Goal: Information Seeking & Learning: Learn about a topic

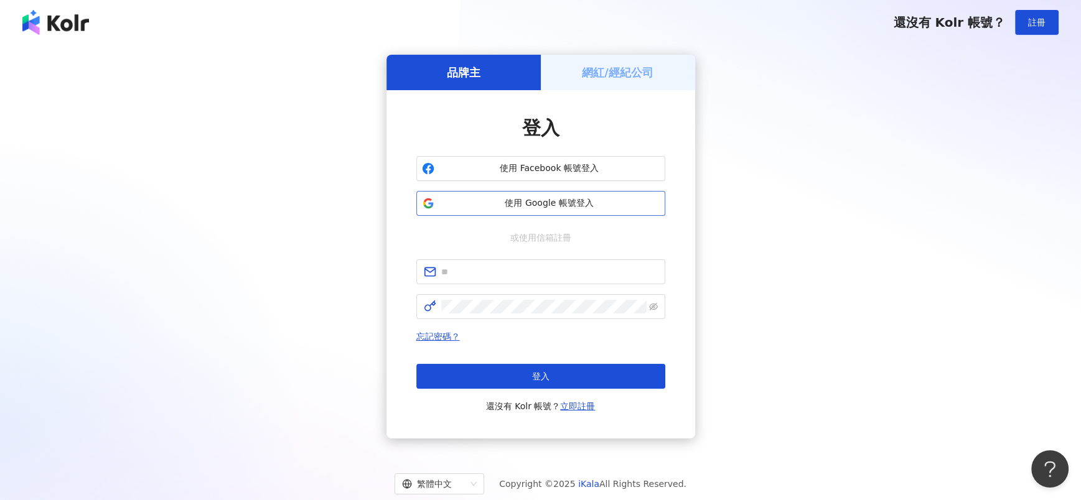
click at [527, 209] on span "使用 Google 帳號登入" at bounding box center [549, 203] width 220 height 12
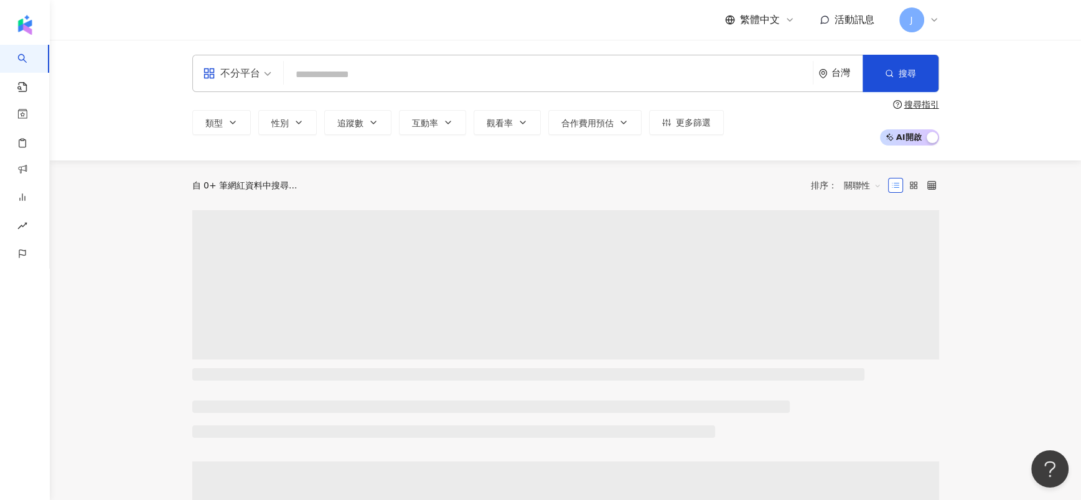
click at [374, 78] on input "search" at bounding box center [548, 75] width 519 height 24
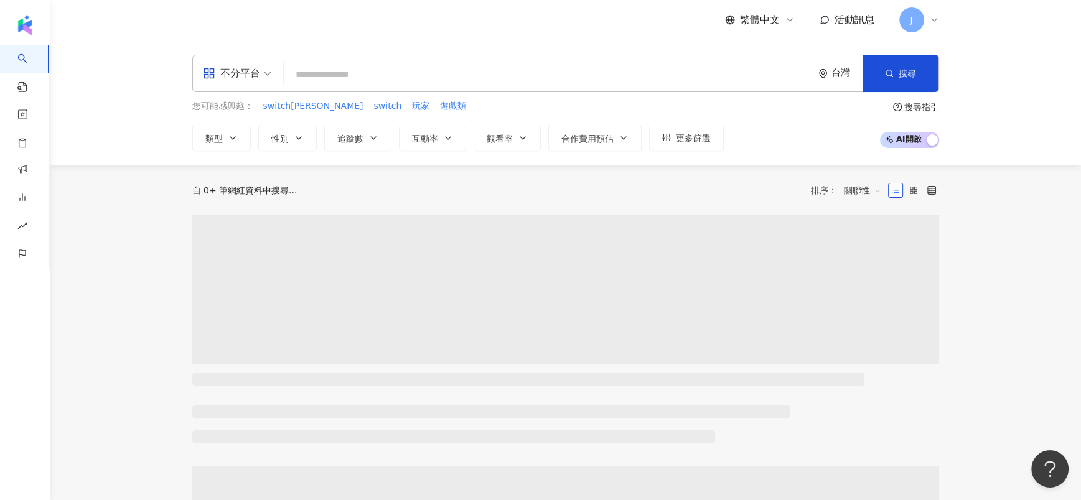
click at [264, 73] on span "不分平台" at bounding box center [237, 73] width 68 height 20
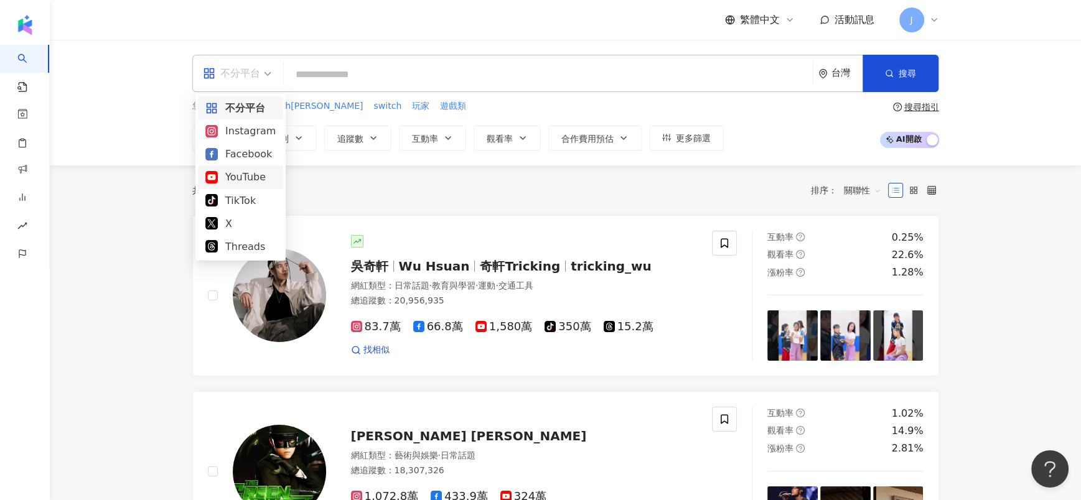
drag, startPoint x: 250, startPoint y: 183, endPoint x: 314, endPoint y: 156, distance: 70.0
click at [249, 183] on div "YouTube" at bounding box center [240, 177] width 70 height 16
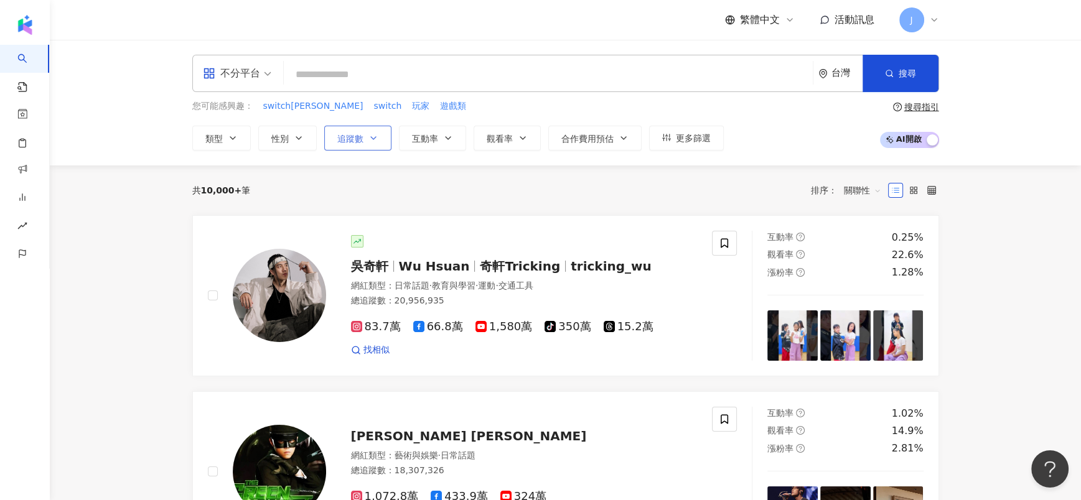
click at [332, 146] on button "追蹤數" at bounding box center [357, 138] width 67 height 25
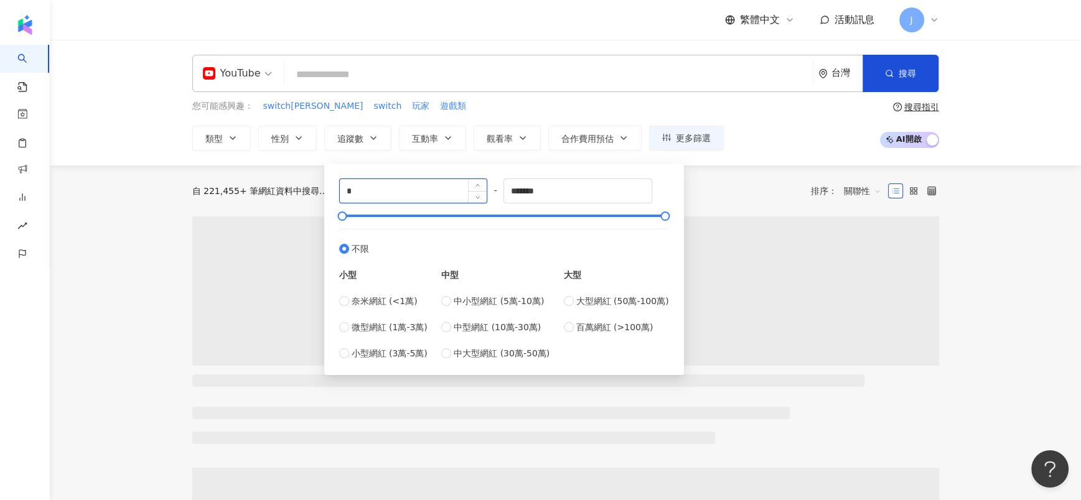
drag, startPoint x: 387, startPoint y: 186, endPoint x: 343, endPoint y: 185, distance: 43.6
click at [343, 185] on input "*" at bounding box center [414, 191] width 148 height 24
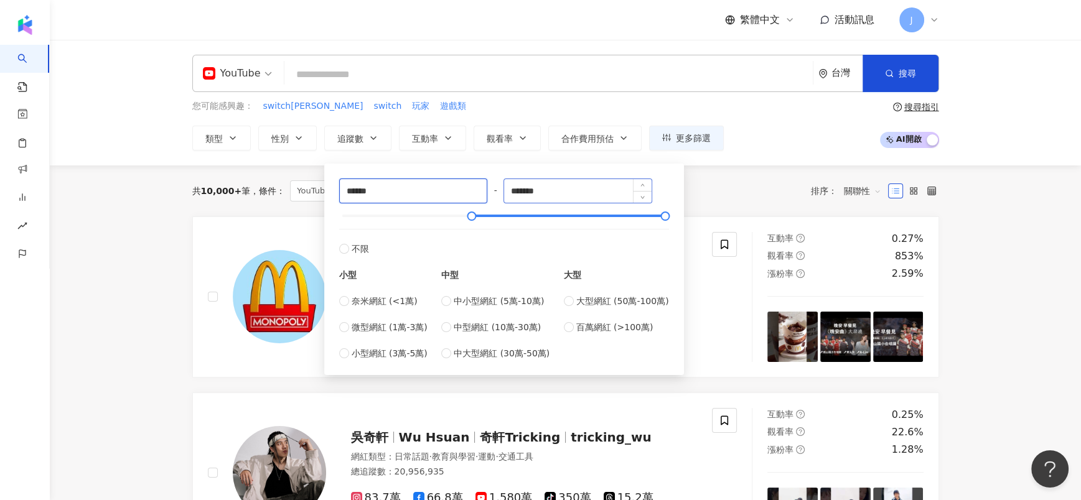
type input "******"
click at [562, 188] on input "*******" at bounding box center [578, 191] width 148 height 24
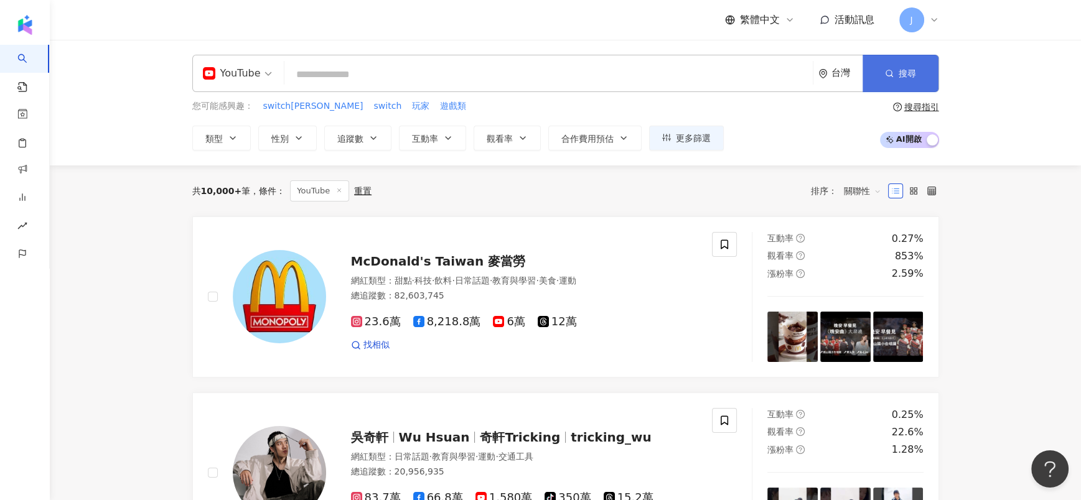
click at [878, 78] on button "搜尋" at bounding box center [901, 73] width 76 height 37
click at [881, 72] on button "搜尋" at bounding box center [901, 73] width 76 height 37
click at [362, 139] on span "追蹤數" at bounding box center [350, 139] width 26 height 10
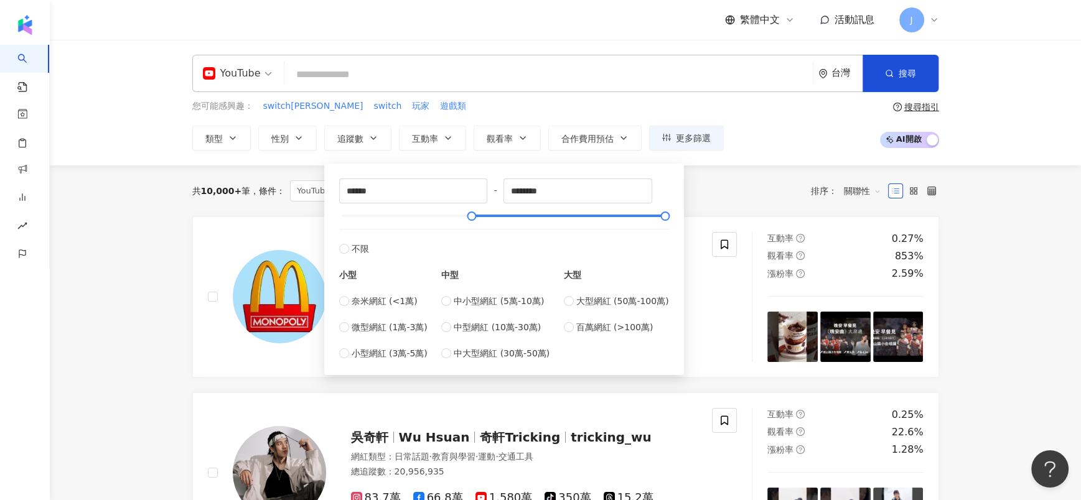
click at [693, 188] on div "共 10,000+ 筆 條件 ： YouTube 重置 排序： 關聯性" at bounding box center [565, 190] width 747 height 21
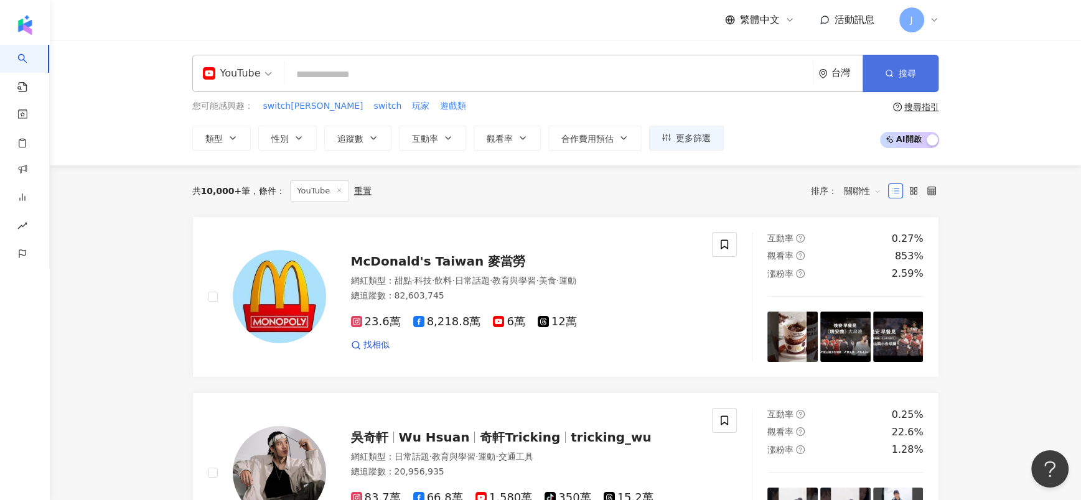
click at [905, 82] on button "搜尋" at bounding box center [901, 73] width 76 height 37
click at [412, 136] on span "互動率" at bounding box center [425, 139] width 26 height 10
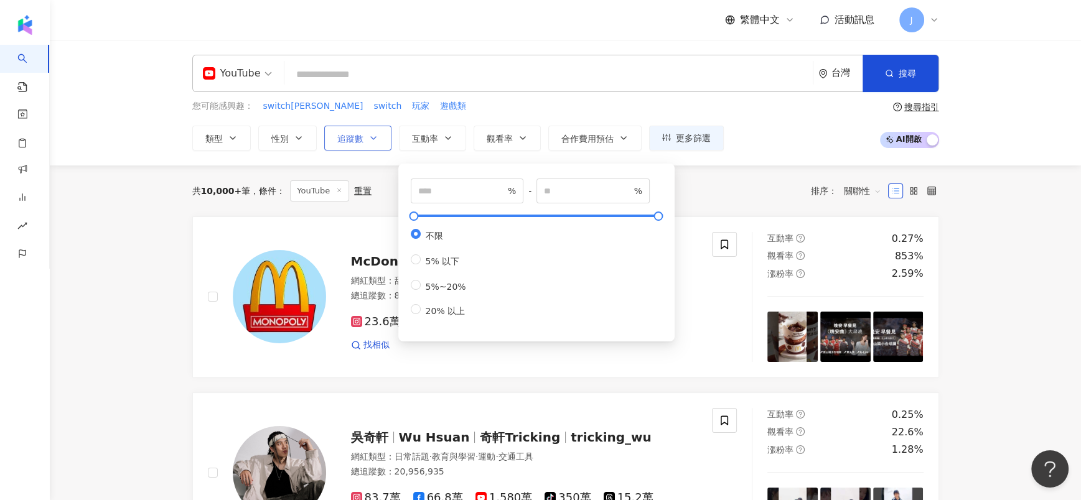
click at [363, 132] on button "追蹤數" at bounding box center [357, 138] width 67 height 25
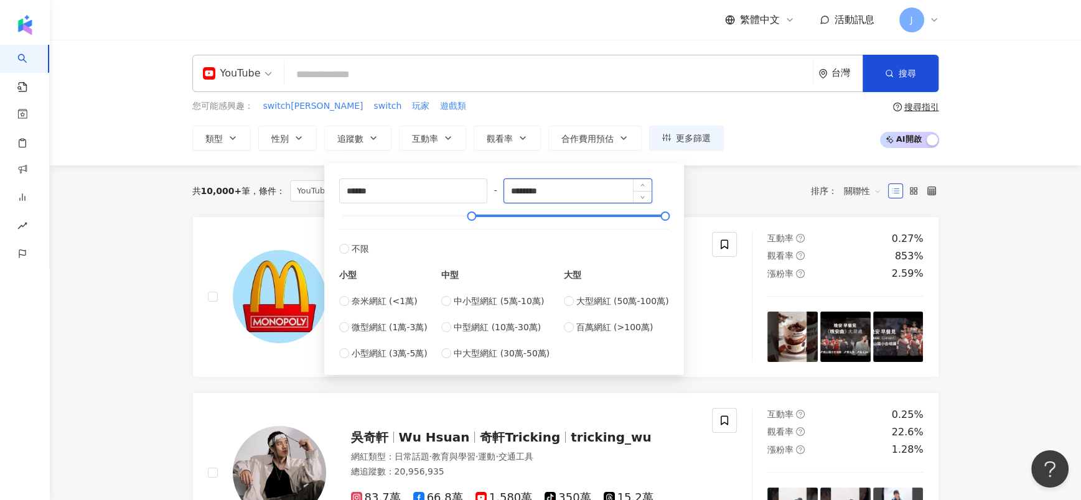
click at [589, 190] on input "********" at bounding box center [578, 191] width 148 height 24
click at [766, 205] on div "共 10,000+ 筆 條件 ： YouTube 重置 排序： 關聯性" at bounding box center [565, 191] width 747 height 51
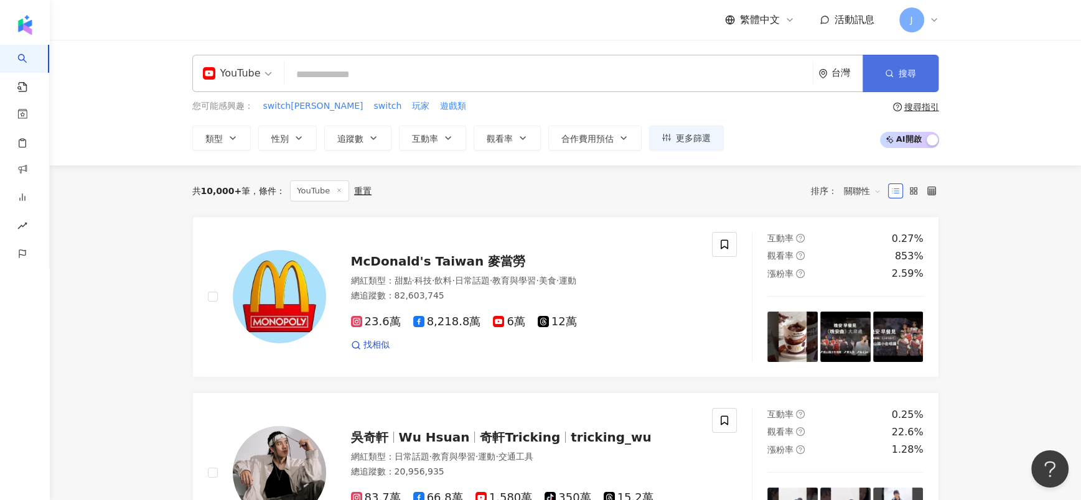
click at [893, 83] on button "搜尋" at bounding box center [901, 73] width 76 height 37
click at [252, 78] on div "YouTube" at bounding box center [232, 73] width 58 height 20
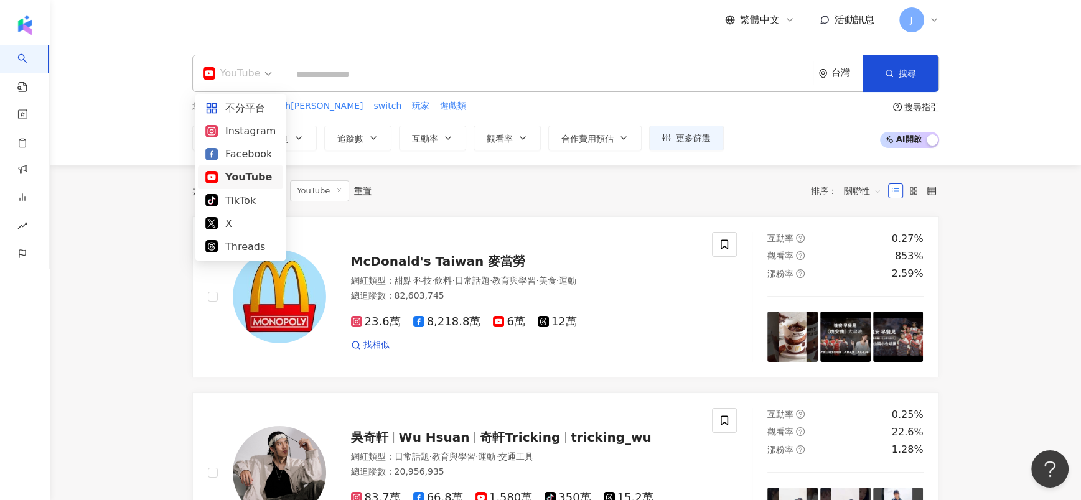
click at [237, 182] on div "YouTube" at bounding box center [240, 177] width 70 height 16
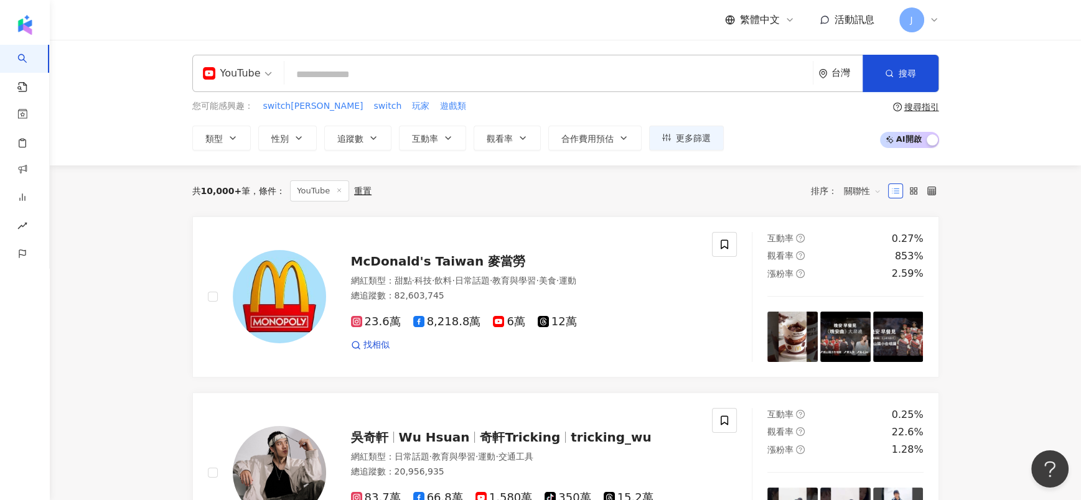
click at [535, 197] on div "共 10,000+ 筆 條件 ： YouTube 重置 排序： 關聯性" at bounding box center [565, 190] width 747 height 21
click at [896, 87] on button "搜尋" at bounding box center [901, 73] width 76 height 37
click at [368, 138] on icon "button" at bounding box center [373, 138] width 10 height 10
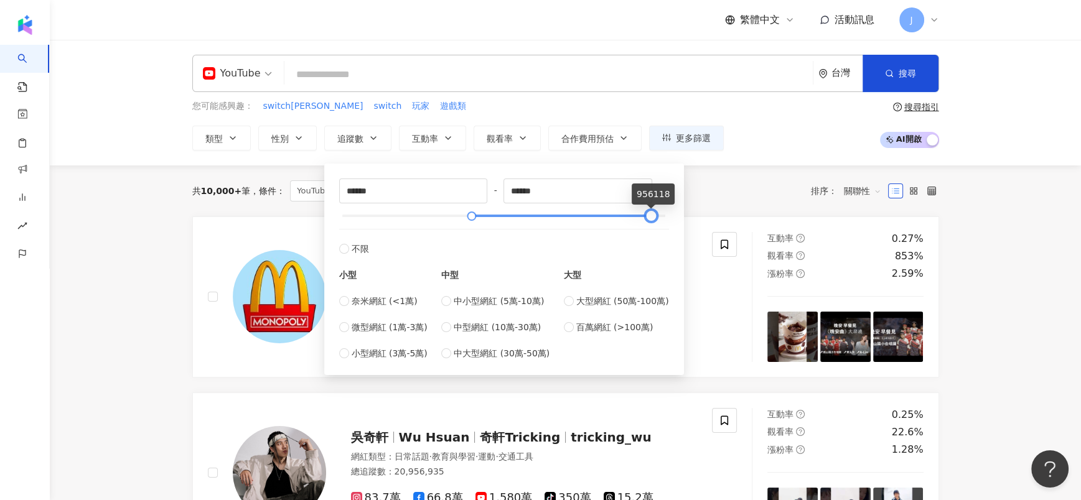
click at [651, 216] on div at bounding box center [503, 215] width 323 height 7
drag, startPoint x: 563, startPoint y: 190, endPoint x: 482, endPoint y: 189, distance: 81.5
click at [482, 189] on div "****** - ****** 不限 小型 奈米網紅 (<1萬) 微型網紅 (1萬-3萬) 小型網紅 (3萬-5萬) 中型 中小型網紅 (5萬-10萬) 中型…" at bounding box center [504, 270] width 330 height 182
type input "*******"
click at [904, 75] on span "搜尋" at bounding box center [907, 73] width 17 height 10
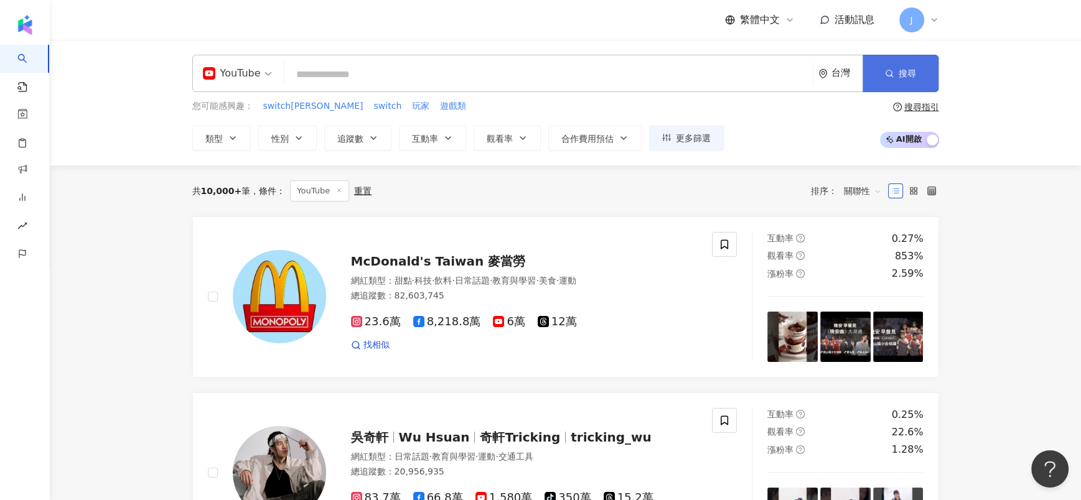
click at [904, 75] on span "搜尋" at bounding box center [907, 73] width 17 height 10
click at [366, 134] on button "追蹤數" at bounding box center [357, 138] width 67 height 25
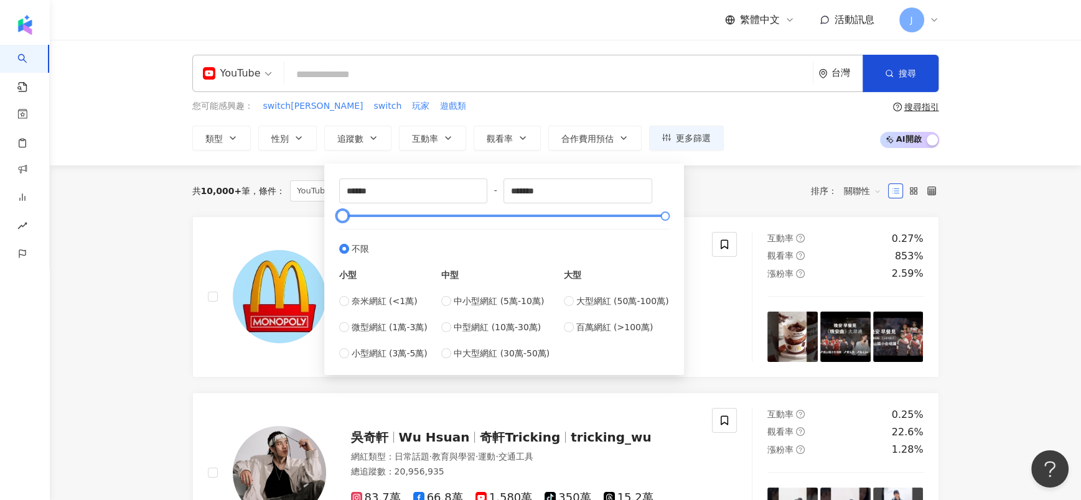
click at [427, 212] on div at bounding box center [503, 215] width 323 height 7
click at [464, 212] on div at bounding box center [503, 215] width 323 height 7
click at [473, 210] on div "****** - ******* 不限 小型 奈米網紅 (<1萬) 微型網紅 (1萬-3萬) 小型網紅 (3萬-5萬) 中型 中小型網紅 (5萬-10萬) 中…" at bounding box center [504, 270] width 330 height 182
click at [485, 210] on div "****** - ******* 不限 小型 奈米網紅 (<1萬) 微型網紅 (1萬-3萬) 小型網紅 (3萬-5萬) 中型 中小型網紅 (5萬-10萬) 中…" at bounding box center [504, 270] width 330 height 182
click at [485, 212] on div at bounding box center [503, 215] width 323 height 7
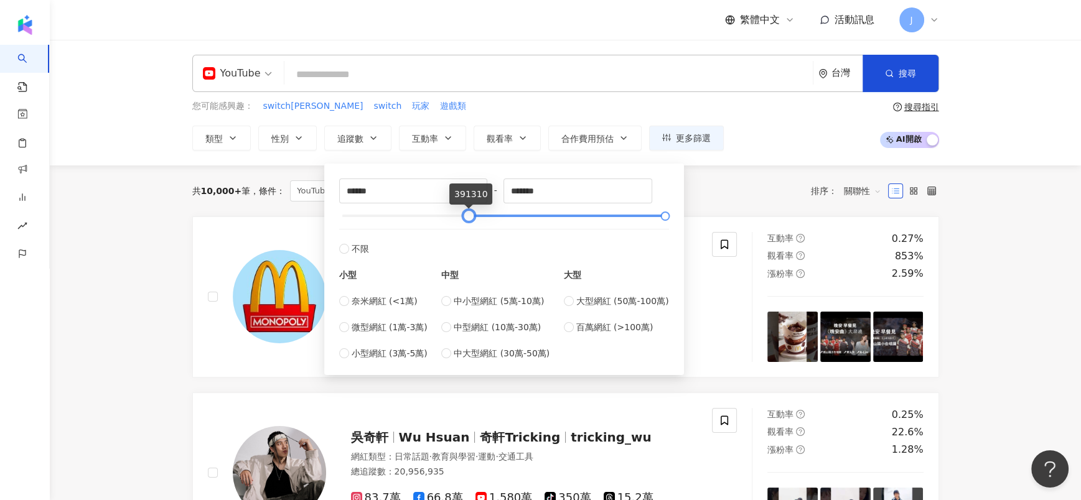
drag, startPoint x: 484, startPoint y: 213, endPoint x: 467, endPoint y: 213, distance: 16.8
click at [467, 213] on div at bounding box center [468, 216] width 7 height 7
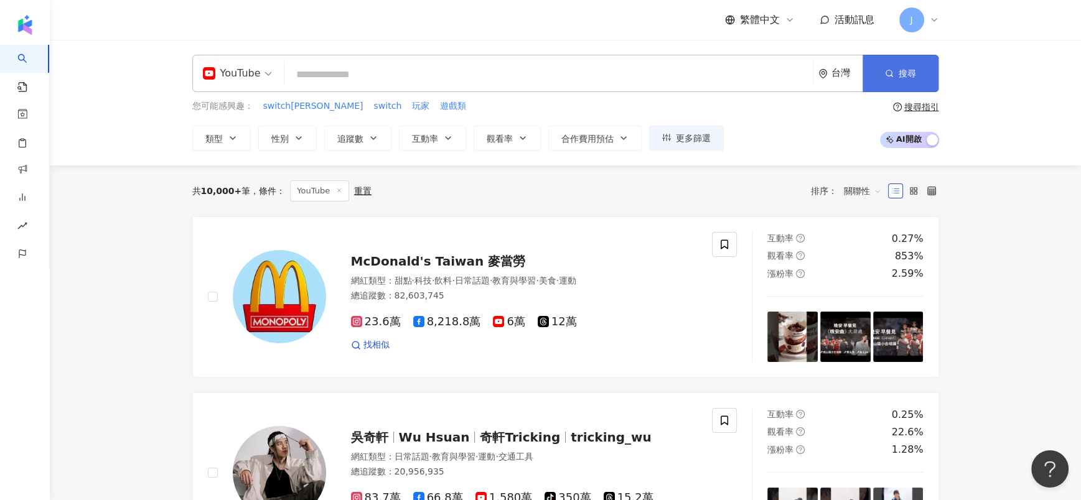
click at [876, 77] on button "搜尋" at bounding box center [901, 73] width 76 height 37
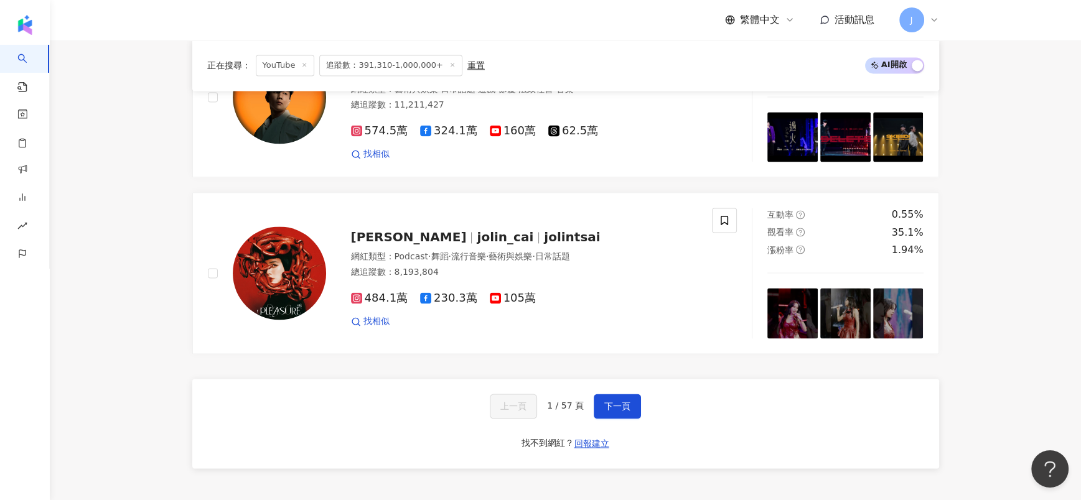
scroll to position [2147, 0]
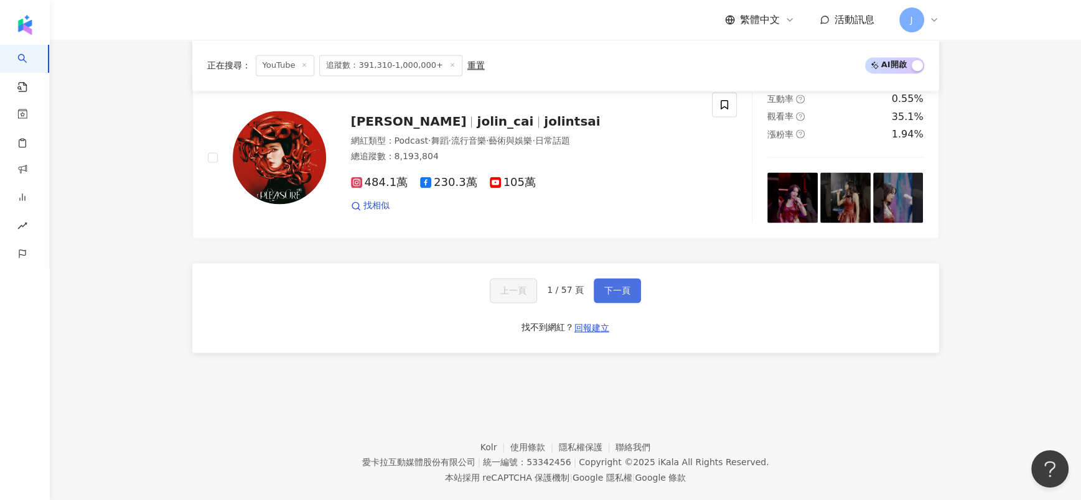
click at [627, 286] on span "下一頁" at bounding box center [617, 291] width 26 height 10
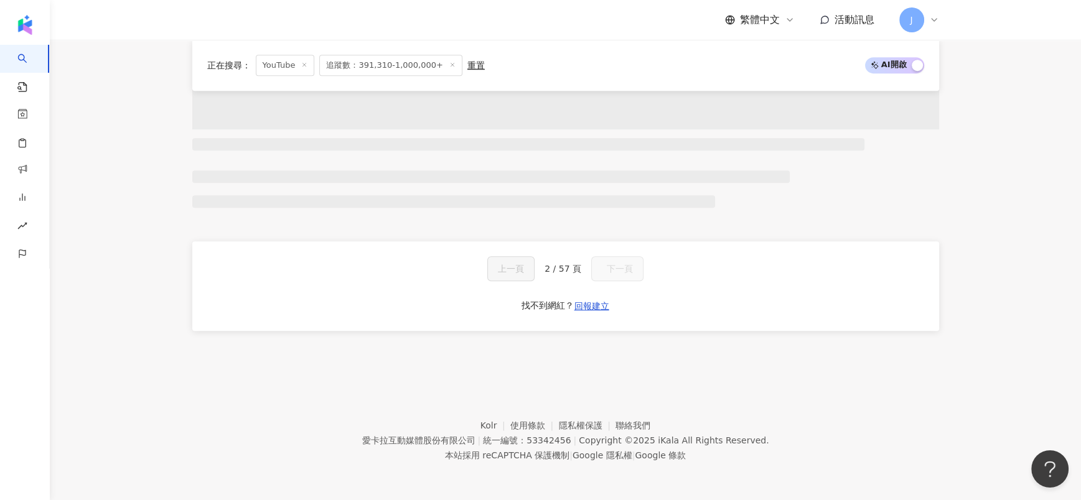
scroll to position [789, 0]
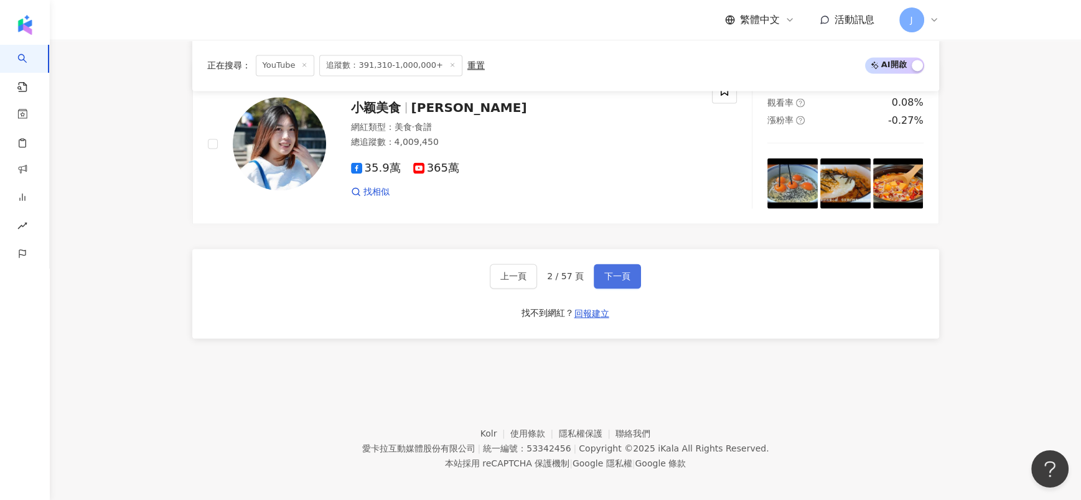
click at [635, 273] on button "下一頁" at bounding box center [617, 276] width 47 height 25
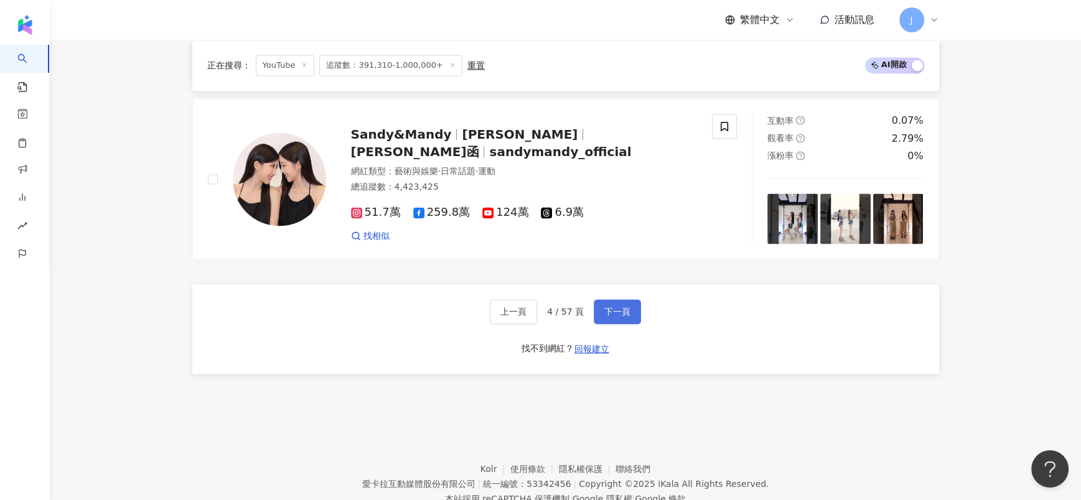
click at [632, 299] on button "下一頁" at bounding box center [617, 311] width 47 height 25
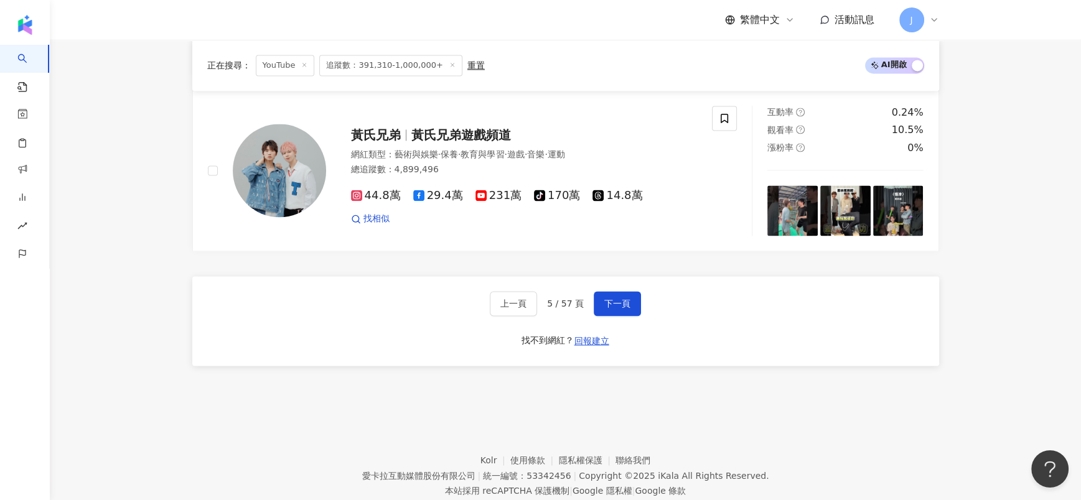
scroll to position [2155, 0]
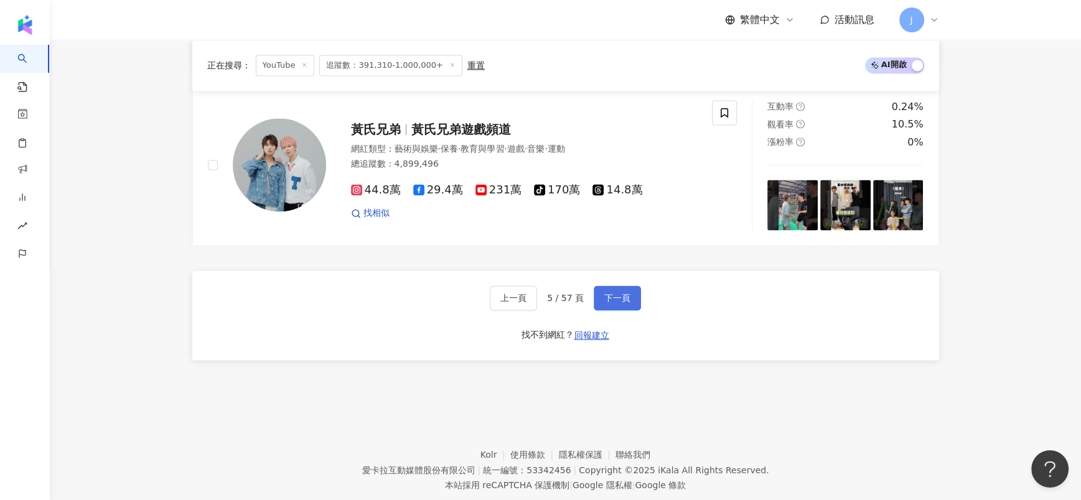
click at [623, 293] on span "下一頁" at bounding box center [617, 298] width 26 height 10
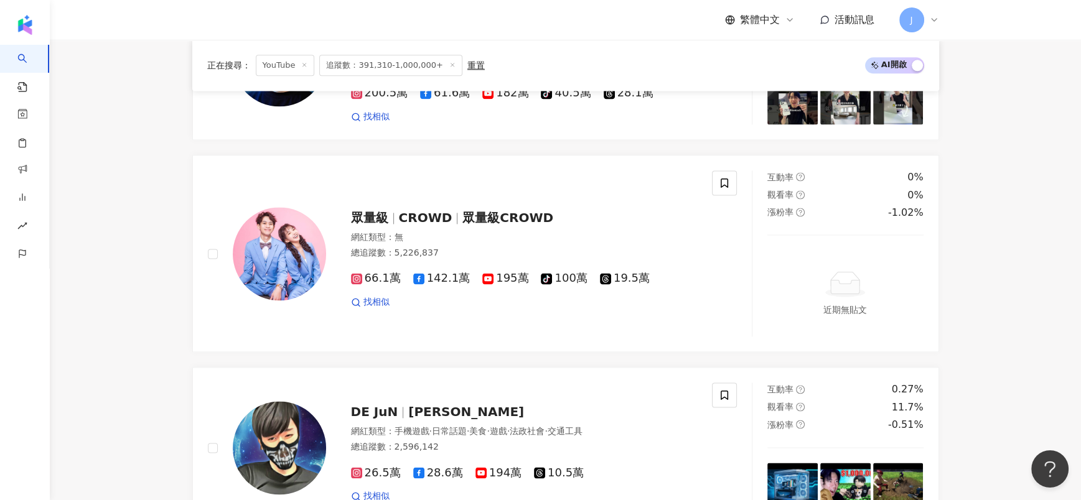
scroll to position [1720, 0]
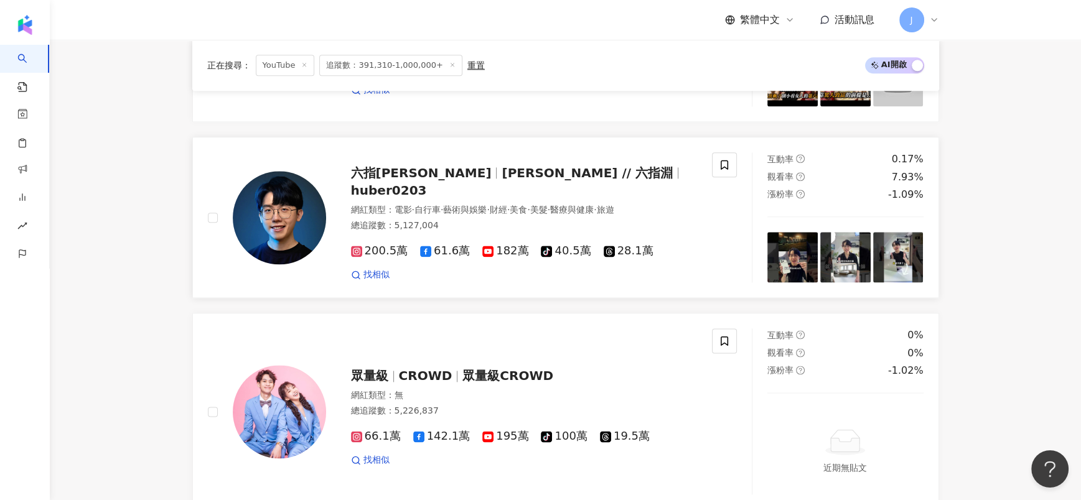
click at [427, 183] on span "huber0203" at bounding box center [389, 190] width 76 height 15
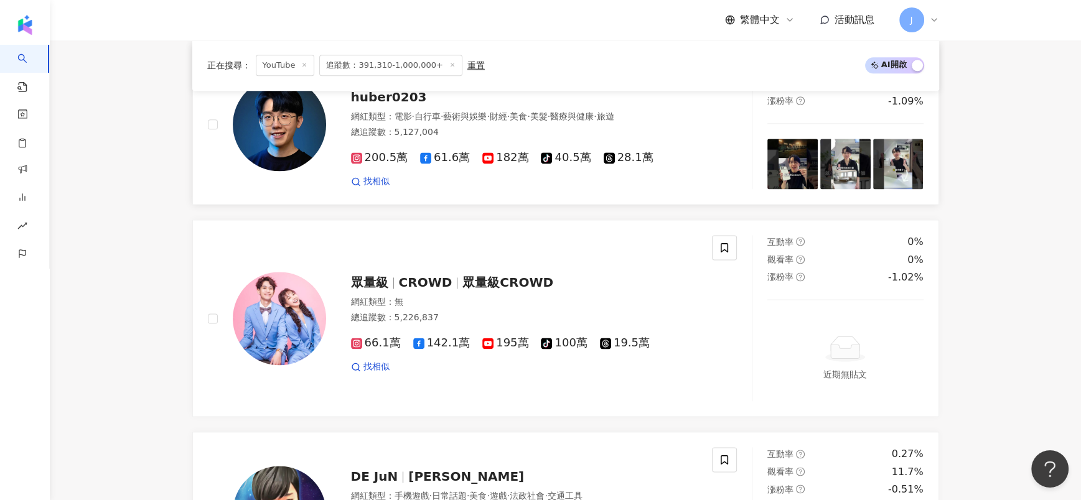
scroll to position [2188, 0]
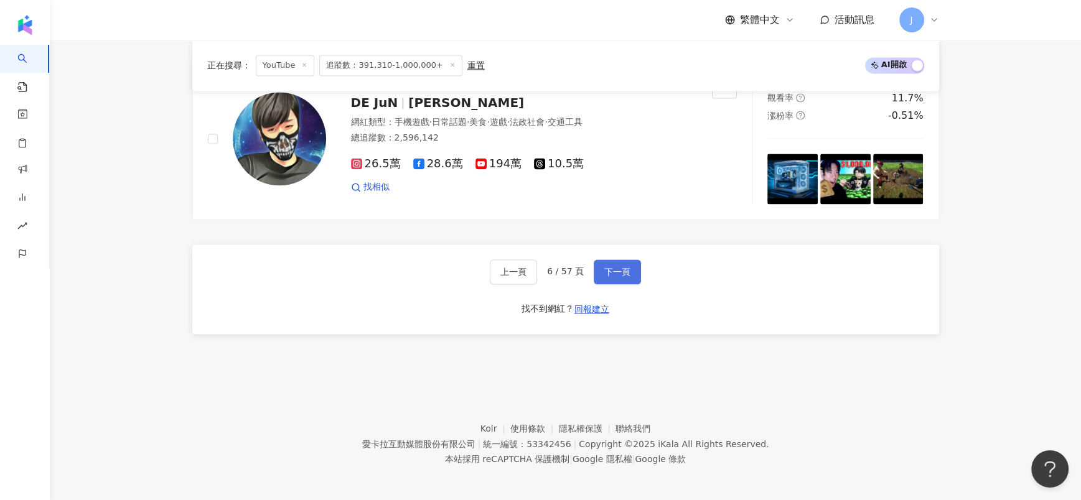
click at [614, 268] on span "下一頁" at bounding box center [617, 272] width 26 height 10
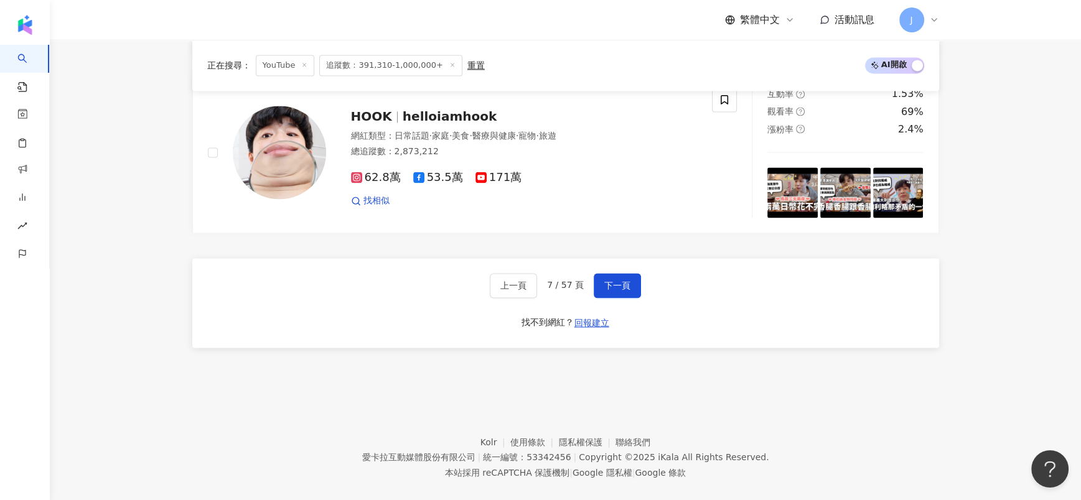
scroll to position [2058, 0]
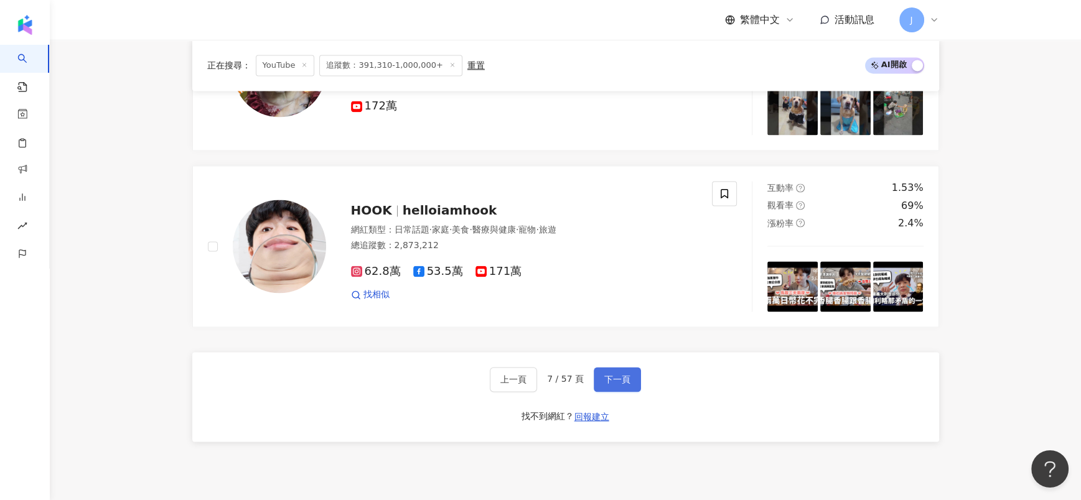
click at [617, 375] on span "下一頁" at bounding box center [617, 380] width 26 height 10
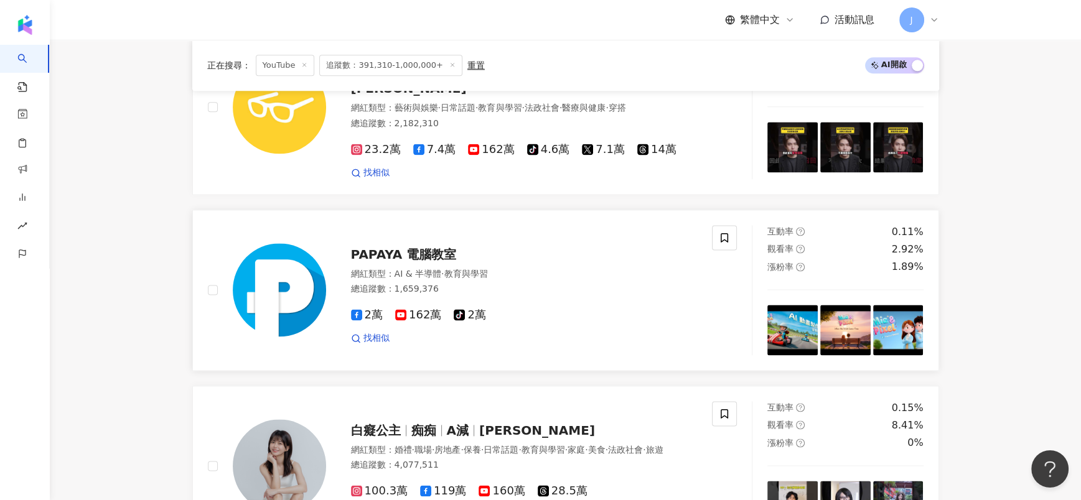
scroll to position [1961, 0]
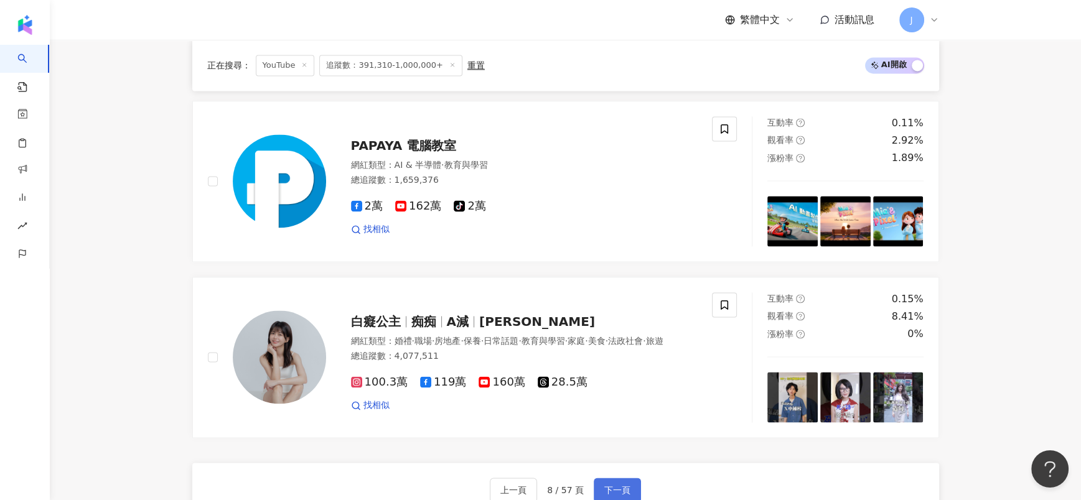
click at [630, 478] on button "下一頁" at bounding box center [617, 490] width 47 height 25
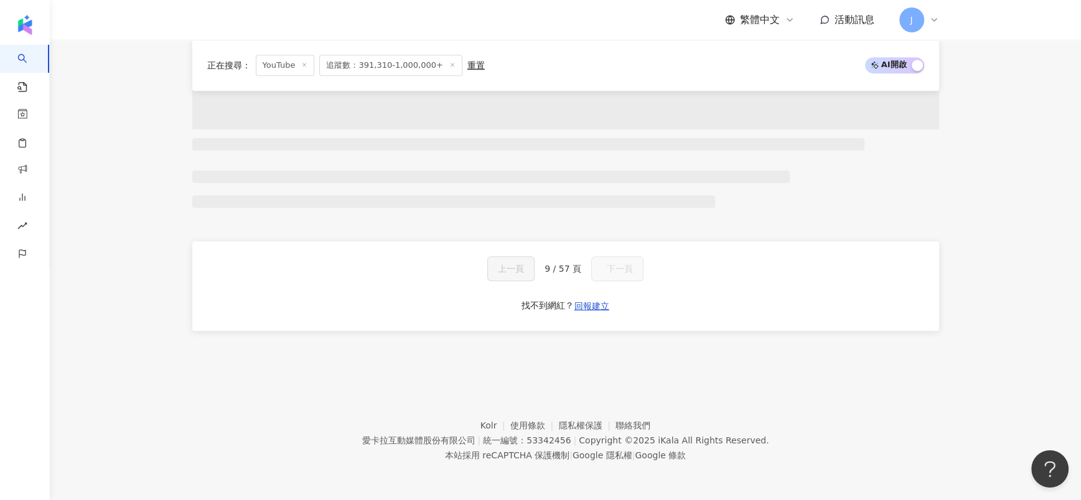
scroll to position [603, 0]
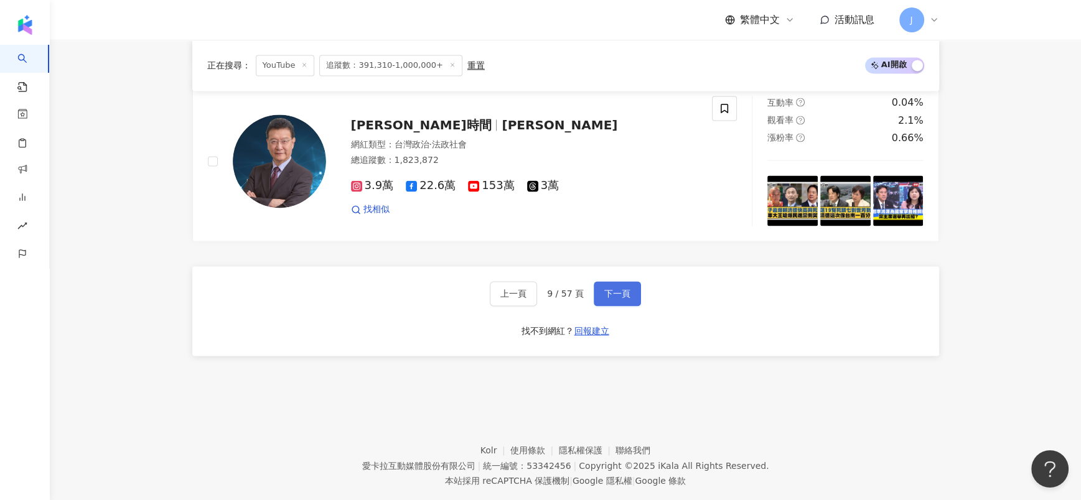
click at [619, 289] on span "下一頁" at bounding box center [617, 294] width 26 height 10
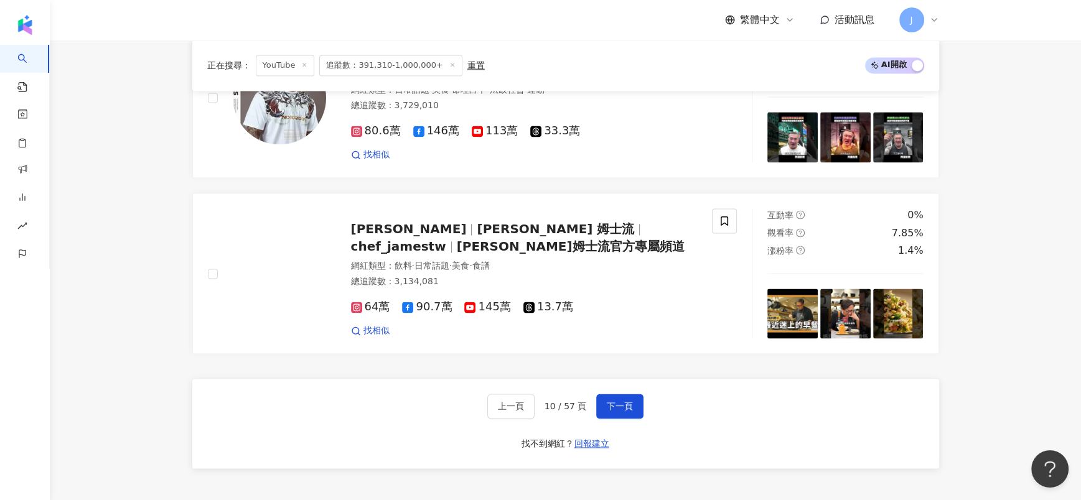
scroll to position [2058, 0]
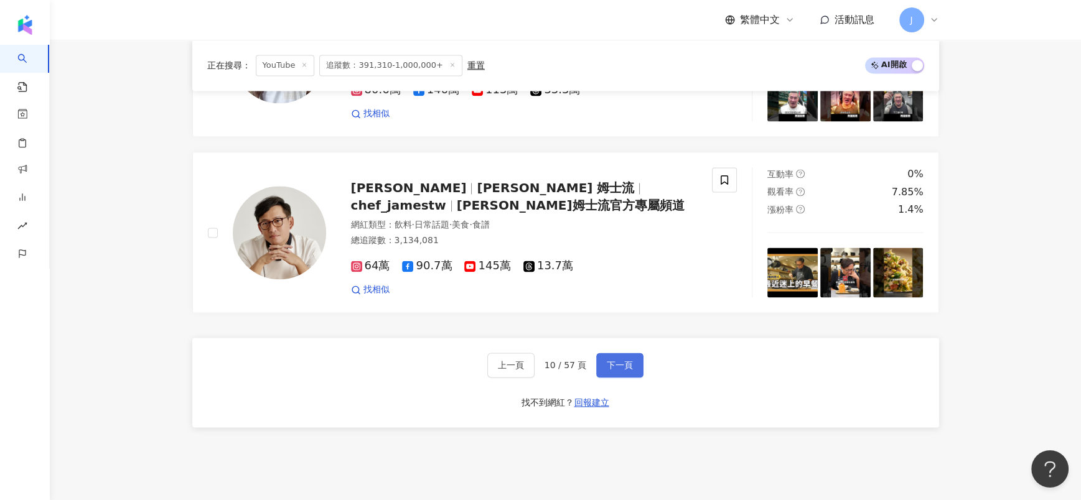
click at [623, 361] on span "下一頁" at bounding box center [620, 365] width 26 height 10
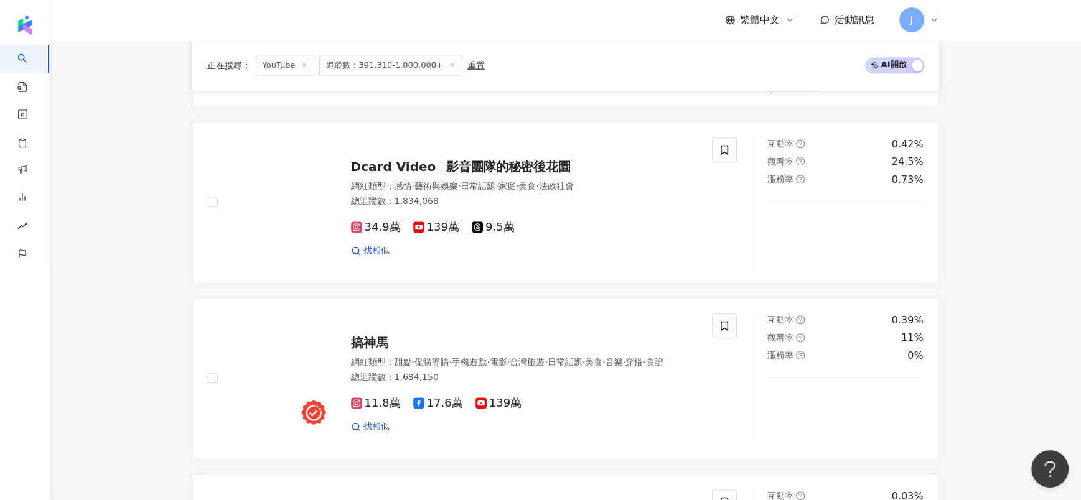
scroll to position [2152, 0]
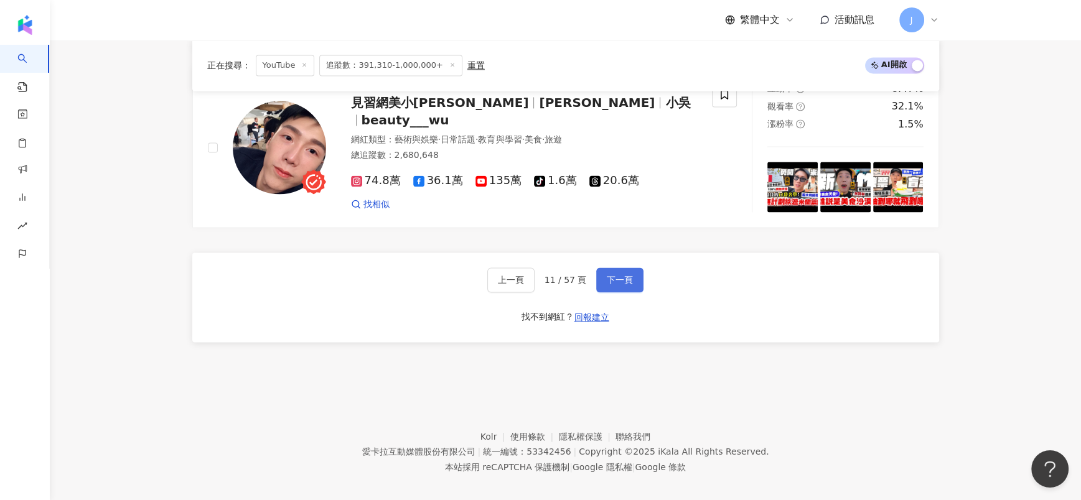
click at [622, 275] on span "下一頁" at bounding box center [620, 280] width 26 height 10
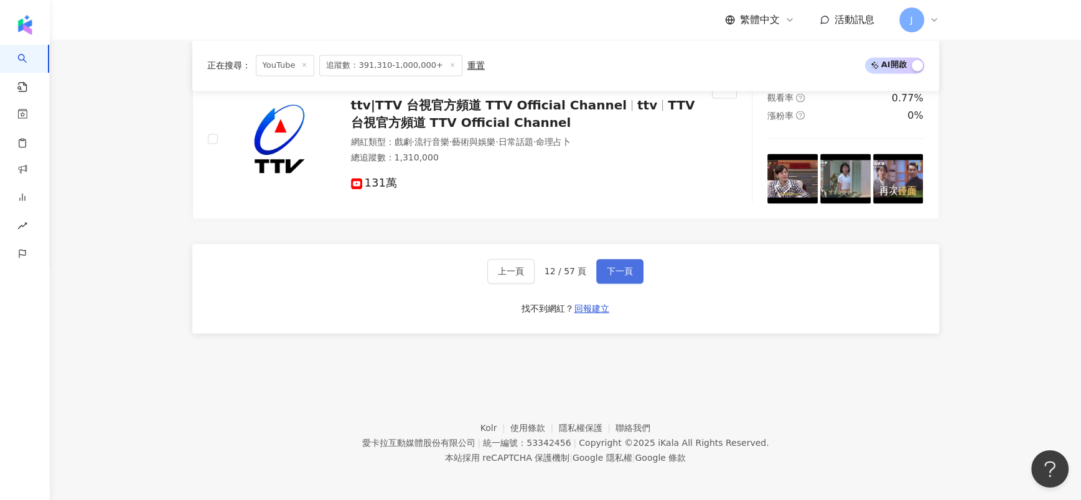
click at [602, 281] on button "下一頁" at bounding box center [619, 271] width 47 height 25
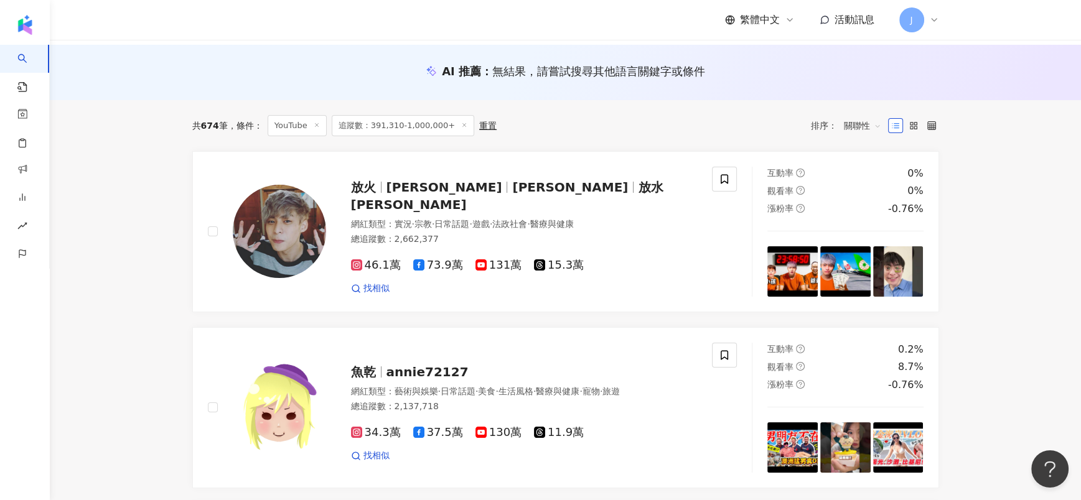
scroll to position [0, 0]
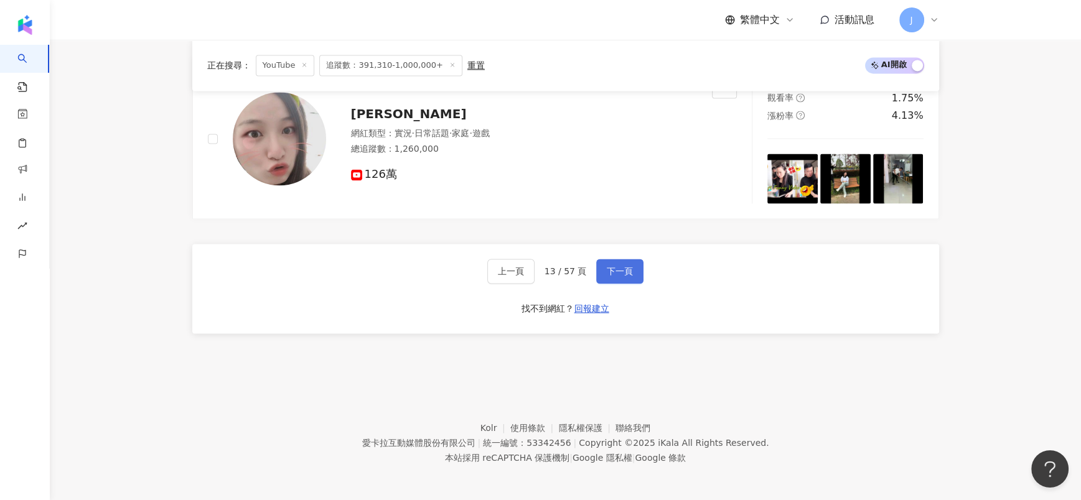
click at [610, 266] on span "下一頁" at bounding box center [620, 271] width 26 height 10
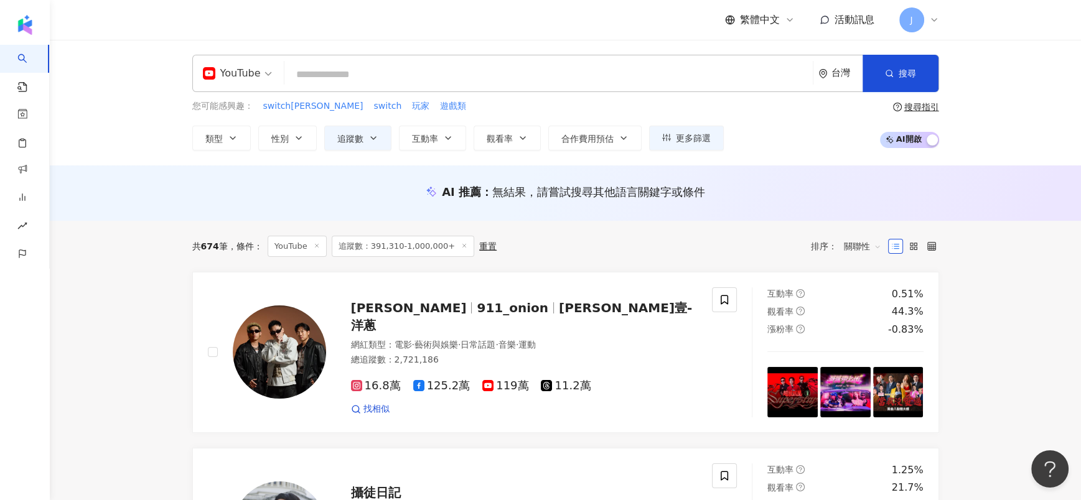
scroll to position [2188, 0]
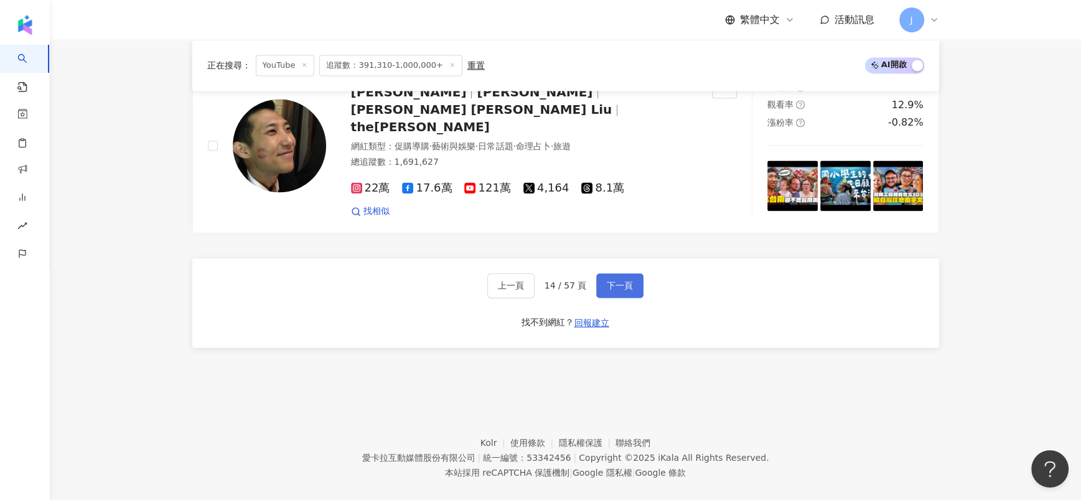
click at [619, 281] on span "下一頁" at bounding box center [620, 286] width 26 height 10
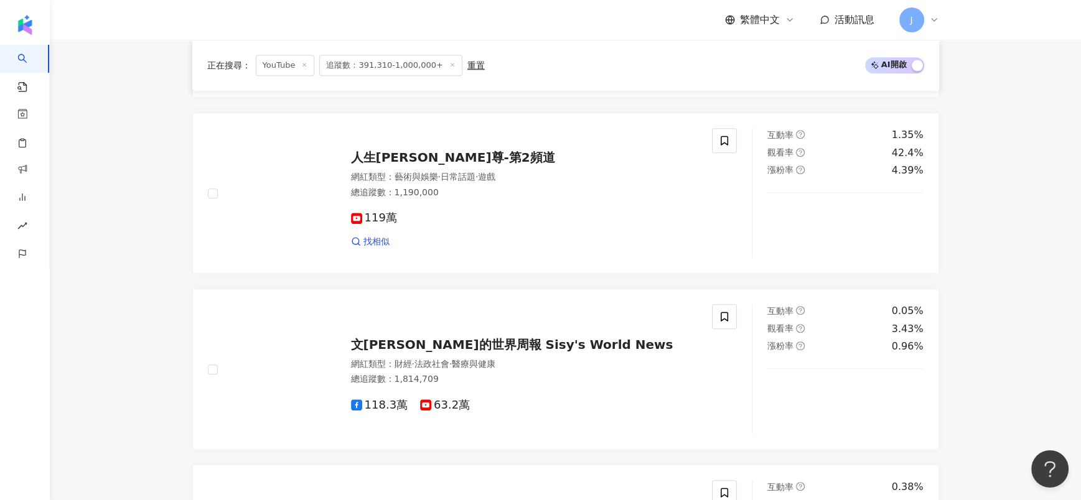
scroll to position [2152, 0]
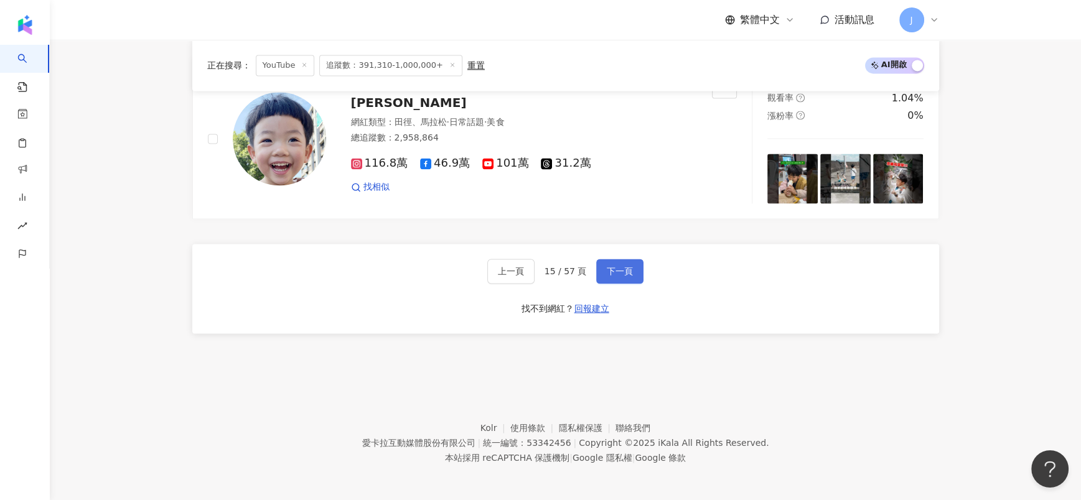
click at [615, 268] on span "下一頁" at bounding box center [620, 271] width 26 height 10
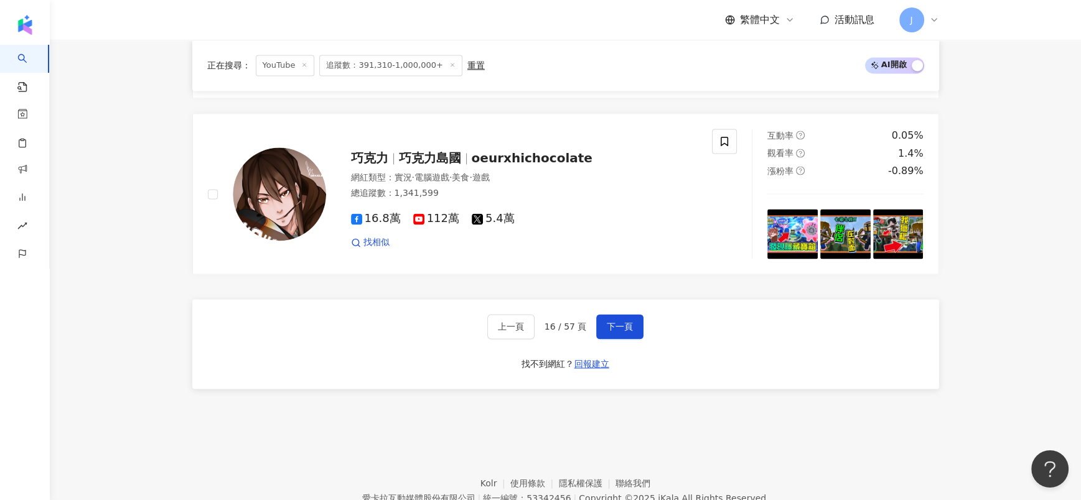
scroll to position [2151, 0]
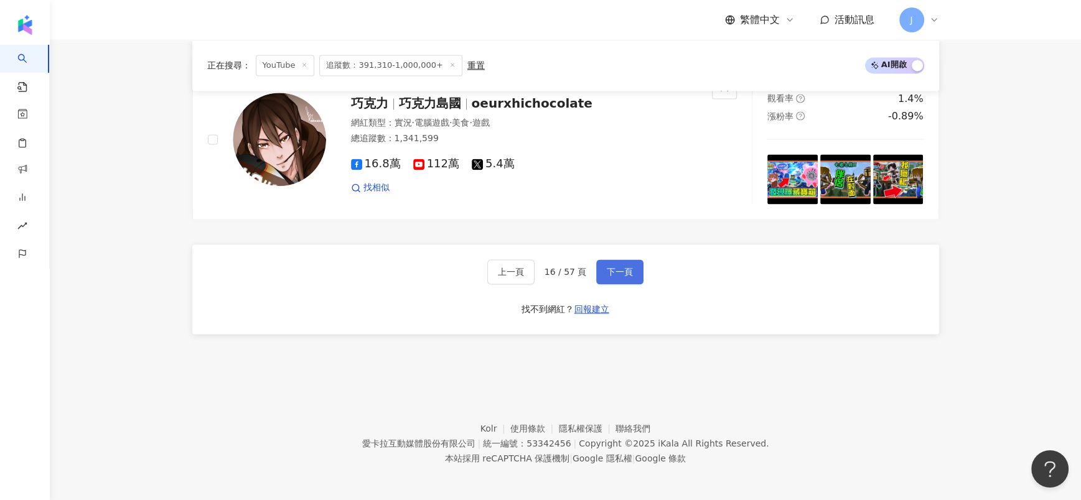
click at [610, 274] on span "下一頁" at bounding box center [620, 272] width 26 height 10
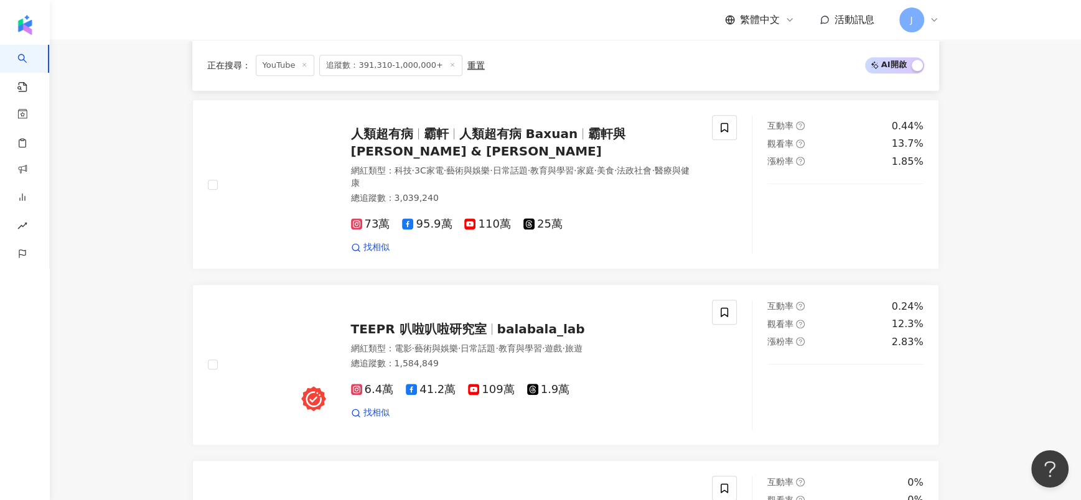
scroll to position [2196, 0]
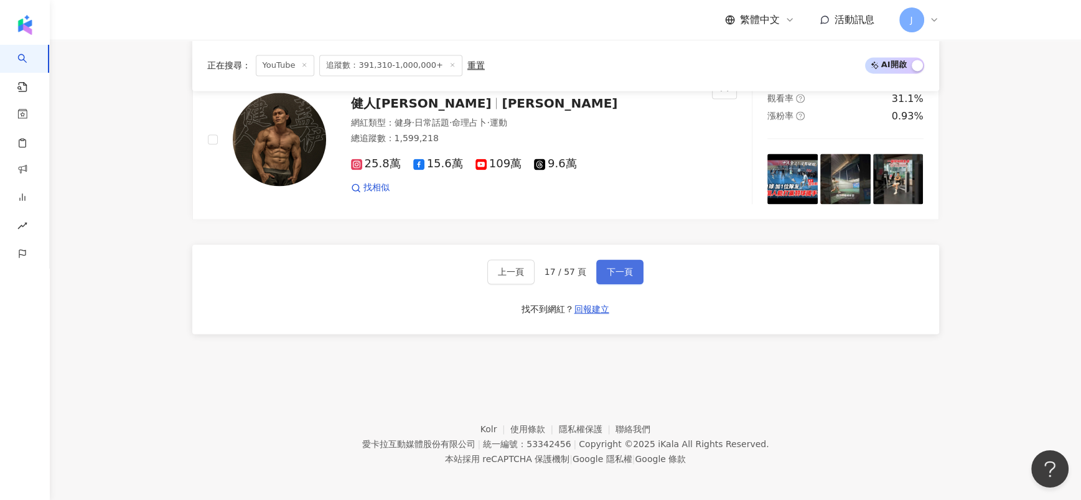
click at [609, 267] on span "下一頁" at bounding box center [620, 272] width 26 height 10
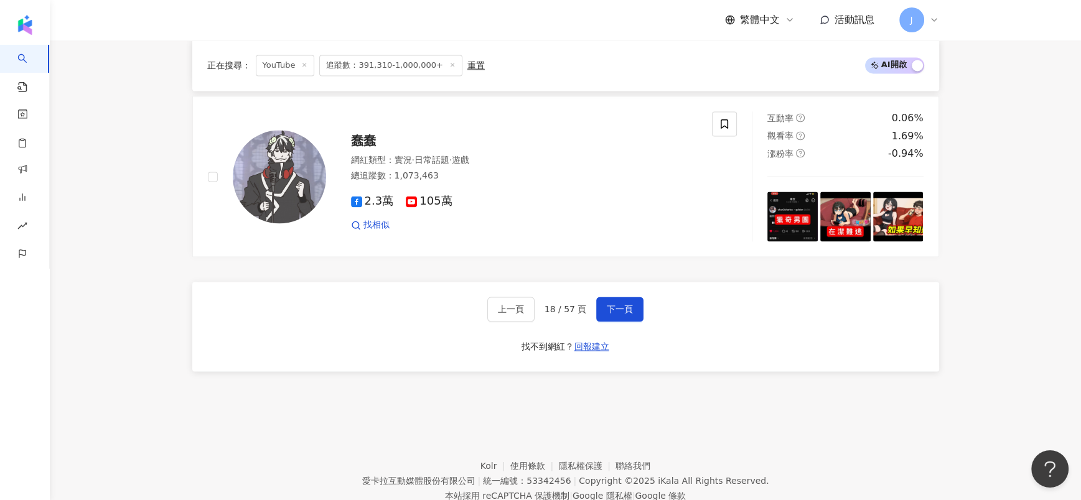
scroll to position [2152, 0]
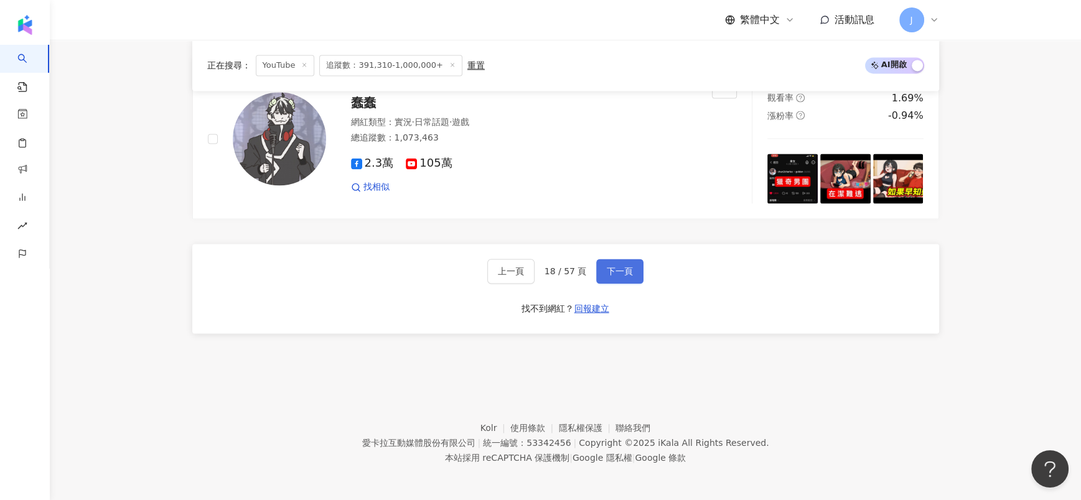
click at [631, 268] on button "下一頁" at bounding box center [619, 271] width 47 height 25
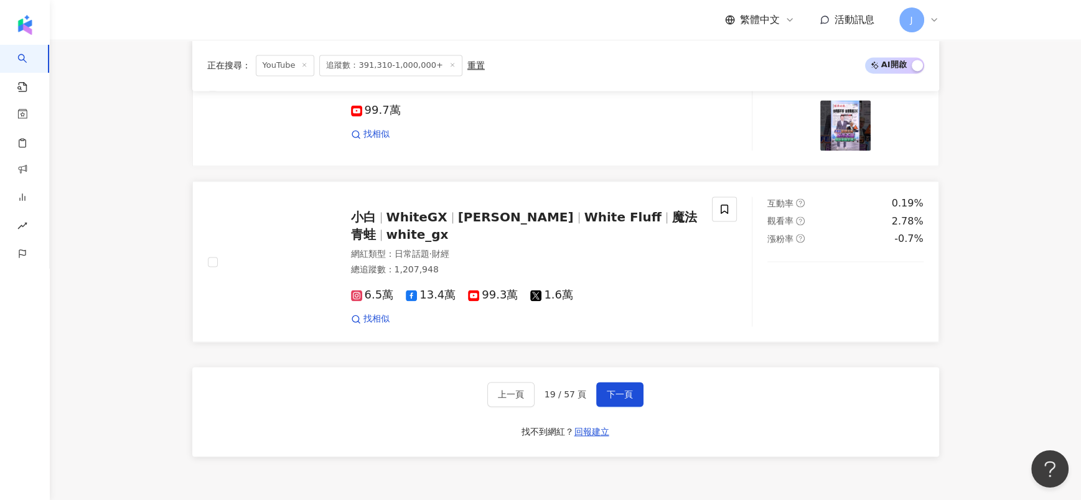
scroll to position [2054, 0]
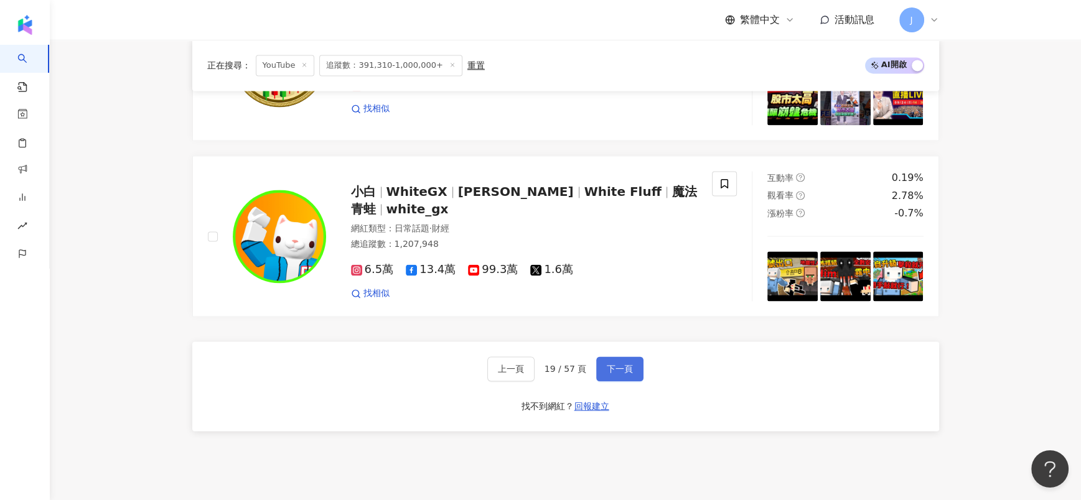
click at [617, 374] on span "下一頁" at bounding box center [620, 369] width 26 height 10
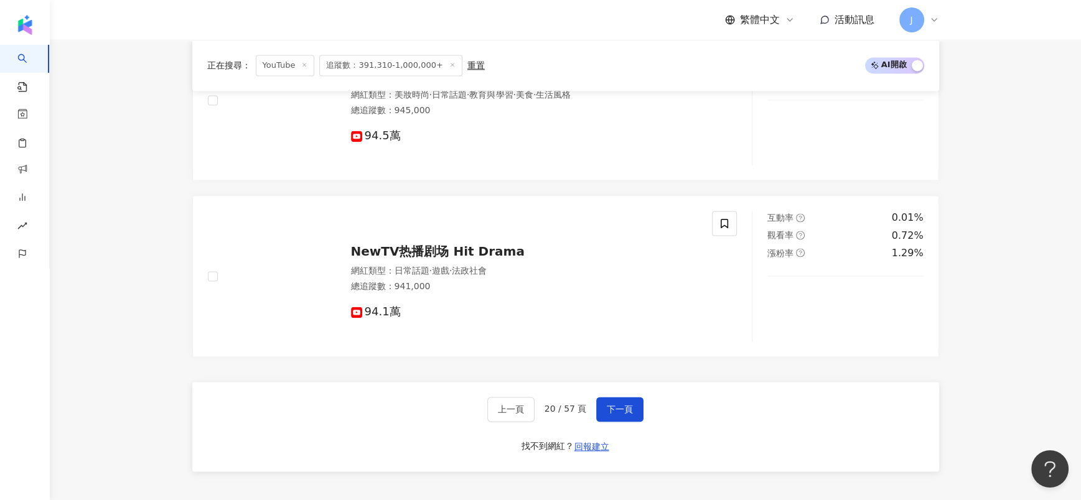
scroll to position [2109, 0]
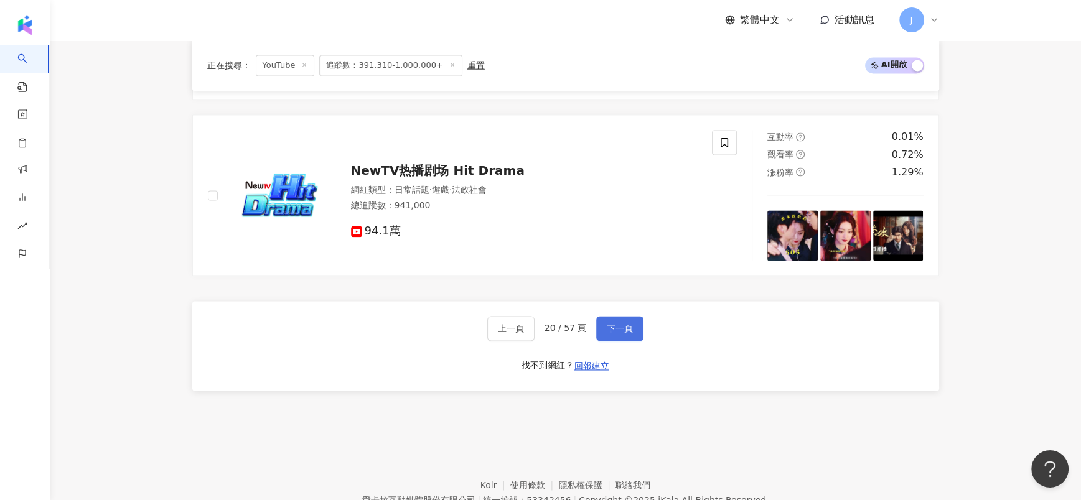
click at [619, 324] on span "下一頁" at bounding box center [620, 329] width 26 height 10
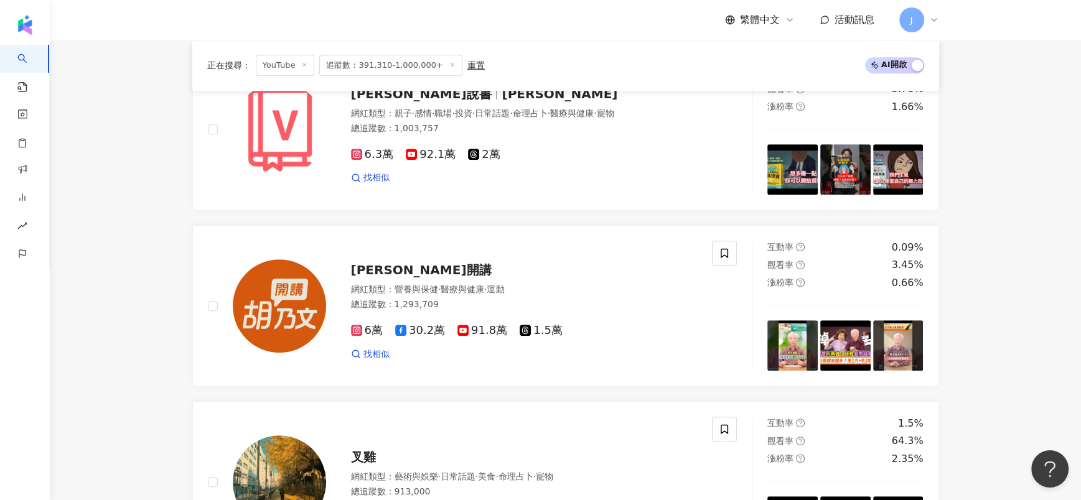
scroll to position [2214, 0]
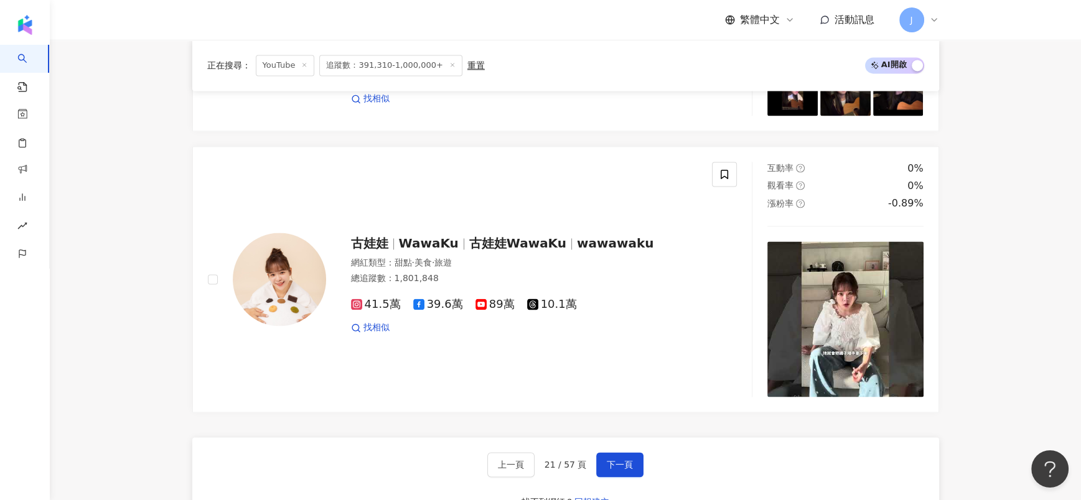
scroll to position [1840, 0]
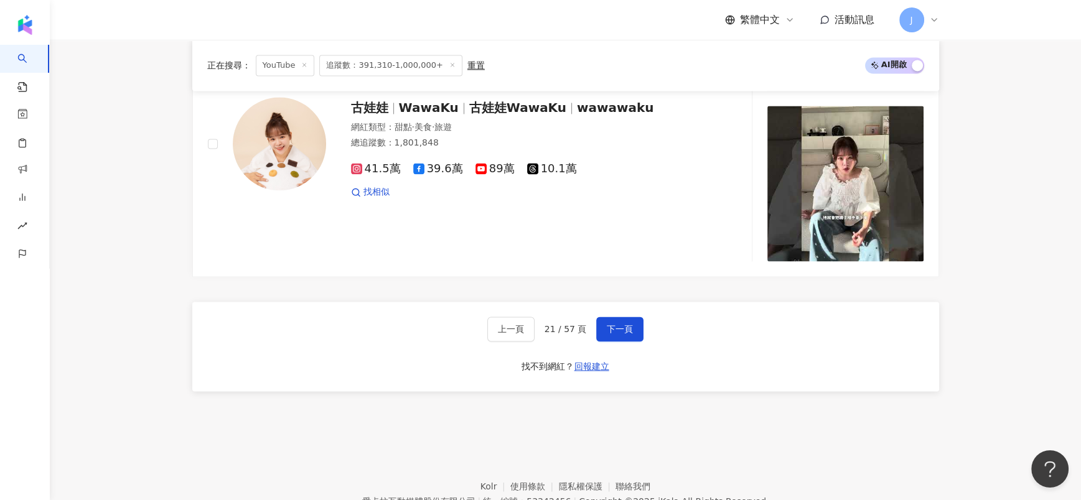
scroll to position [2257, 0]
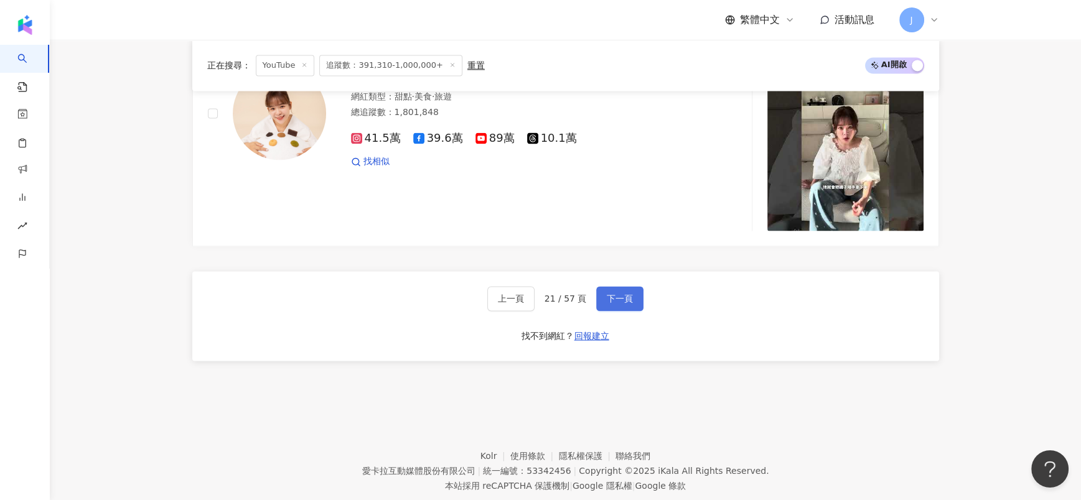
click at [635, 286] on button "下一頁" at bounding box center [619, 298] width 47 height 25
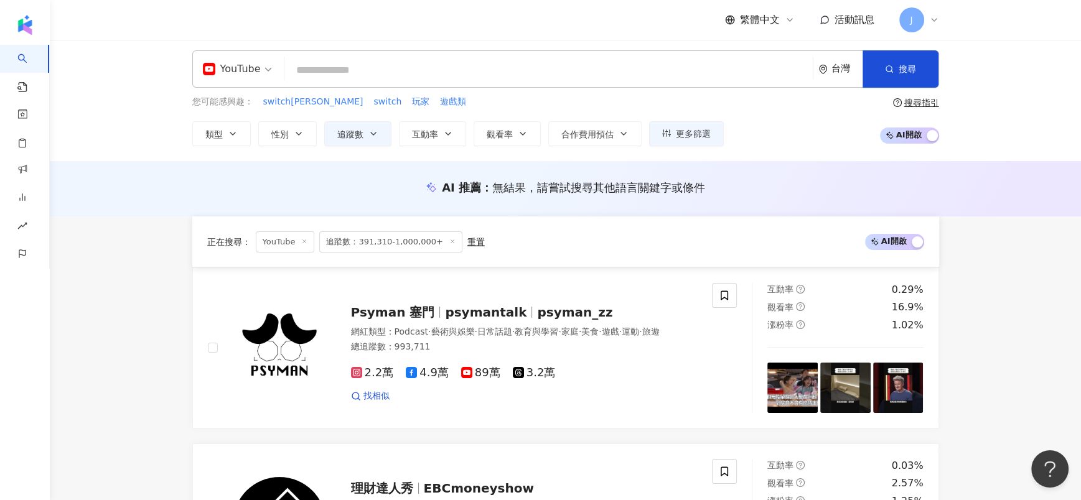
scroll to position [2152, 0]
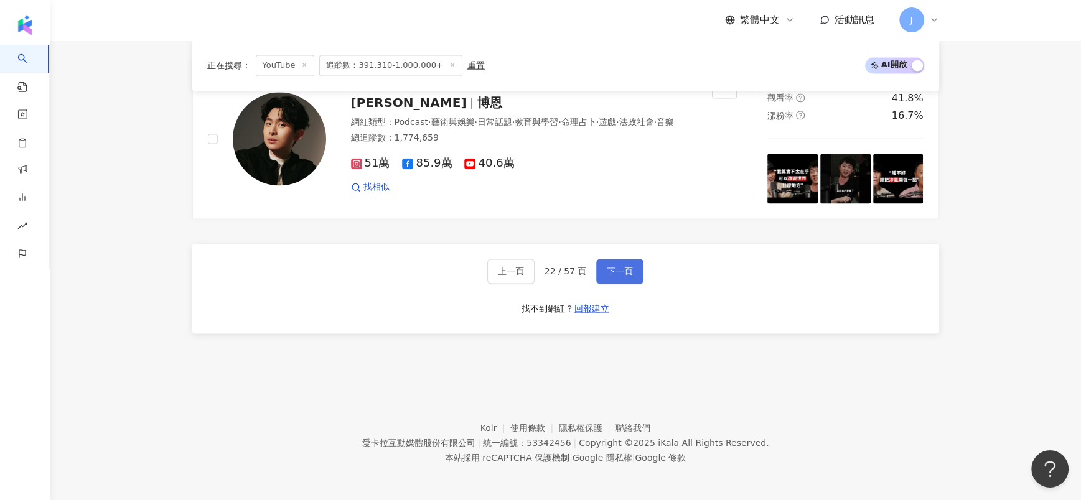
click at [602, 268] on button "下一頁" at bounding box center [619, 271] width 47 height 25
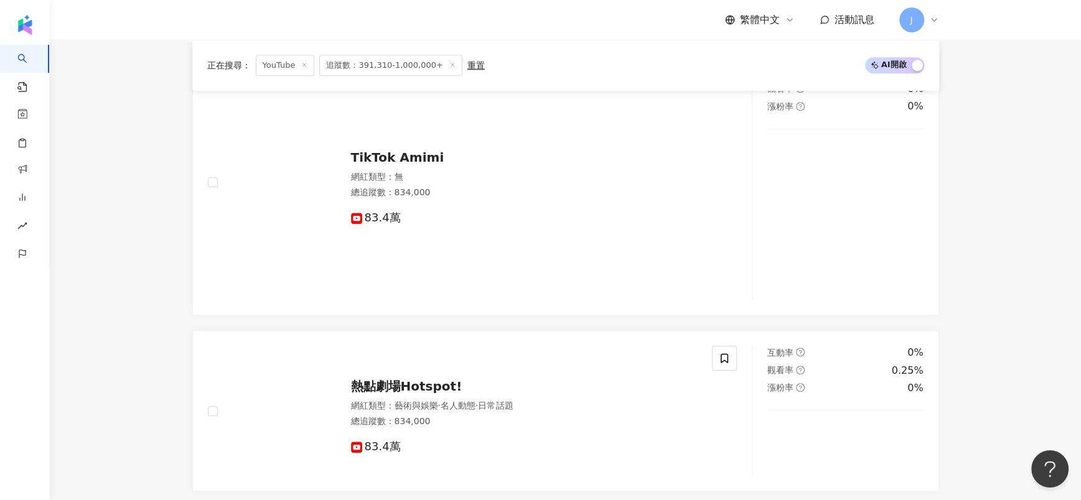
scroll to position [2292, 0]
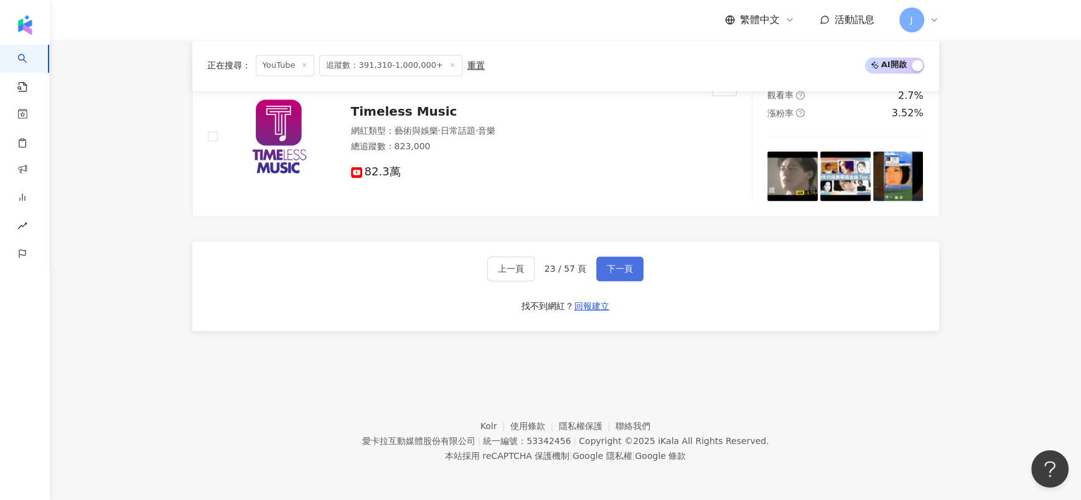
click at [631, 270] on button "下一頁" at bounding box center [619, 268] width 47 height 25
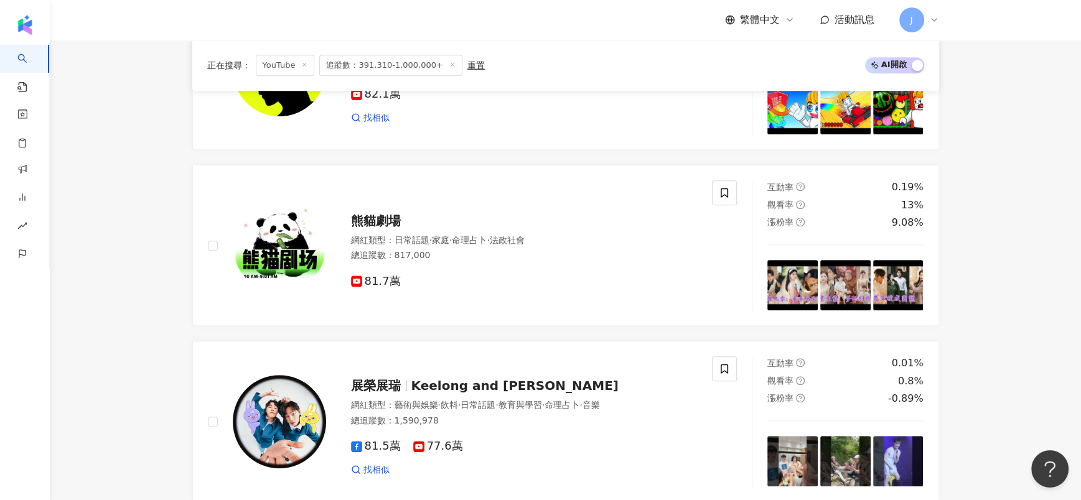
scroll to position [747, 0]
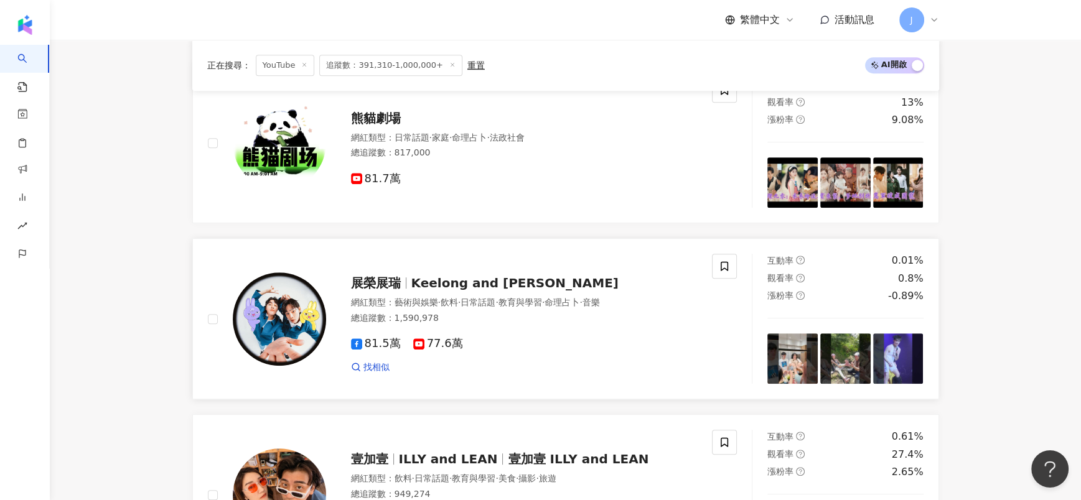
click at [425, 279] on span "Keelong and Rays" at bounding box center [514, 283] width 207 height 15
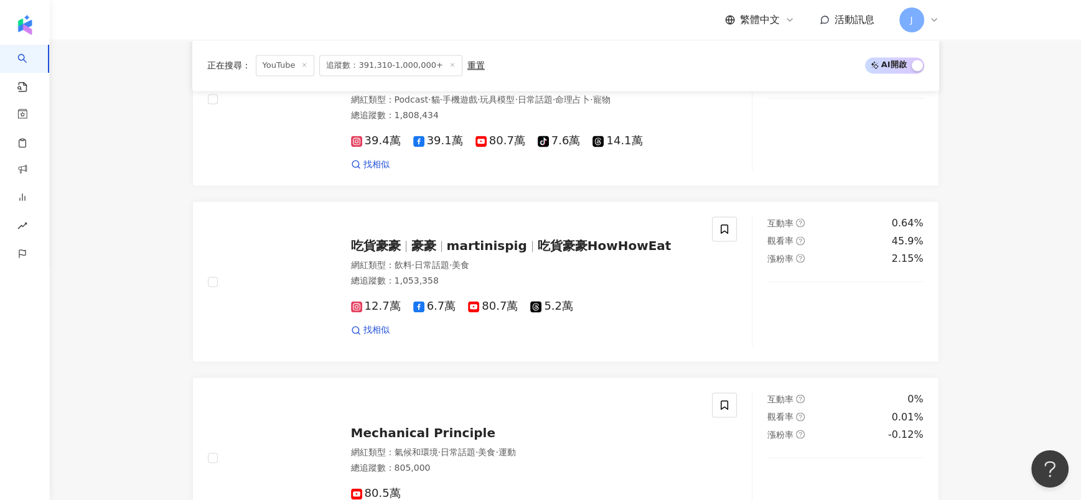
scroll to position [2241, 0]
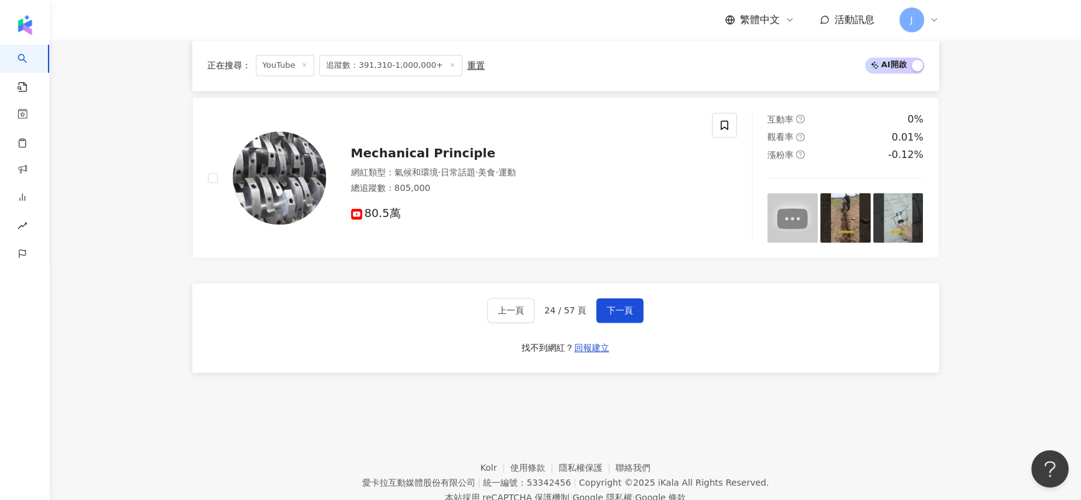
click at [601, 298] on button "下一頁" at bounding box center [619, 310] width 47 height 25
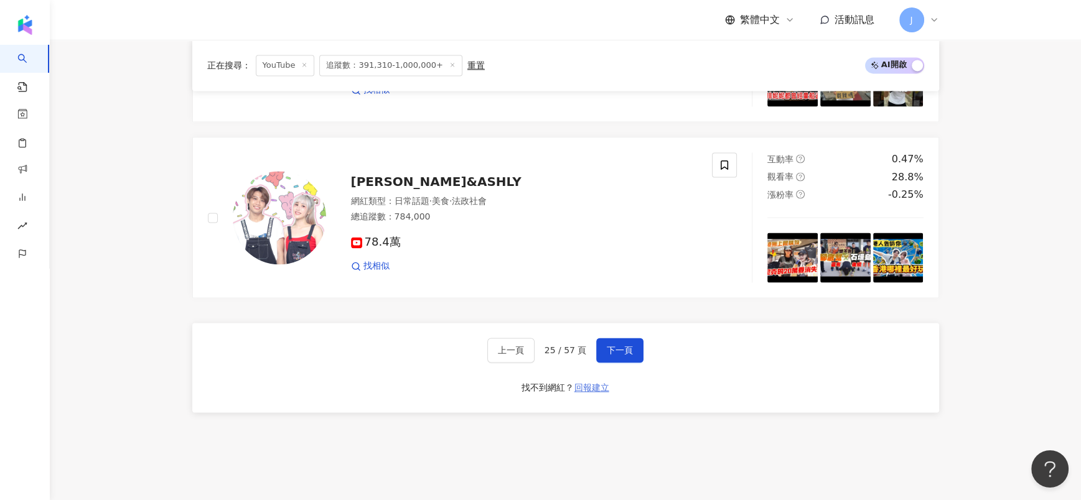
scroll to position [2033, 0]
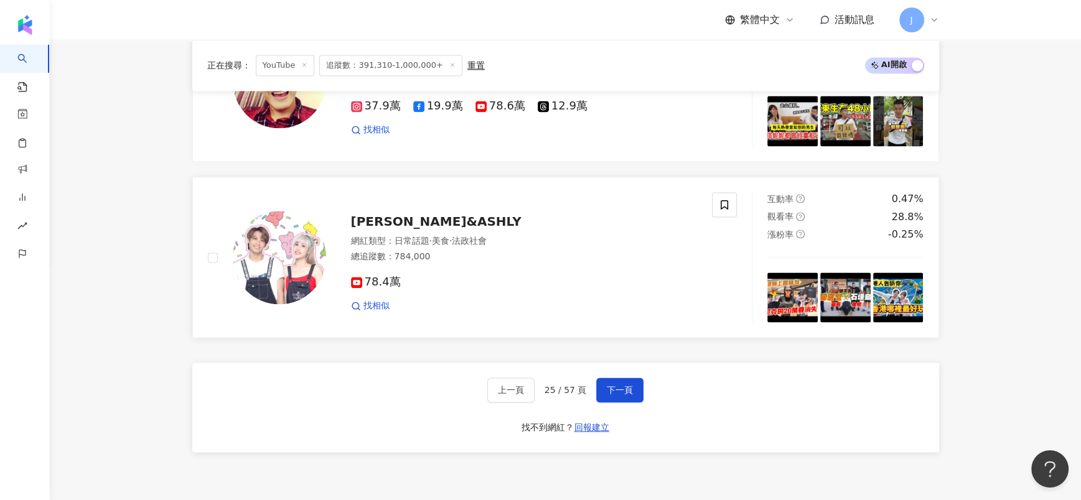
click at [406, 214] on span "尼克&ASHLY" at bounding box center [436, 221] width 171 height 15
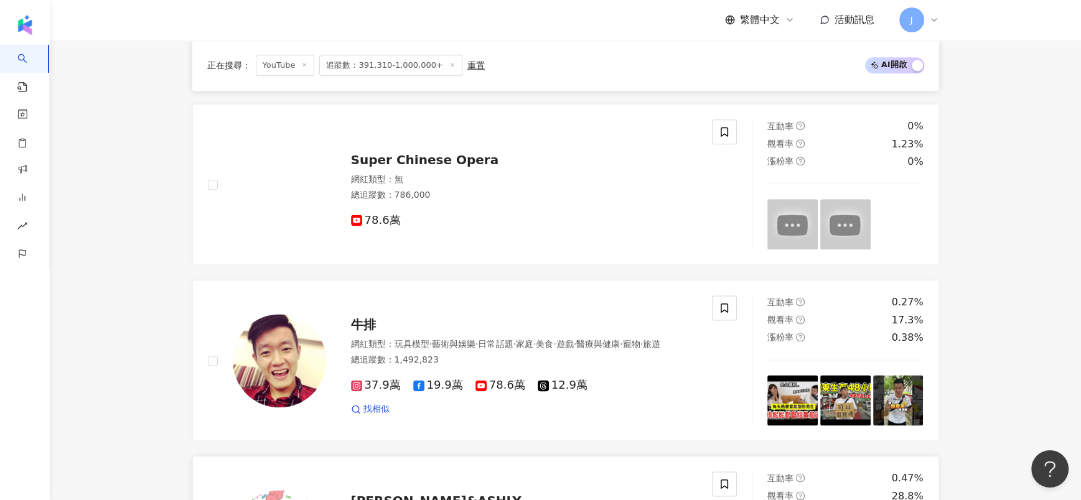
scroll to position [1753, 0]
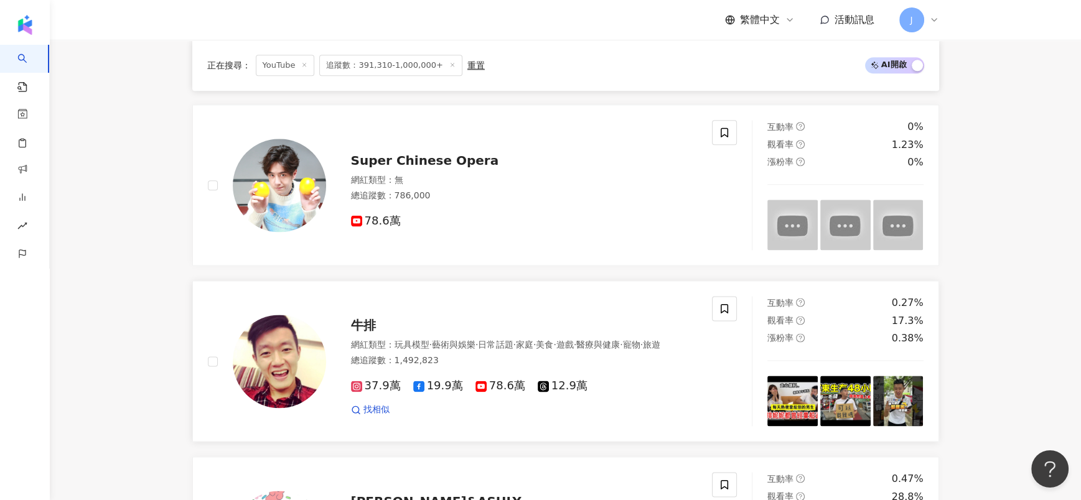
click at [358, 318] on span "牛排" at bounding box center [363, 325] width 25 height 15
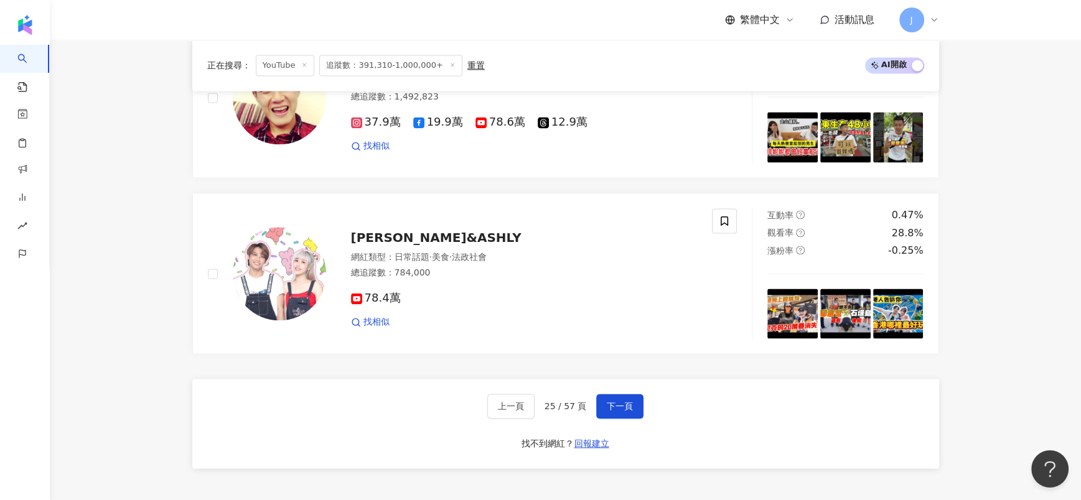
scroll to position [2054, 0]
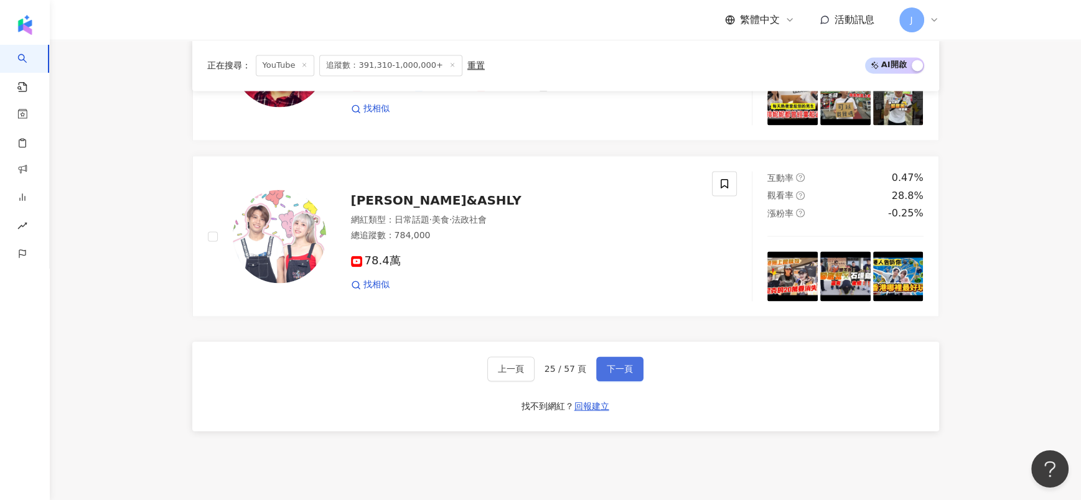
click at [617, 368] on span "下一頁" at bounding box center [620, 369] width 26 height 10
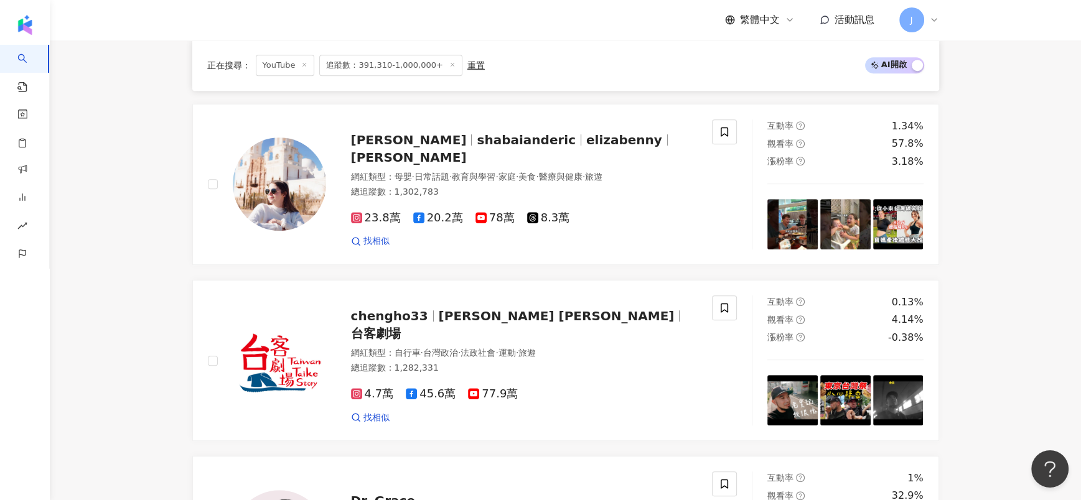
scroll to position [2168, 0]
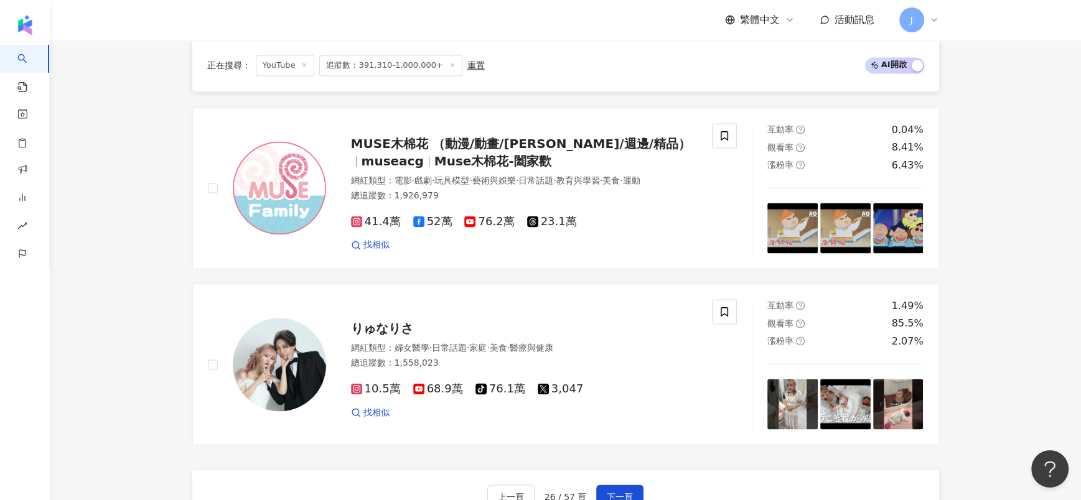
scroll to position [1794, 0]
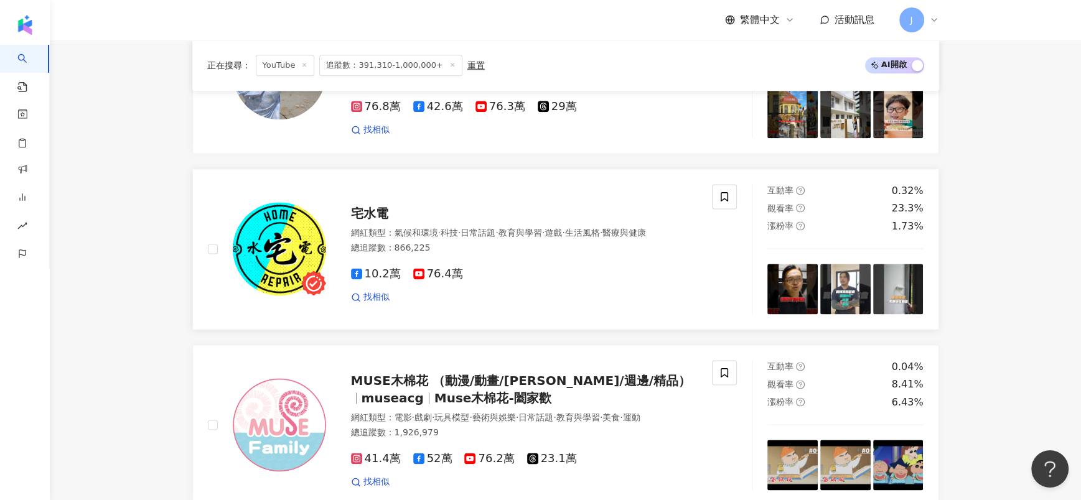
click at [371, 206] on span "宅水電" at bounding box center [369, 213] width 37 height 15
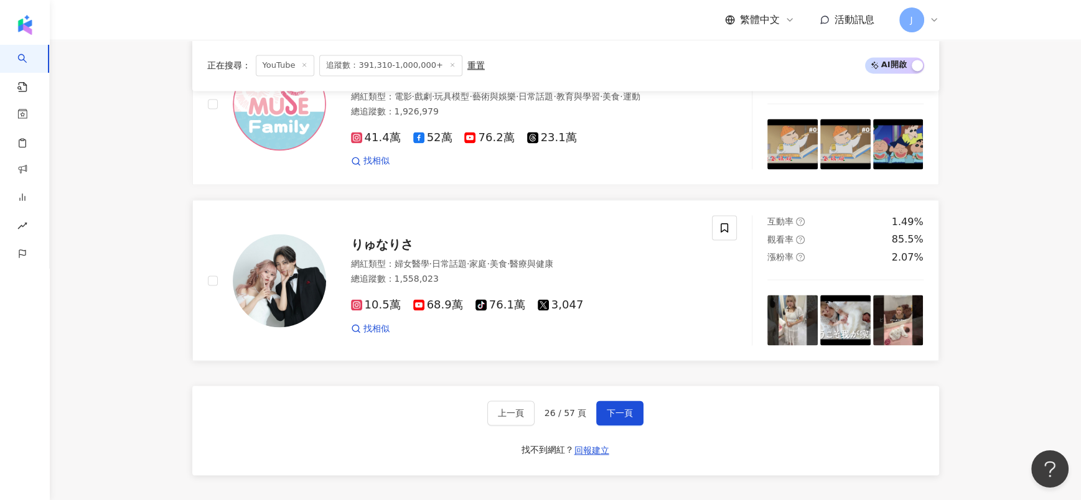
scroll to position [2147, 0]
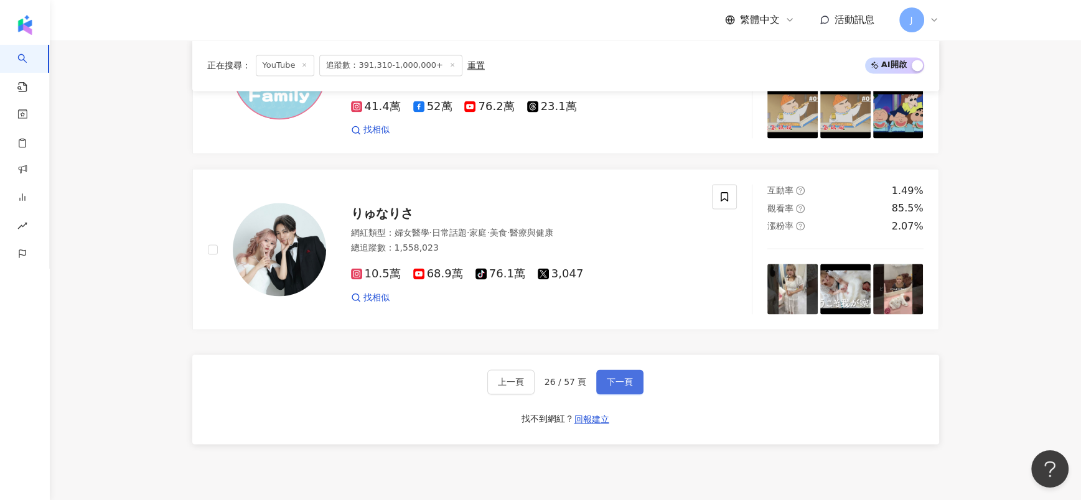
click at [632, 387] on button "下一頁" at bounding box center [619, 382] width 47 height 25
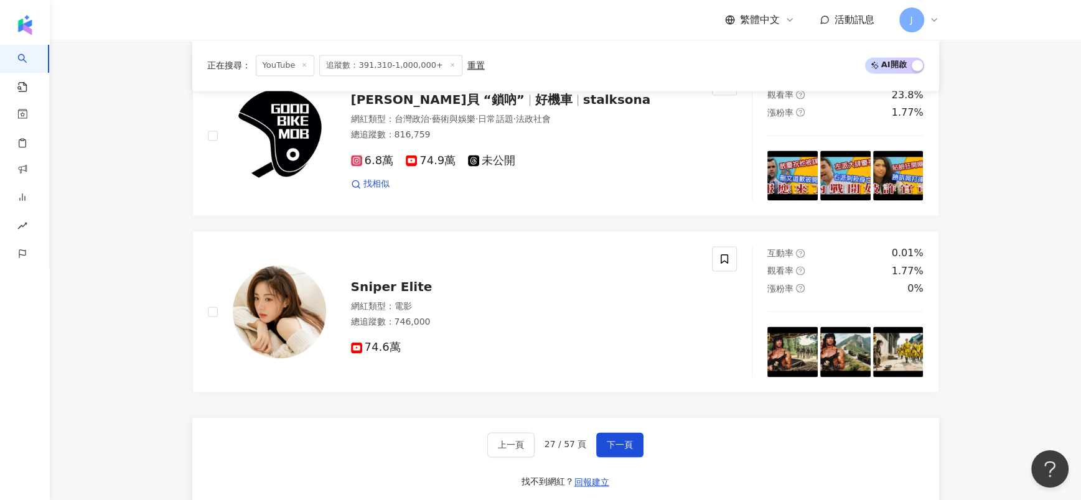
scroll to position [2162, 0]
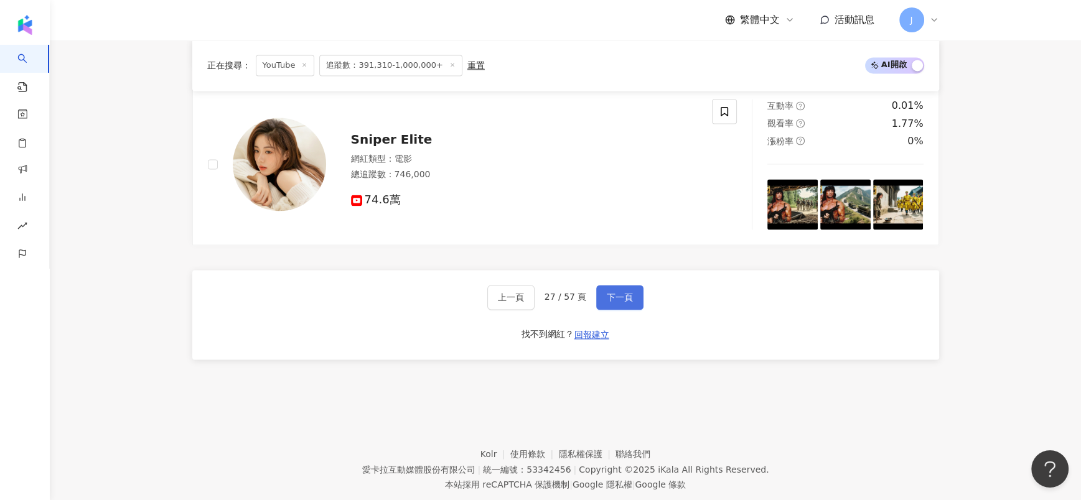
click at [607, 293] on span "下一頁" at bounding box center [620, 298] width 26 height 10
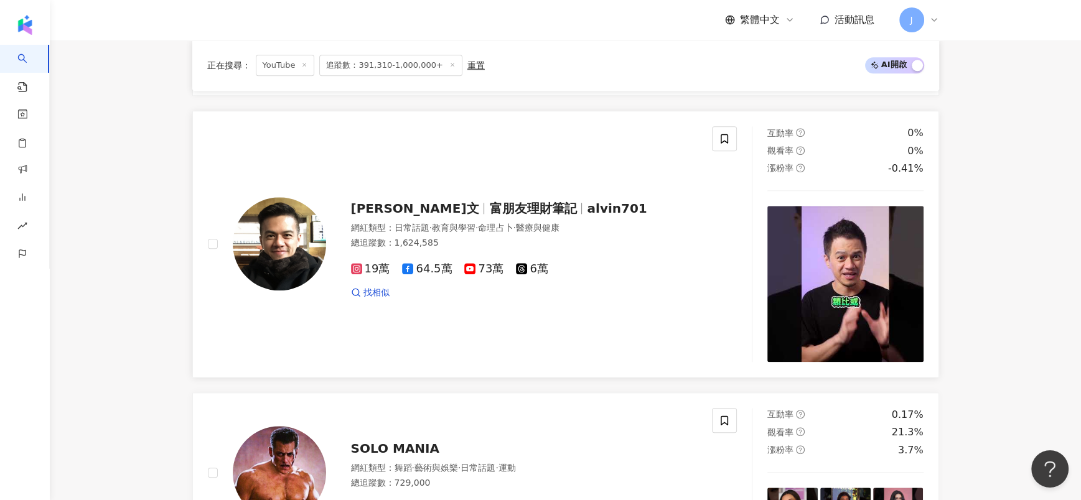
scroll to position [1400, 0]
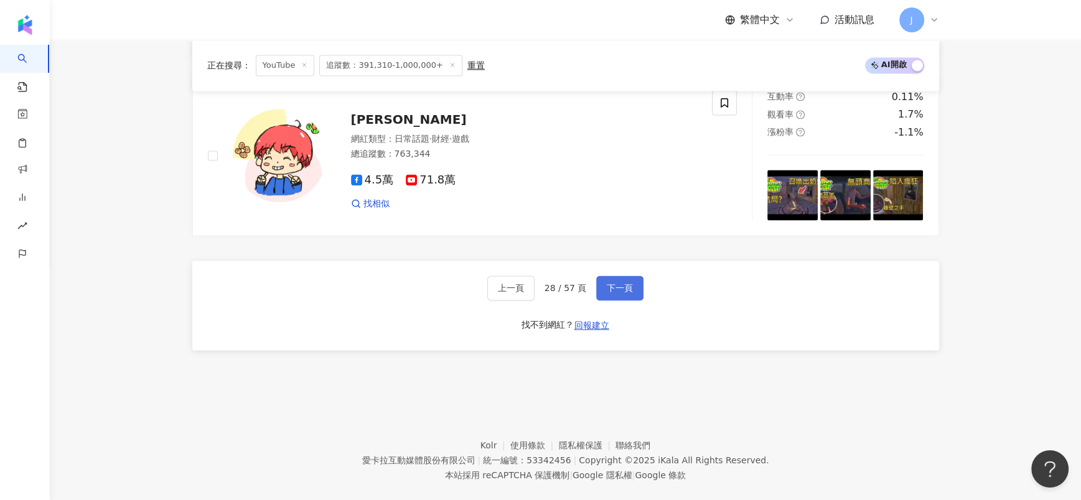
click at [627, 286] on span "下一頁" at bounding box center [620, 288] width 26 height 10
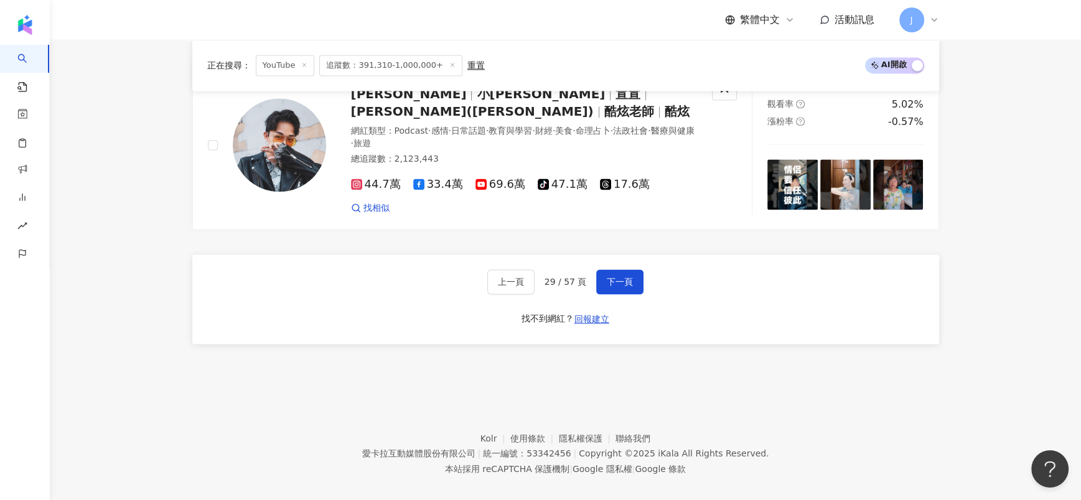
scroll to position [2152, 0]
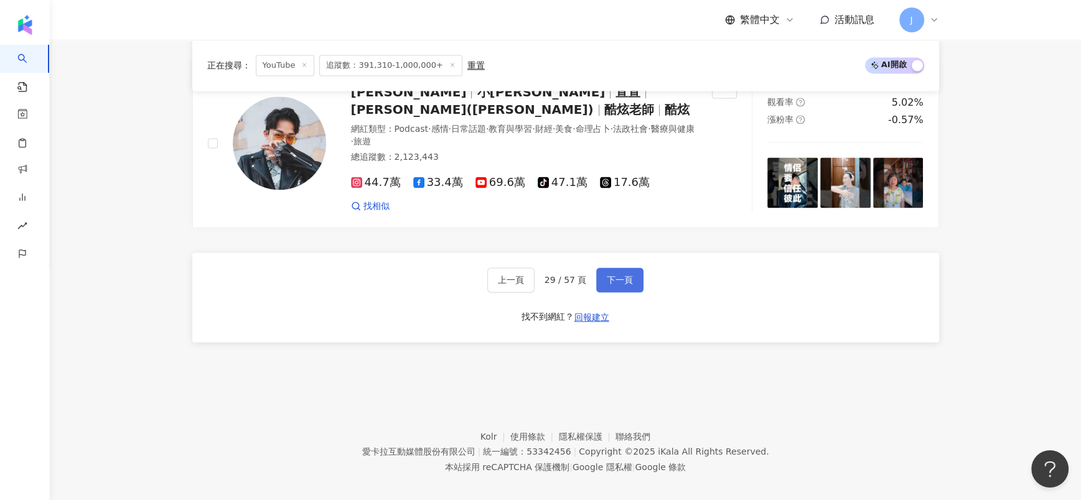
click at [629, 275] on span "下一頁" at bounding box center [620, 280] width 26 height 10
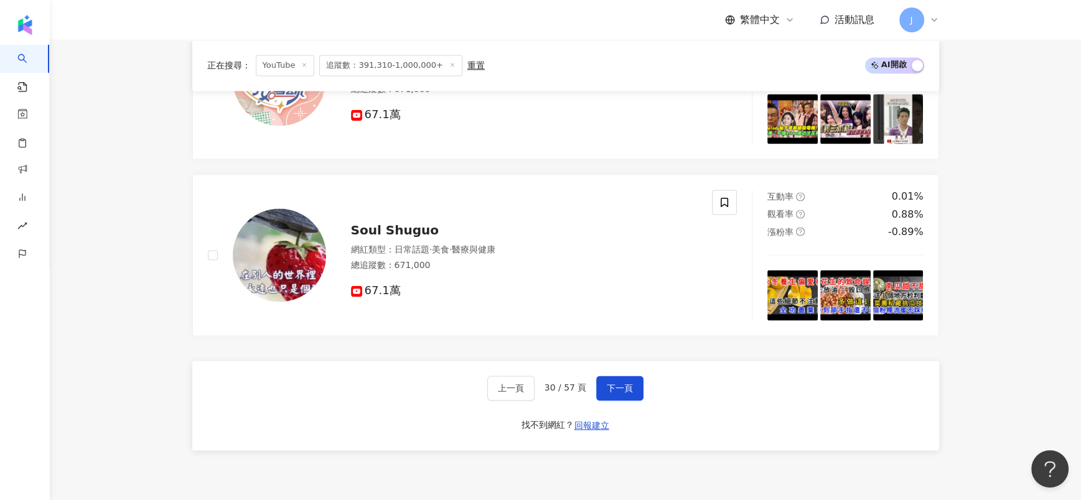
scroll to position [2074, 0]
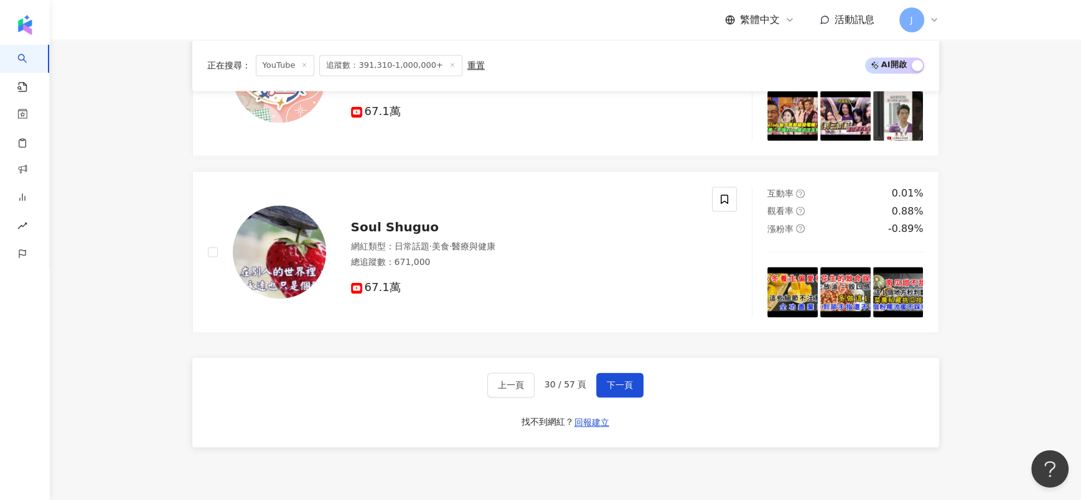
click at [624, 365] on div "上一頁 30 / 57 頁 下一頁 找不到網紅？ 回報建立" at bounding box center [565, 403] width 747 height 90
click at [624, 373] on button "下一頁" at bounding box center [619, 385] width 47 height 25
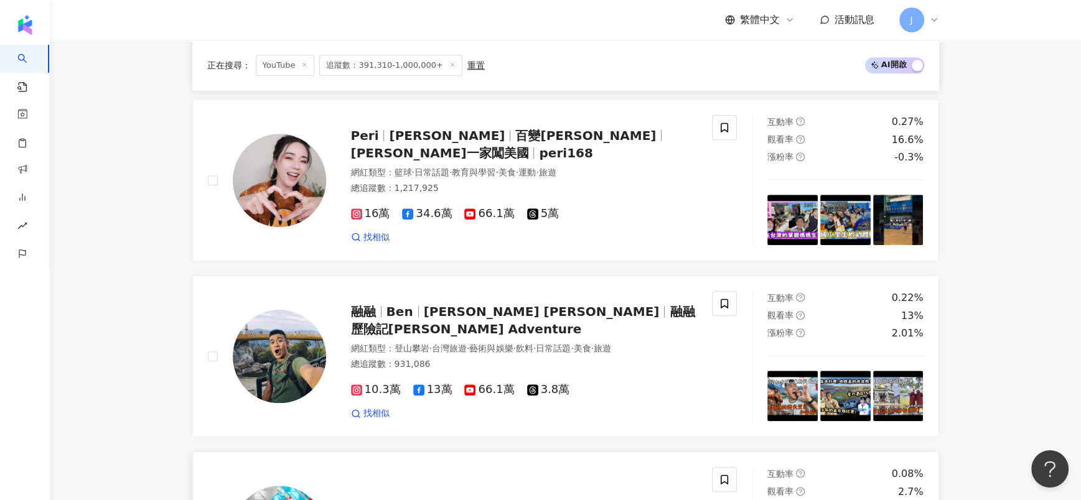
scroll to position [1291, 0]
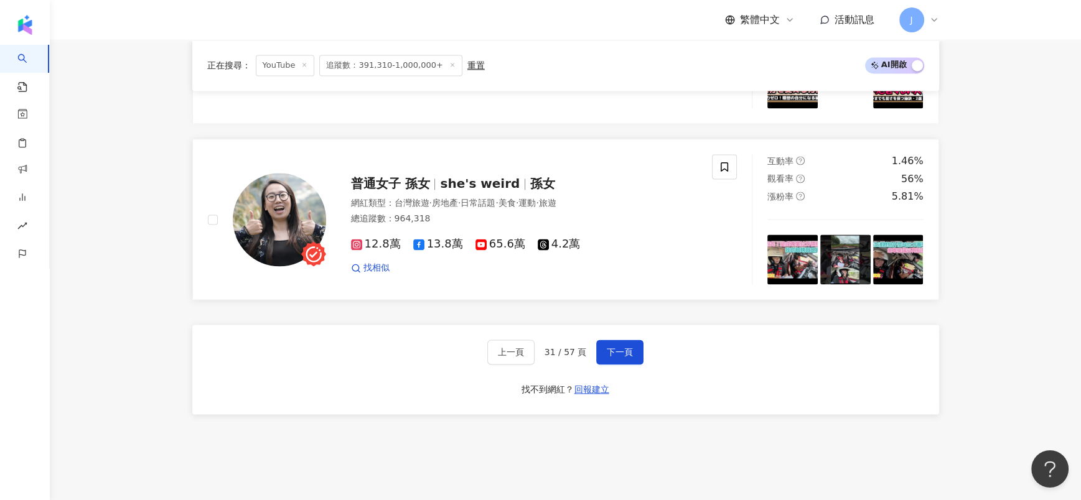
scroll to position [1965, 0]
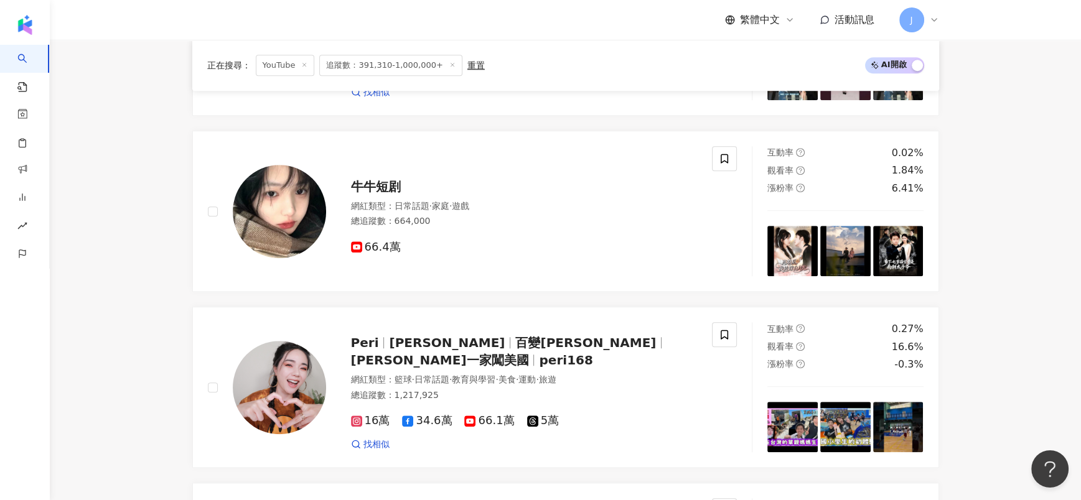
scroll to position [2152, 0]
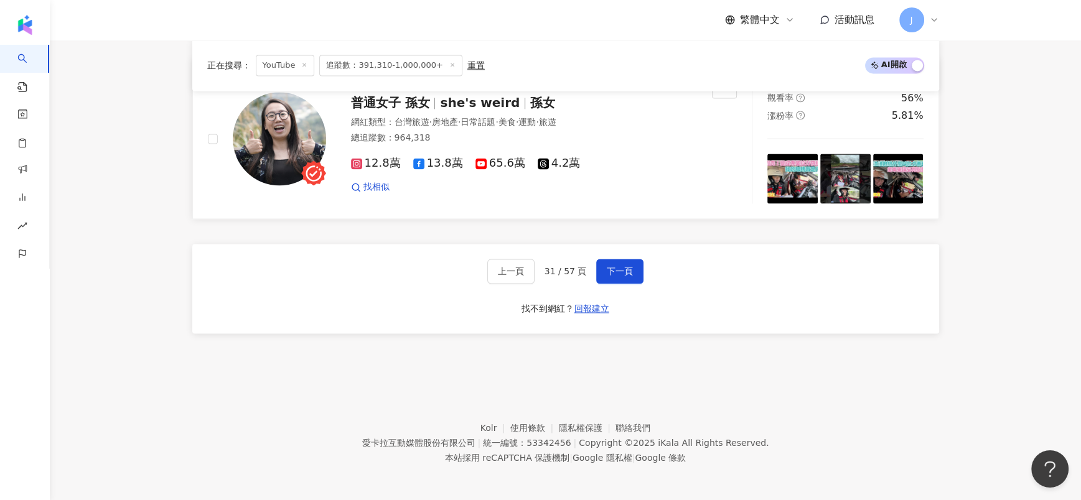
click at [416, 106] on span "普通女子 孫女" at bounding box center [390, 102] width 79 height 15
click at [619, 269] on span "下一頁" at bounding box center [620, 271] width 26 height 10
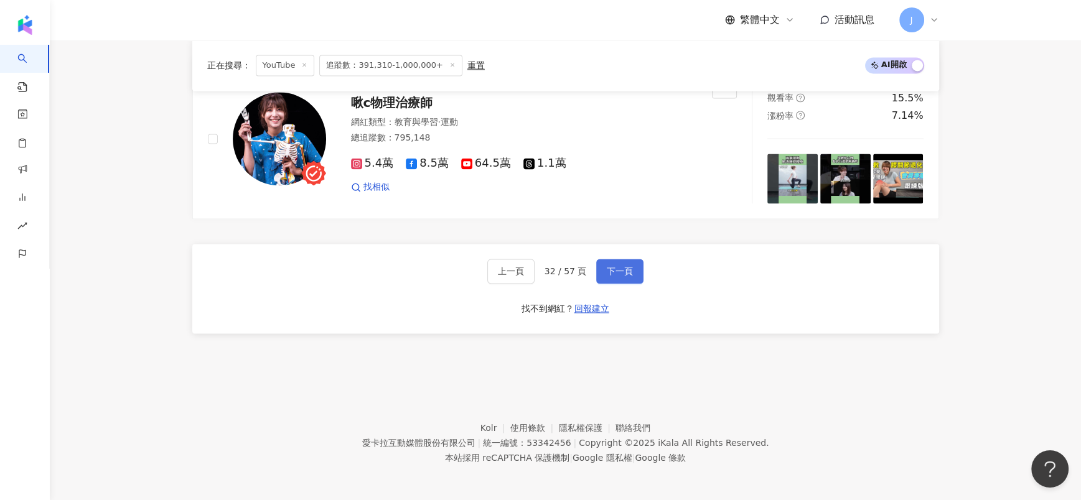
click at [624, 266] on span "下一頁" at bounding box center [620, 271] width 26 height 10
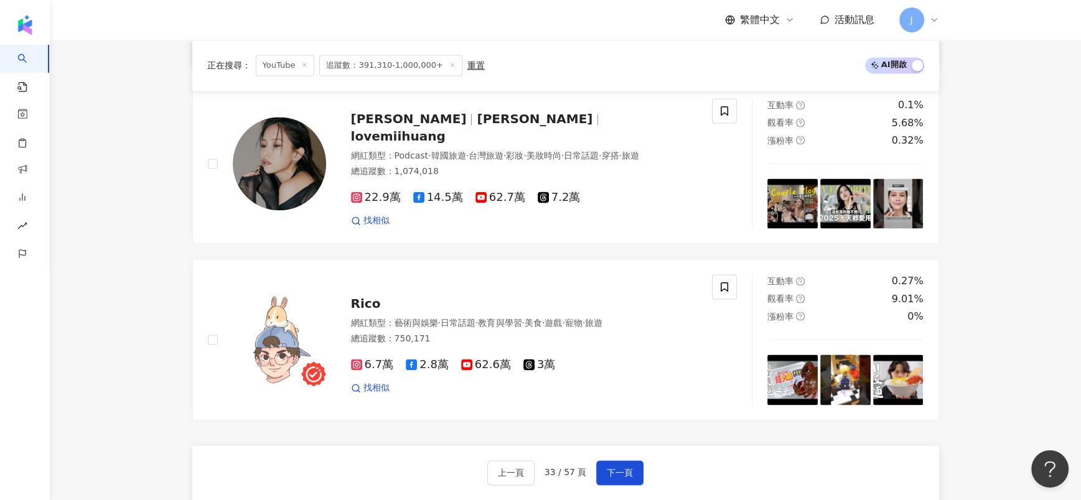
scroll to position [1965, 0]
click at [621, 460] on button "下一頁" at bounding box center [619, 472] width 47 height 25
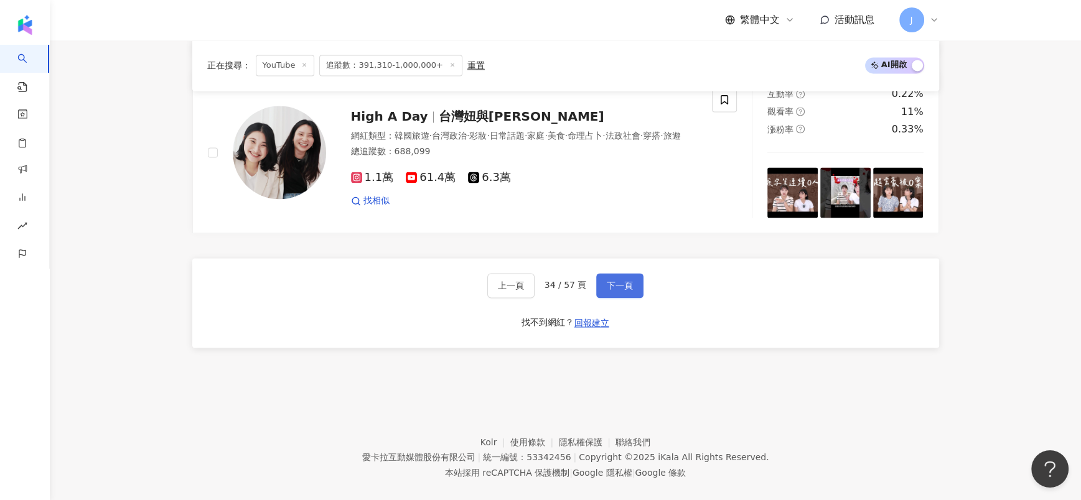
click at [612, 273] on button "下一頁" at bounding box center [619, 285] width 47 height 25
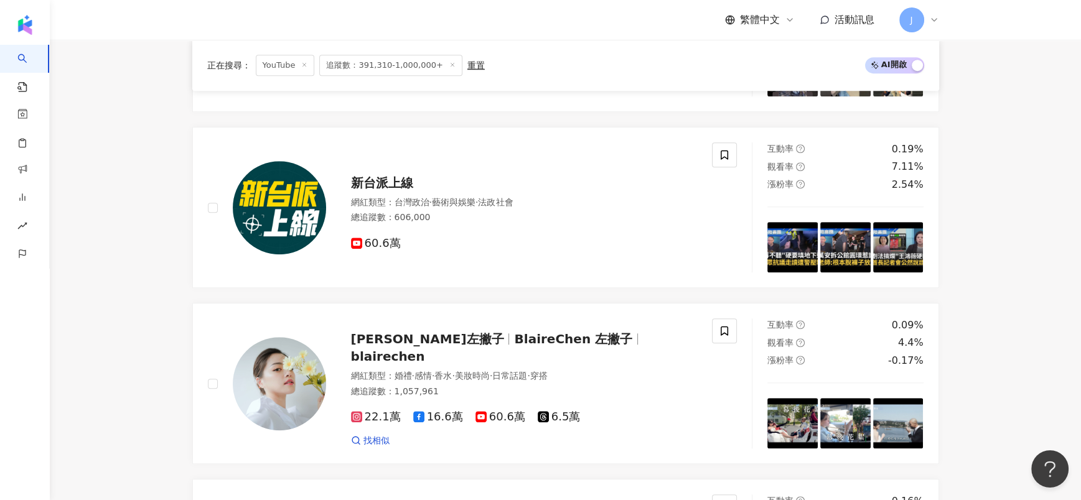
scroll to position [751, 0]
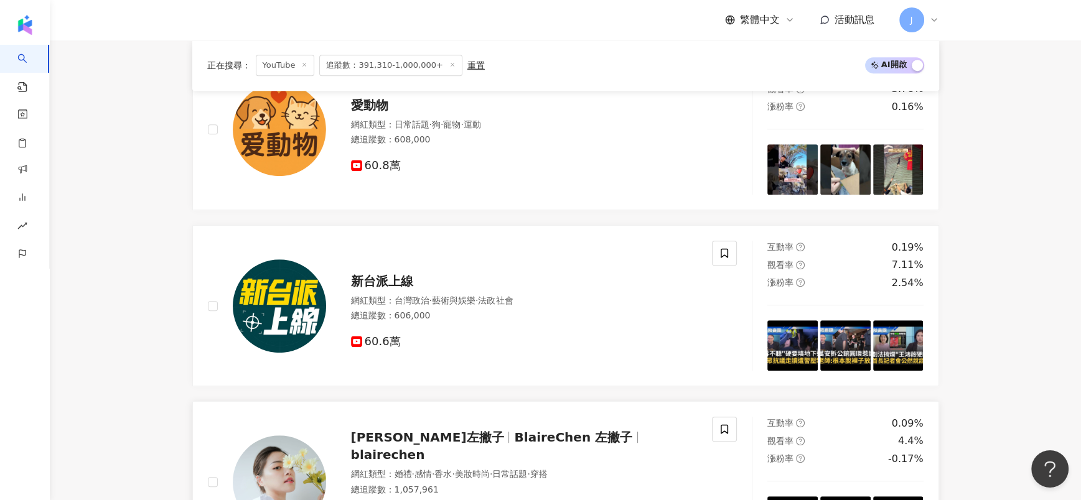
click at [429, 445] on span "Blaire左撇子" at bounding box center [433, 437] width 164 height 15
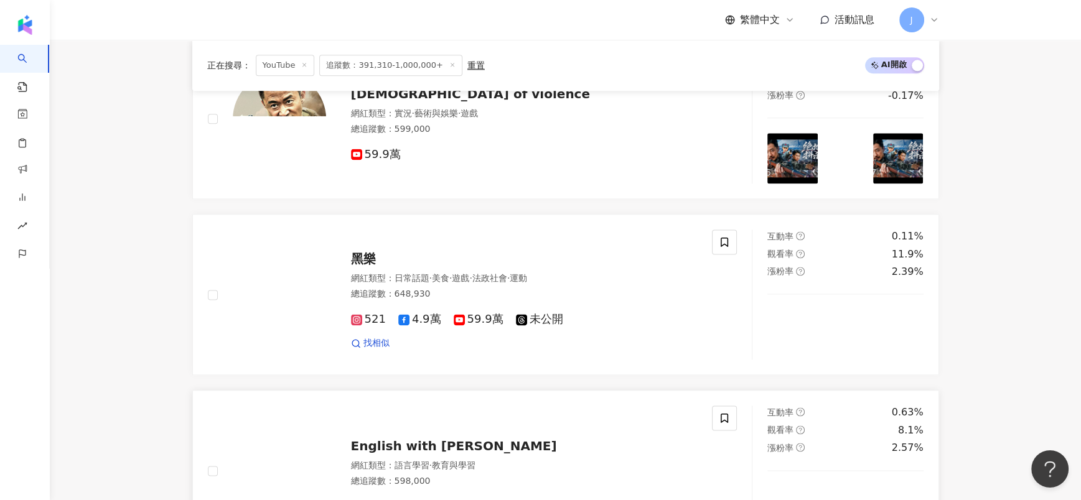
scroll to position [1965, 0]
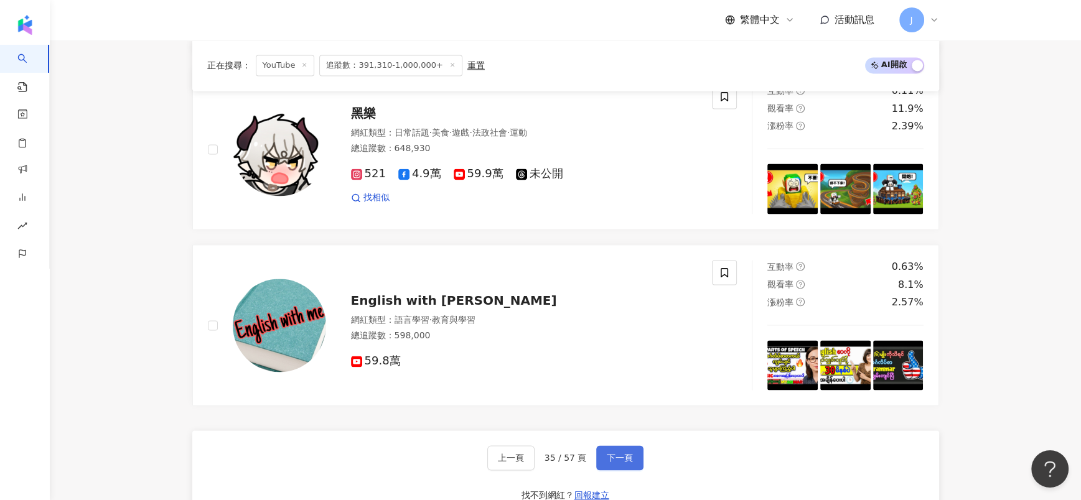
click at [607, 446] on button "下一頁" at bounding box center [619, 458] width 47 height 25
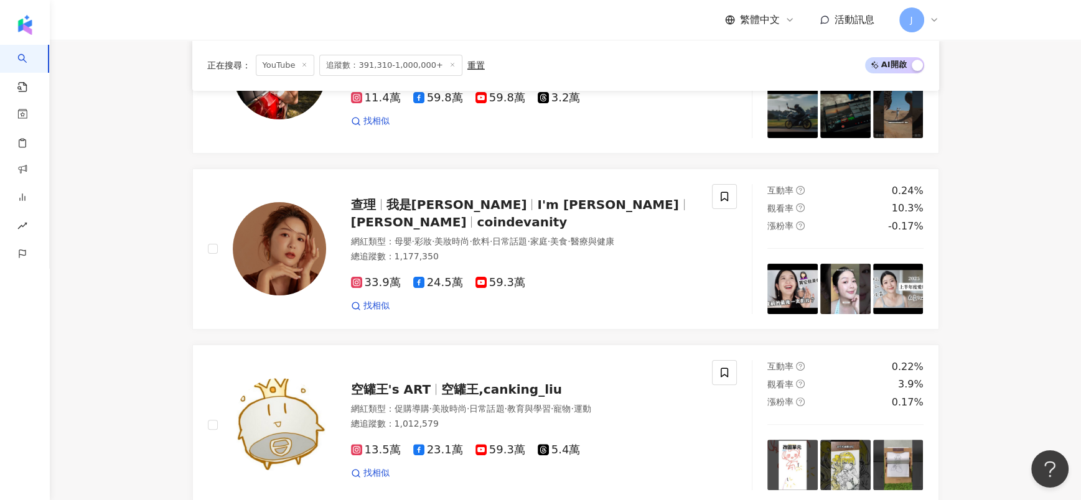
scroll to position [2152, 0]
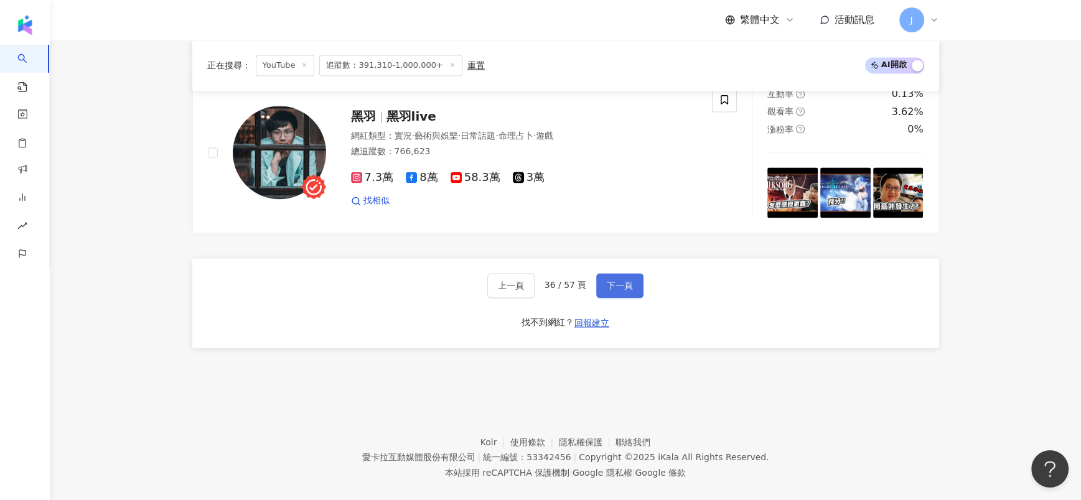
click at [612, 281] on span "下一頁" at bounding box center [620, 286] width 26 height 10
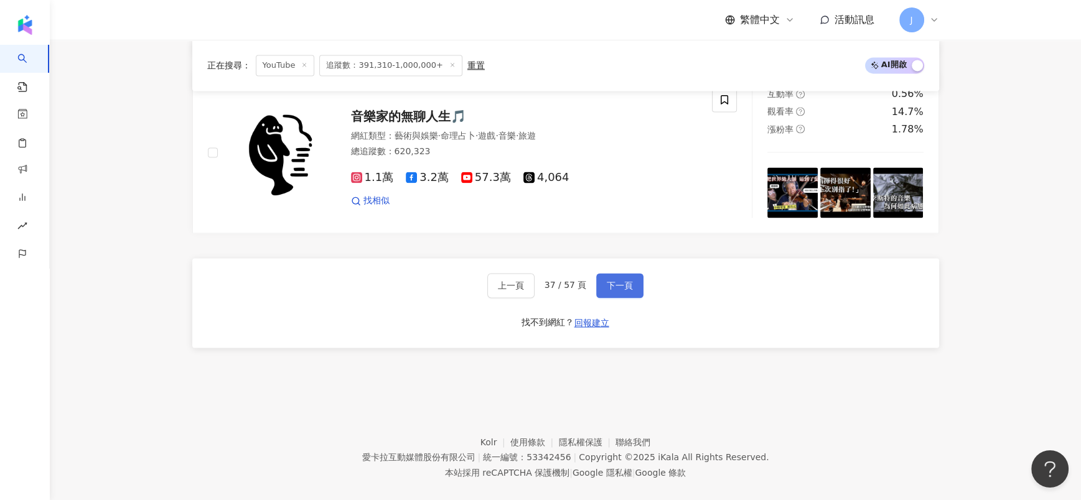
click at [617, 273] on button "下一頁" at bounding box center [619, 285] width 47 height 25
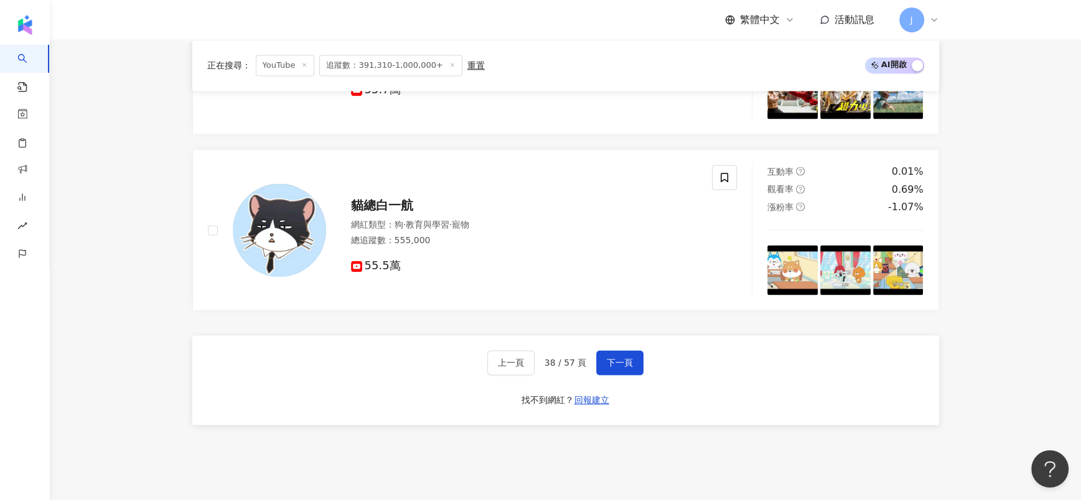
scroll to position [2064, 0]
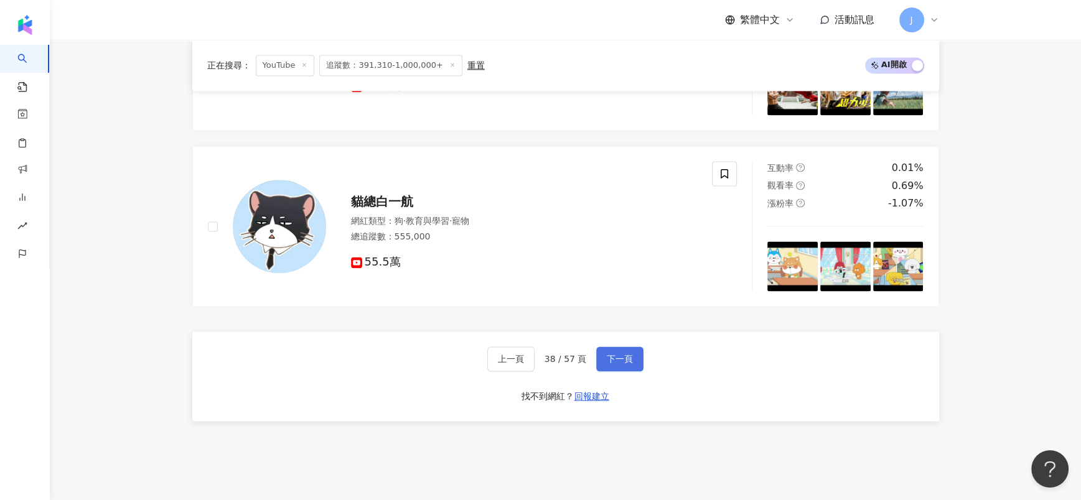
click at [624, 359] on span "下一頁" at bounding box center [620, 359] width 26 height 10
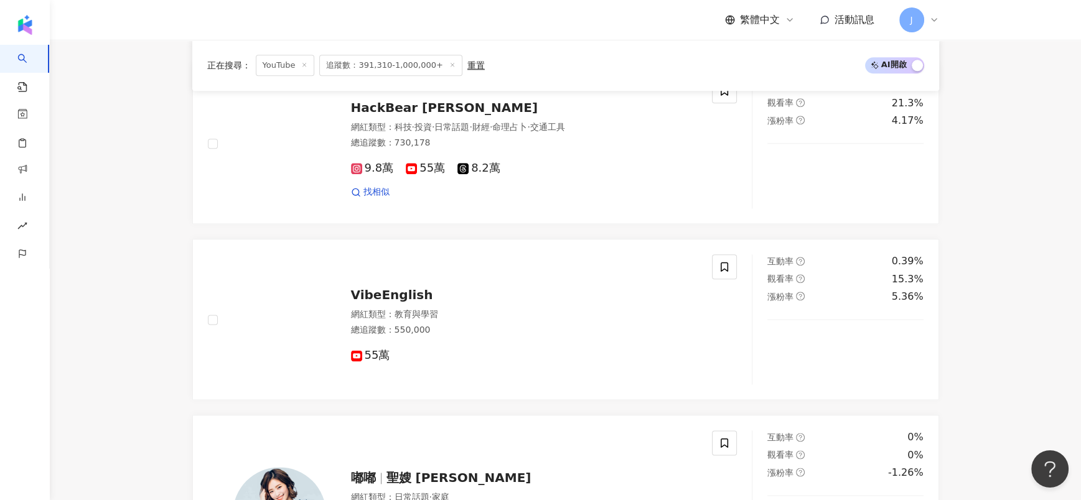
scroll to position [1568, 0]
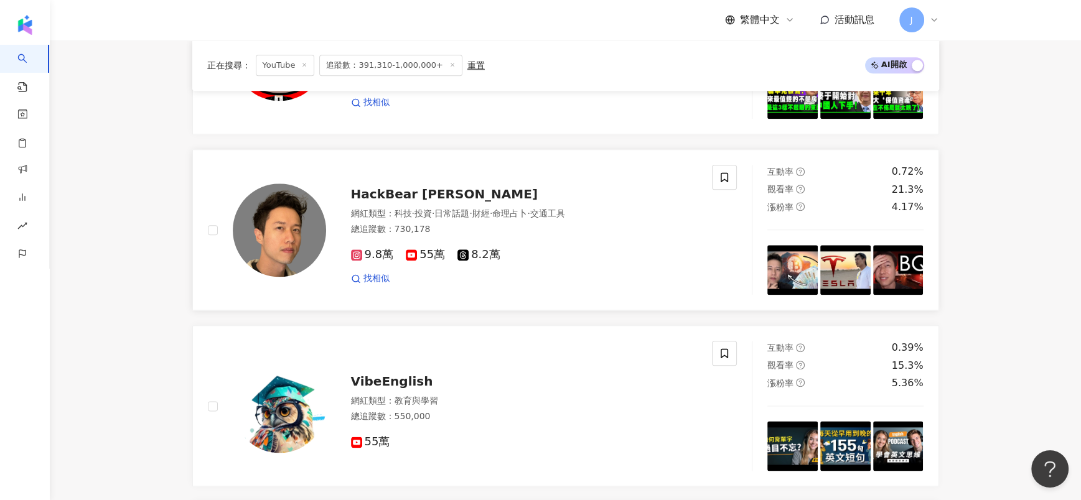
click at [413, 187] on span "HackBear 泰瑞" at bounding box center [444, 194] width 187 height 15
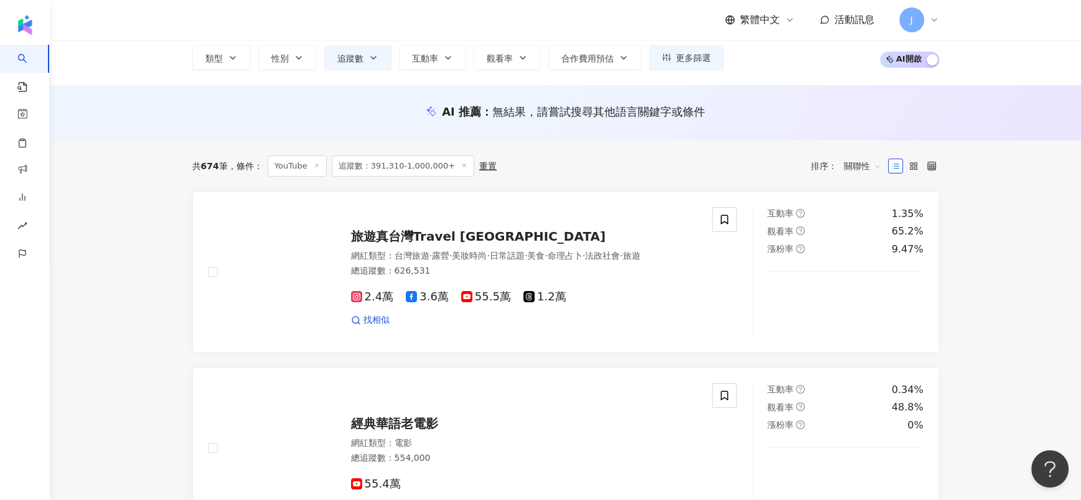
scroll to position [2224, 0]
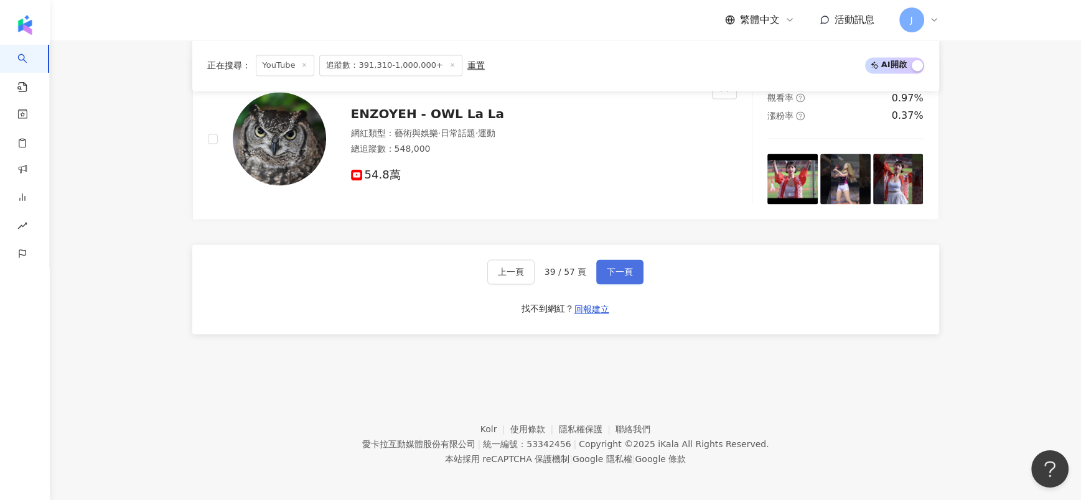
click at [615, 268] on span "下一頁" at bounding box center [620, 272] width 26 height 10
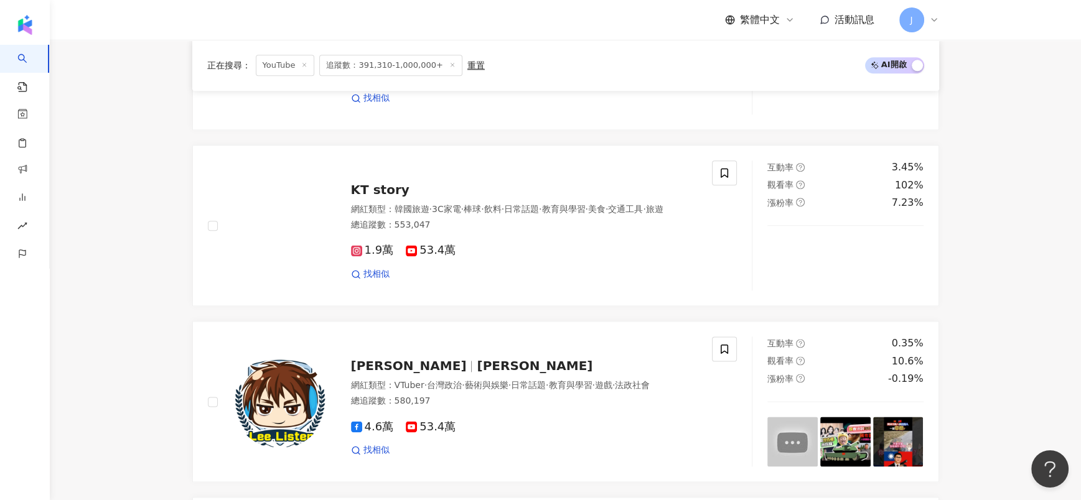
scroll to position [2152, 0]
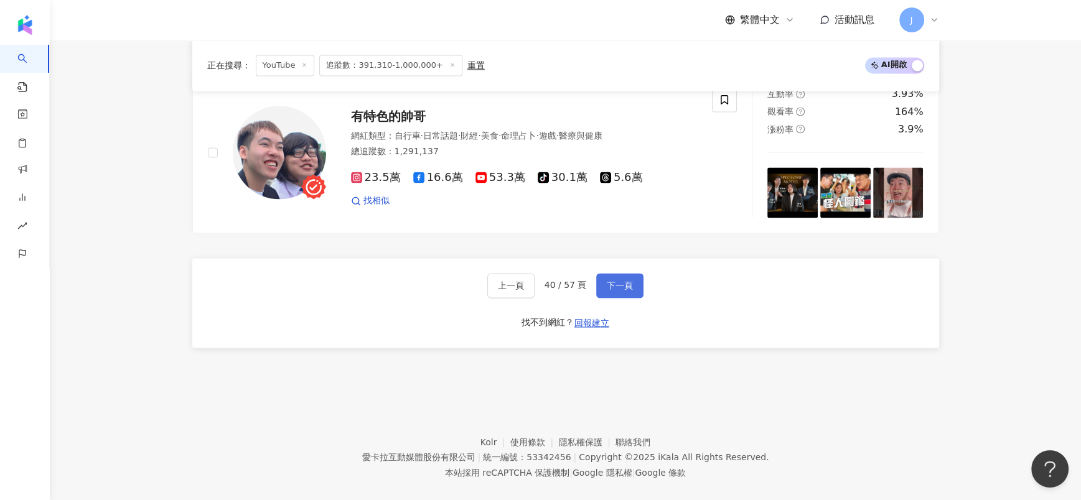
click at [602, 276] on button "下一頁" at bounding box center [619, 285] width 47 height 25
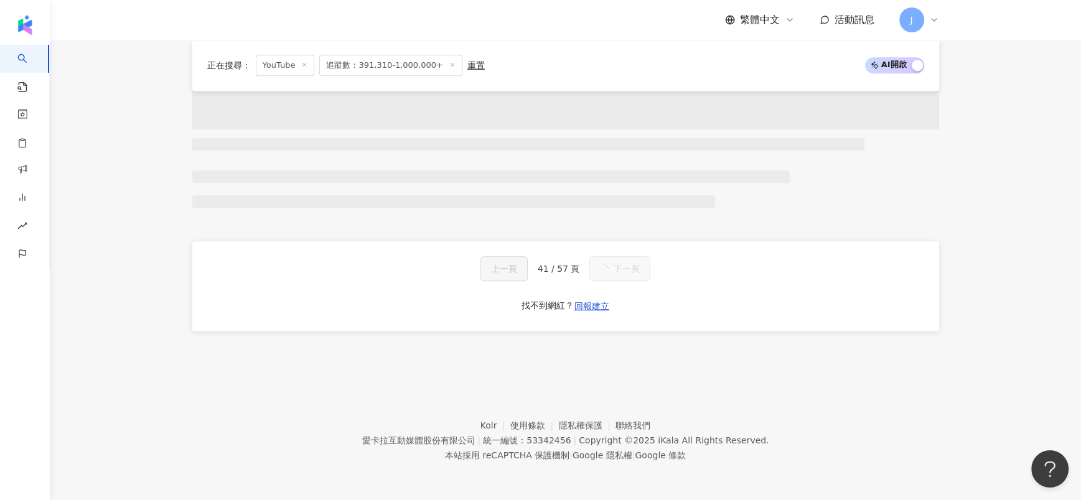
scroll to position [794, 0]
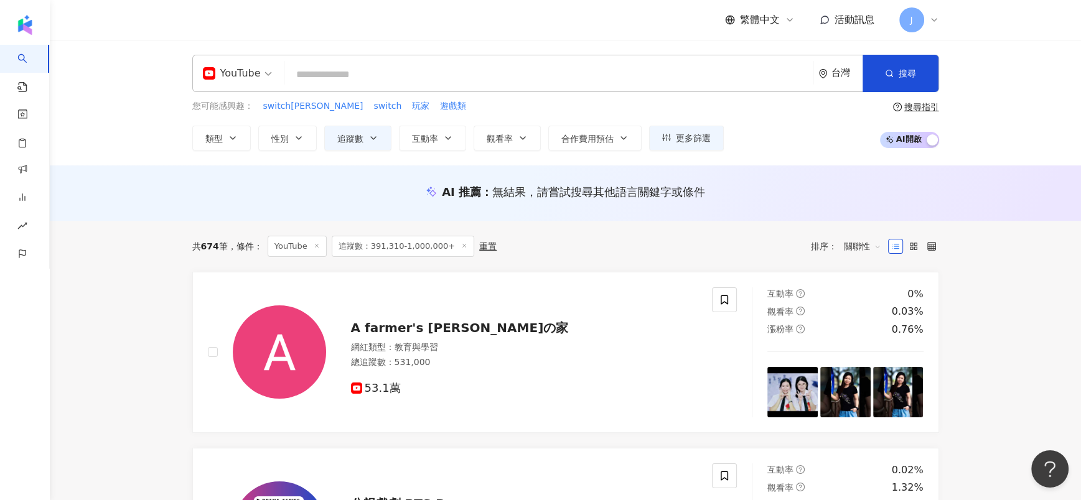
scroll to position [2152, 0]
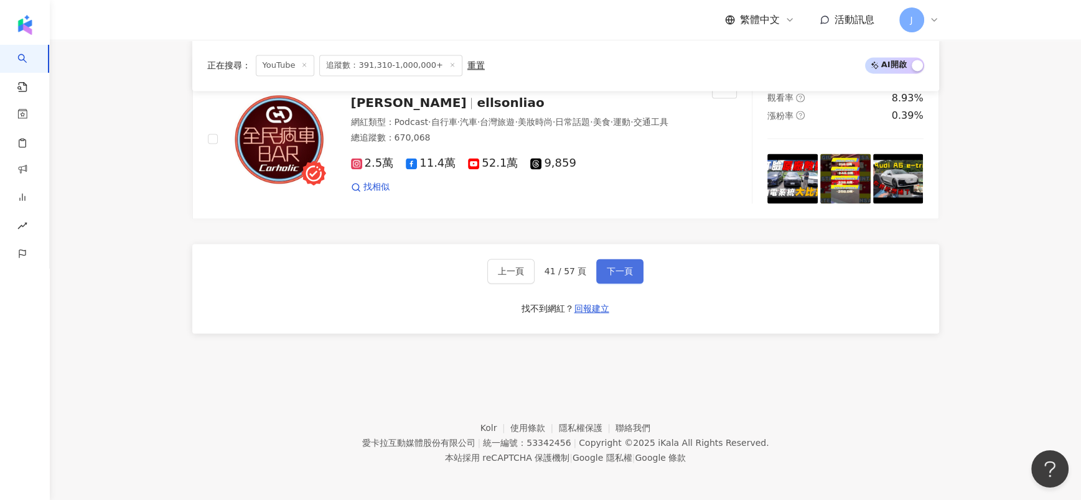
click at [627, 261] on button "下一頁" at bounding box center [619, 271] width 47 height 25
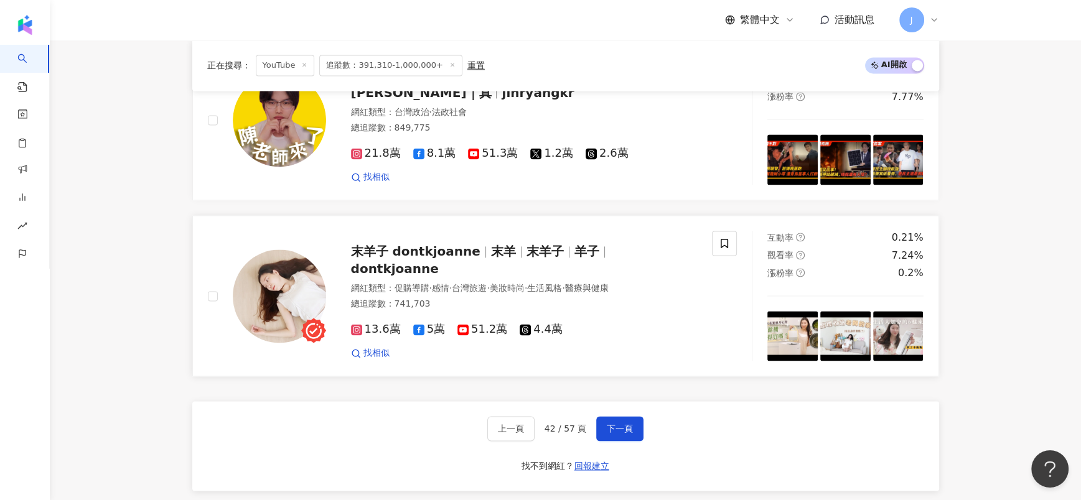
scroll to position [2081, 0]
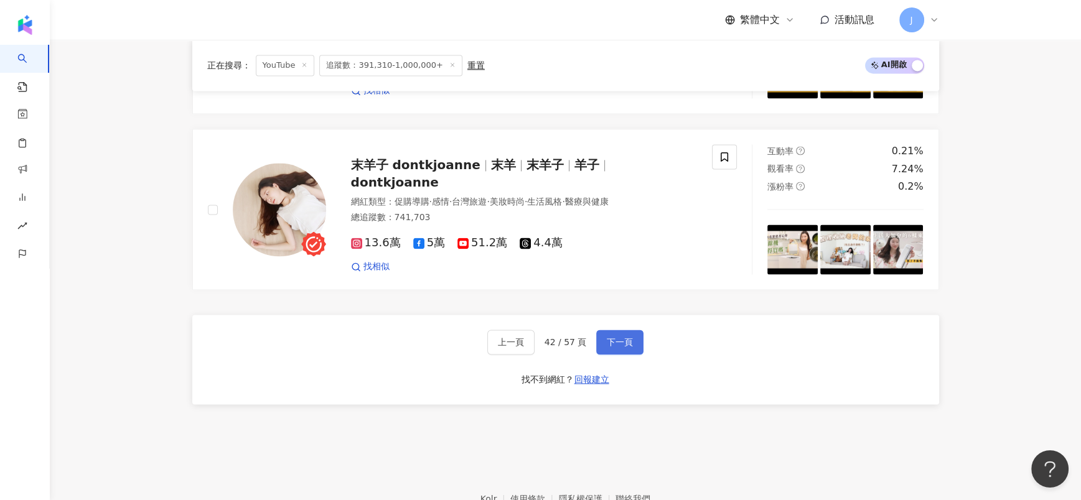
click at [631, 336] on button "下一頁" at bounding box center [619, 342] width 47 height 25
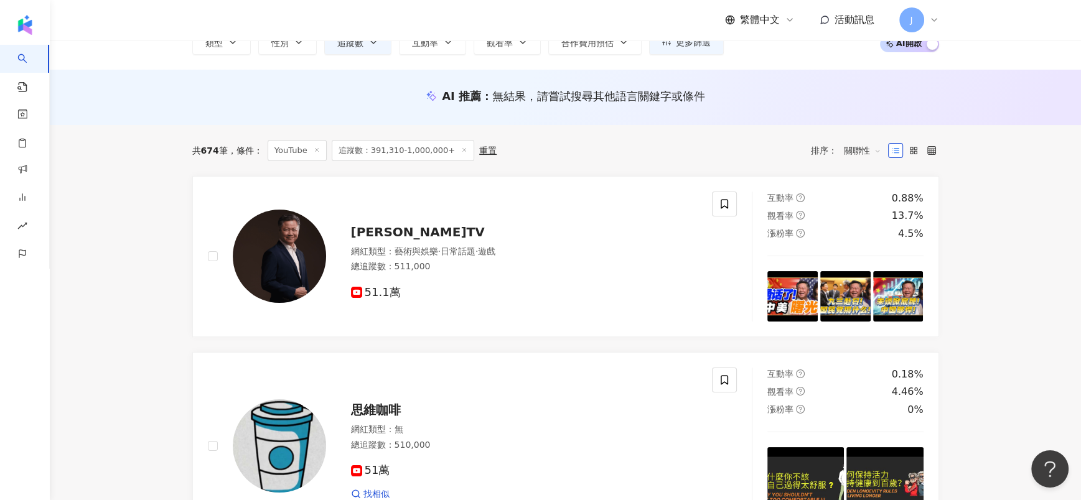
scroll to position [2214, 0]
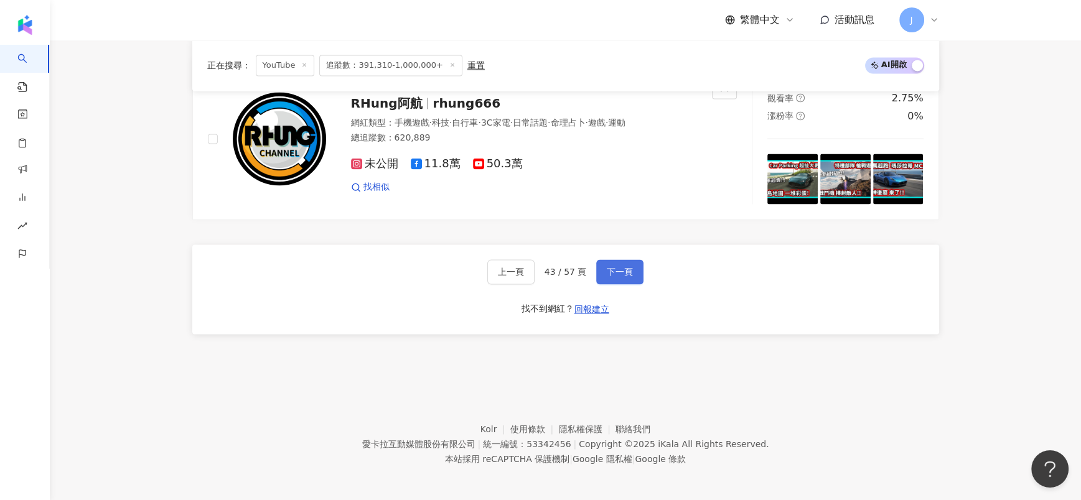
click at [623, 267] on span "下一頁" at bounding box center [620, 272] width 26 height 10
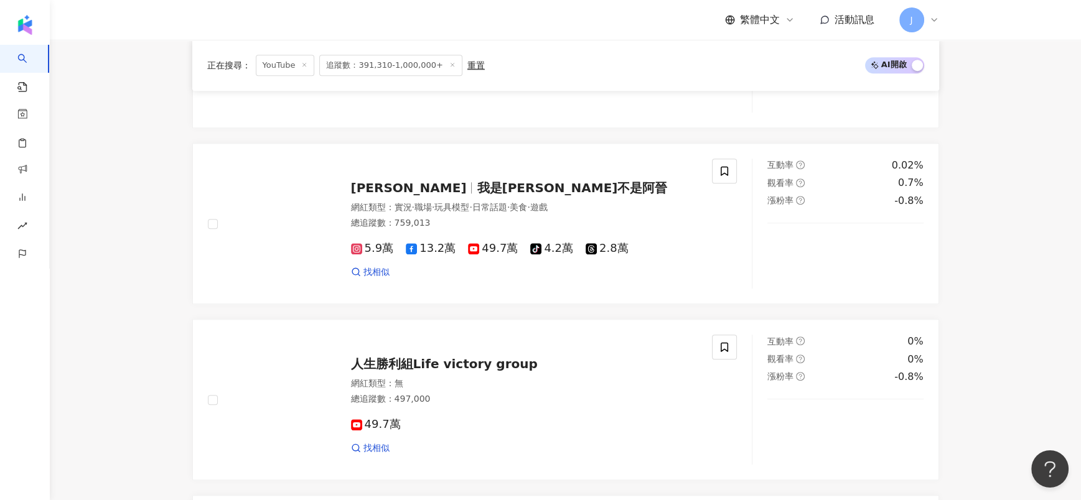
scroll to position [1936, 0]
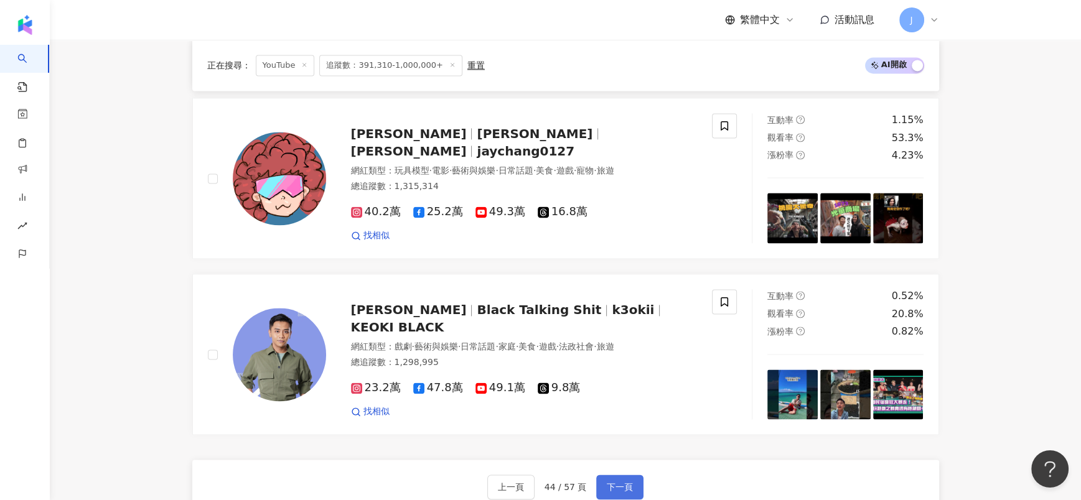
click at [615, 482] on span "下一頁" at bounding box center [620, 487] width 26 height 10
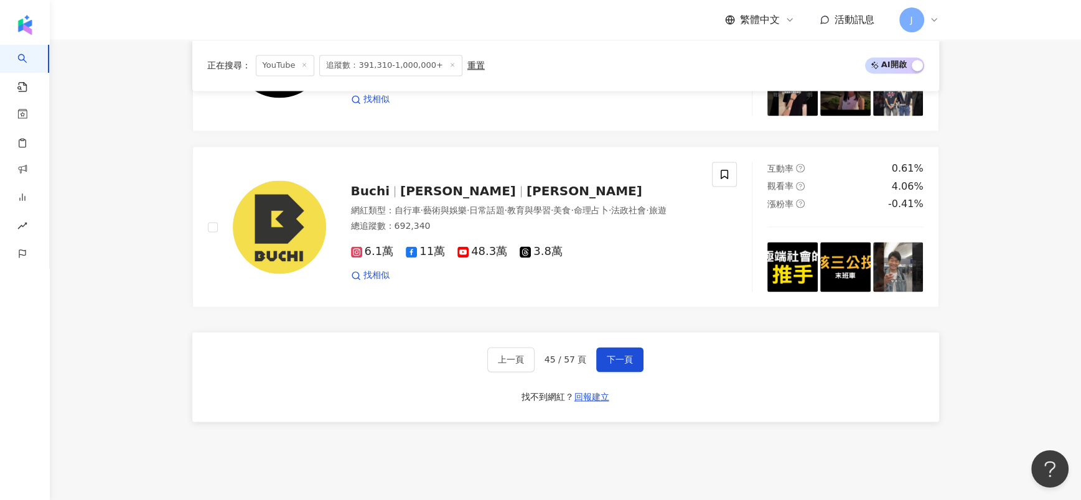
scroll to position [1961, 0]
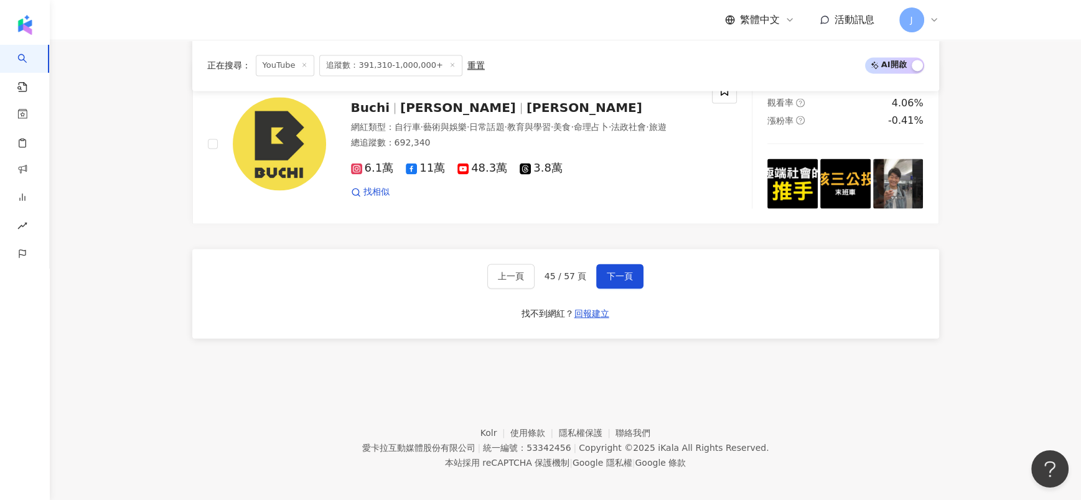
click at [626, 286] on button "下一頁" at bounding box center [619, 276] width 47 height 25
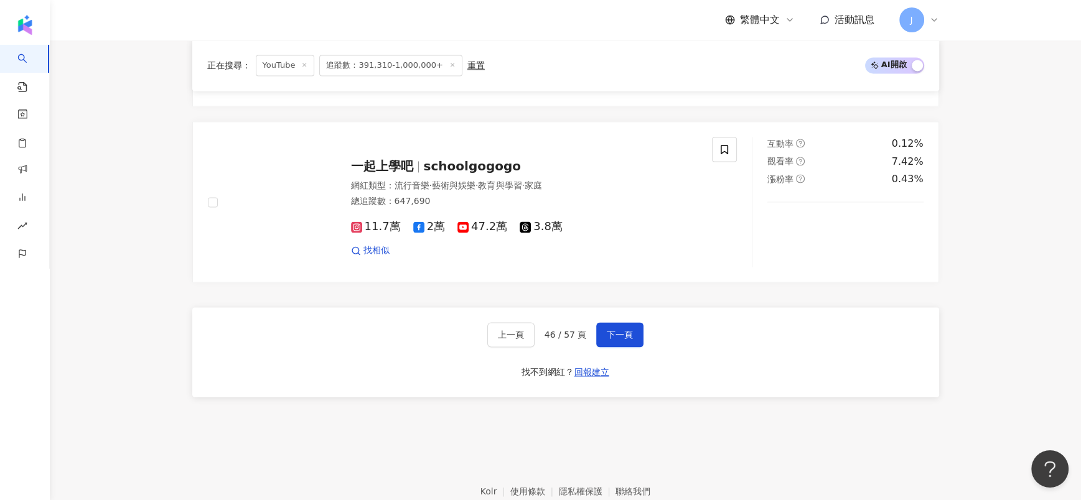
scroll to position [2152, 0]
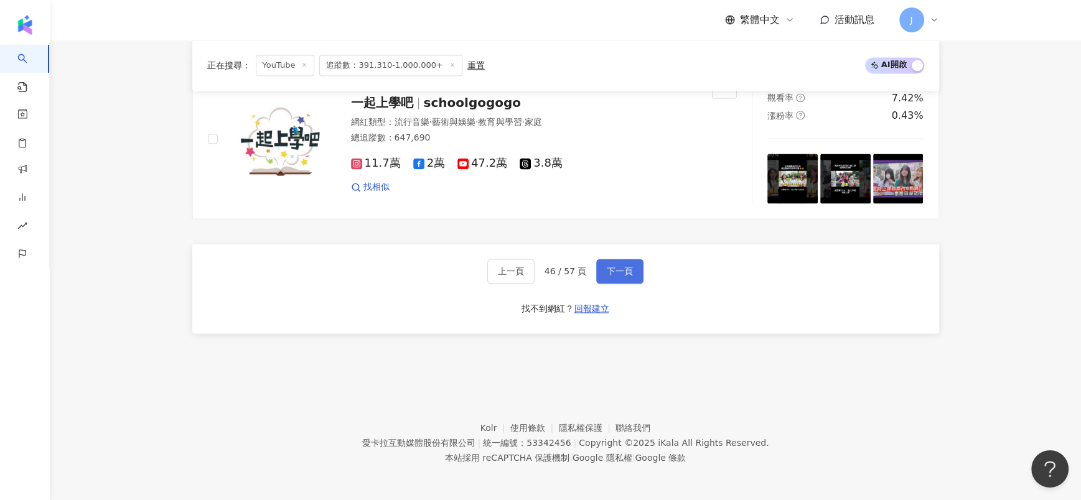
click at [614, 259] on button "下一頁" at bounding box center [619, 271] width 47 height 25
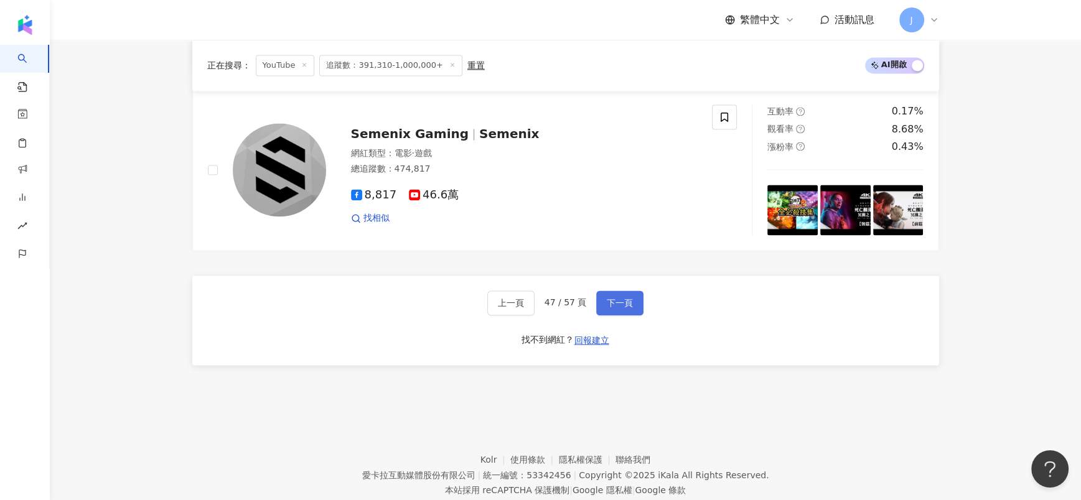
click at [620, 298] on span "下一頁" at bounding box center [620, 303] width 26 height 10
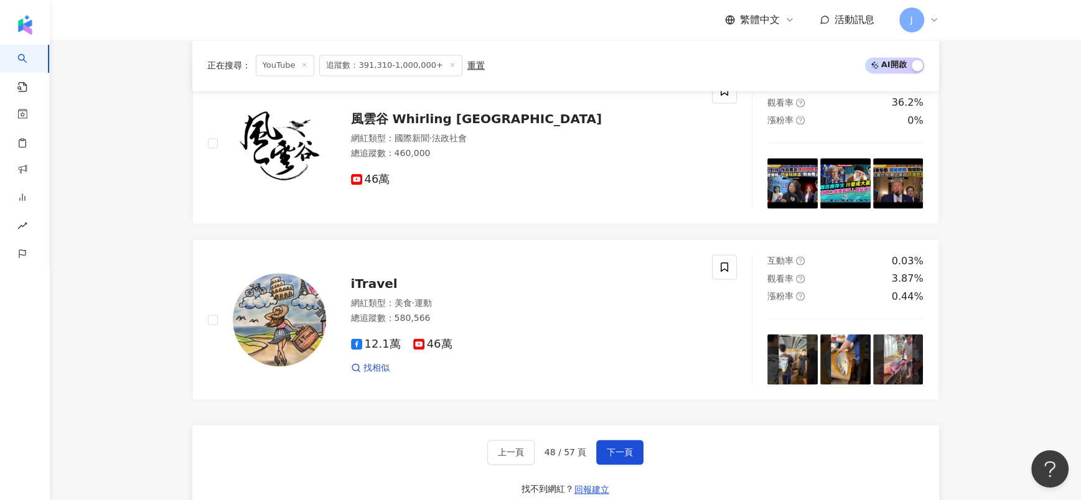
scroll to position [2257, 0]
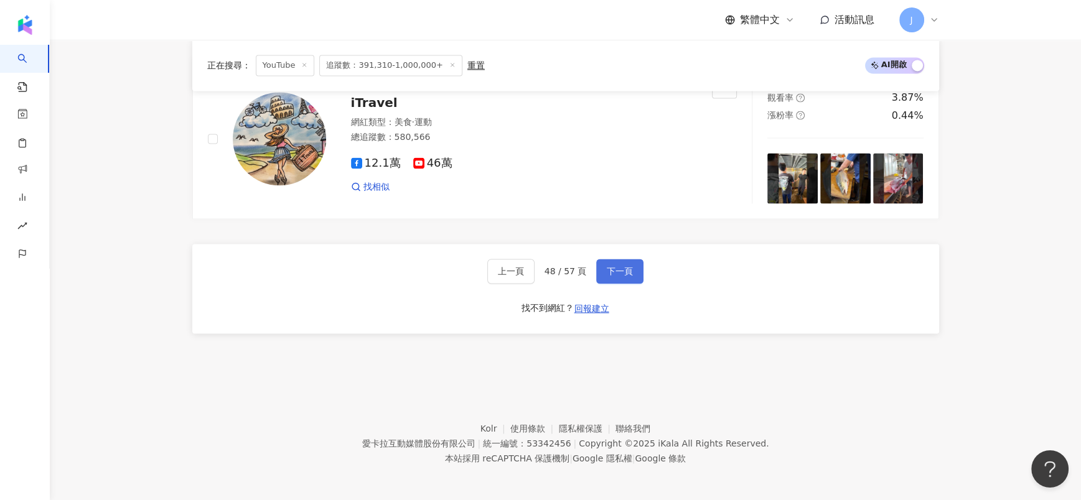
click at [614, 260] on button "下一頁" at bounding box center [619, 271] width 47 height 25
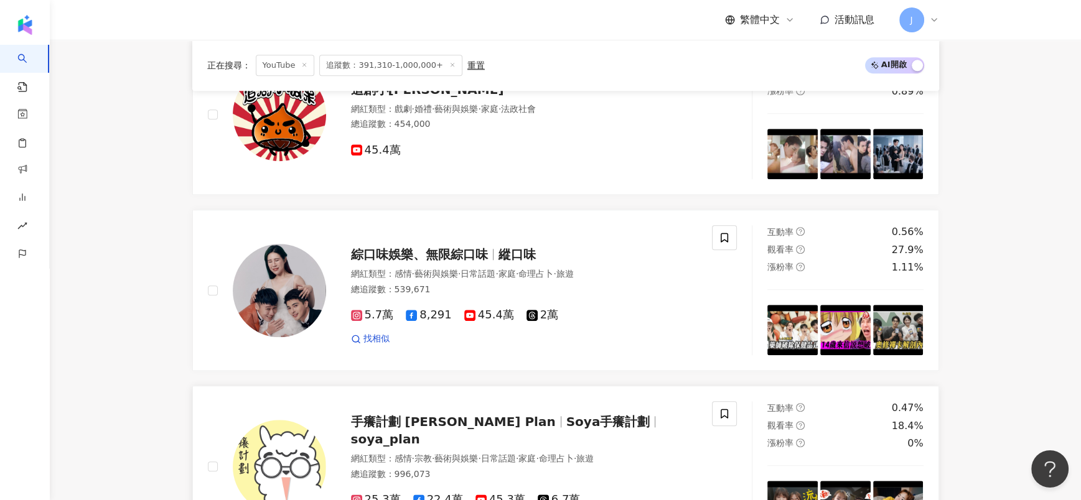
scroll to position [1380, 0]
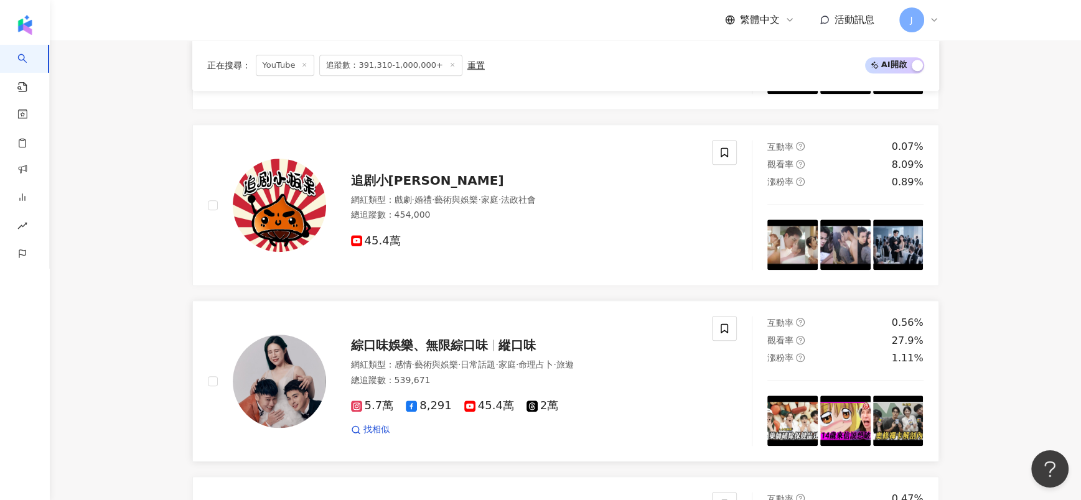
click at [436, 338] on span "綜口味娛樂、無限綜口味" at bounding box center [419, 345] width 137 height 15
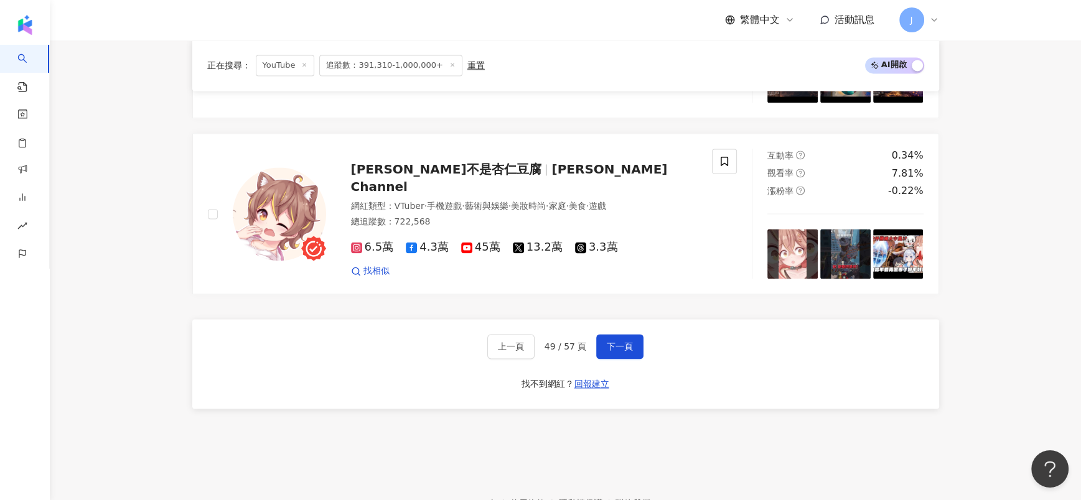
scroll to position [2127, 0]
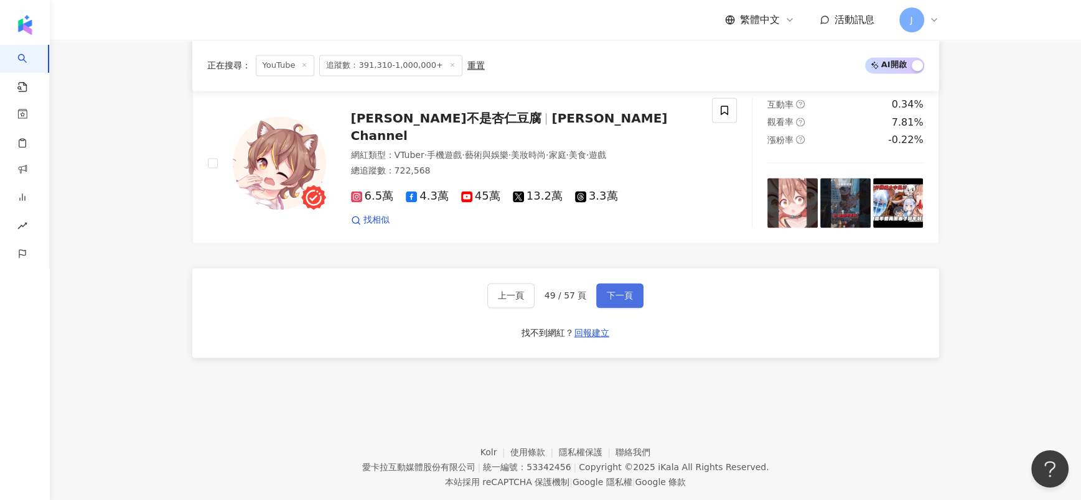
click at [607, 291] on span "下一頁" at bounding box center [620, 296] width 26 height 10
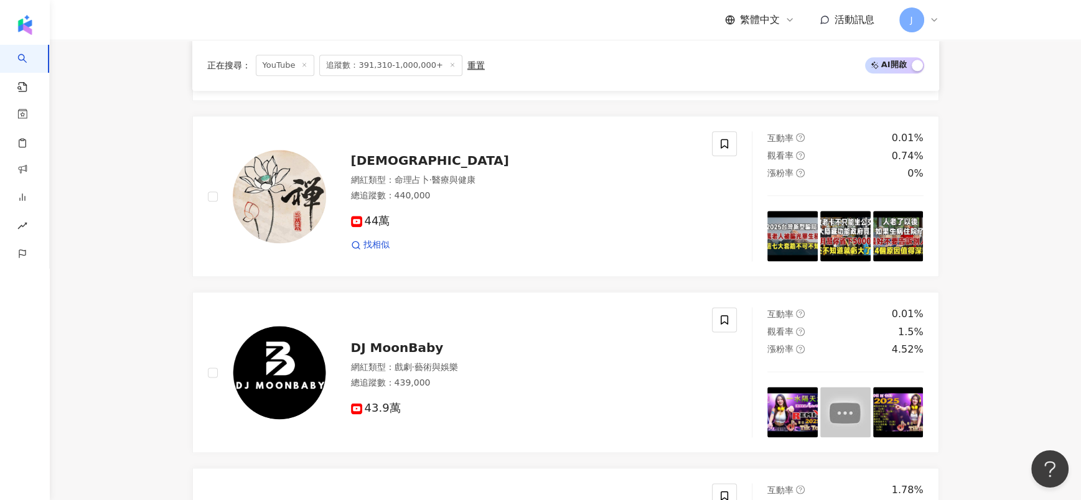
scroll to position [2152, 0]
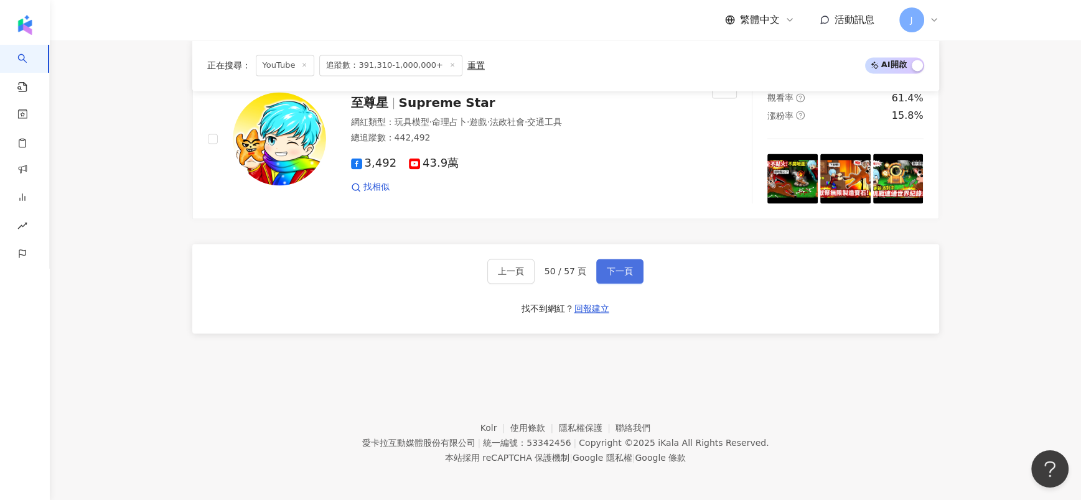
click at [615, 268] on span "下一頁" at bounding box center [620, 271] width 26 height 10
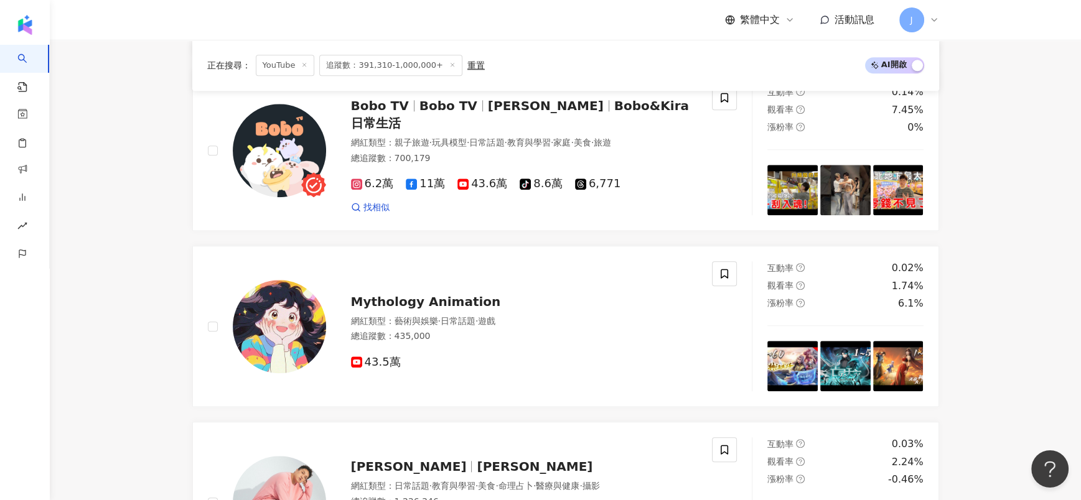
scroll to position [1405, 0]
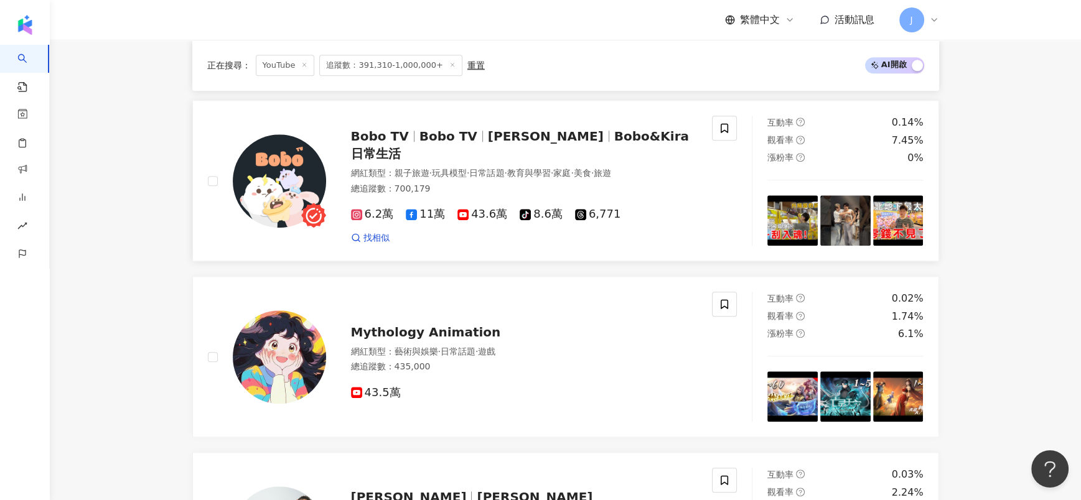
click at [495, 144] on span "Kira" at bounding box center [546, 136] width 116 height 15
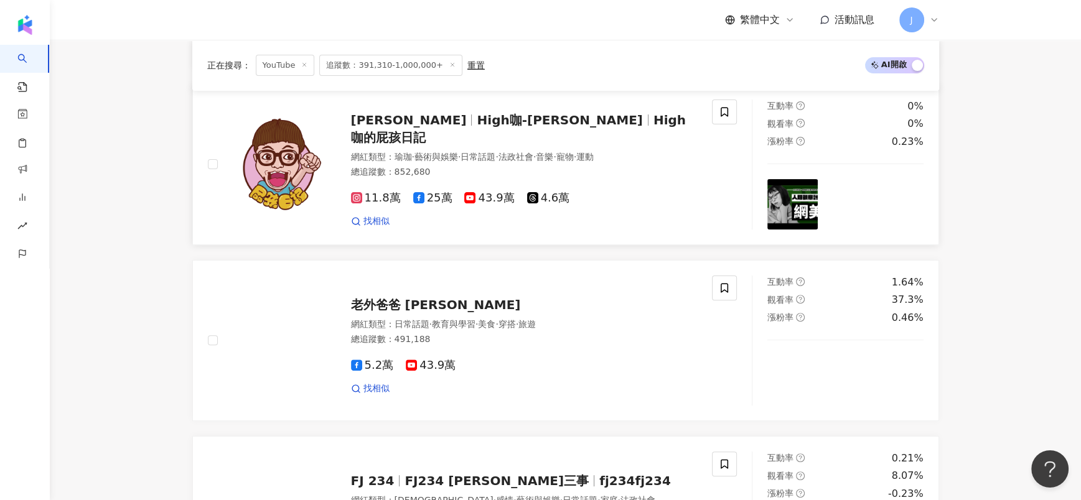
scroll to position [378, 0]
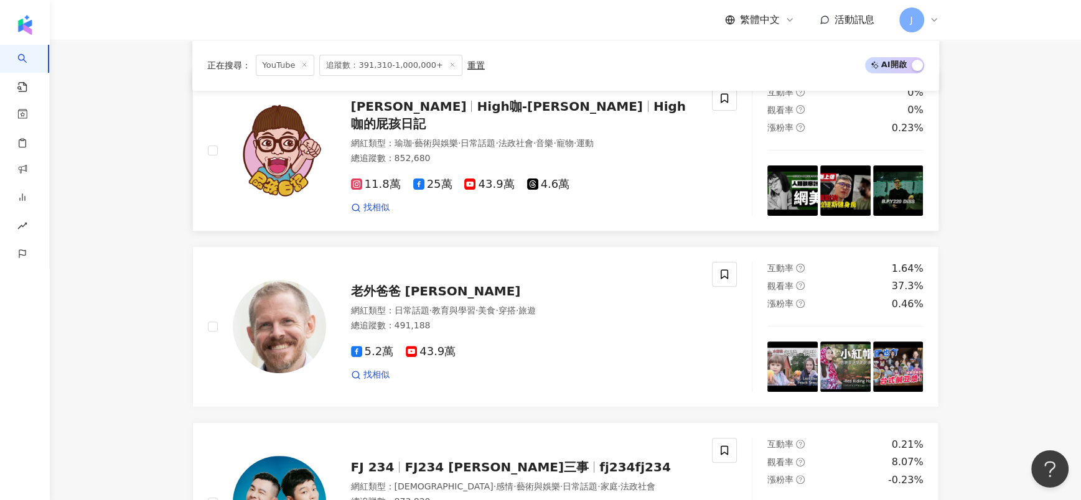
click at [431, 138] on span "藝術與娛樂" at bounding box center [437, 143] width 44 height 10
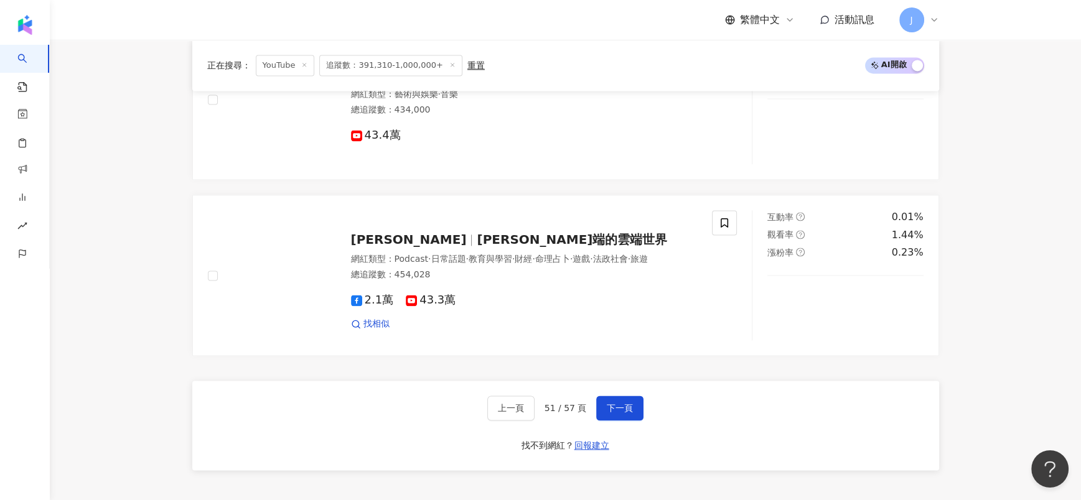
scroll to position [2152, 0]
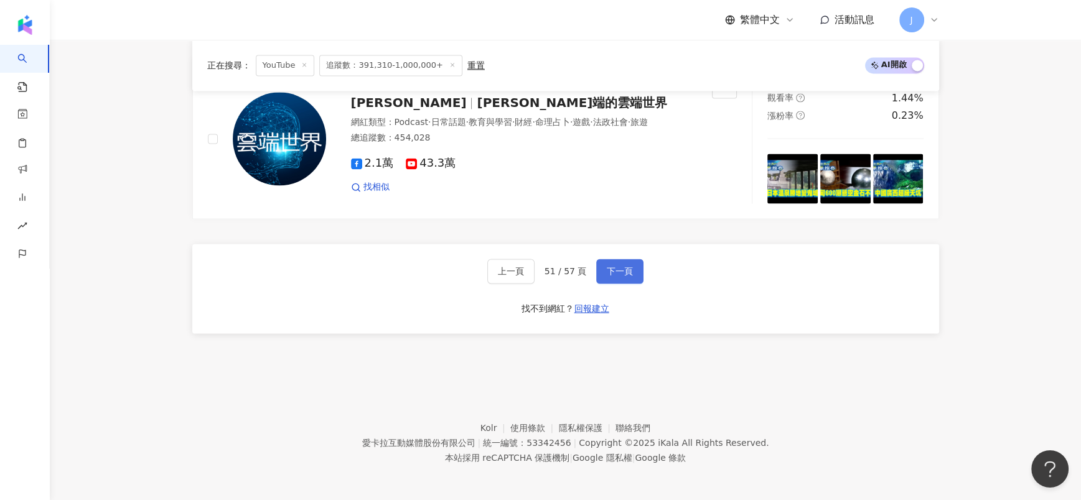
click at [607, 271] on span "下一頁" at bounding box center [620, 271] width 26 height 10
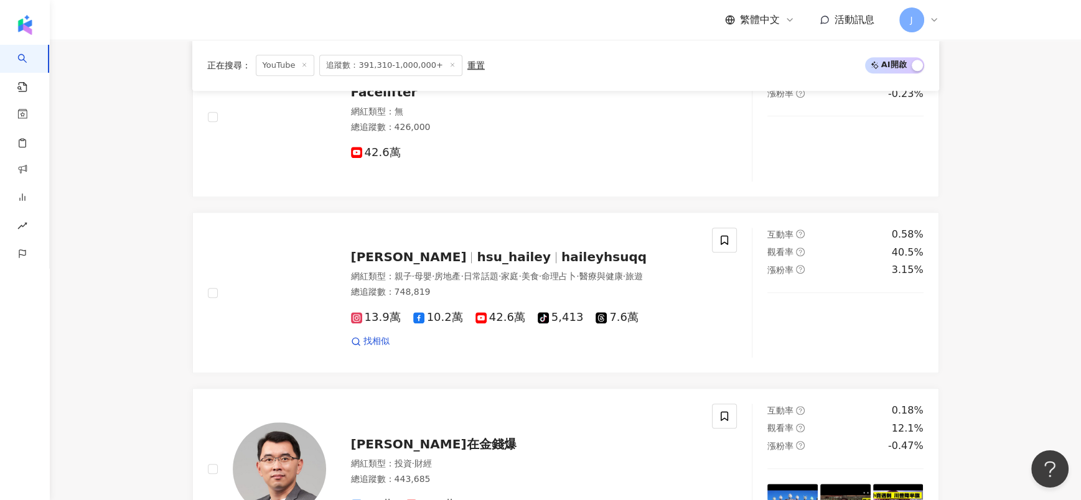
scroll to position [1312, 0]
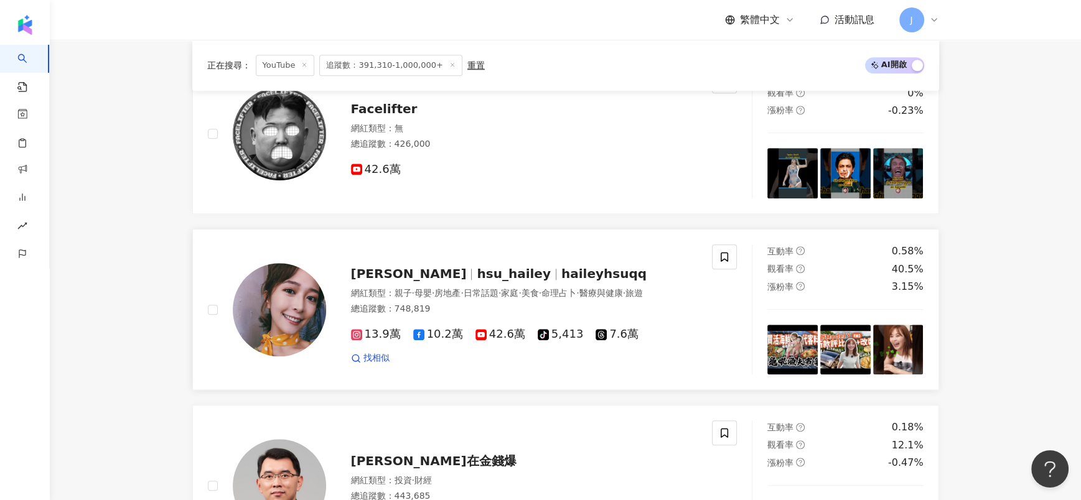
click at [382, 266] on span "徐海莉 Hailey" at bounding box center [409, 273] width 116 height 15
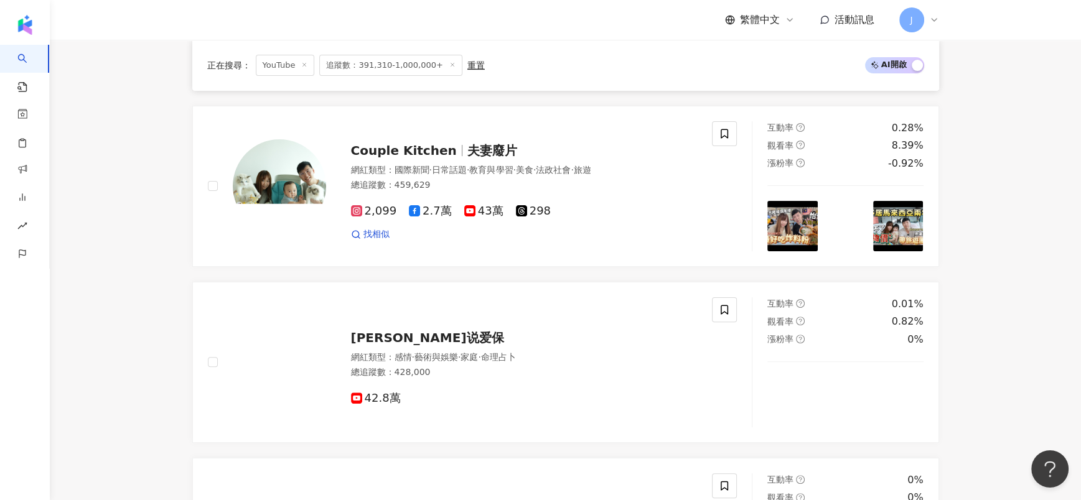
scroll to position [379, 0]
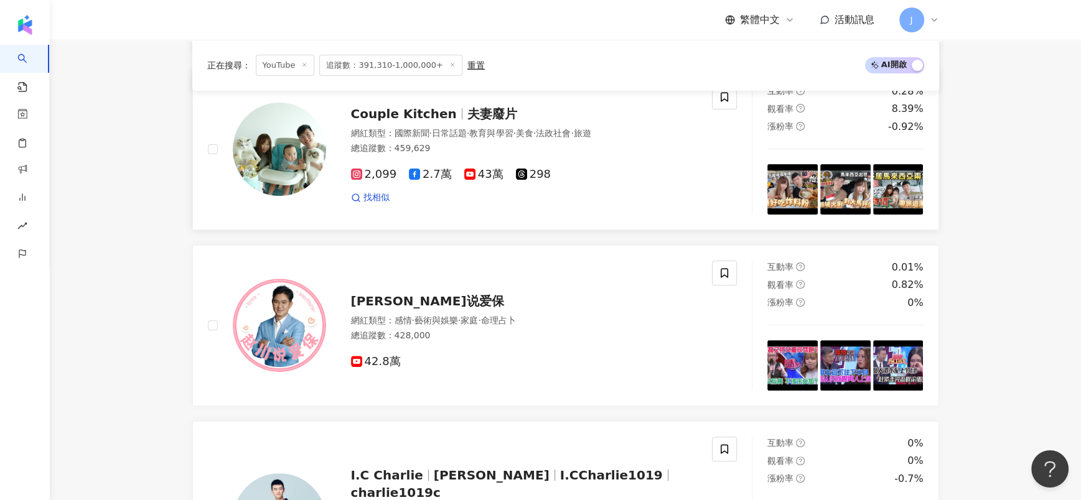
click at [452, 121] on span "Couple Kitchen" at bounding box center [409, 113] width 116 height 15
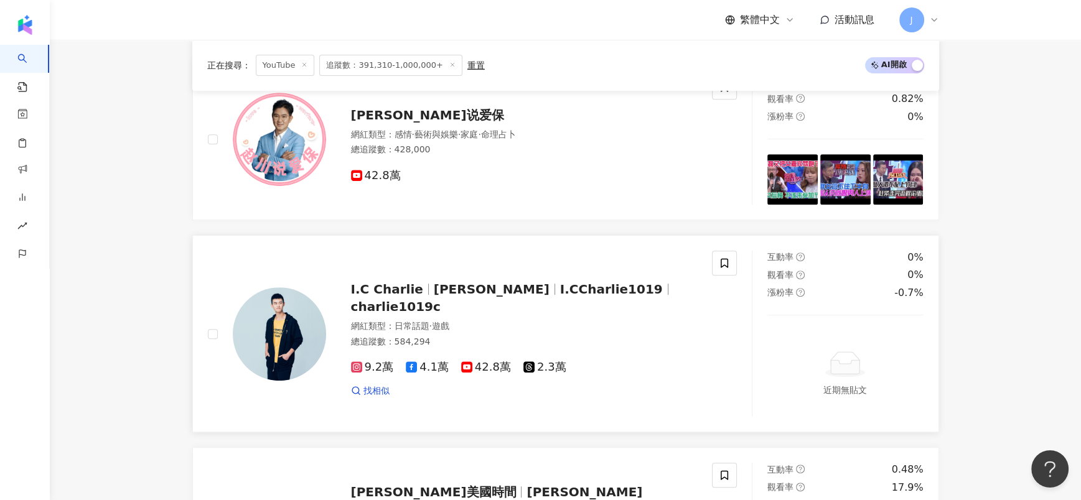
scroll to position [752, 0]
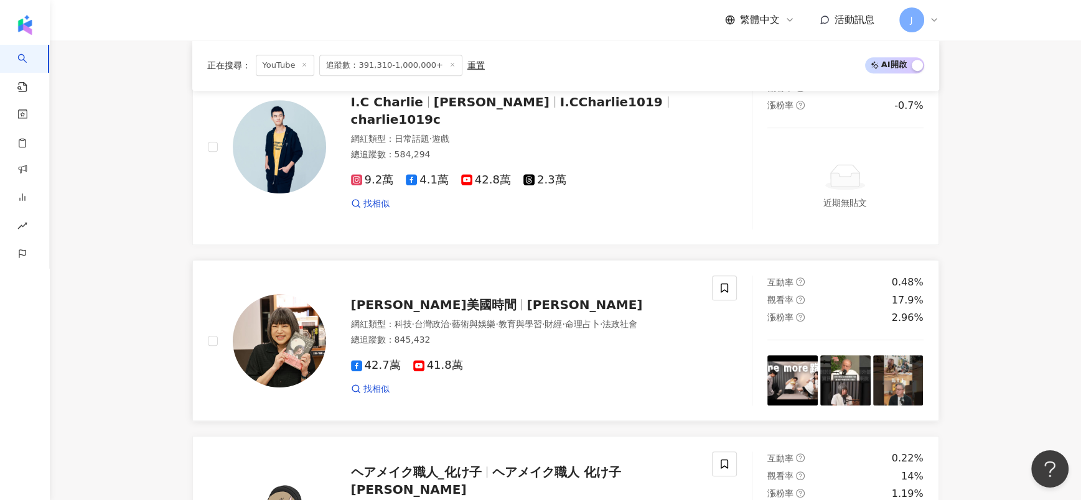
click at [443, 302] on span "范琪斐的美國時間" at bounding box center [434, 305] width 166 height 15
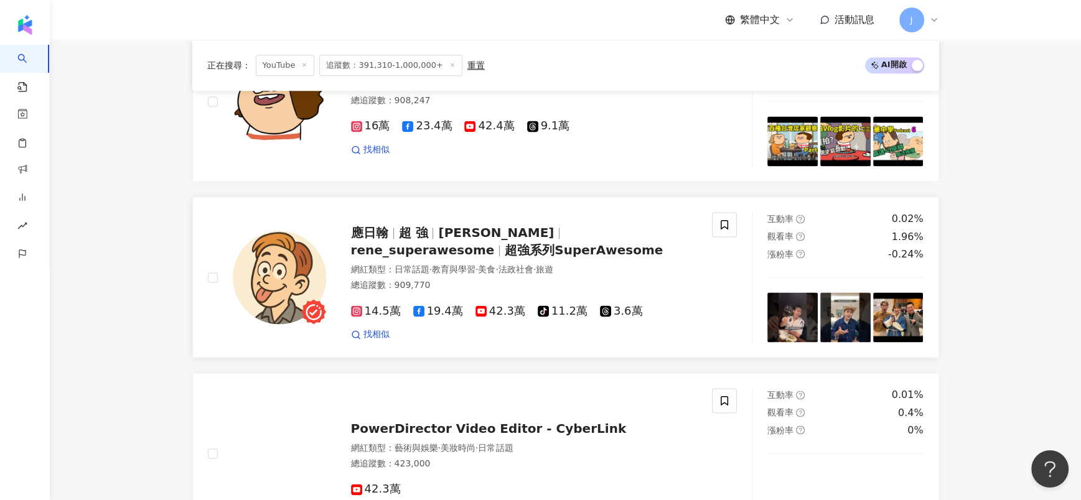
scroll to position [2188, 0]
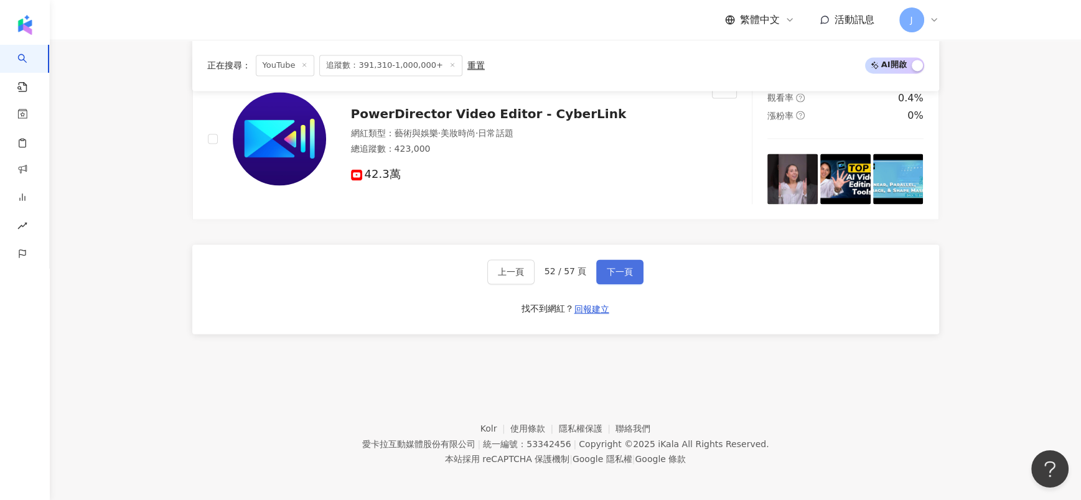
click at [629, 267] on span "下一頁" at bounding box center [620, 272] width 26 height 10
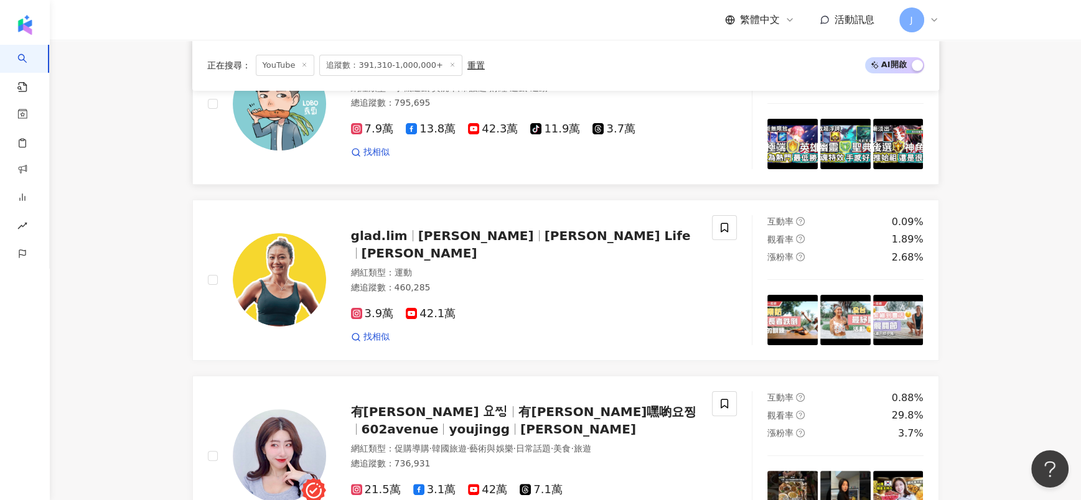
scroll to position [373, 0]
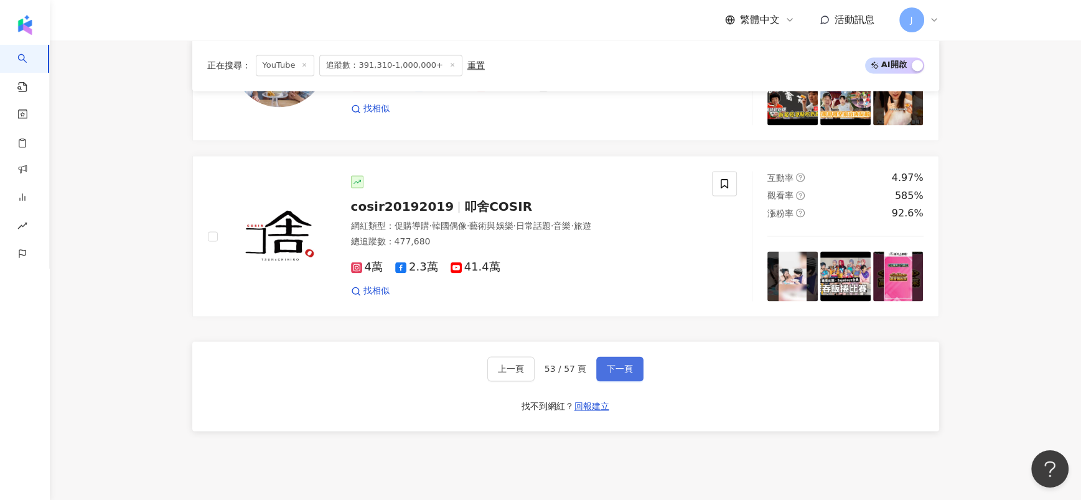
click at [607, 364] on span "下一頁" at bounding box center [620, 369] width 26 height 10
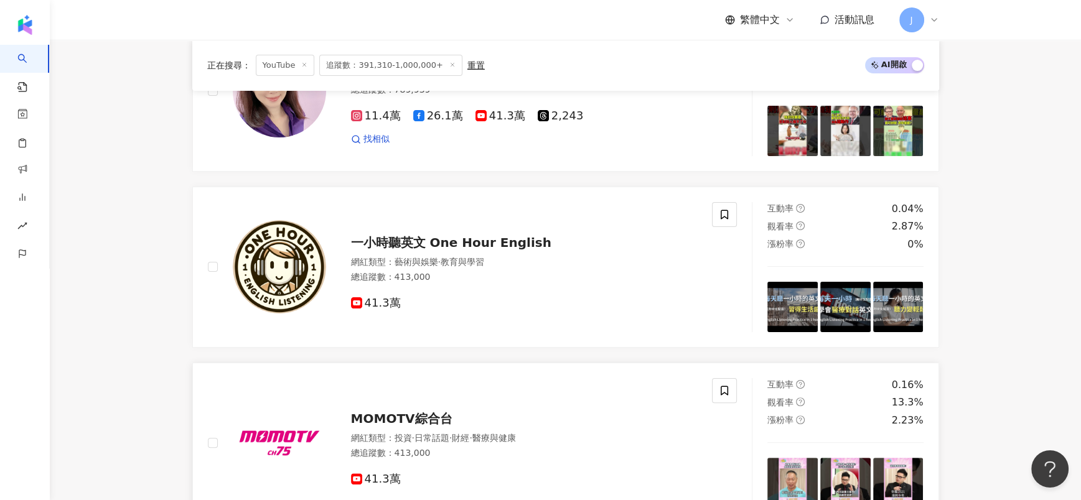
scroll to position [93, 0]
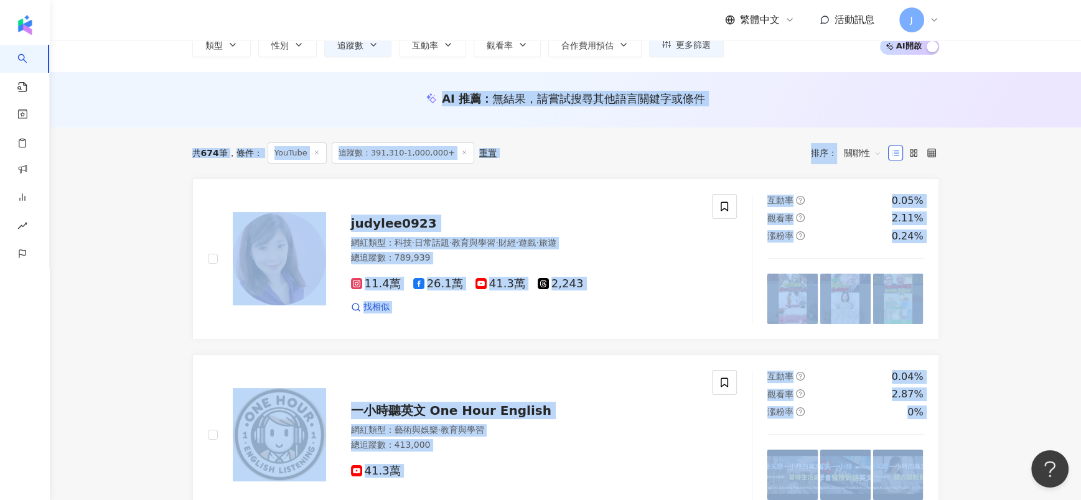
drag, startPoint x: 1080, startPoint y: 52, endPoint x: 1094, endPoint y: 395, distance: 343.8
click at [1080, 407] on html "AI 找網紅 找貼文 資源庫 效益預測報告 BETA 商案媒合 洞察報告 趨勢分析 競品分析 繁體中文 活動訊息 J YouTube 台灣 搜尋 您可能感興趣…" at bounding box center [540, 157] width 1081 height 500
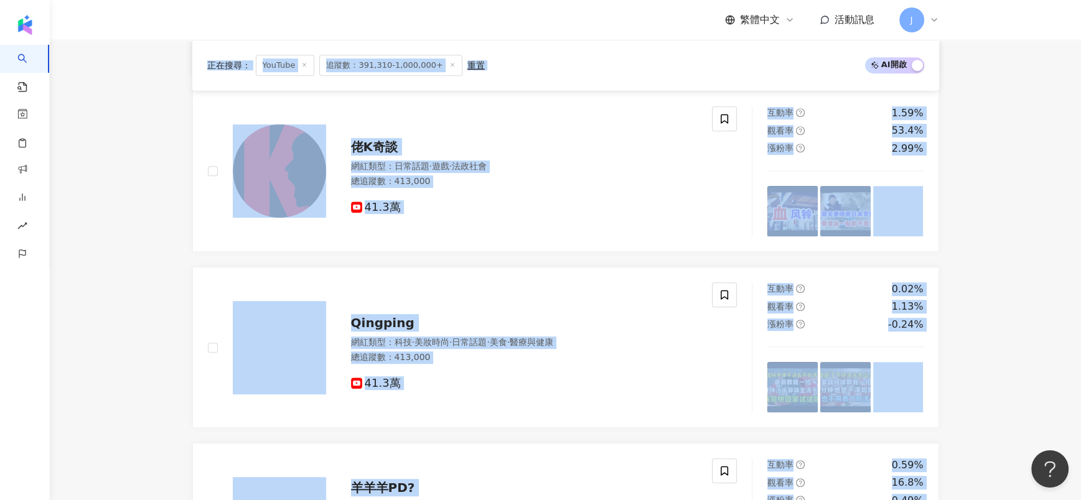
scroll to position [2152, 0]
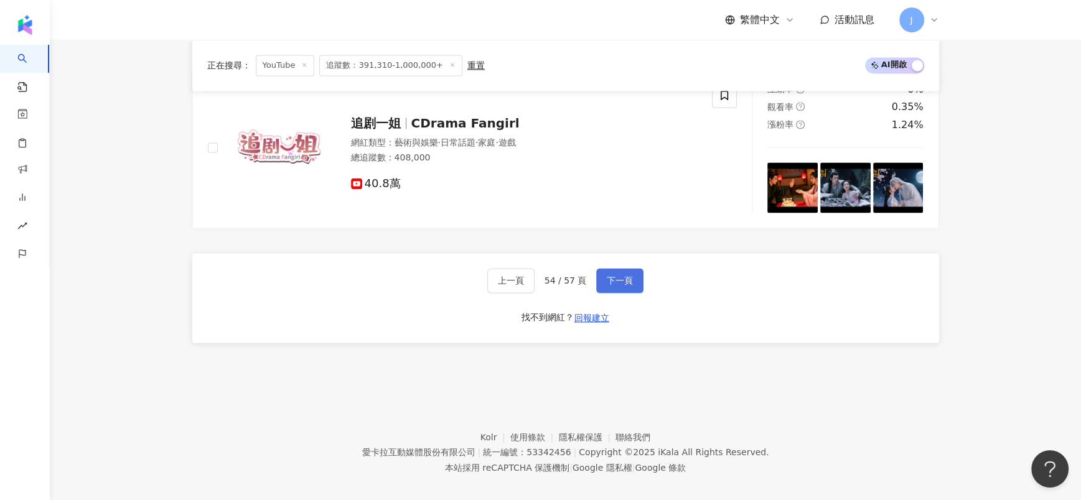
click at [632, 274] on button "下一頁" at bounding box center [619, 280] width 47 height 25
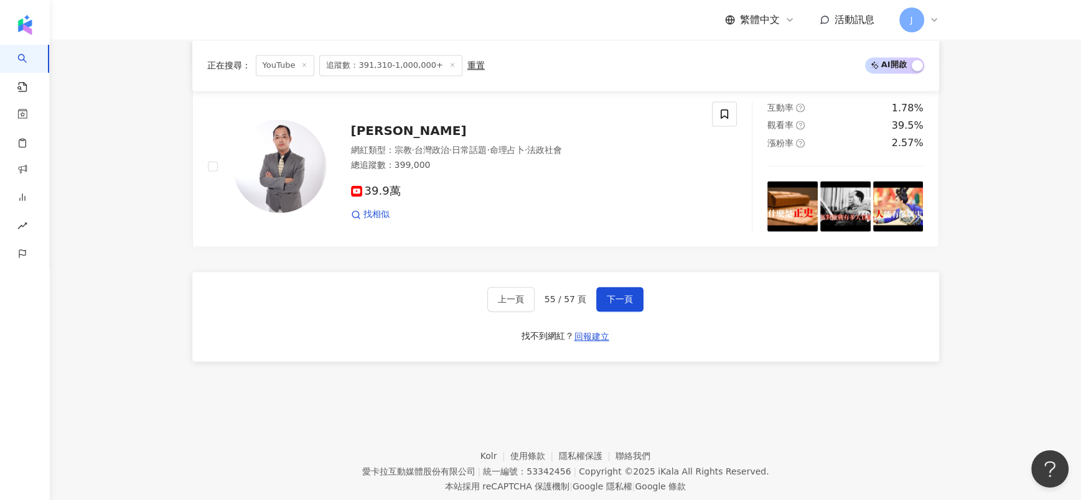
click at [975, 393] on footer "Kolr 使用條款 隱私權保護 聯絡我們 愛卡拉互動媒體股份有限公司 | 統一編號：53342456 | Copyright © 2025 iKala All…" at bounding box center [565, 462] width 1031 height 138
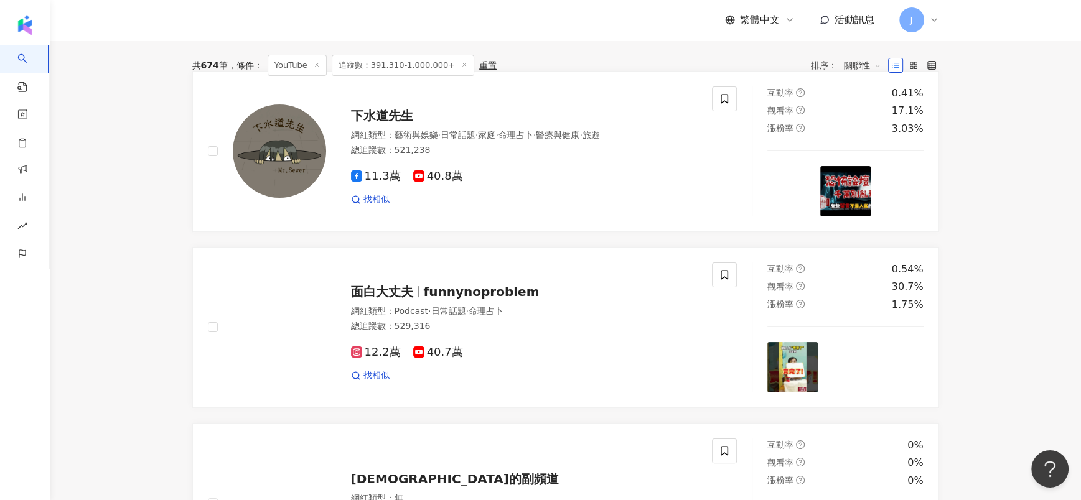
scroll to position [98, 0]
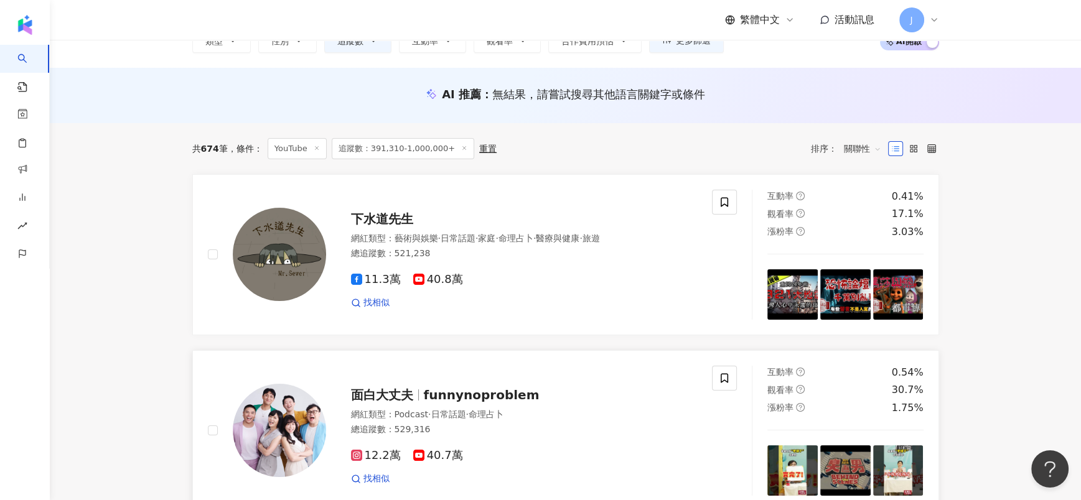
click at [422, 404] on div "面白大丈夫 funnynoproblem 網紅類型 ： Podcast · 日常話題 · 命理占卜 總追蹤數 ： 529,316 12.2萬 40.7萬 找相似" at bounding box center [512, 431] width 372 height 109
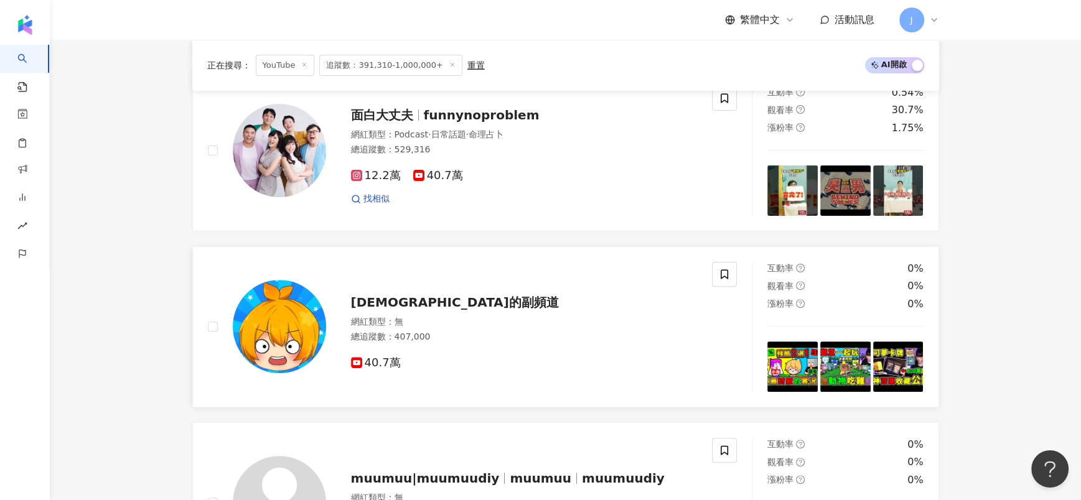
scroll to position [4, 0]
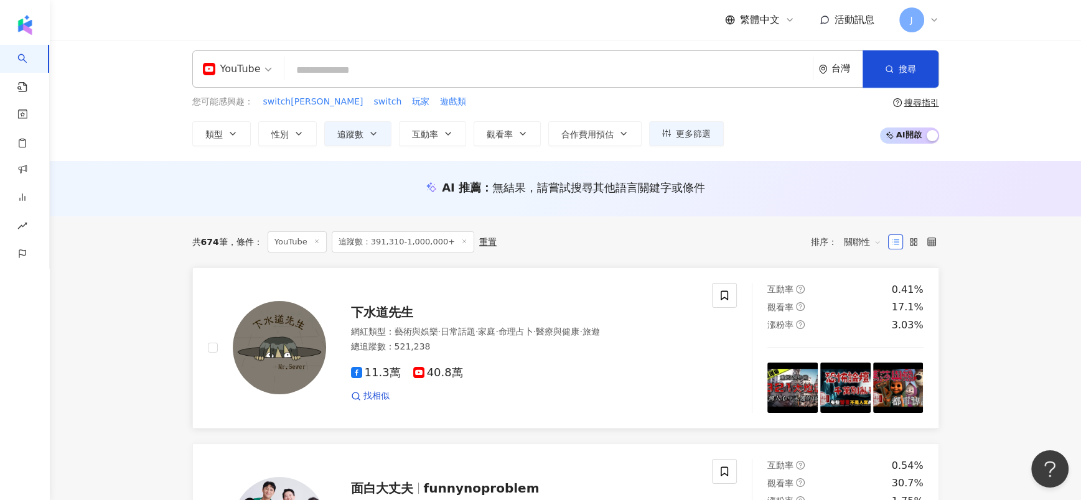
drag, startPoint x: 543, startPoint y: 346, endPoint x: 538, endPoint y: 278, distance: 68.6
click at [543, 346] on div "總追蹤數 ： 521,238" at bounding box center [524, 347] width 347 height 12
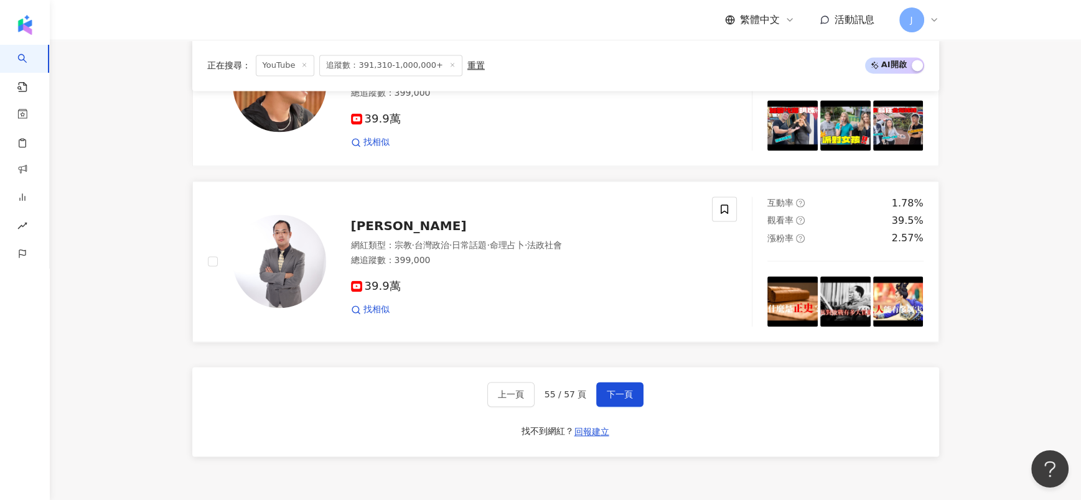
scroll to position [2058, 0]
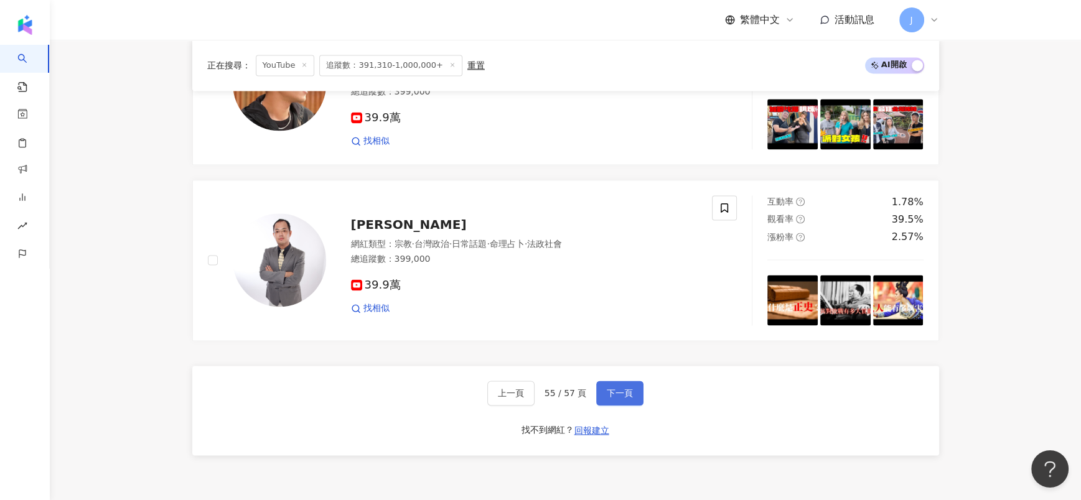
drag, startPoint x: 610, startPoint y: 363, endPoint x: 604, endPoint y: 5, distance: 358.6
click at [610, 388] on span "下一頁" at bounding box center [620, 393] width 26 height 10
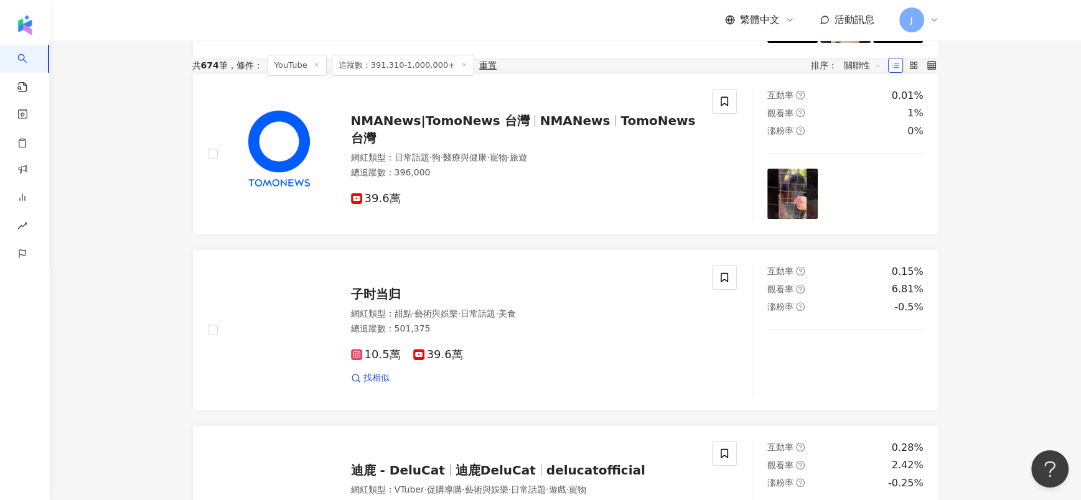
scroll to position [2152, 0]
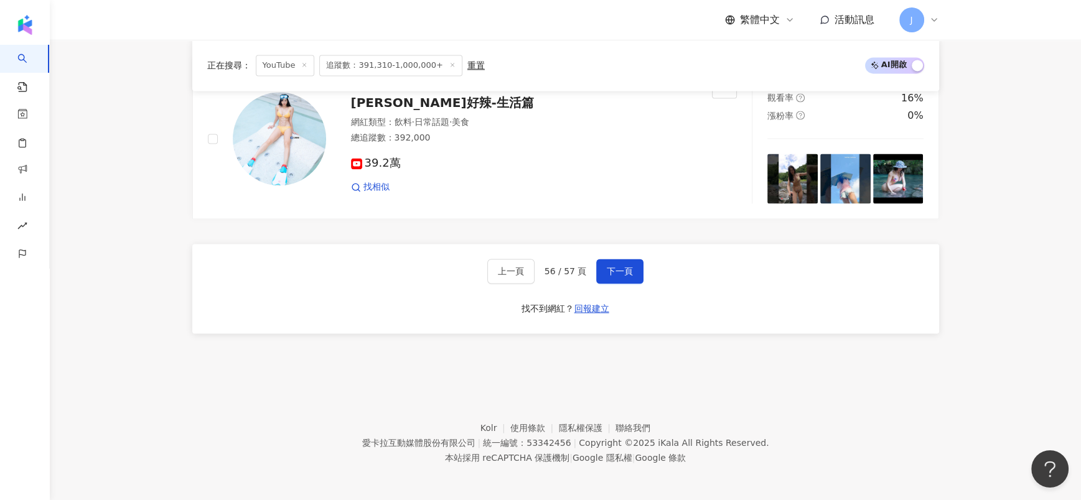
click at [629, 251] on div "上一頁 56 / 57 頁 下一頁 找不到網紅？ 回報建立" at bounding box center [565, 289] width 747 height 90
click at [629, 259] on button "下一頁" at bounding box center [619, 271] width 47 height 25
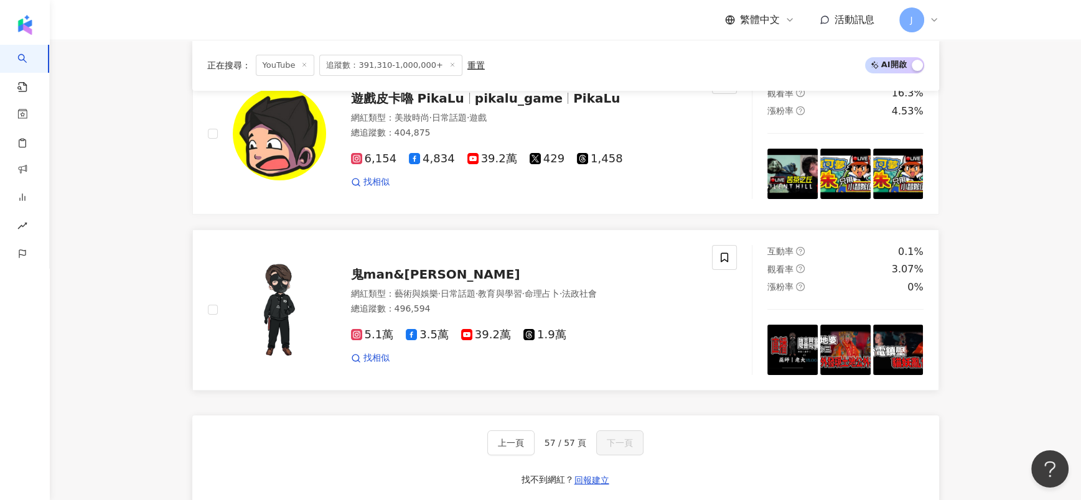
scroll to position [0, 0]
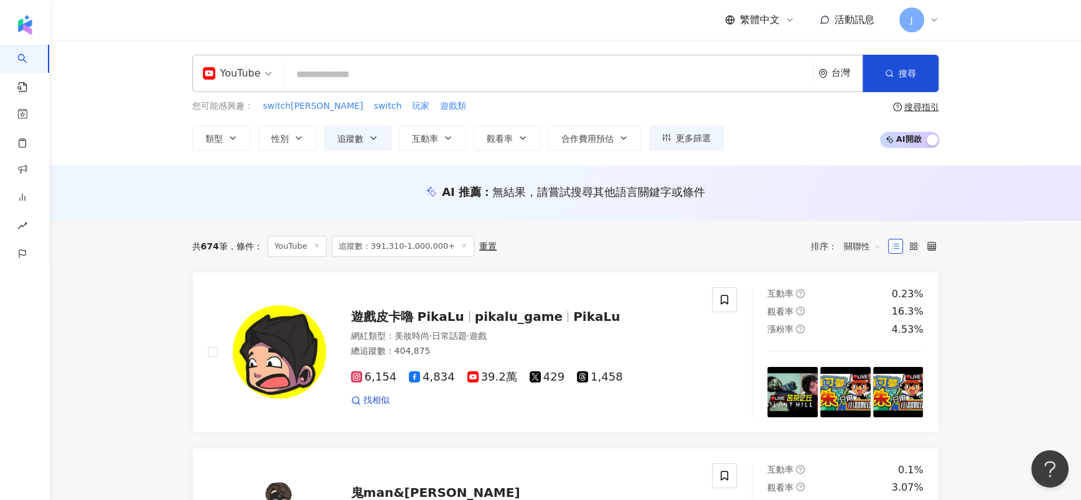
drag, startPoint x: 267, startPoint y: 71, endPoint x: 263, endPoint y: 86, distance: 15.4
click at [267, 71] on span "YouTube" at bounding box center [237, 73] width 69 height 20
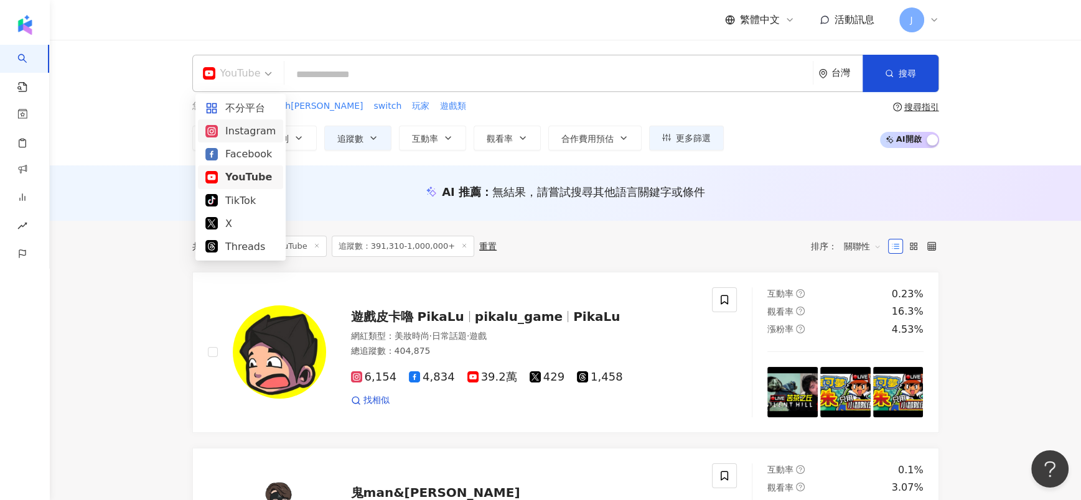
click at [242, 131] on div "Instagram" at bounding box center [240, 131] width 70 height 16
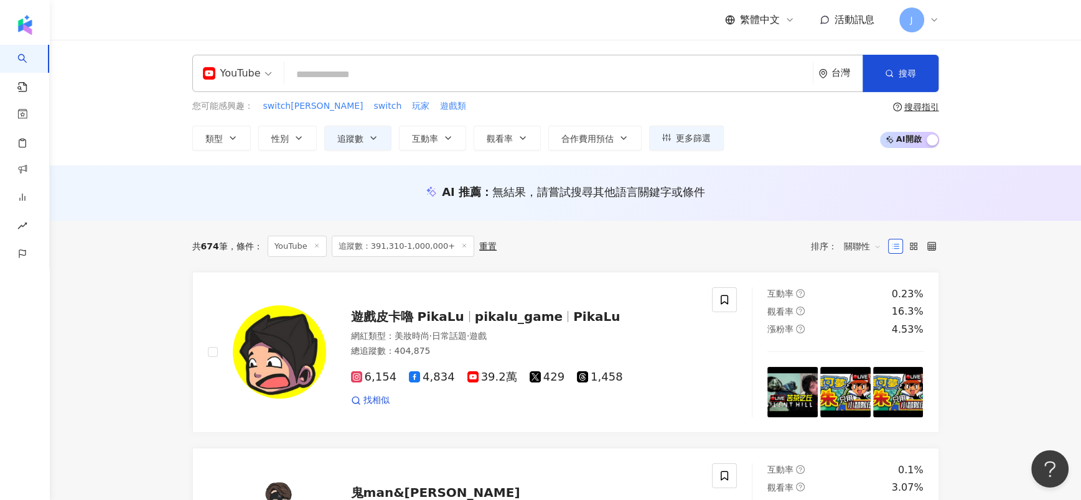
click at [322, 82] on input "search" at bounding box center [548, 75] width 518 height 24
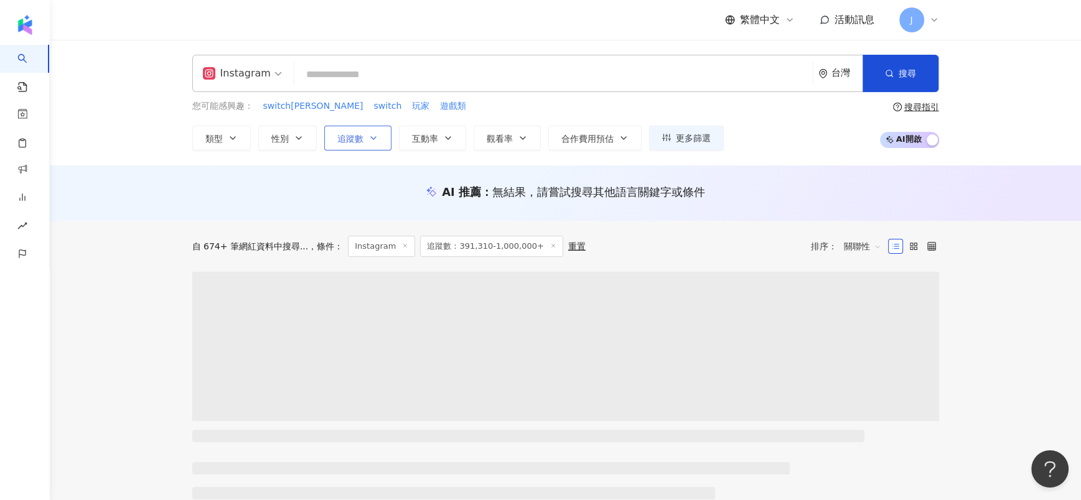
click at [350, 134] on span "追蹤數" at bounding box center [350, 139] width 26 height 10
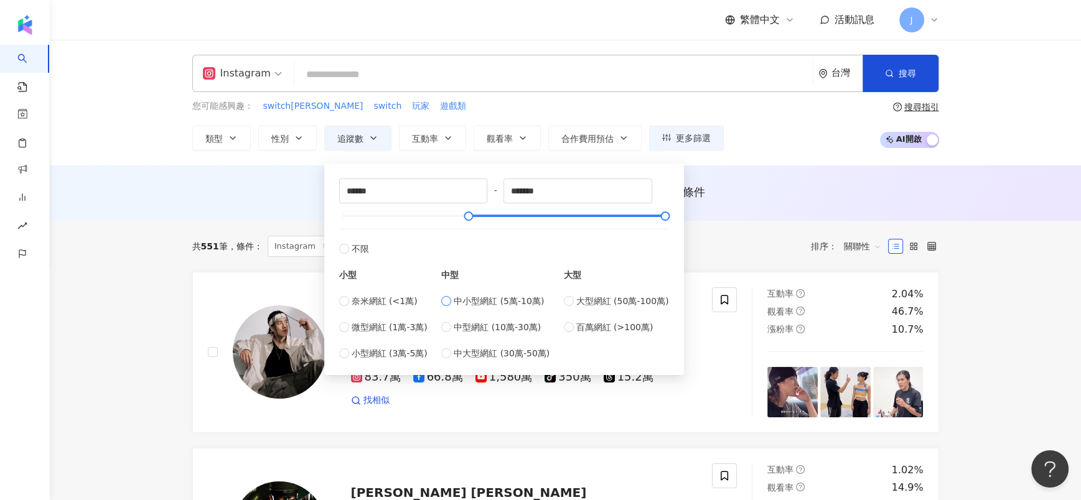
click at [483, 301] on span "中小型網紅 (5萬-10萬)" at bounding box center [499, 301] width 90 height 14
type input "*****"
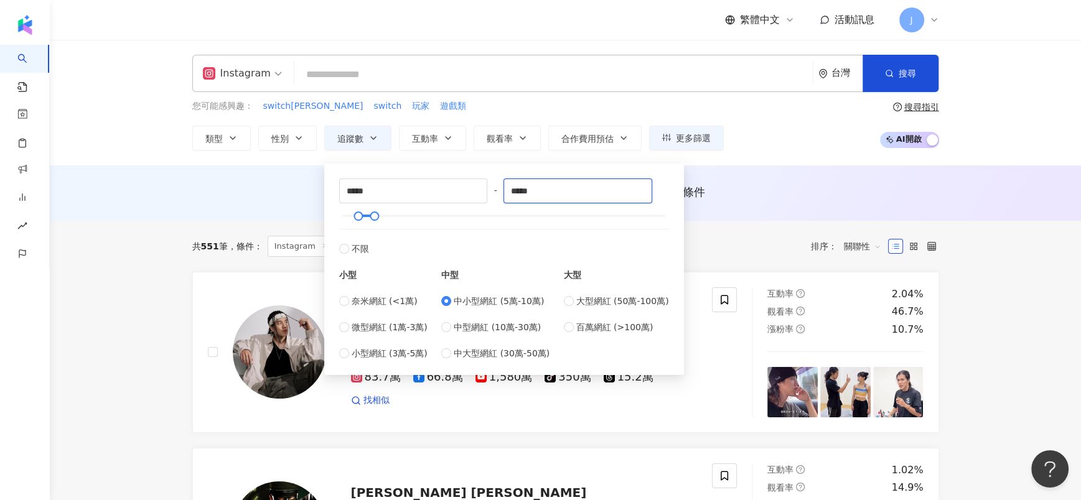
drag, startPoint x: 548, startPoint y: 190, endPoint x: 495, endPoint y: 194, distance: 52.4
click at [495, 194] on div "***** - ***** 不限 小型 奈米網紅 (<1萬) 微型網紅 (1萬-3萬) 小型網紅 (3萬-5萬) 中型 中小型網紅 (5萬-10萬) 中型網紅…" at bounding box center [504, 270] width 330 height 182
drag, startPoint x: 600, startPoint y: 187, endPoint x: 469, endPoint y: 184, distance: 130.7
click at [469, 184] on div "***** - ****** 不限 小型 奈米網紅 (<1萬) 微型網紅 (1萬-3萬) 小型網紅 (3萬-5萬) 中型 中小型網紅 (5萬-10萬) 中型網…" at bounding box center [504, 270] width 330 height 182
type input "******"
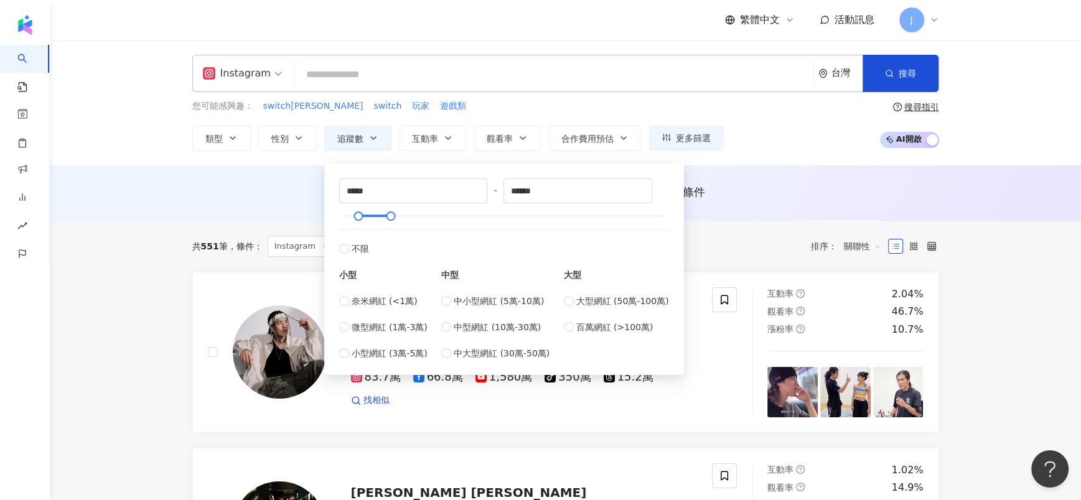
click at [845, 146] on div "您可能感興趣： switch任天堂 switch 玩家 遊戲類 類型 性別 追蹤數 互動率 觀看率 合作費用預估 更多篩選 ***** - ****** 不限…" at bounding box center [565, 125] width 747 height 51
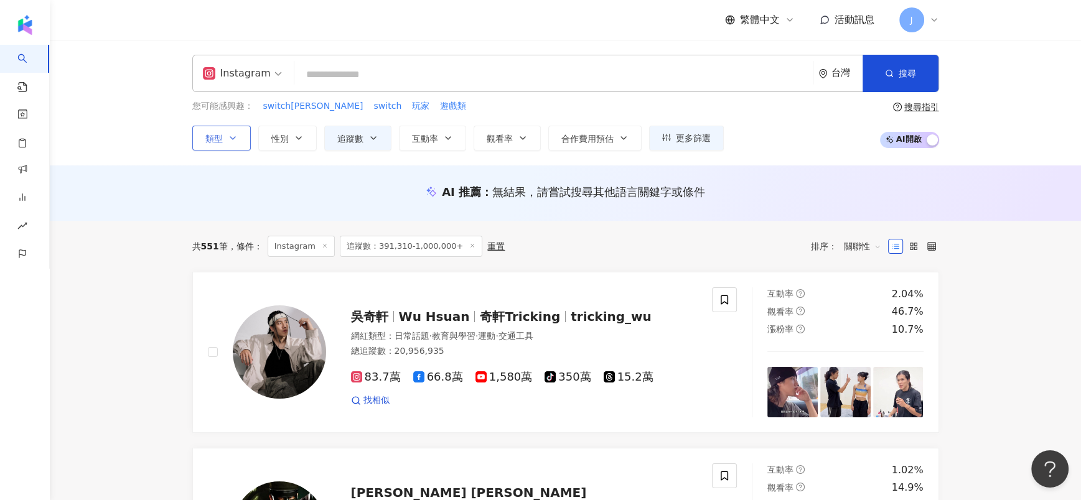
click at [231, 143] on button "類型" at bounding box center [221, 138] width 59 height 25
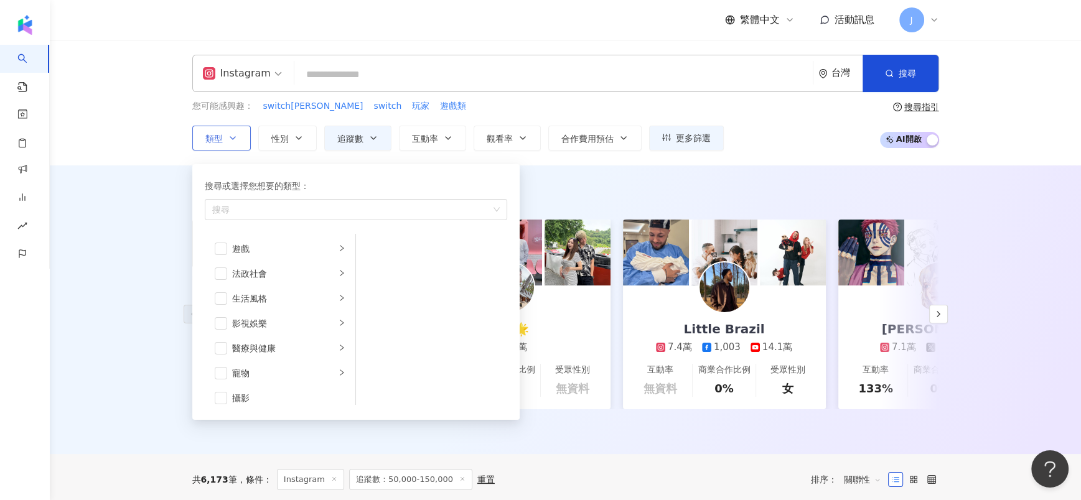
scroll to position [221, 0]
click at [276, 354] on div "醫療與健康" at bounding box center [283, 352] width 103 height 14
click at [272, 324] on div "影視娛樂" at bounding box center [283, 327] width 103 height 14
click at [253, 321] on div "影視娛樂" at bounding box center [283, 327] width 103 height 14
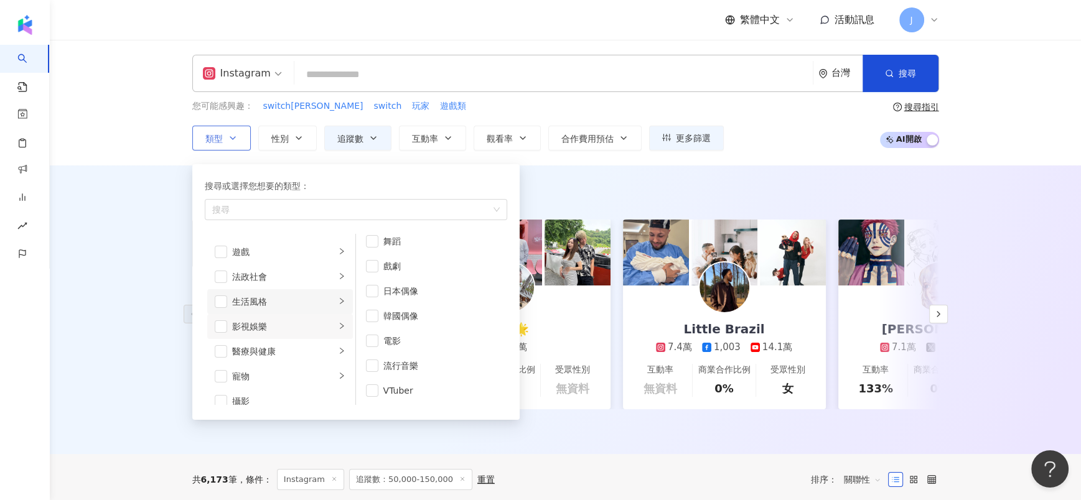
click at [265, 295] on div "生活風格" at bounding box center [283, 302] width 103 height 14
click at [271, 268] on li "法政社會" at bounding box center [280, 277] width 146 height 25
click at [269, 260] on li "遊戲" at bounding box center [280, 252] width 146 height 25
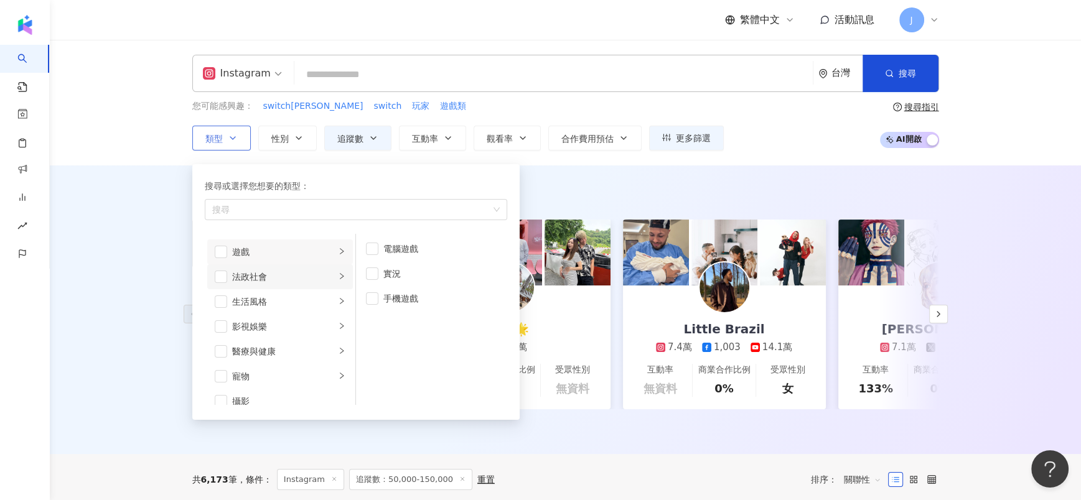
click at [266, 273] on div "法政社會" at bounding box center [283, 277] width 103 height 14
click at [257, 256] on div "遊戲" at bounding box center [283, 252] width 103 height 14
click at [267, 315] on div "命理占卜" at bounding box center [288, 321] width 113 height 14
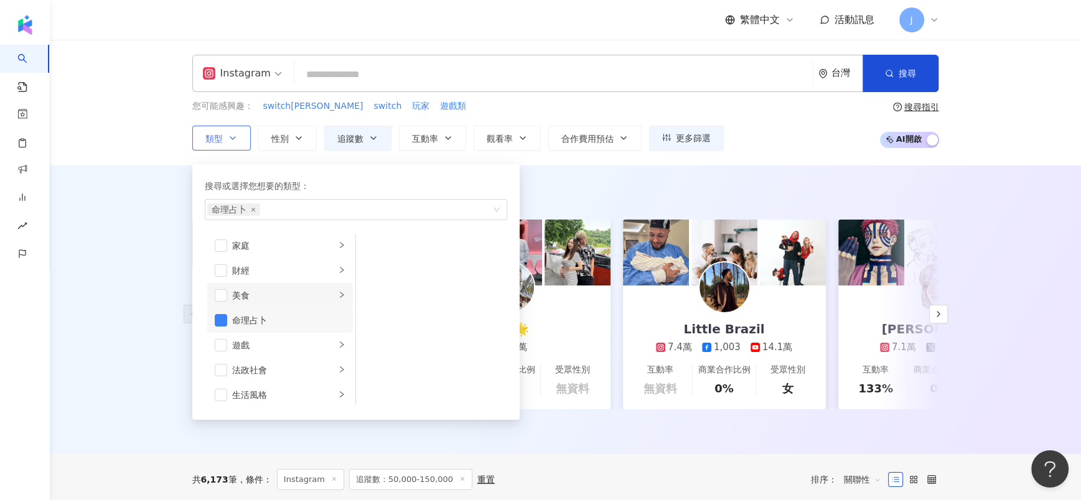
click at [257, 296] on div "美食" at bounding box center [283, 296] width 103 height 14
click at [224, 317] on span "button" at bounding box center [221, 320] width 12 height 12
click at [251, 275] on div "財經" at bounding box center [283, 271] width 103 height 14
click at [270, 252] on li "家庭" at bounding box center [280, 245] width 146 height 25
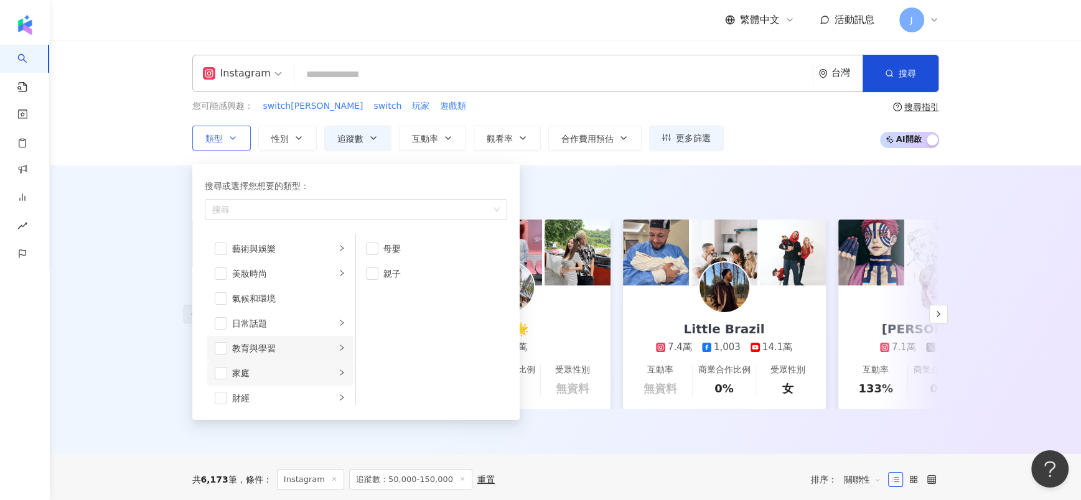
click at [275, 342] on div "教育與學習" at bounding box center [283, 349] width 103 height 14
click at [287, 321] on div "日常話題" at bounding box center [283, 324] width 103 height 14
click at [284, 308] on li "氣候和環境" at bounding box center [280, 298] width 146 height 25
click at [272, 276] on div "美妝時尚" at bounding box center [283, 274] width 103 height 14
click at [223, 297] on span "button" at bounding box center [221, 299] width 12 height 12
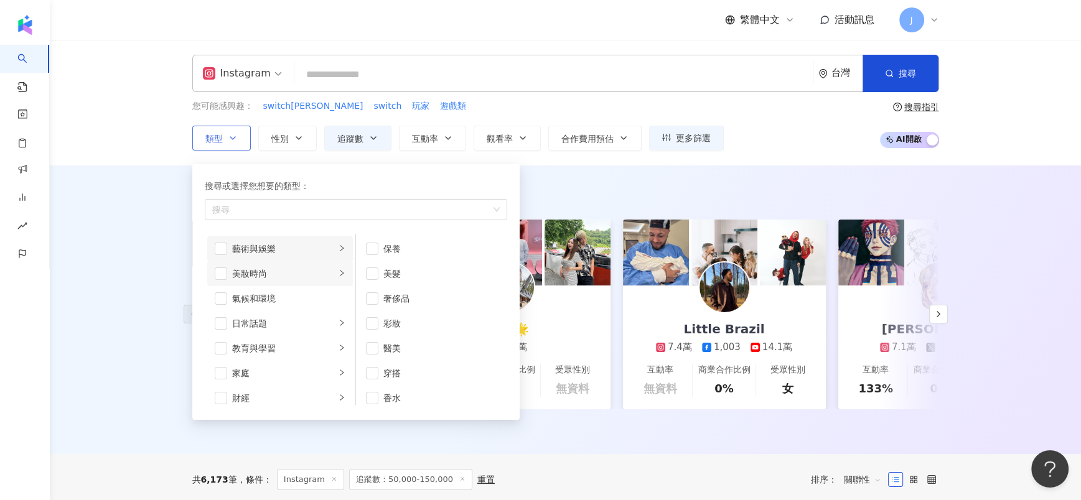
click at [270, 259] on li "藝術與娛樂" at bounding box center [280, 249] width 146 height 25
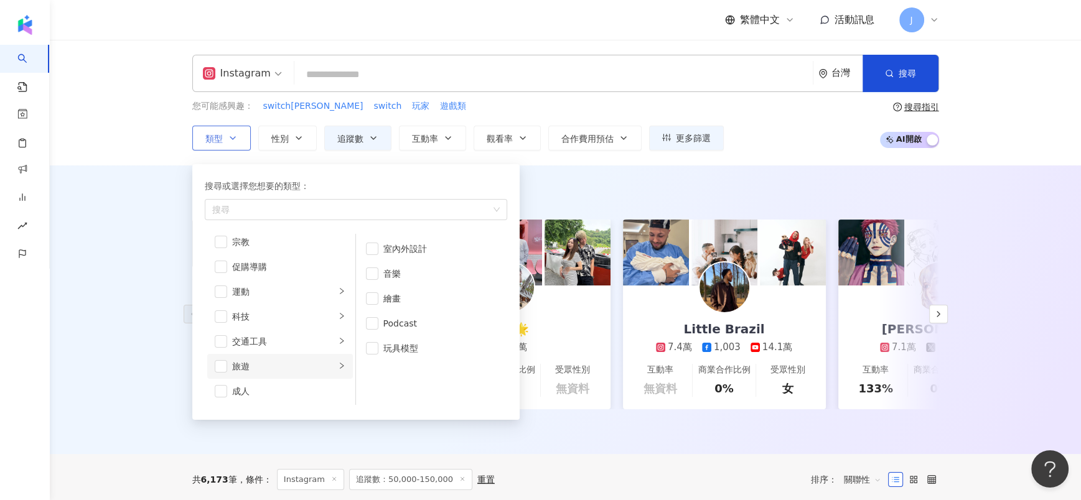
click at [282, 368] on div "旅遊" at bounding box center [283, 367] width 103 height 14
click at [287, 335] on div "交通工具" at bounding box center [283, 342] width 103 height 14
click at [289, 310] on div "科技" at bounding box center [283, 317] width 103 height 14
click at [289, 294] on div "運動" at bounding box center [283, 292] width 103 height 14
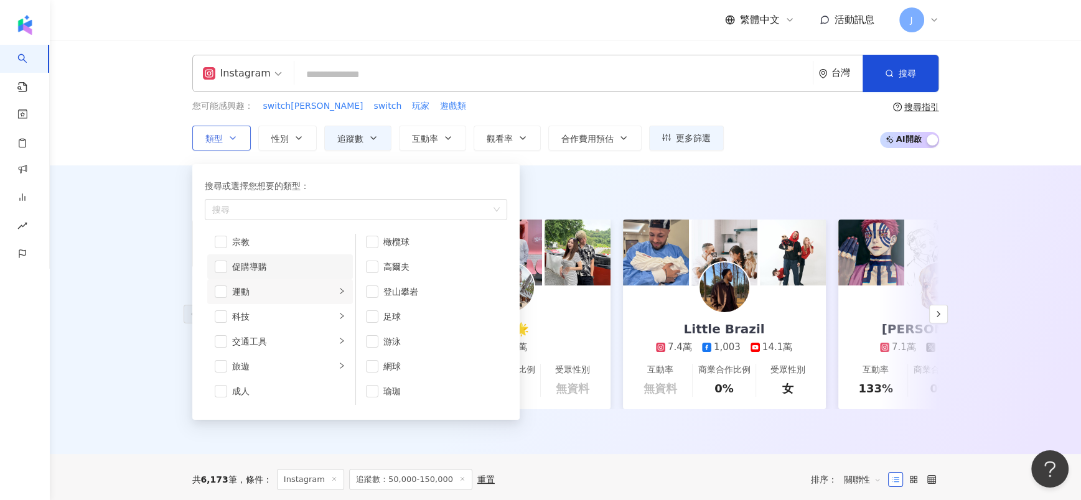
click at [283, 268] on div "促購導購" at bounding box center [288, 267] width 113 height 14
click at [279, 265] on div "促購導購" at bounding box center [288, 267] width 113 height 14
click at [253, 295] on div "運動" at bounding box center [283, 292] width 103 height 14
click at [265, 298] on li "感情" at bounding box center [280, 310] width 146 height 25
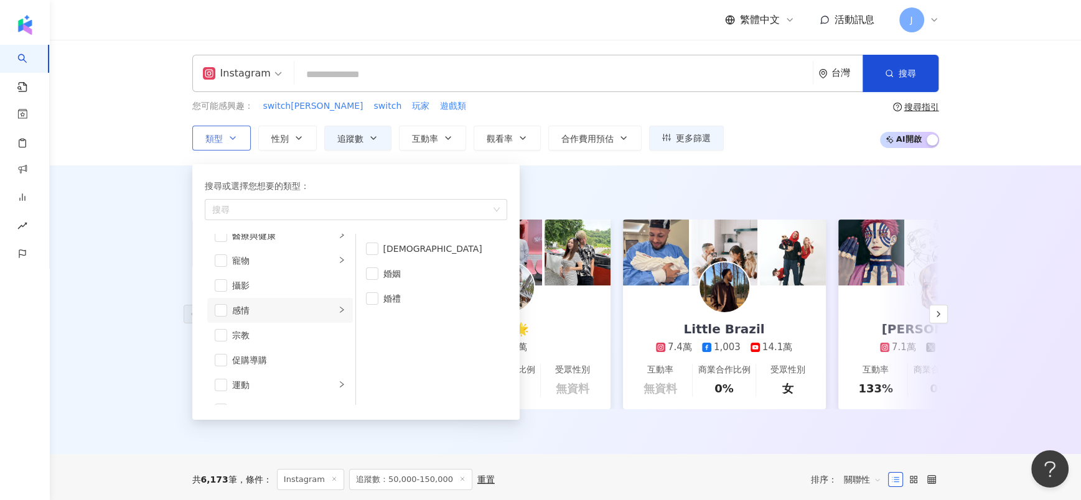
scroll to position [0, 0]
click at [268, 276] on li "攝影" at bounding box center [280, 285] width 146 height 25
click at [271, 259] on div "寵物" at bounding box center [283, 261] width 103 height 14
click at [265, 241] on li "醫療與健康" at bounding box center [280, 235] width 146 height 25
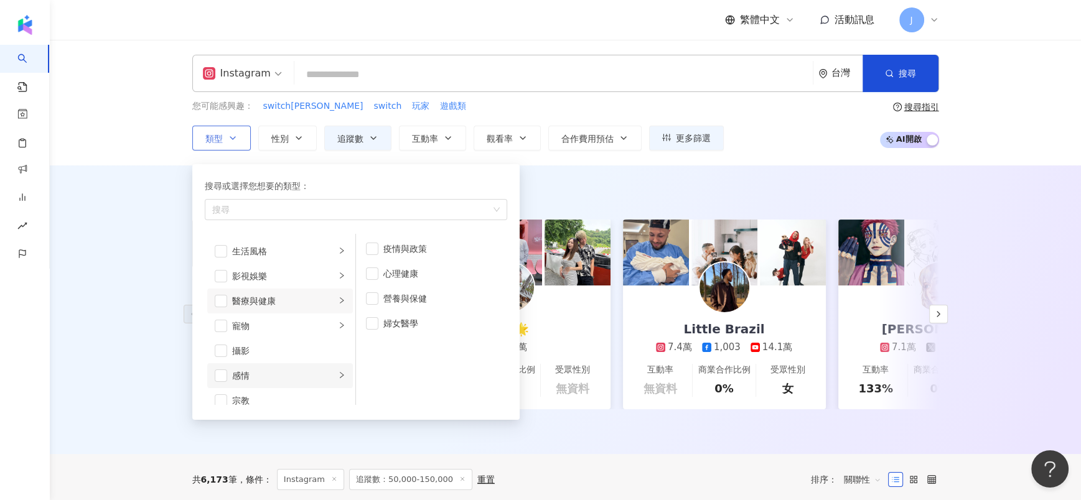
scroll to position [232, 0]
click at [288, 364] on div "寵物" at bounding box center [283, 366] width 103 height 14
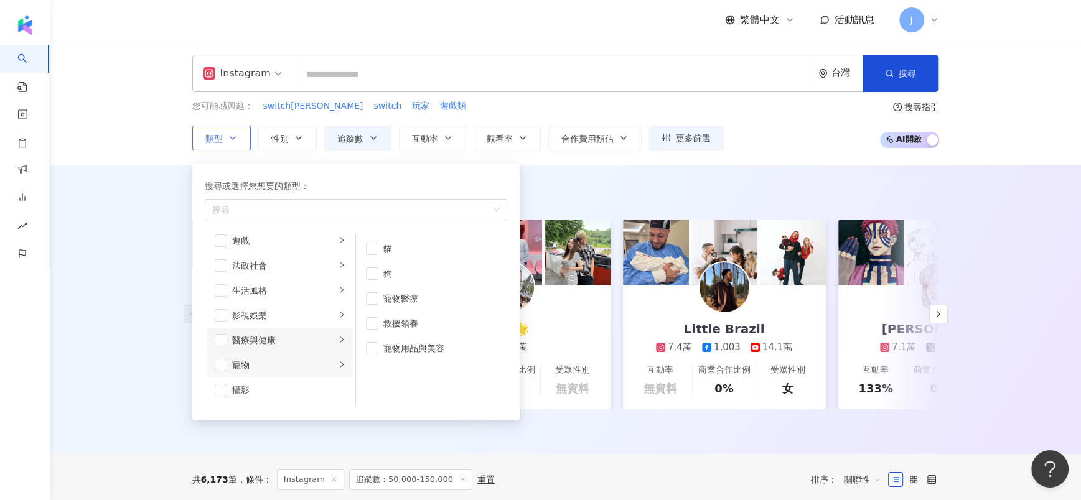
click at [288, 339] on div "醫療與健康" at bounding box center [283, 341] width 103 height 14
click at [279, 315] on div "影視娛樂" at bounding box center [283, 316] width 103 height 14
click at [274, 298] on li "生活風格" at bounding box center [280, 290] width 146 height 25
click at [267, 269] on div "法政社會" at bounding box center [283, 266] width 103 height 14
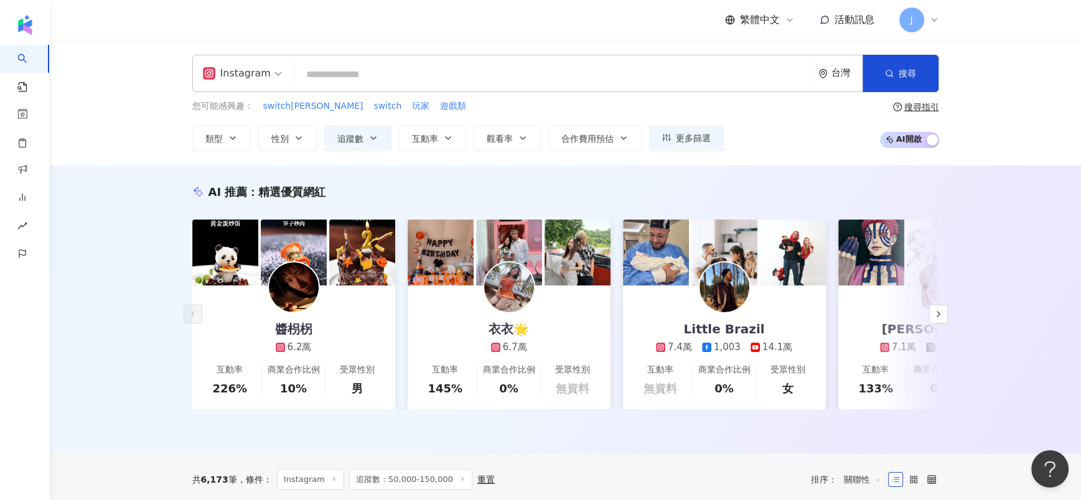
click at [157, 288] on div "AI 推薦 ： 精選優質網紅 醬枴柺 6.2萬 互動率 226% 商業合作比例 10% 受眾性別 男 衣衣🌟 6.7萬 互動率 145% 商業合作比例 0% …" at bounding box center [565, 310] width 1031 height 289
click at [377, 83] on input "search" at bounding box center [553, 75] width 509 height 24
type input "*"
type input "**"
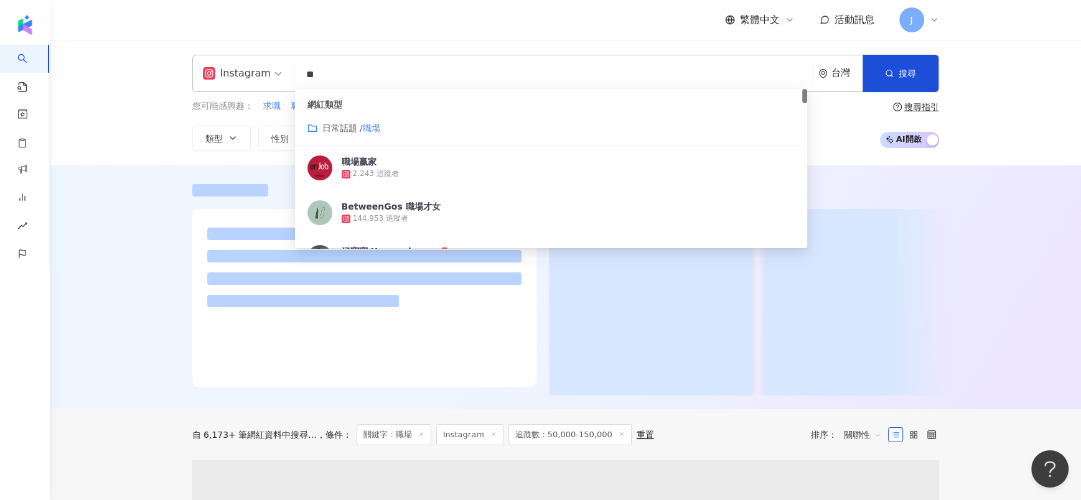
click at [431, 134] on div "網紅類型 日常話題 / 職場" at bounding box center [551, 117] width 513 height 57
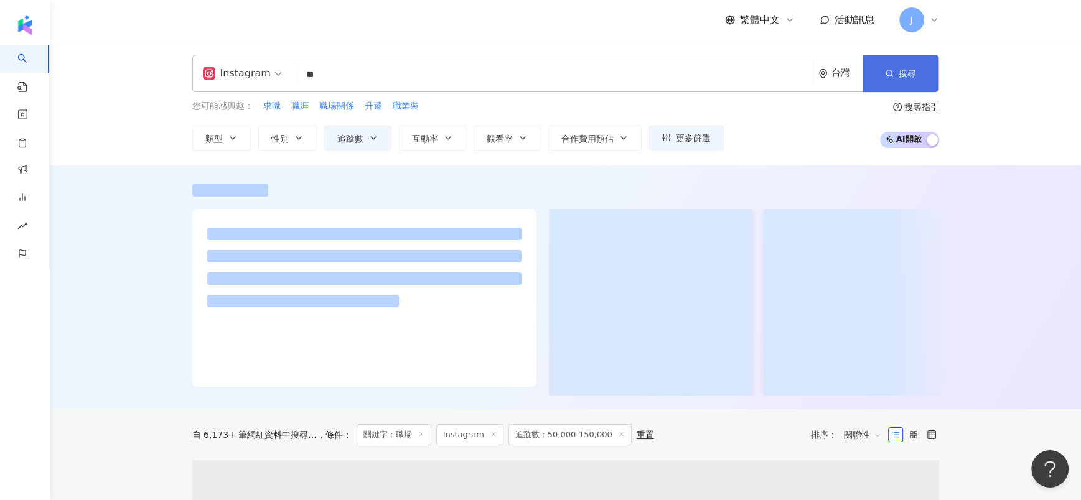
click at [902, 70] on span "搜尋" at bounding box center [907, 73] width 17 height 10
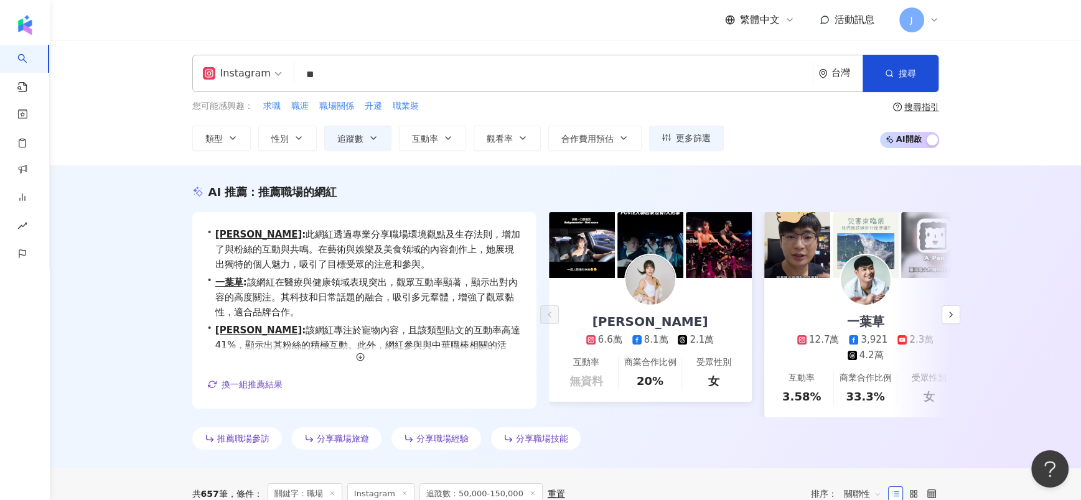
click at [113, 299] on div "AI 推薦 ： 推薦職場的網紅 • 王上菲 Nysa : 此網紅透過專業分享職場環境觀點及生存法則，增加了與粉絲的互動與共鳴。在藝術與娛樂及美食領域的內容創作…" at bounding box center [565, 317] width 1031 height 303
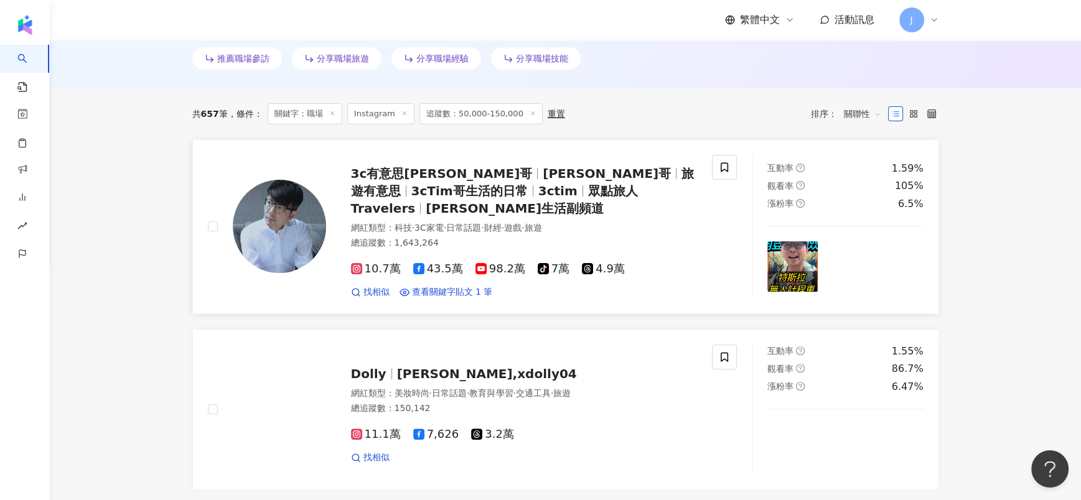
scroll to position [467, 0]
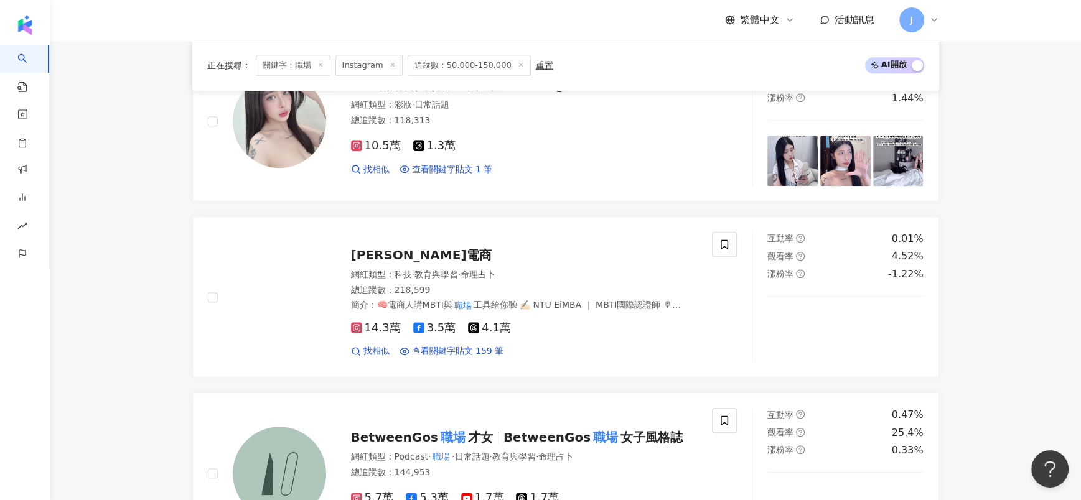
scroll to position [1026, 0]
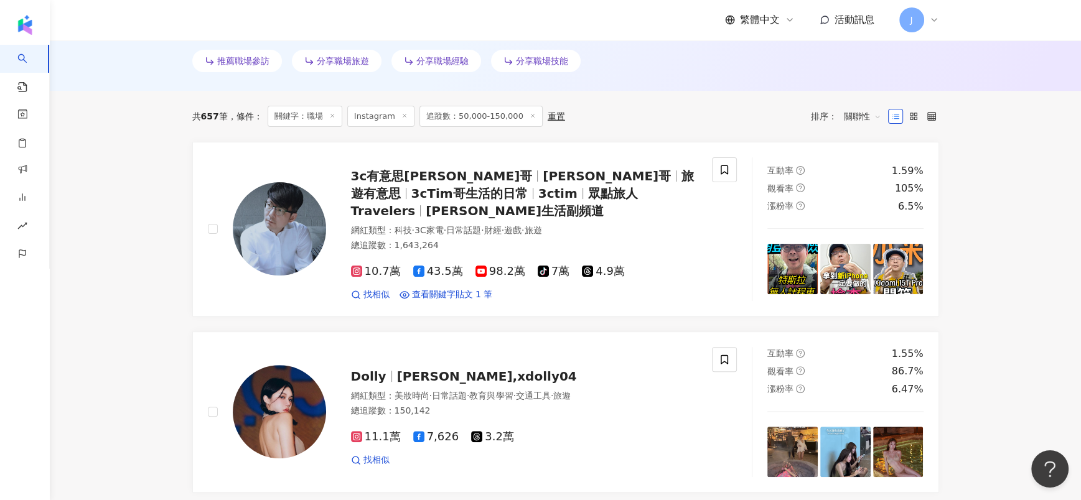
scroll to position [386, 0]
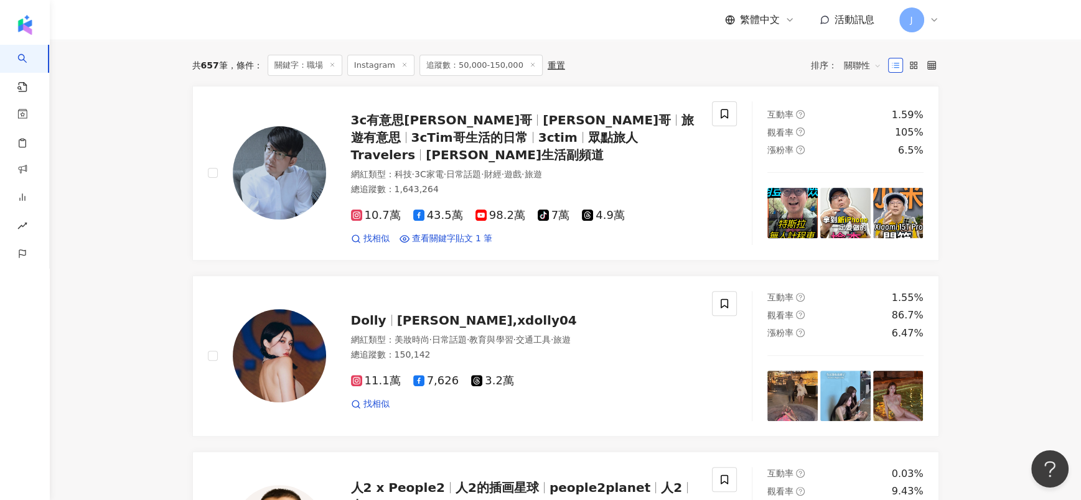
scroll to position [441, 0]
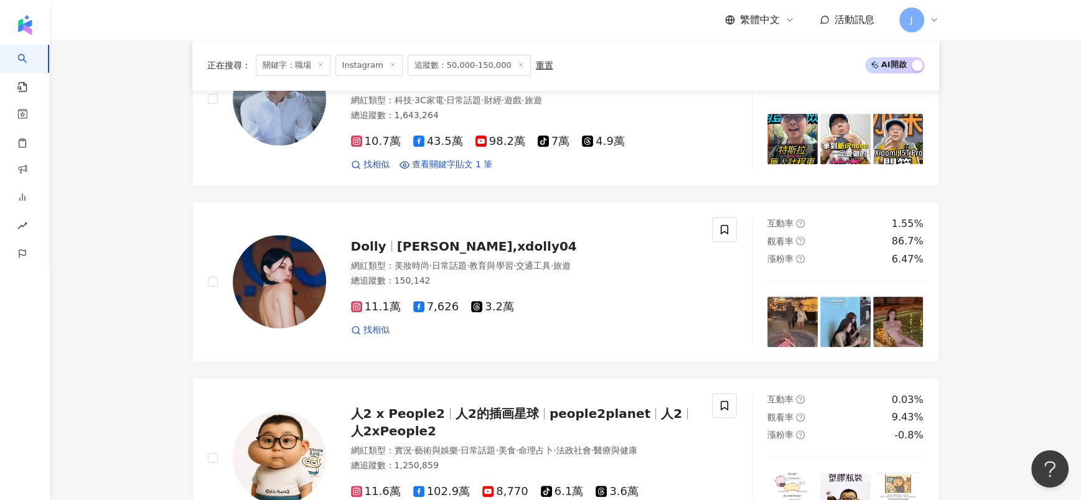
scroll to position [535, 0]
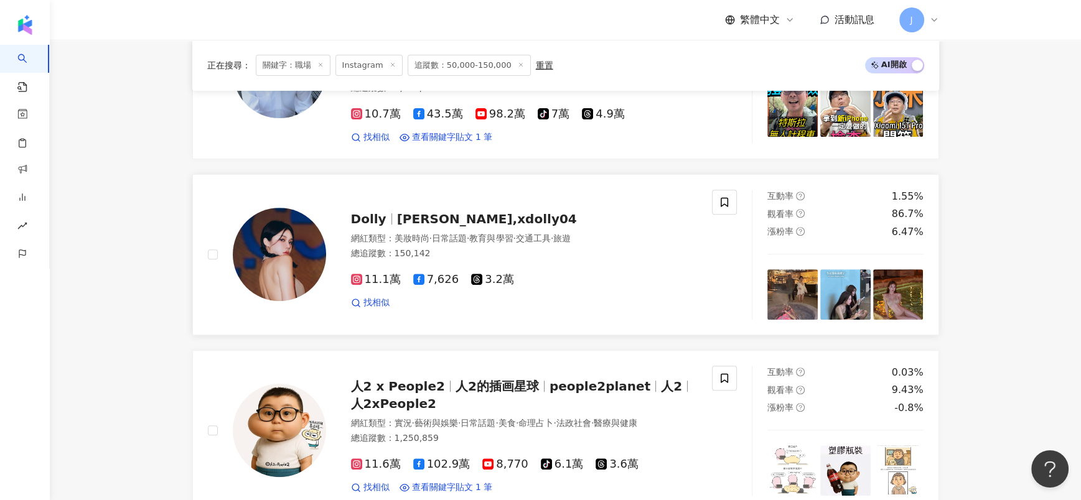
click at [448, 225] on span "多莉 Dolly,xdolly04" at bounding box center [487, 219] width 180 height 15
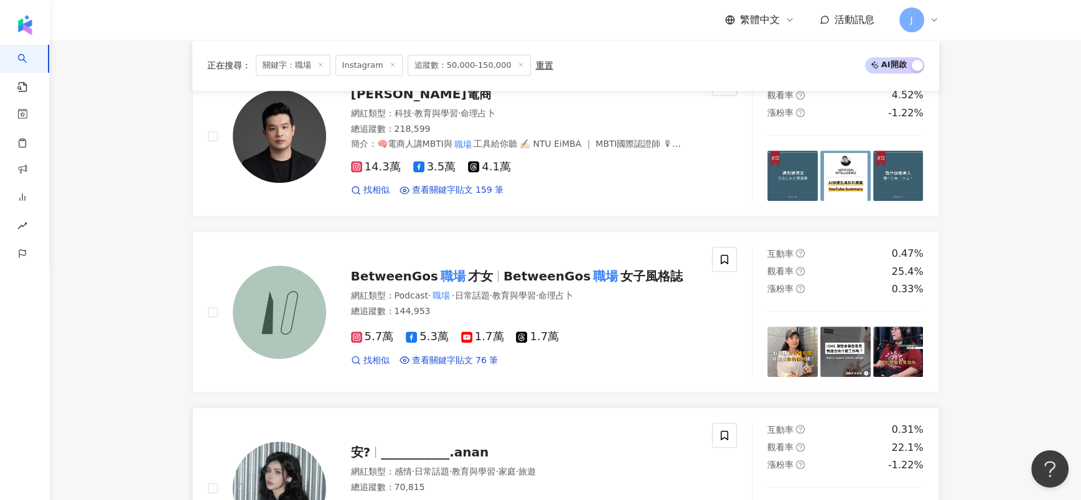
scroll to position [1282, 0]
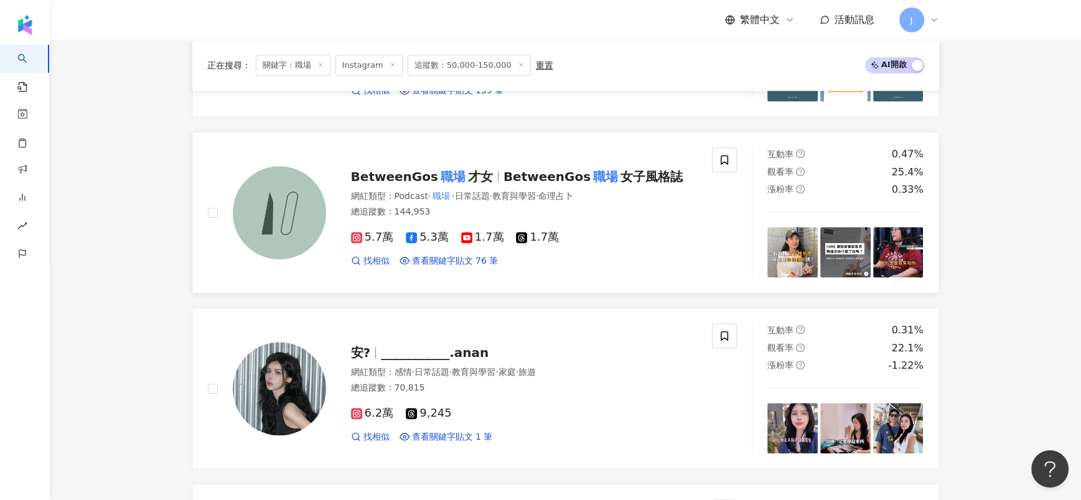
click at [468, 171] on span "才女" at bounding box center [480, 176] width 25 height 15
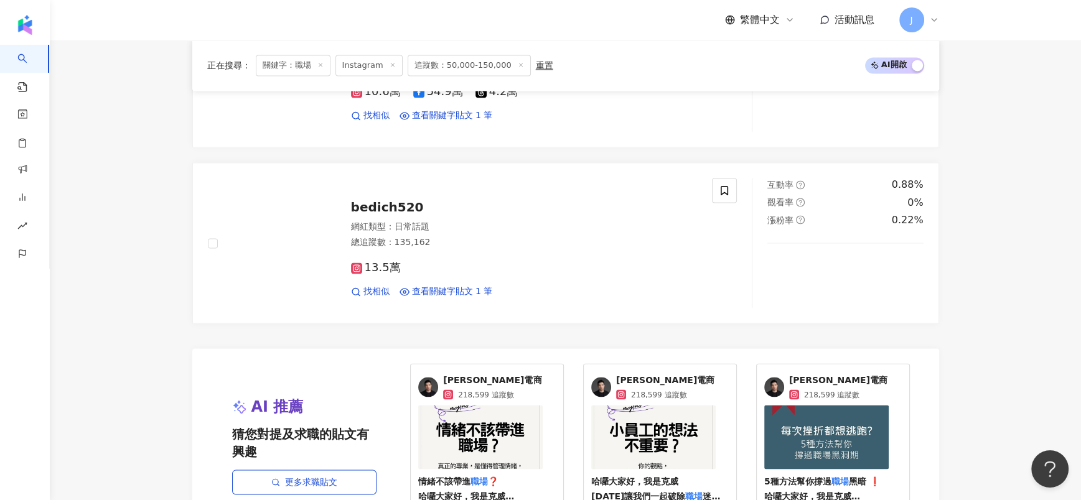
scroll to position [2495, 0]
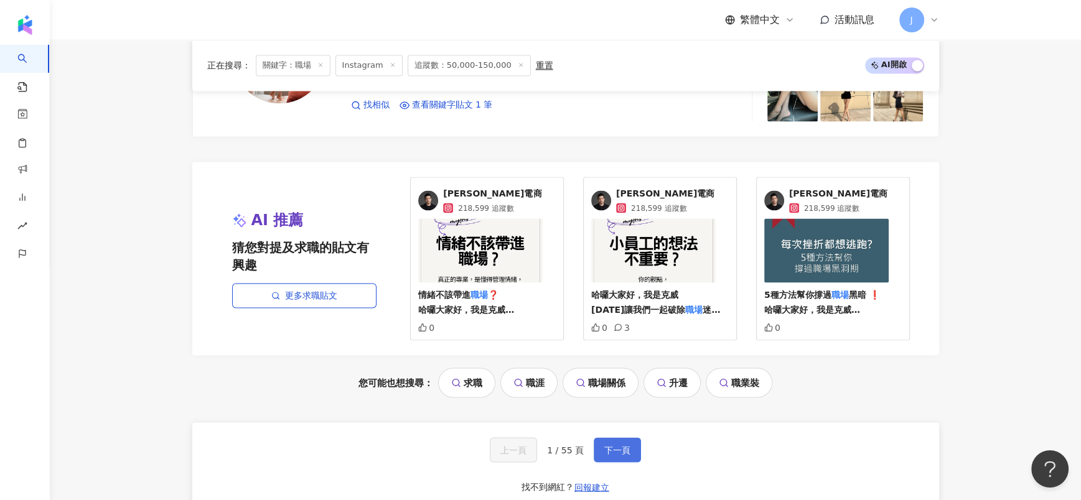
click at [606, 447] on span "下一頁" at bounding box center [617, 450] width 26 height 10
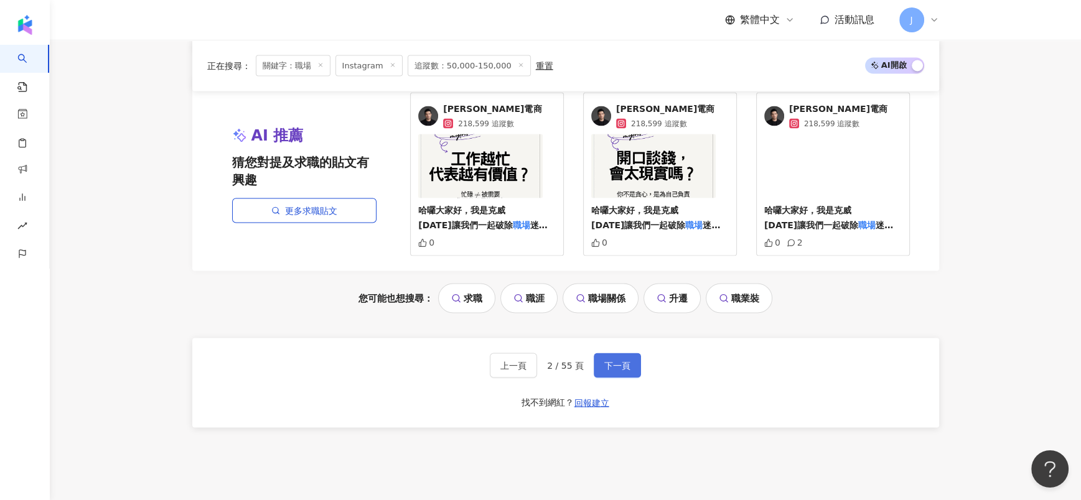
scroll to position [2589, 0]
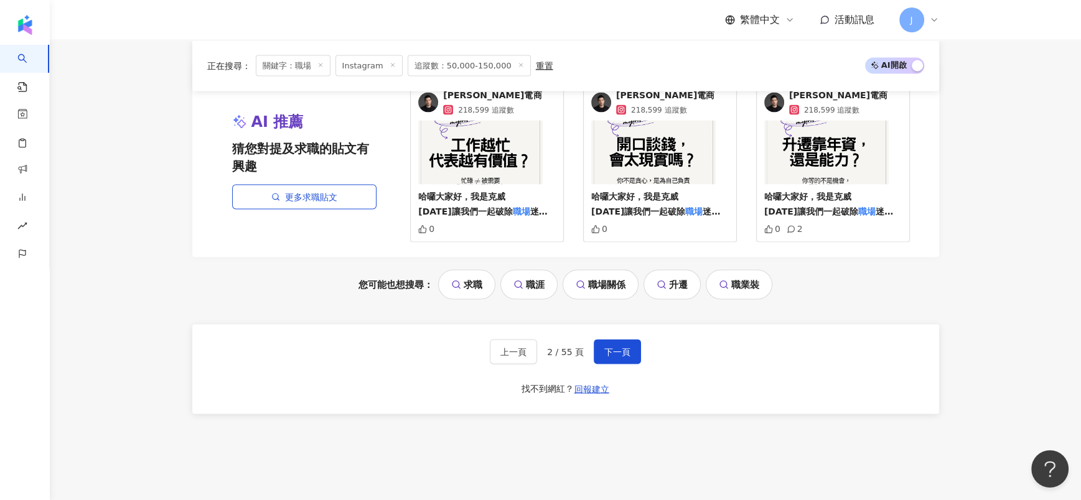
click at [622, 336] on div "上一頁 2 / 55 頁 下一頁 找不到網紅？ 回報建立" at bounding box center [565, 369] width 747 height 90
click at [622, 340] on div "上一頁 2 / 55 頁 下一頁 找不到網紅？ 回報建立" at bounding box center [565, 369] width 747 height 90
click at [604, 351] on span "下一頁" at bounding box center [617, 352] width 26 height 10
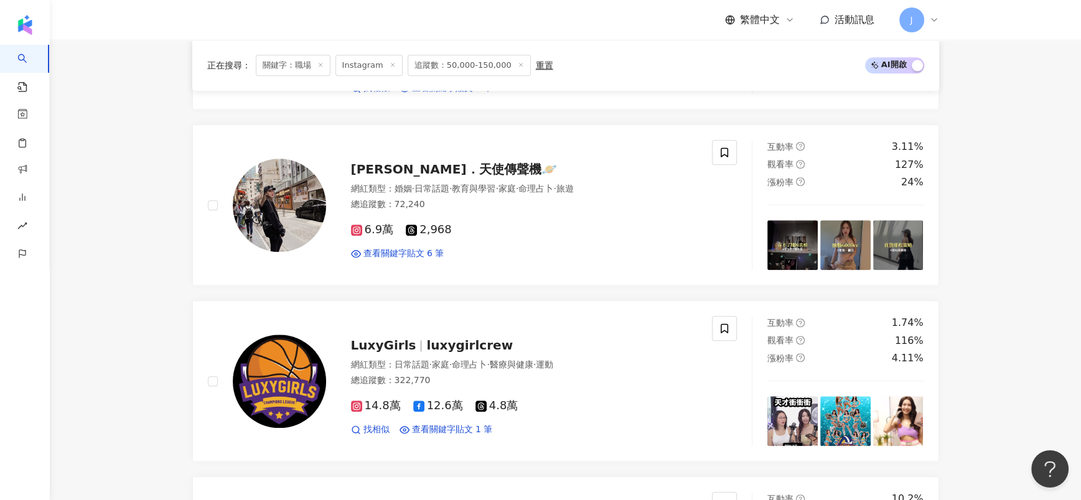
scroll to position [1570, 0]
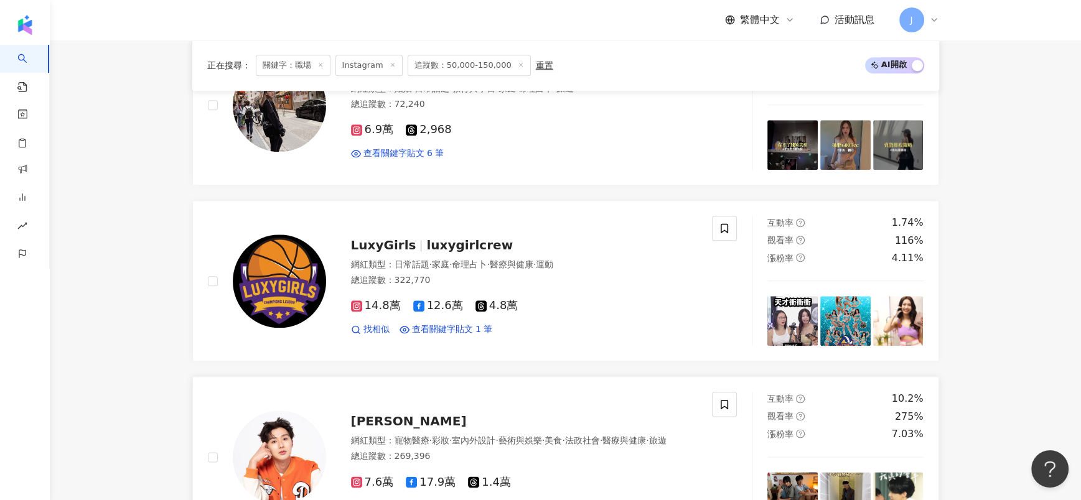
click at [373, 424] on span "高興 Xin" at bounding box center [409, 421] width 116 height 15
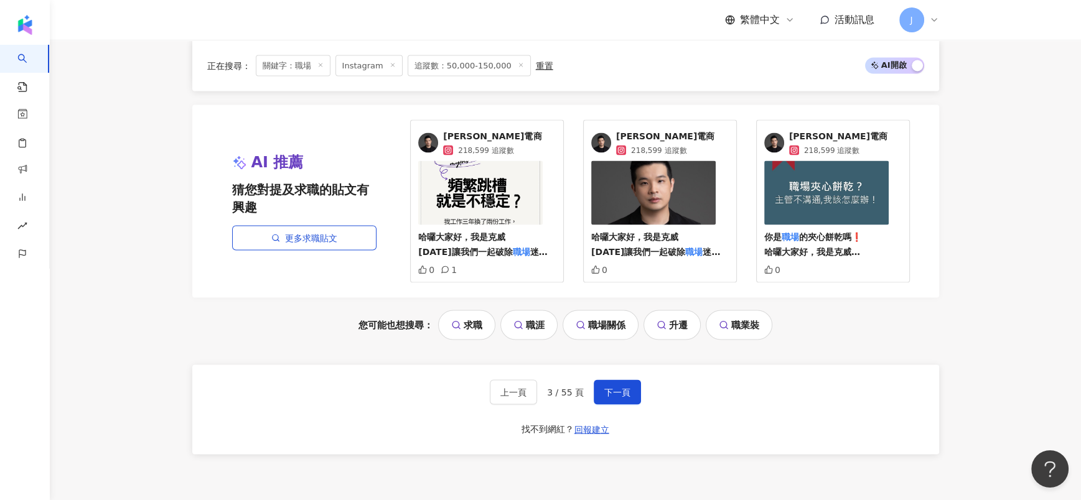
scroll to position [2682, 0]
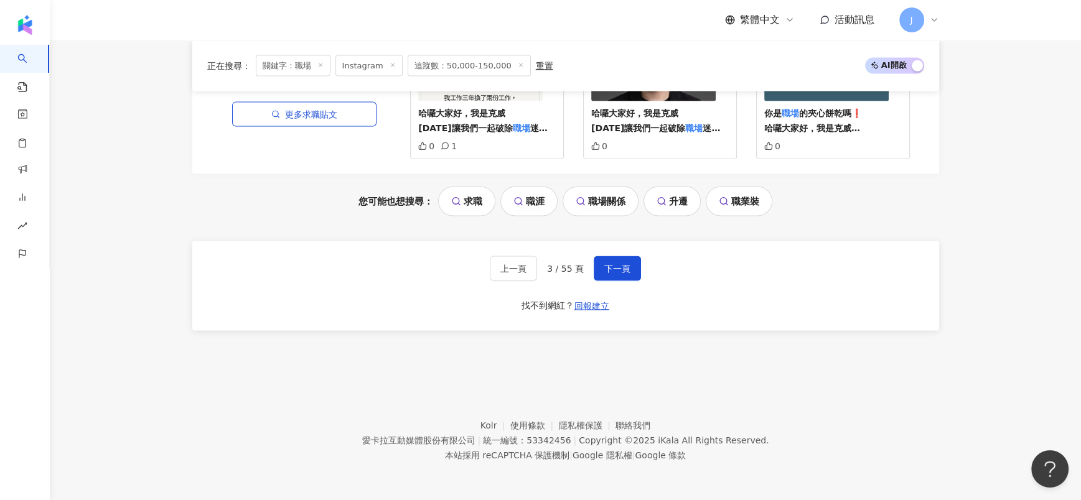
drag, startPoint x: 622, startPoint y: 260, endPoint x: 602, endPoint y: 209, distance: 54.8
click at [622, 260] on button "下一頁" at bounding box center [617, 268] width 47 height 25
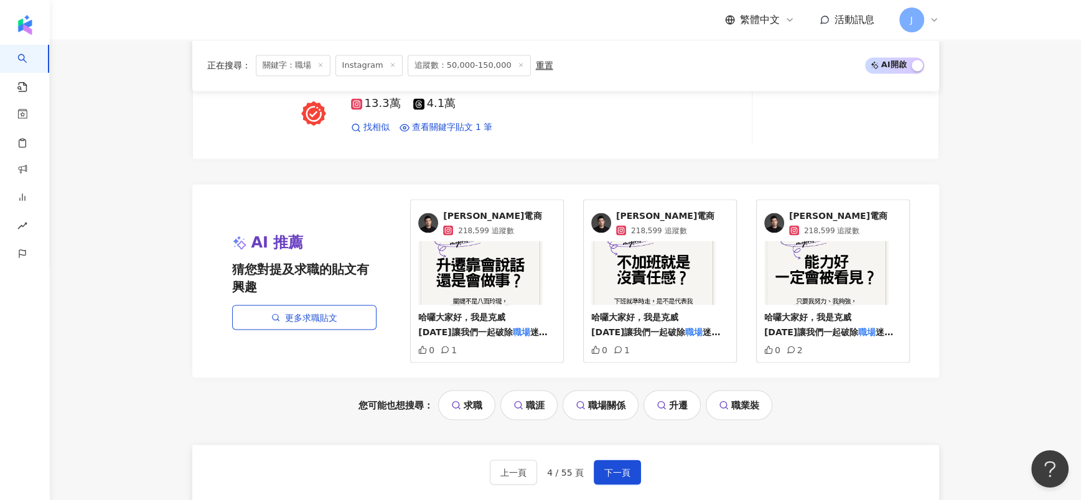
scroll to position [2487, 0]
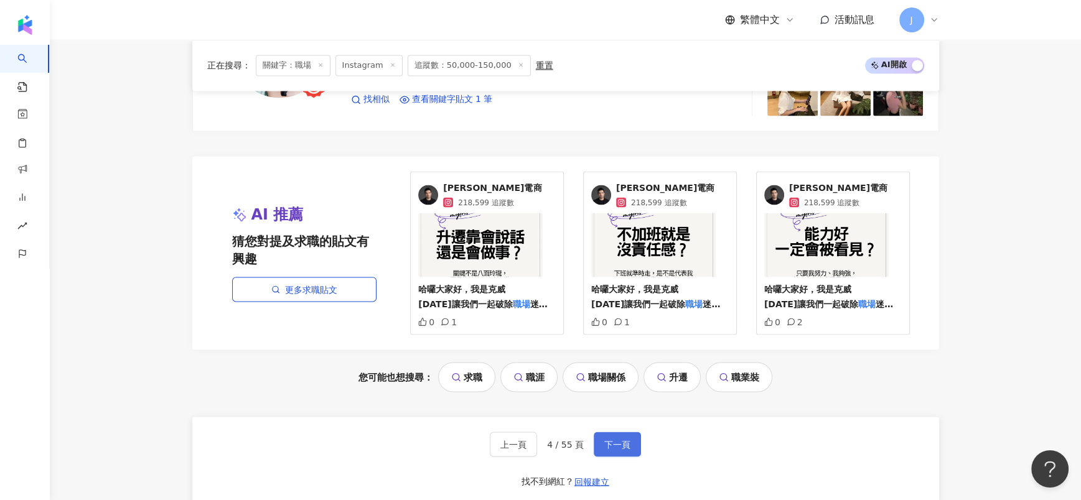
click at [623, 449] on span "下一頁" at bounding box center [617, 444] width 26 height 10
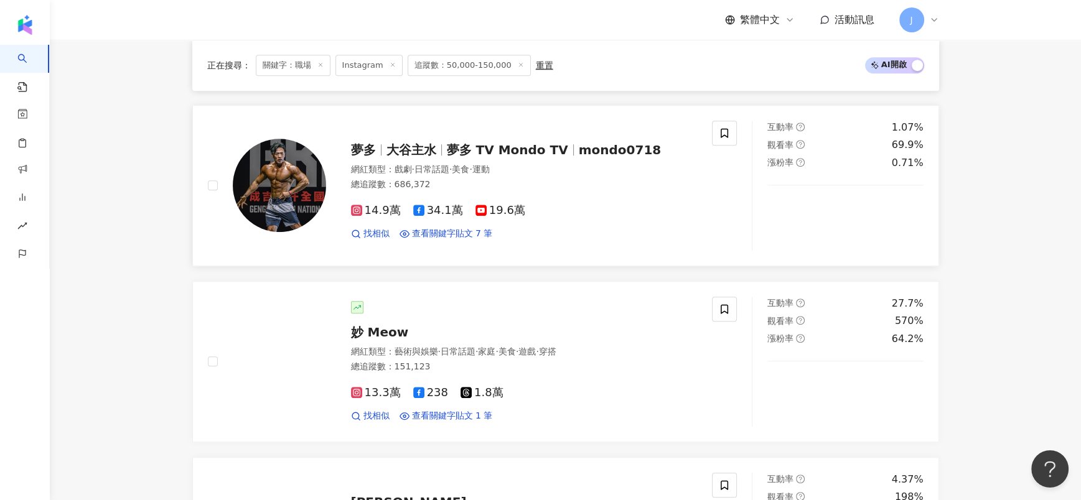
scroll to position [1410, 0]
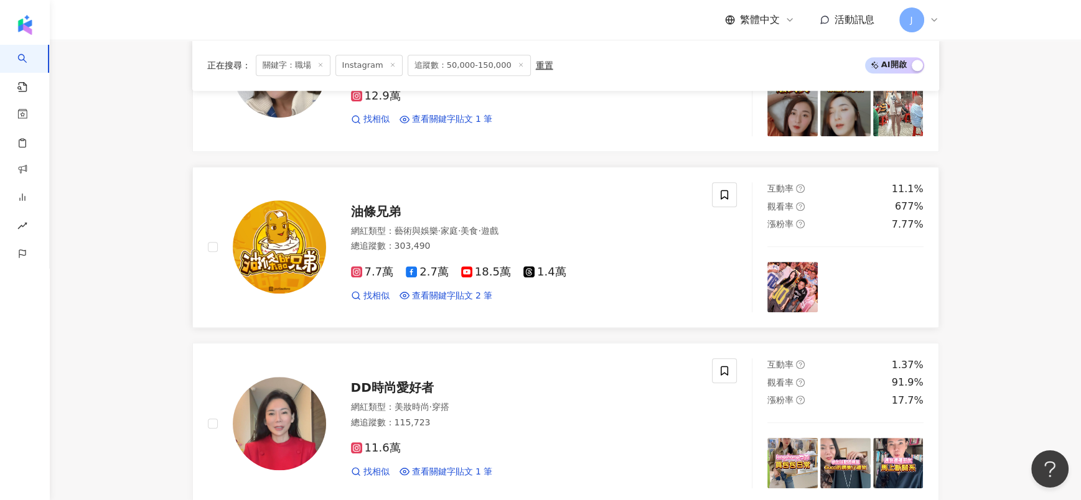
click at [392, 219] on span "油條兄弟" at bounding box center [376, 211] width 50 height 15
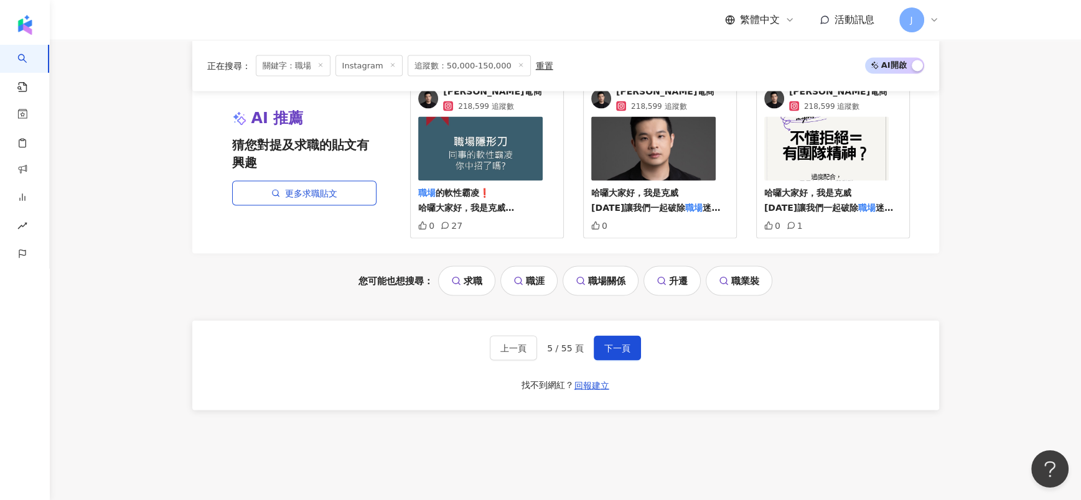
scroll to position [2623, 0]
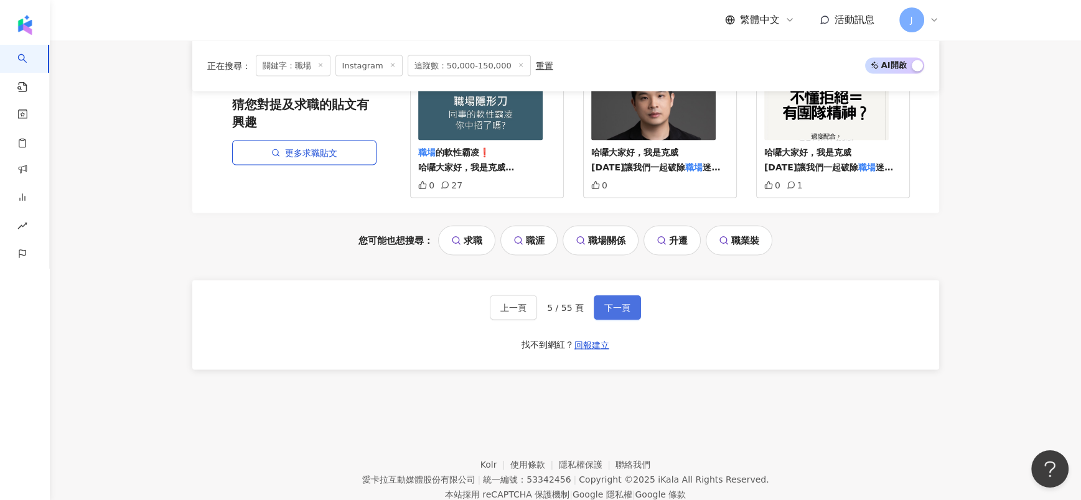
click at [618, 313] on span "下一頁" at bounding box center [617, 308] width 26 height 10
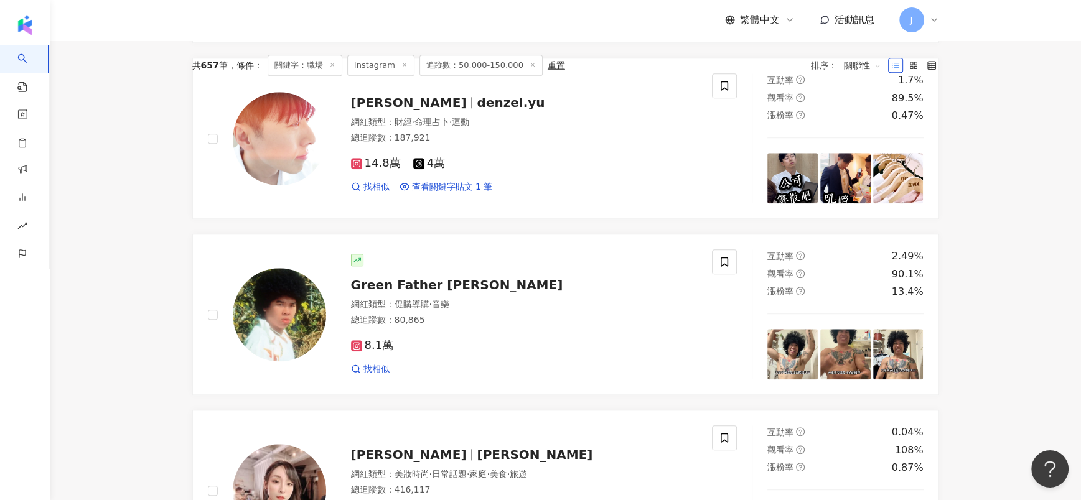
scroll to position [2674, 0]
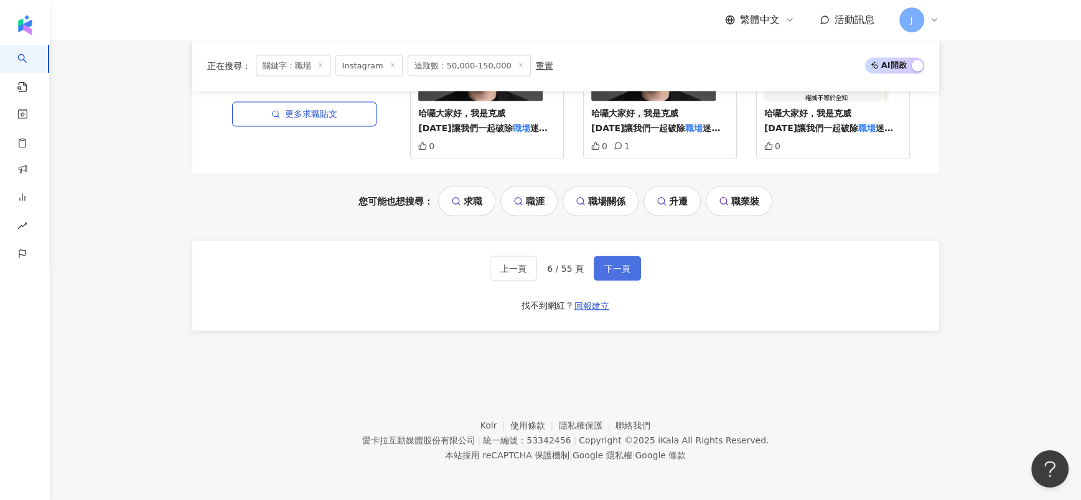
click at [621, 271] on span "下一頁" at bounding box center [617, 269] width 26 height 10
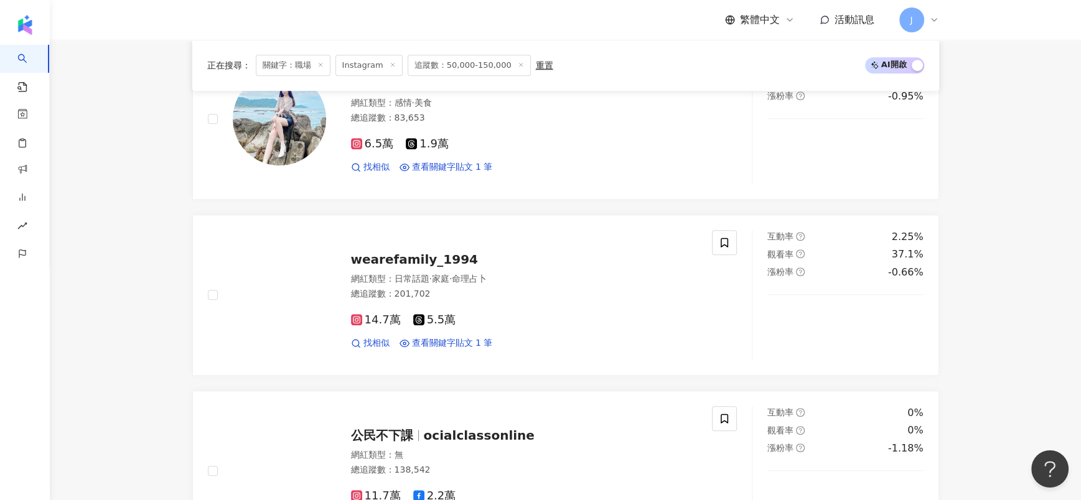
scroll to position [1273, 0]
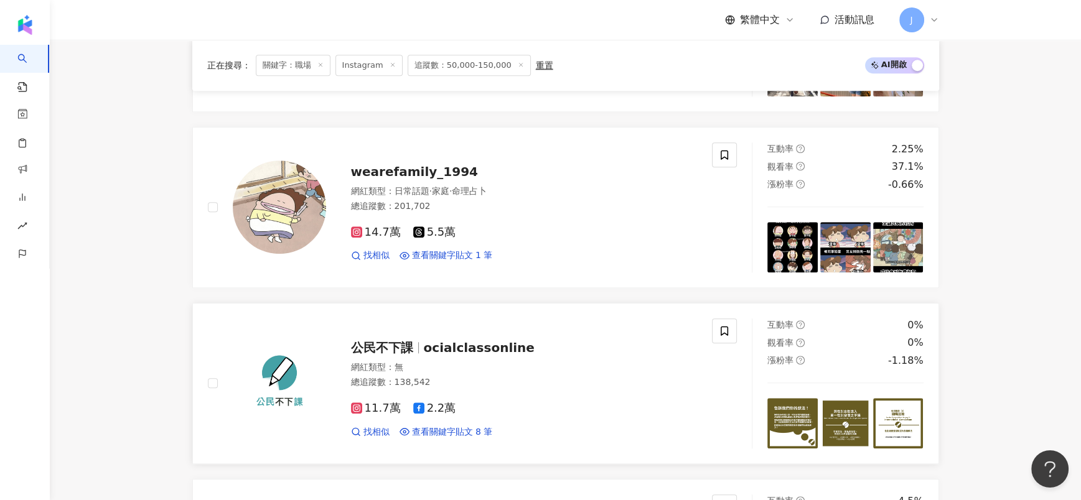
click at [448, 355] on span "ocialclassonline" at bounding box center [479, 347] width 111 height 15
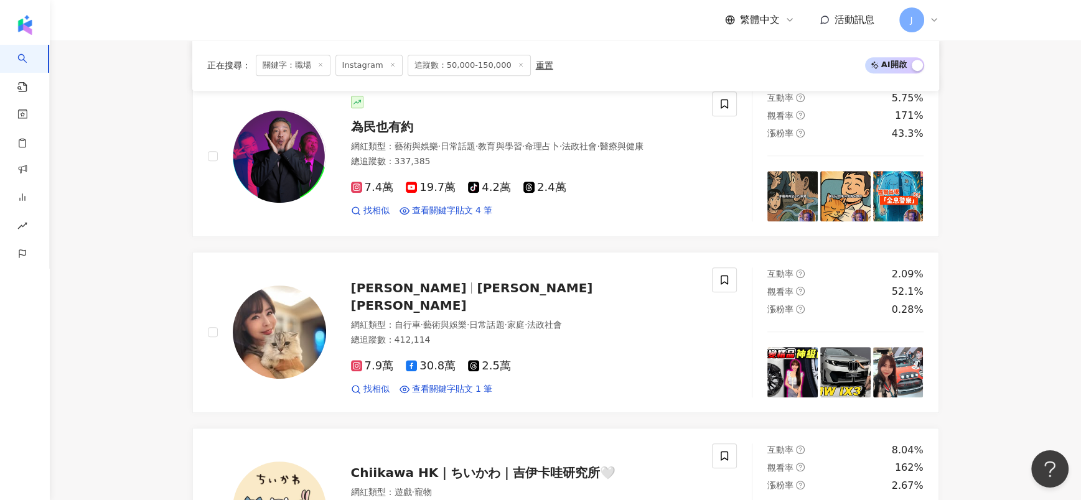
scroll to position [339, 0]
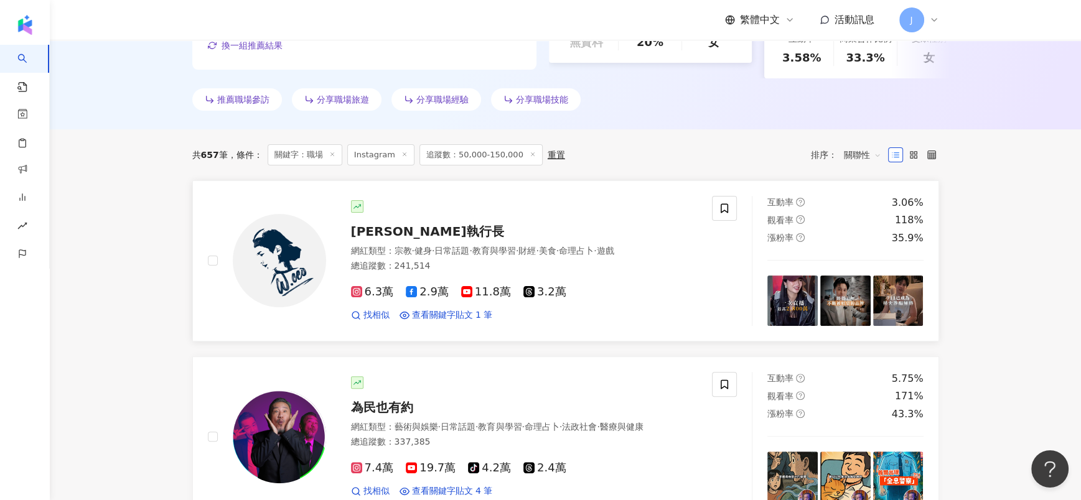
click at [366, 239] on span "Willy執行長" at bounding box center [427, 231] width 153 height 15
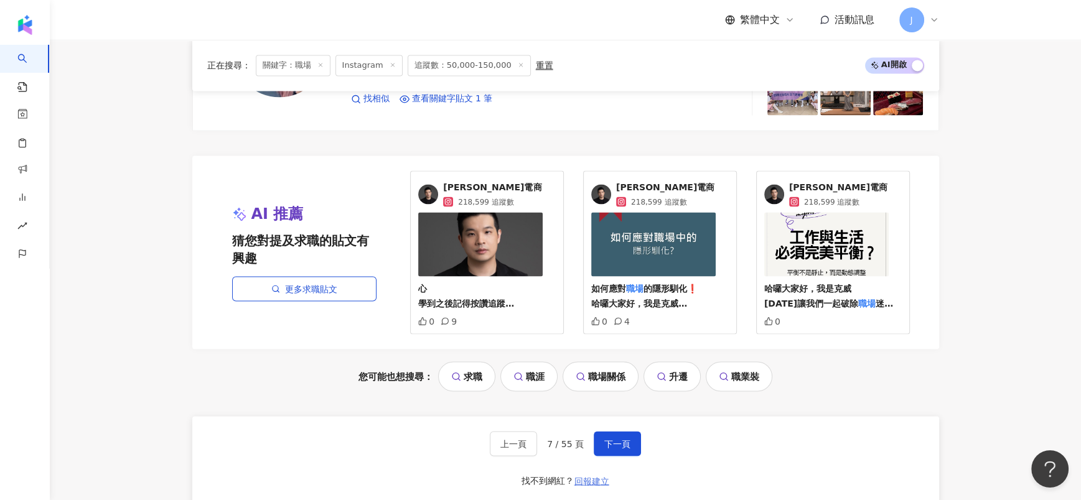
scroll to position [2580, 0]
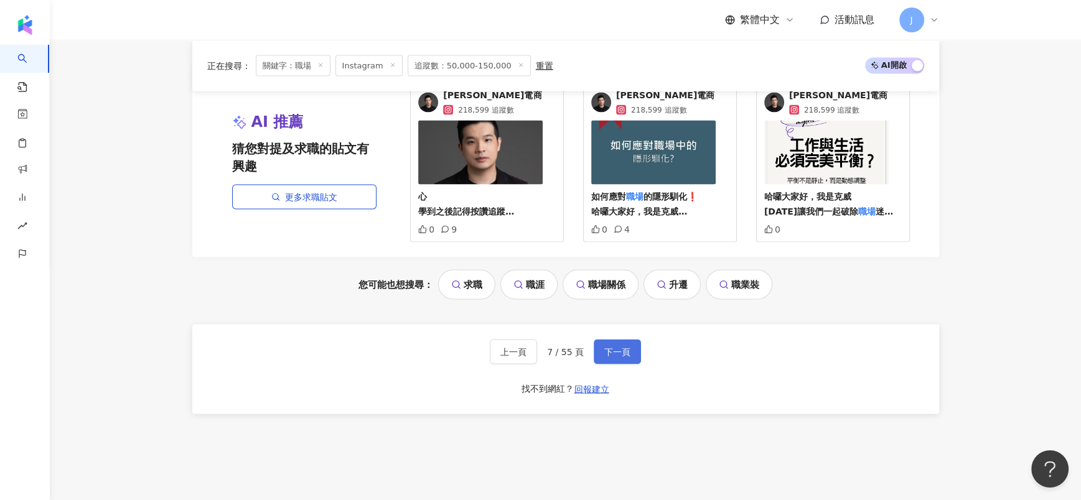
click at [606, 357] on span "下一頁" at bounding box center [617, 352] width 26 height 10
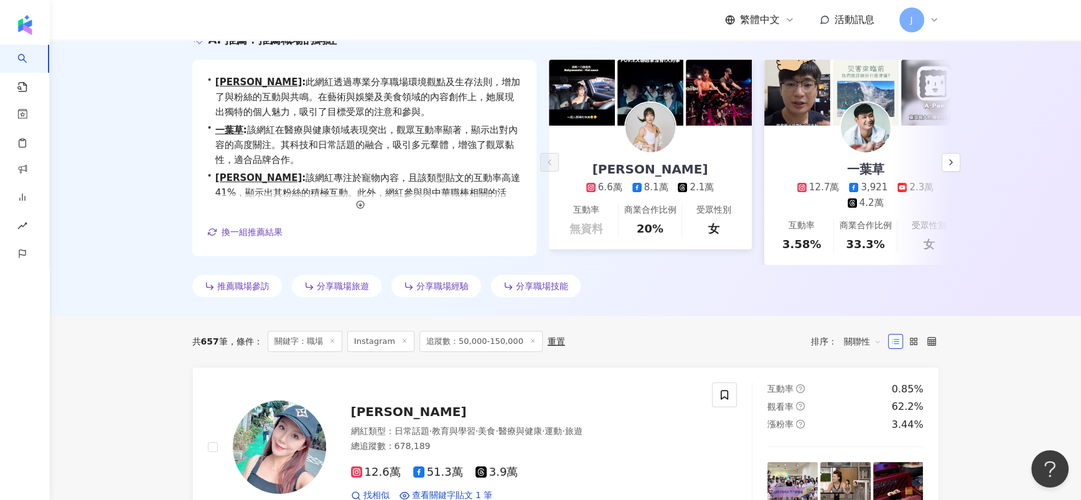
scroll to position [2674, 0]
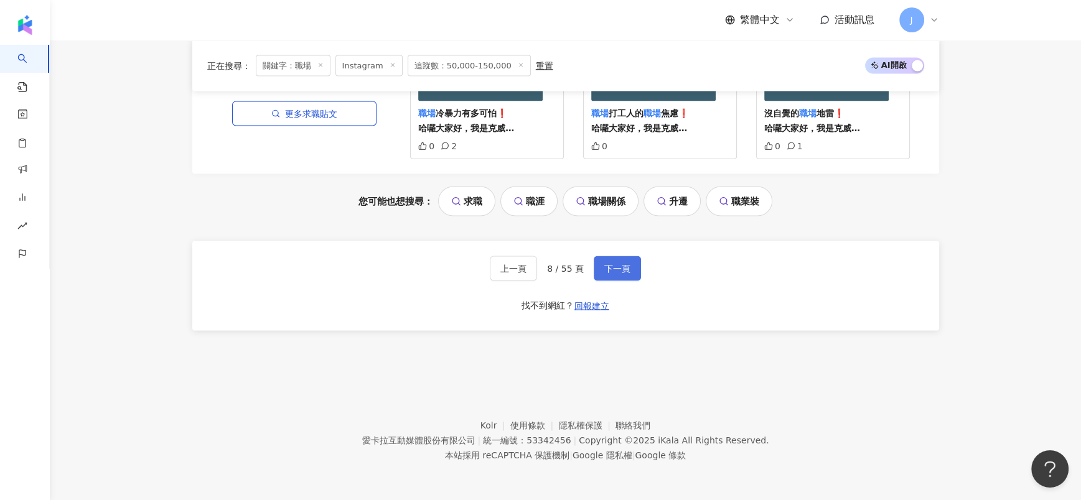
click at [609, 277] on button "下一頁" at bounding box center [617, 268] width 47 height 25
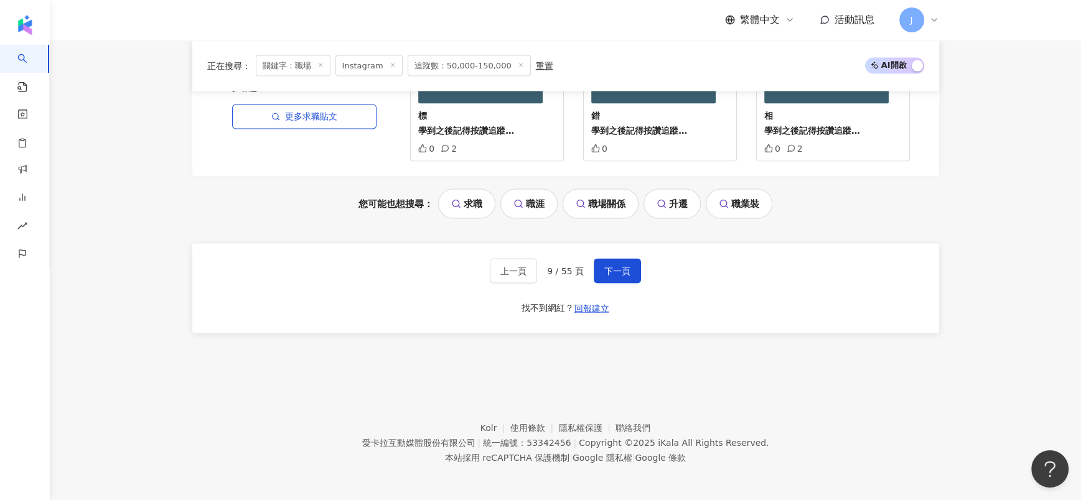
click at [653, 258] on div "上一頁 9 / 55 頁 下一頁 找不到網紅？ 回報建立" at bounding box center [565, 289] width 747 height 90
click at [619, 266] on span "下一頁" at bounding box center [617, 271] width 26 height 10
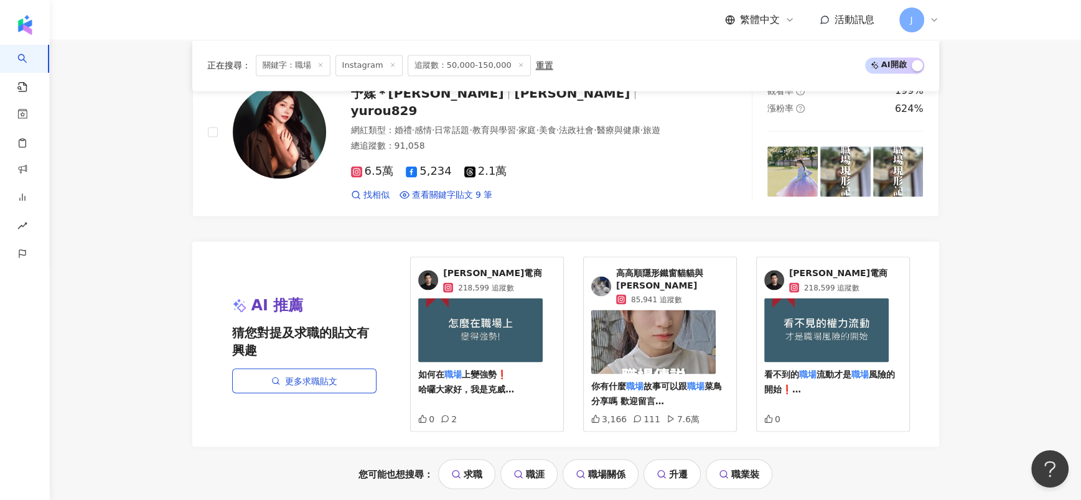
scroll to position [2684, 0]
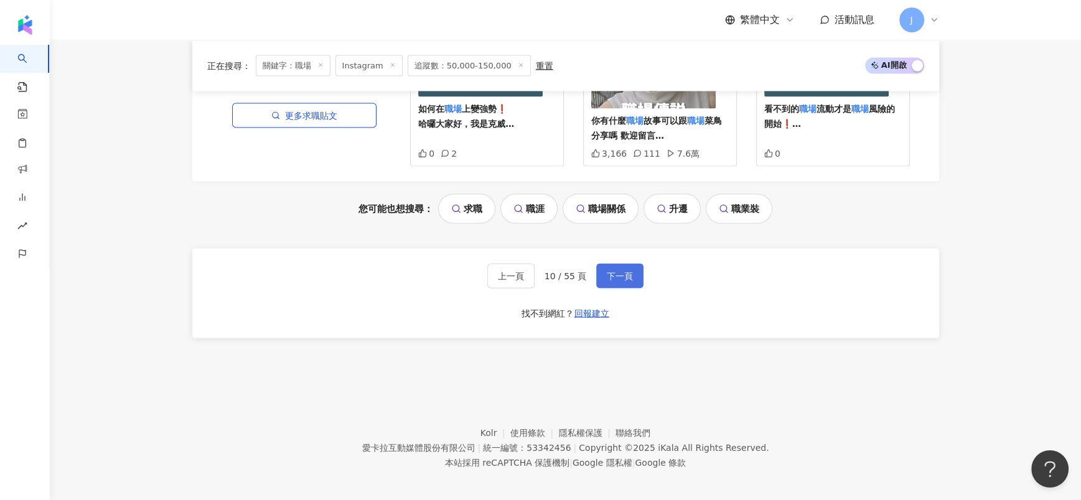
click at [633, 271] on button "下一頁" at bounding box center [619, 276] width 47 height 25
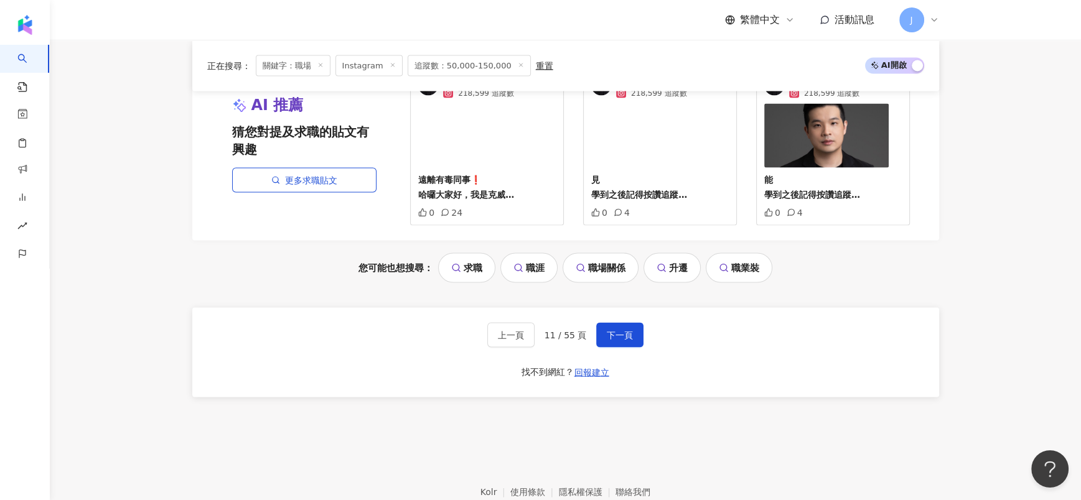
scroll to position [2674, 0]
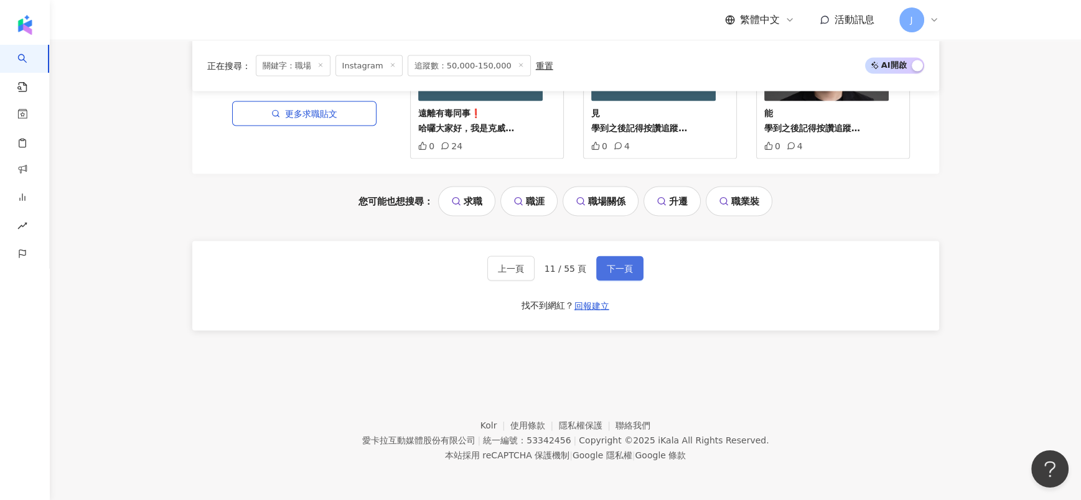
click at [619, 268] on span "下一頁" at bounding box center [620, 269] width 26 height 10
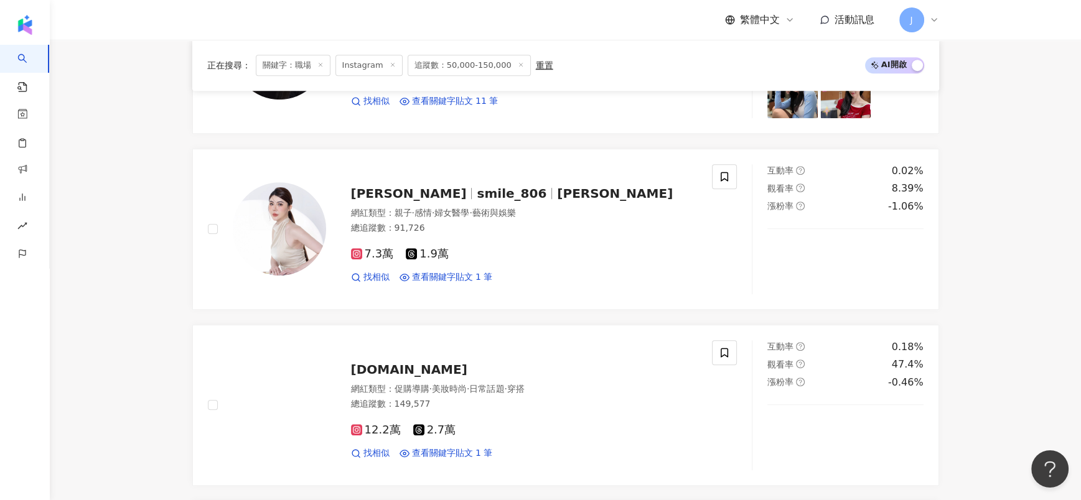
scroll to position [619, 0]
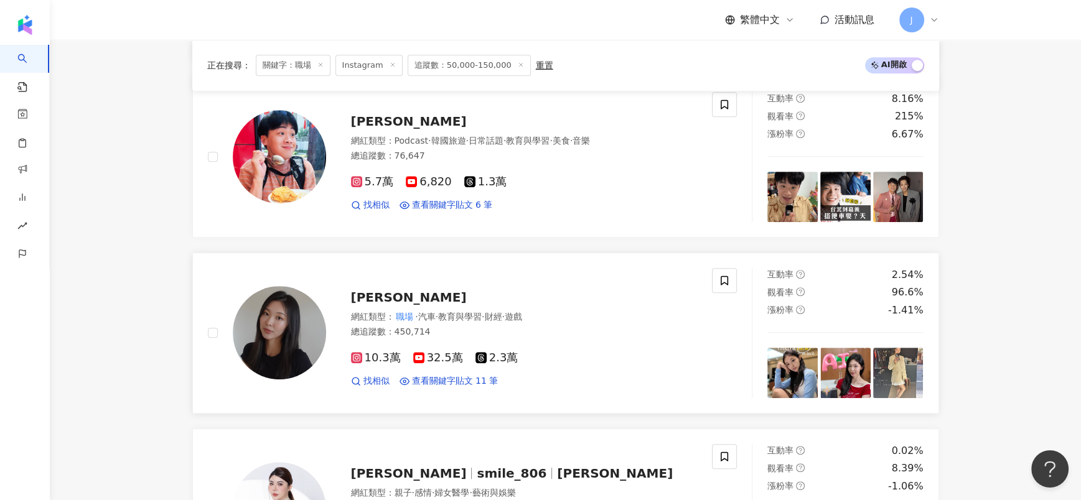
click at [388, 305] on span "Lillian Chiu" at bounding box center [409, 297] width 116 height 15
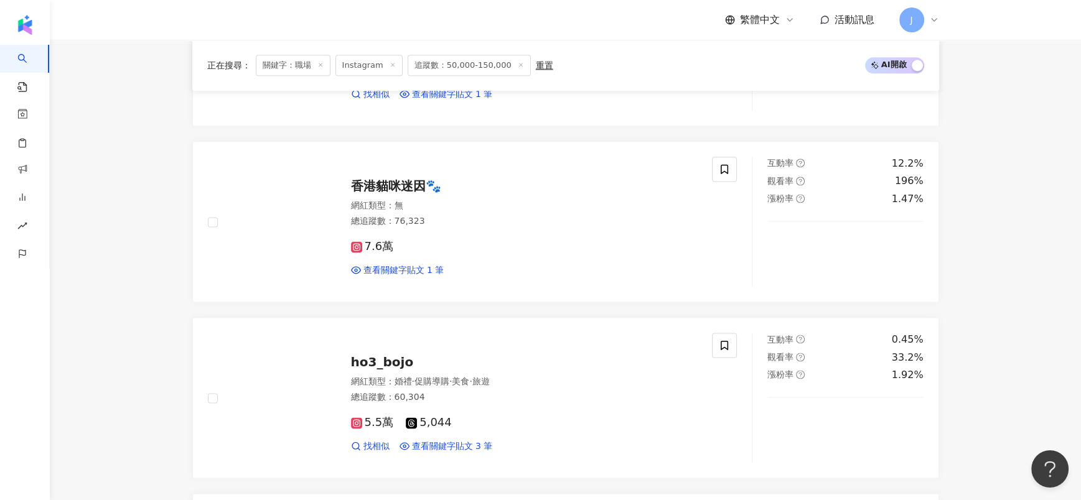
scroll to position [2674, 0]
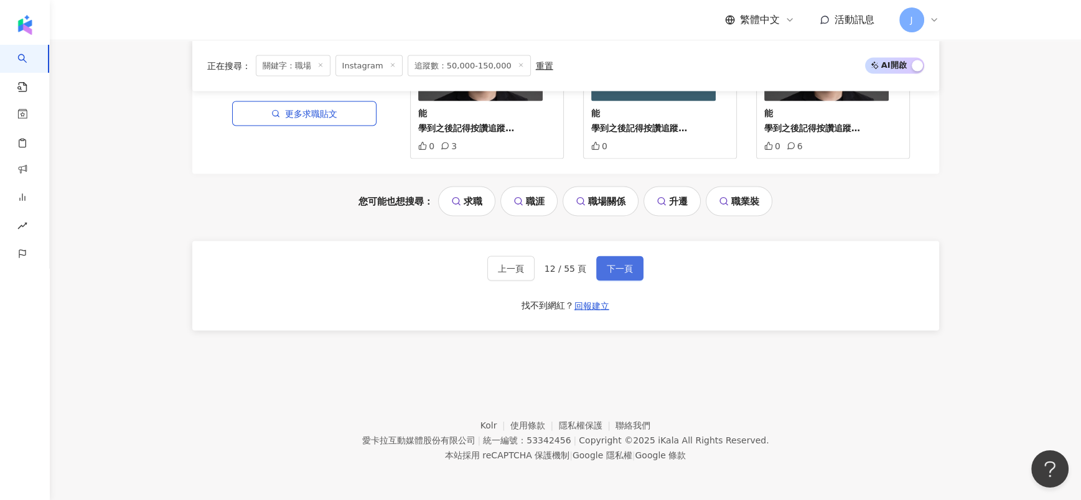
click at [599, 266] on button "下一頁" at bounding box center [619, 268] width 47 height 25
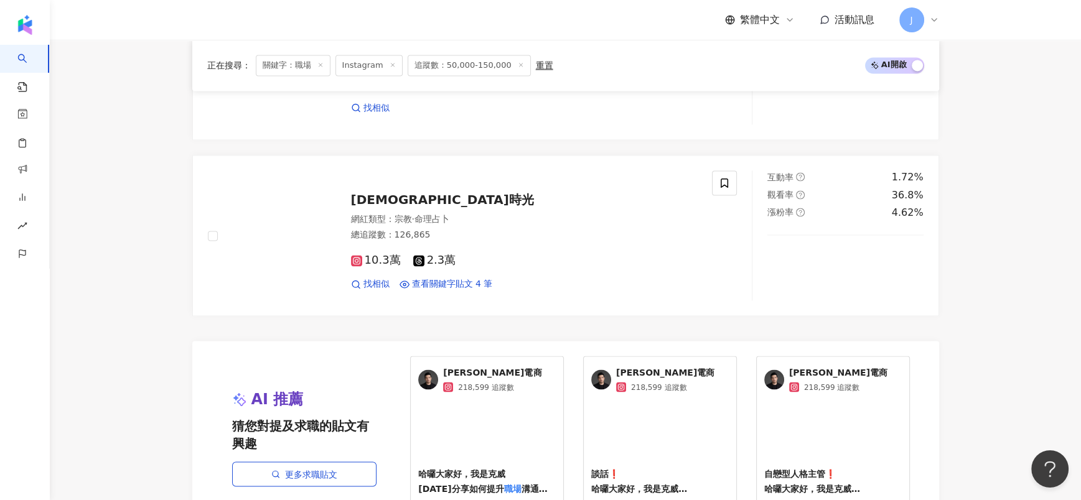
scroll to position [2554, 0]
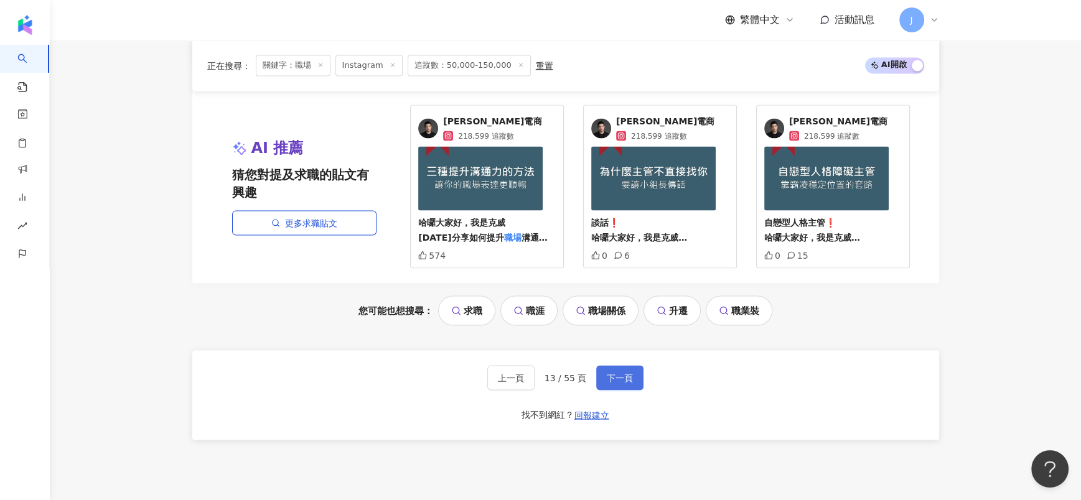
click at [616, 383] on span "下一頁" at bounding box center [620, 378] width 26 height 10
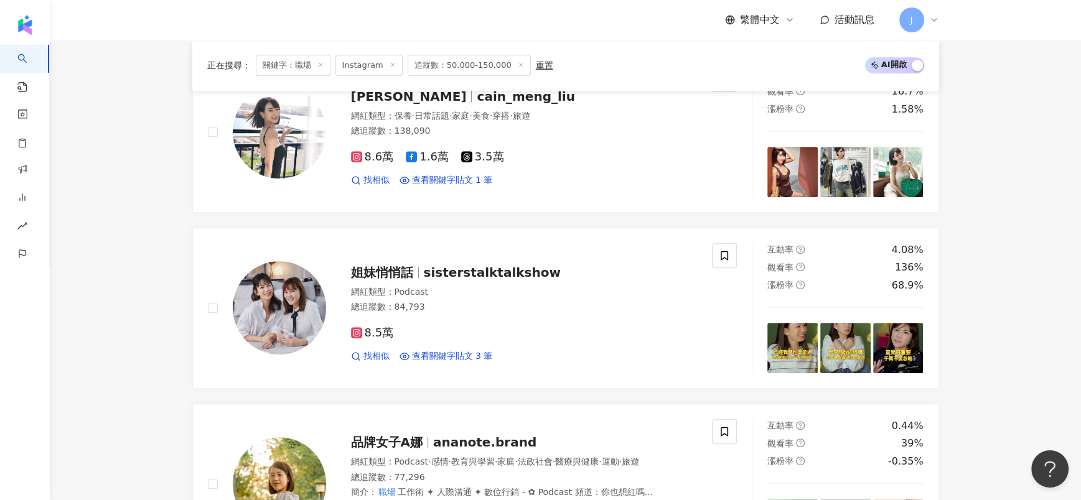
scroll to position [596, 0]
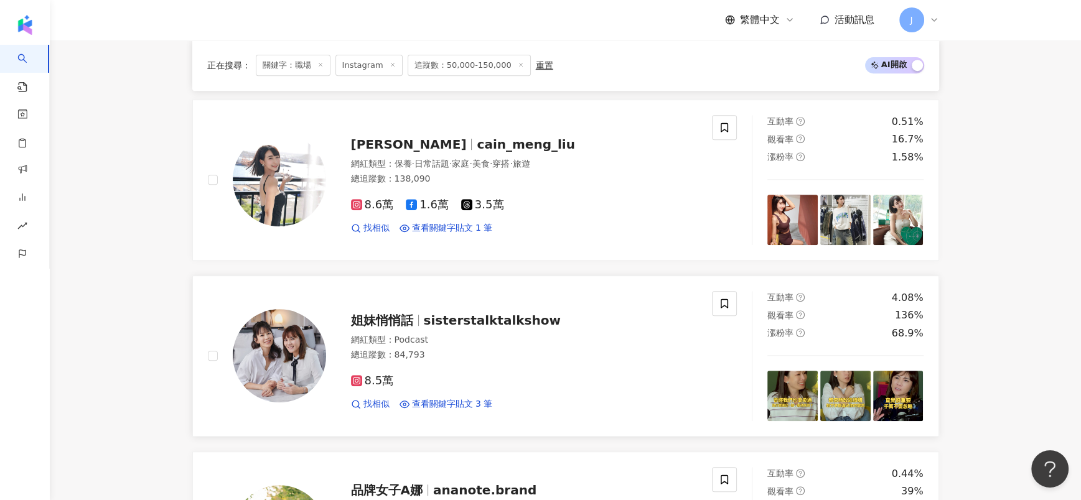
click at [449, 328] on span "sisterstalktalkshow" at bounding box center [492, 320] width 137 height 15
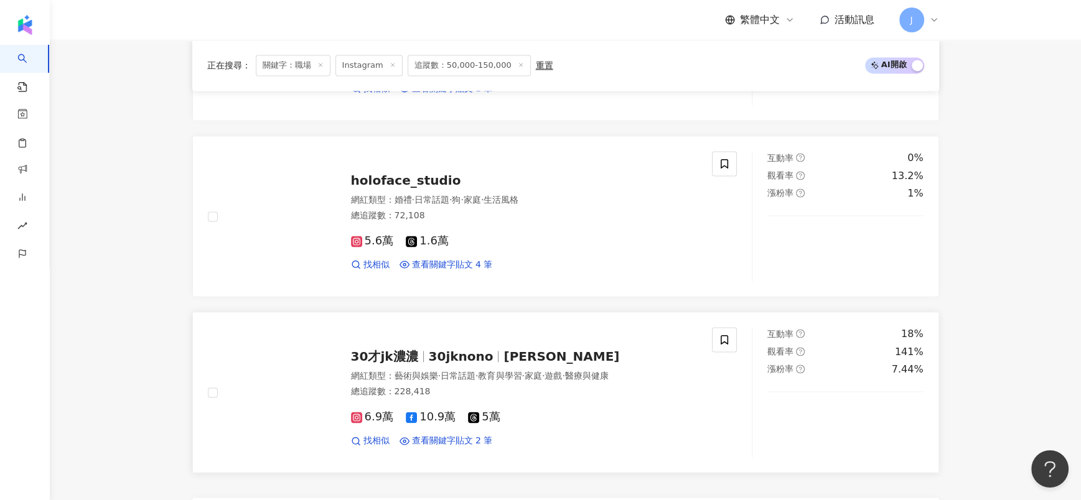
scroll to position [2463, 0]
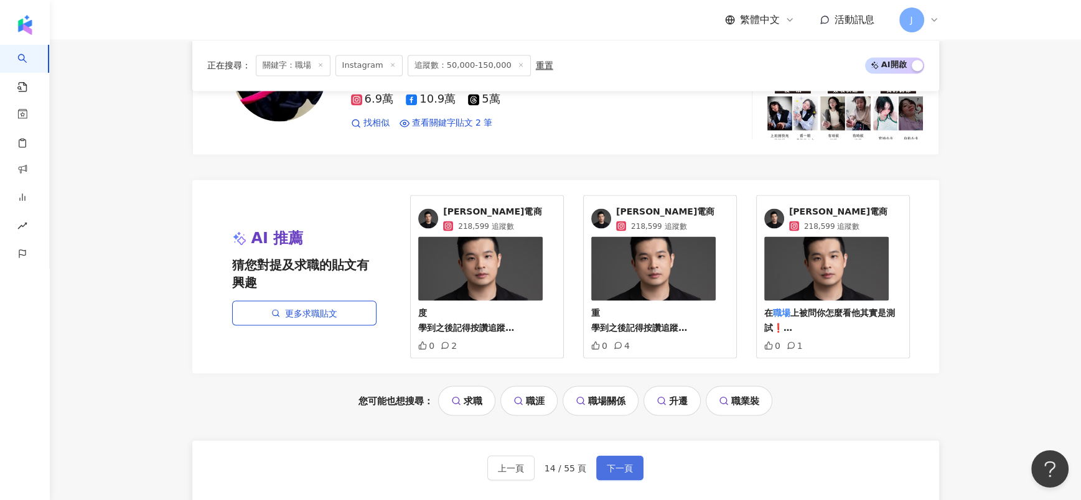
click at [626, 474] on button "下一頁" at bounding box center [619, 468] width 47 height 25
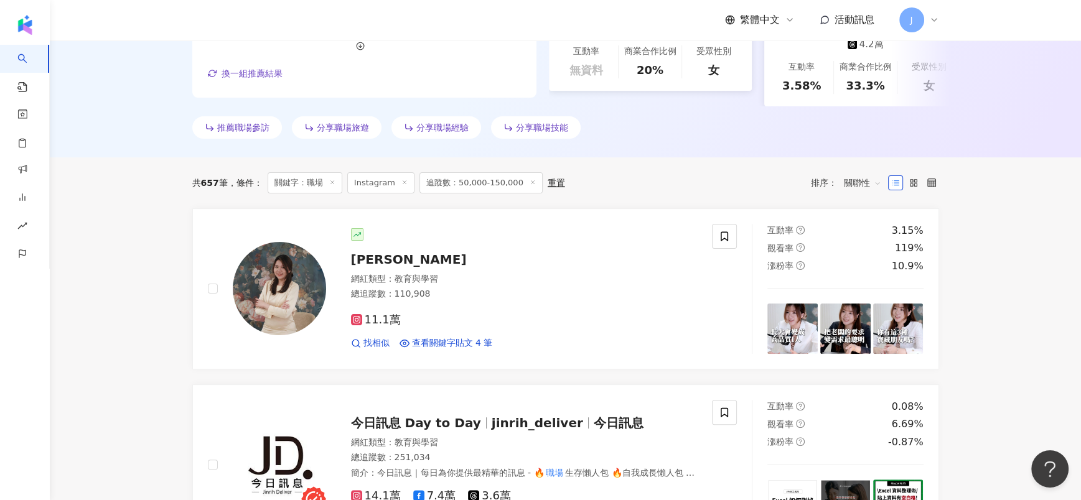
scroll to position [323, 0]
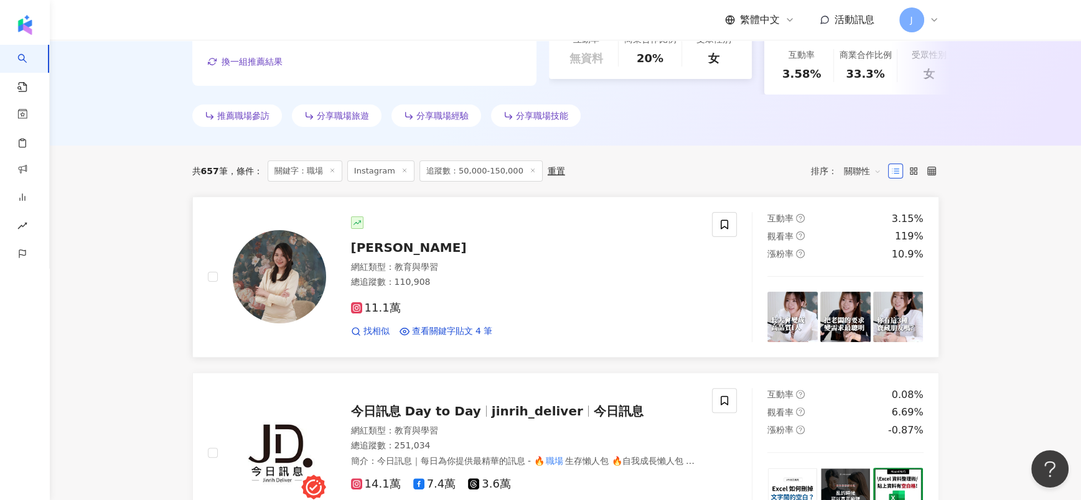
click at [381, 311] on div "11.1萬 找相似 查看關鍵字貼文 4 筆" at bounding box center [524, 315] width 347 height 46
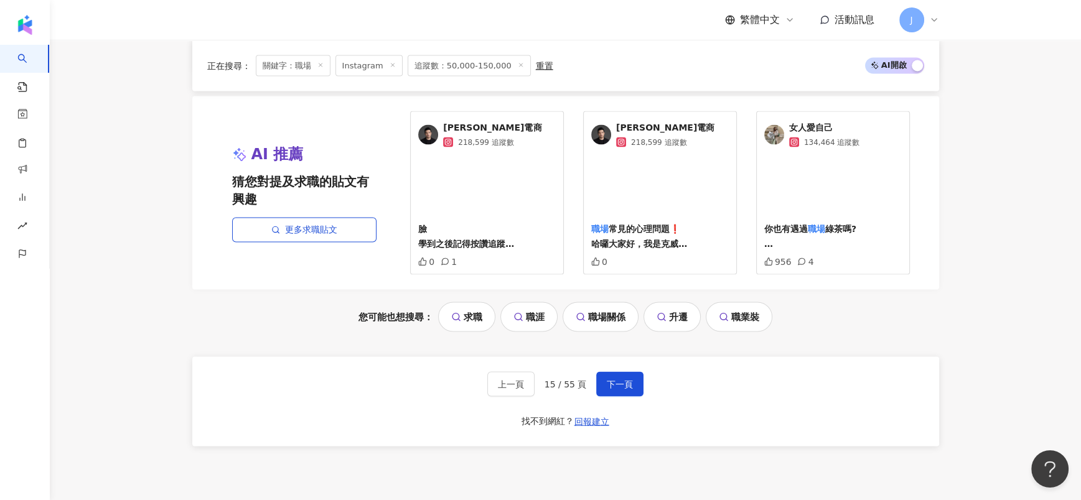
scroll to position [2645, 0]
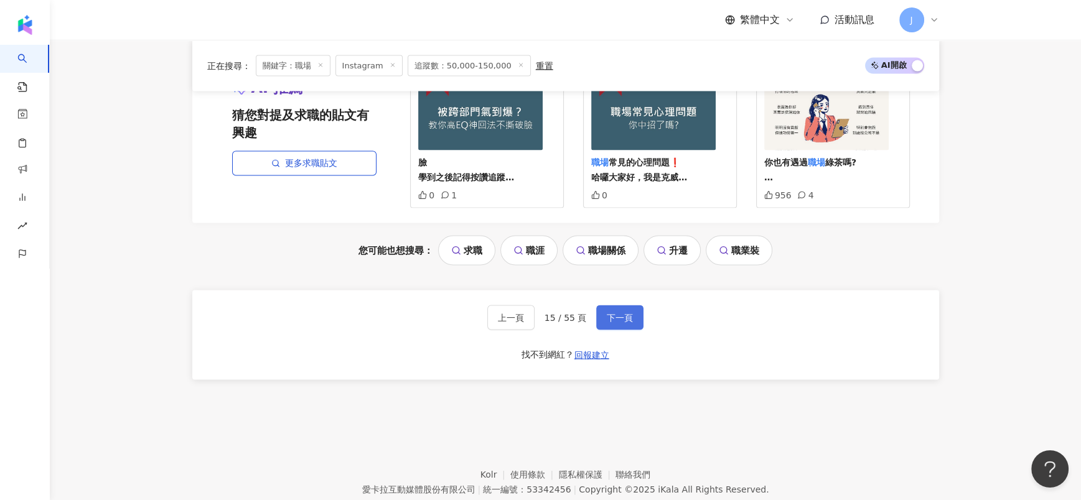
click at [621, 313] on span "下一頁" at bounding box center [620, 318] width 26 height 10
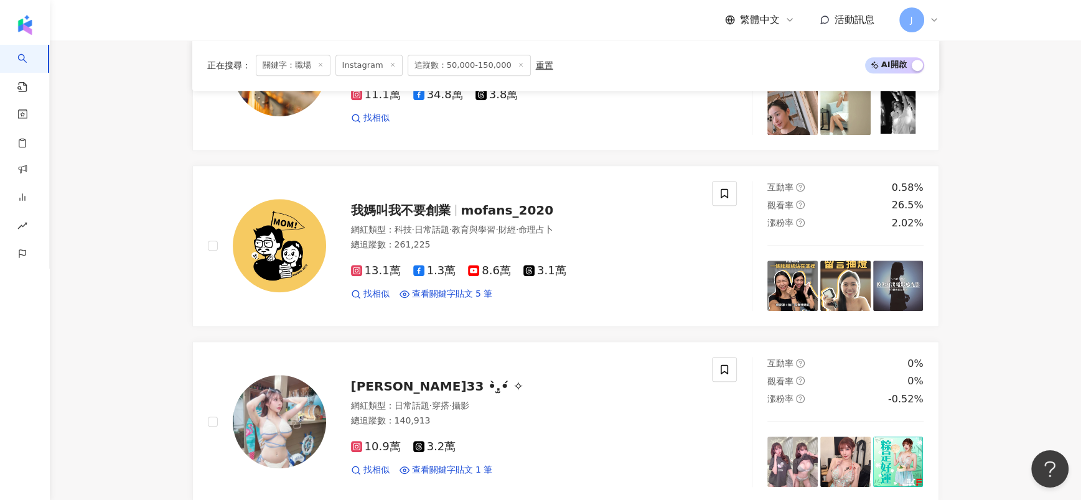
scroll to position [1057, 0]
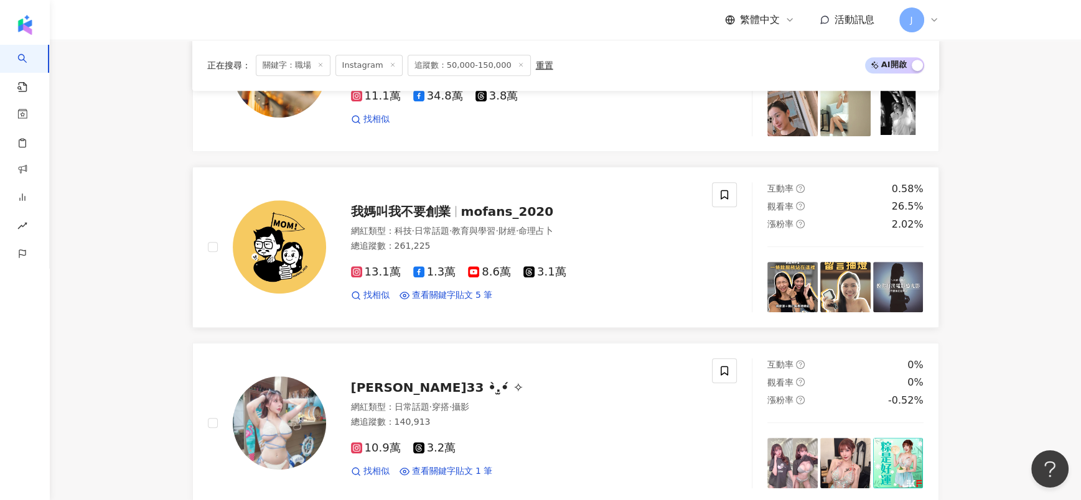
click at [464, 215] on span "mofans_2020" at bounding box center [507, 211] width 93 height 15
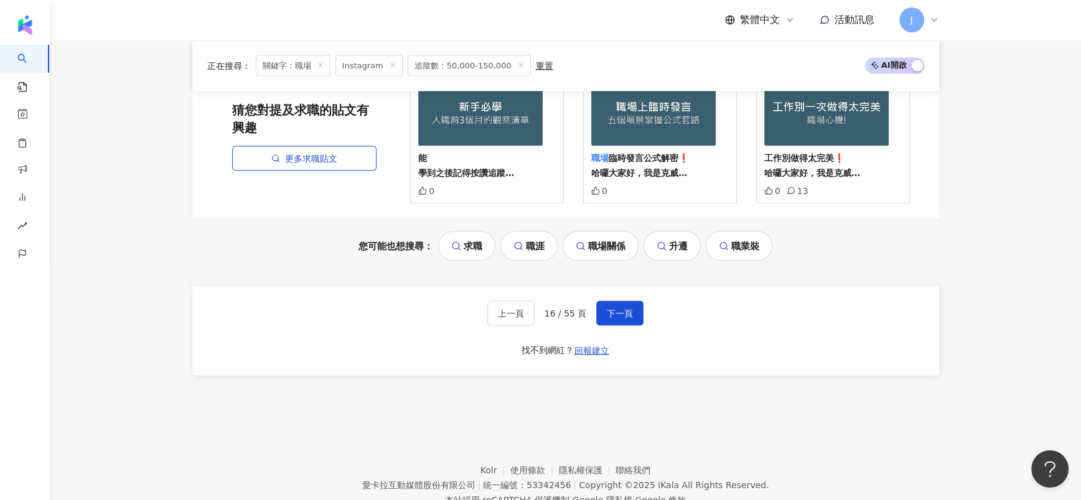
scroll to position [2645, 0]
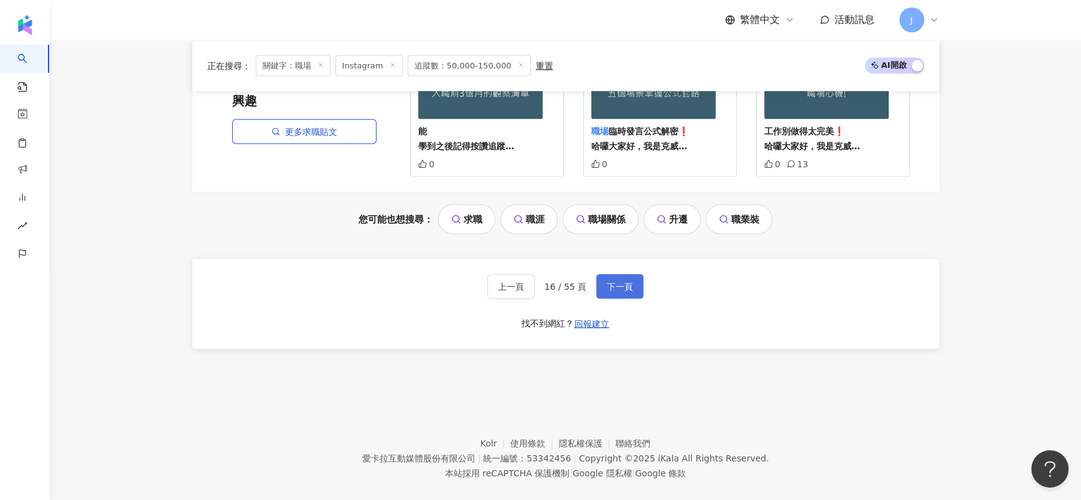
click at [638, 295] on button "下一頁" at bounding box center [619, 286] width 47 height 25
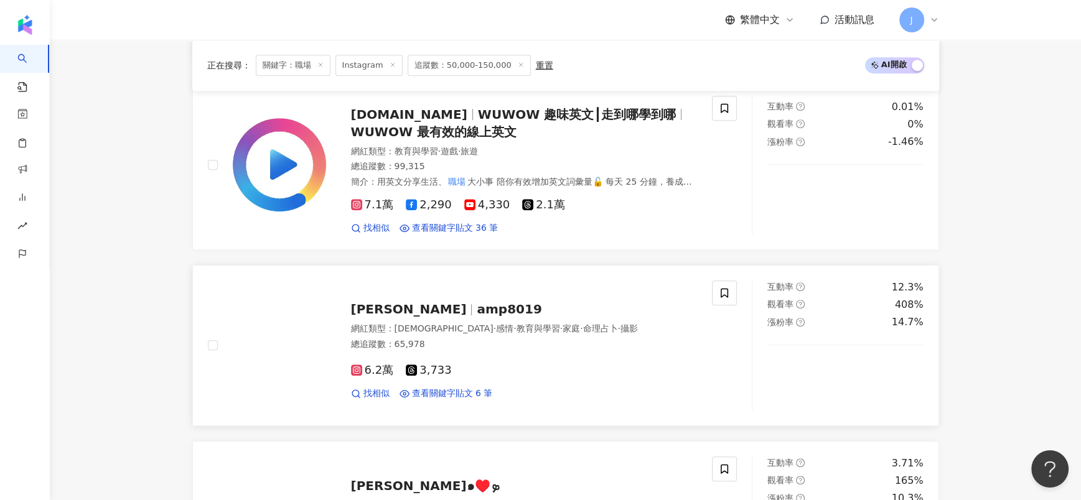
scroll to position [412, 0]
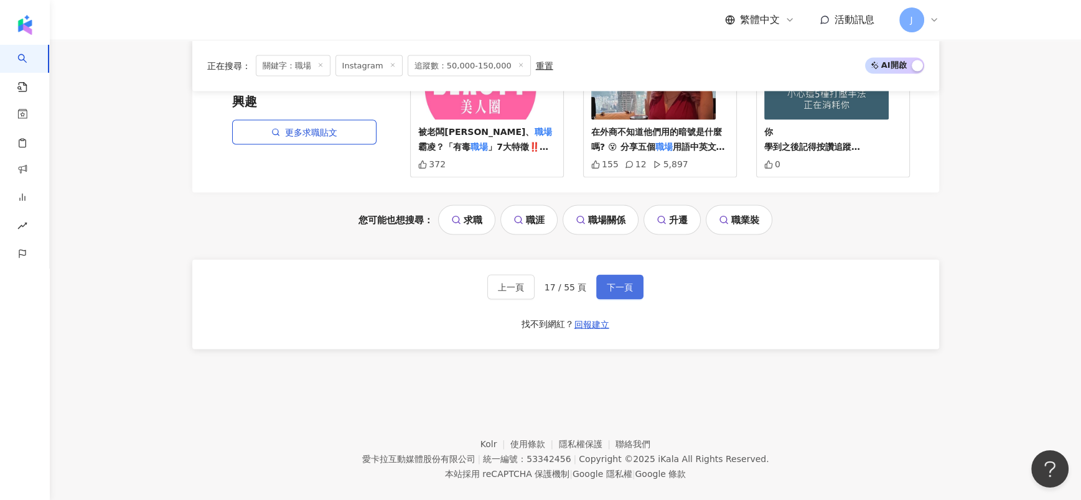
click at [607, 293] on span "下一頁" at bounding box center [620, 288] width 26 height 10
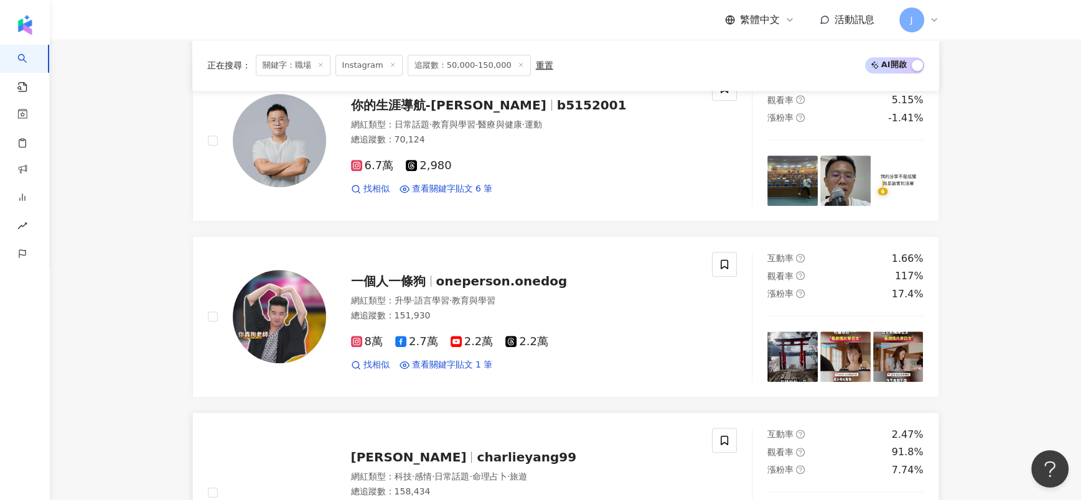
scroll to position [963, 0]
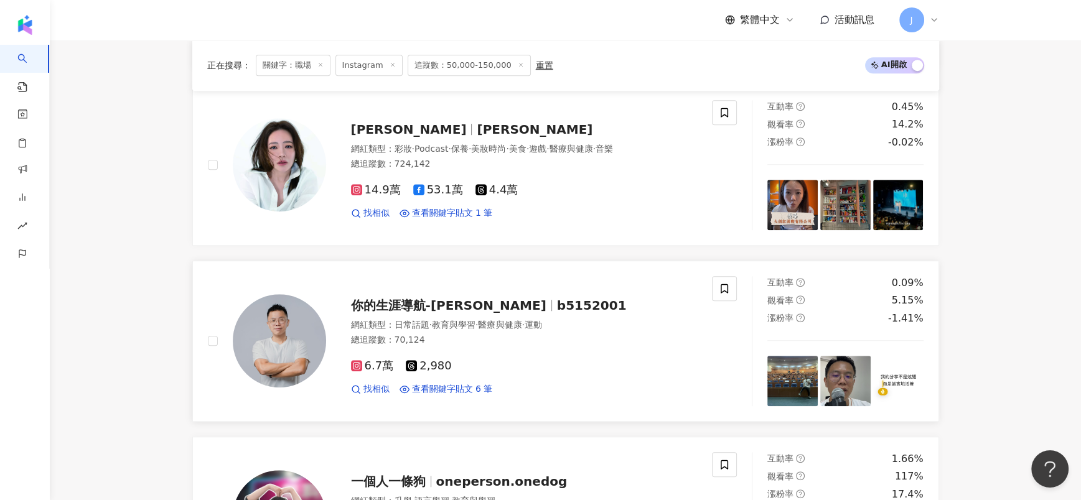
click at [457, 330] on span "教育與學習" at bounding box center [454, 325] width 44 height 10
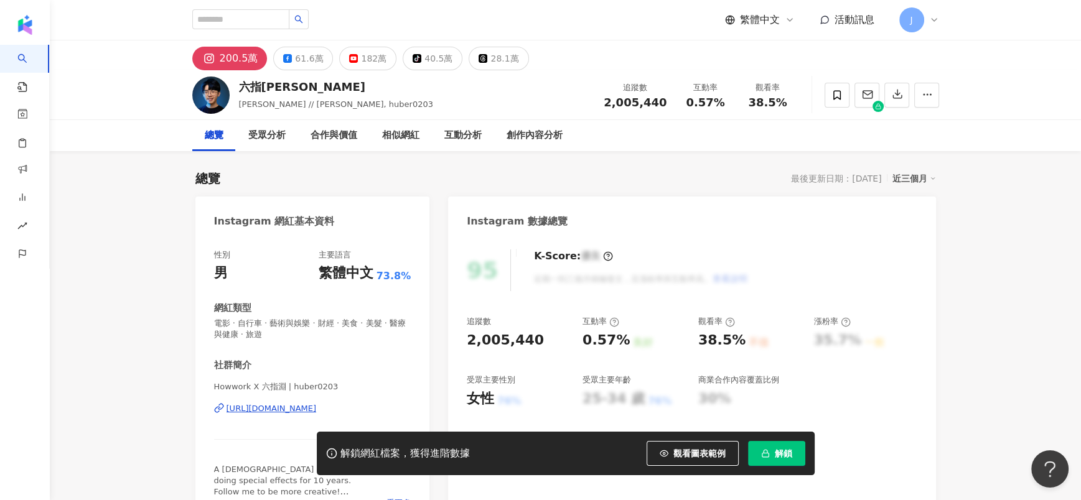
click at [272, 333] on div "Howwork X 六指淵 | huber0203 https://www.instagram.com/huber0203/" at bounding box center [312, 418] width 197 height 73
click at [273, 333] on div "https://www.instagram.com/huber0203/" at bounding box center [272, 408] width 90 height 11
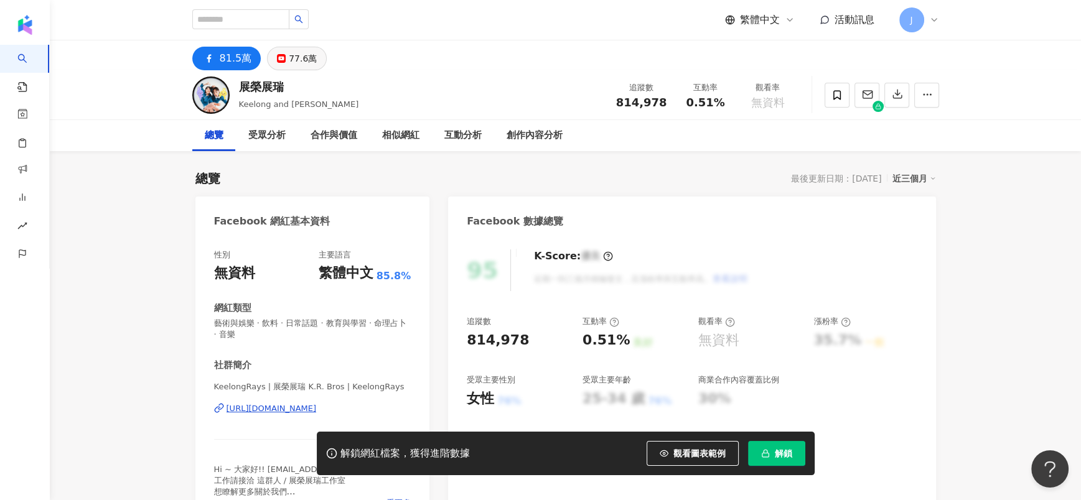
click at [311, 68] on button "77.6萬" at bounding box center [297, 59] width 60 height 24
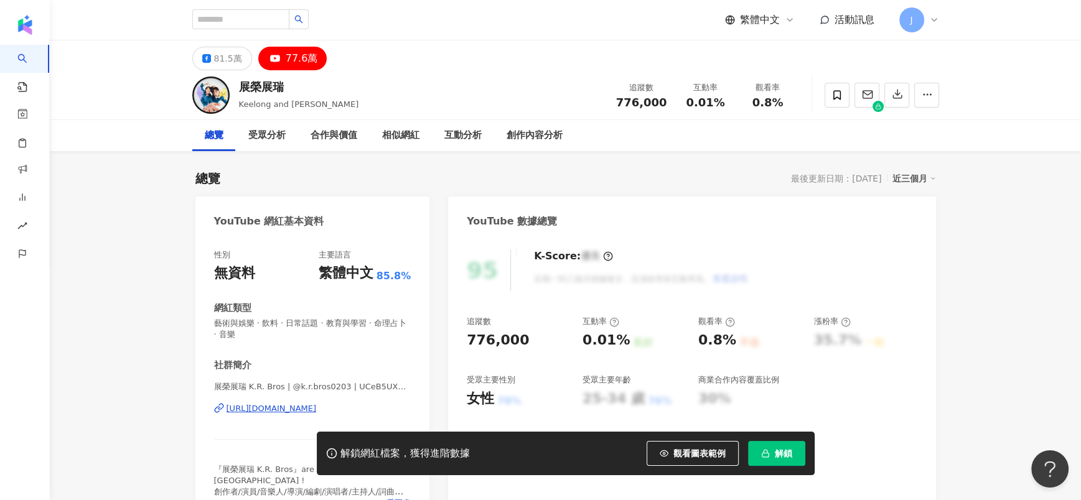
click at [317, 333] on div "https://www.youtube.com/channel/UCeB5UXWltaHtGoxkwGXLzpg" at bounding box center [272, 408] width 90 height 11
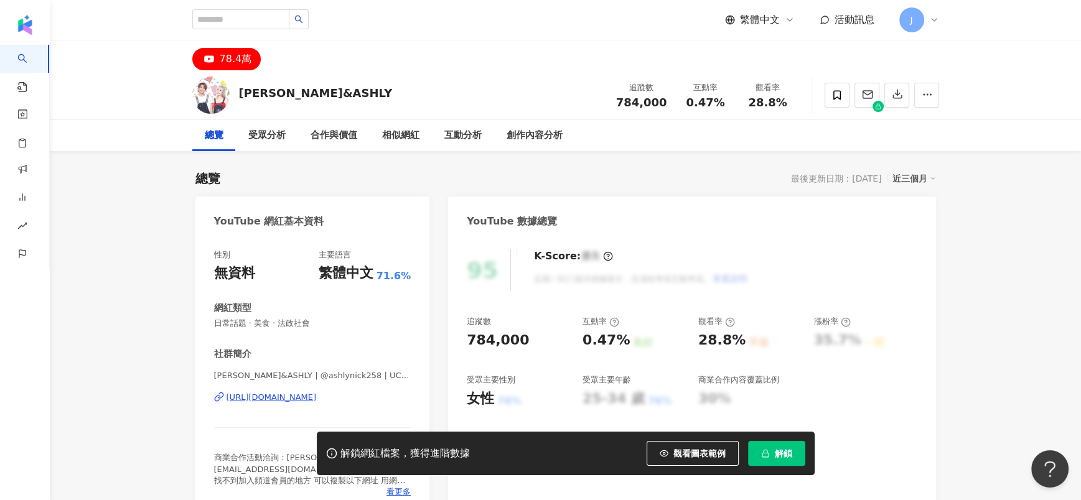
click at [303, 333] on div "[URL][DOMAIN_NAME]" at bounding box center [272, 397] width 90 height 11
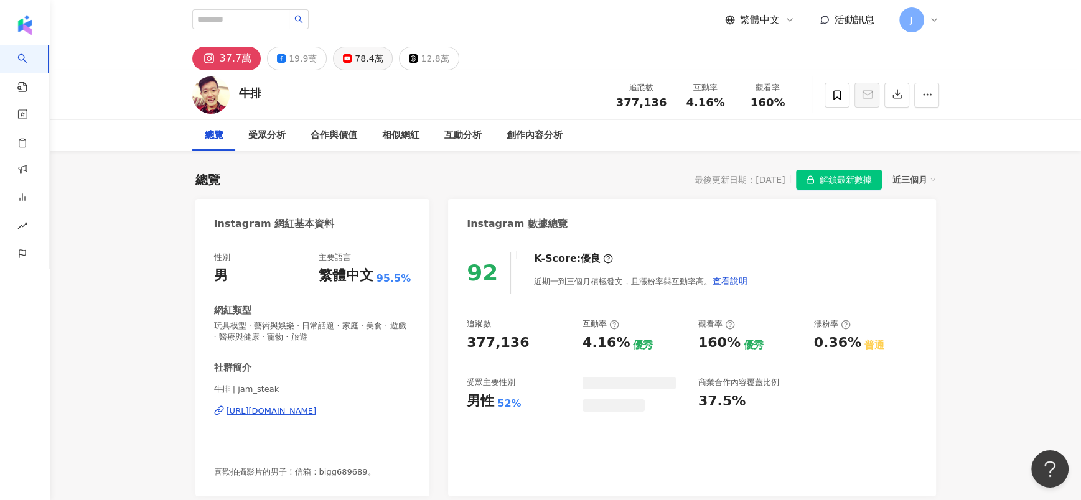
click at [346, 51] on button "78.4萬" at bounding box center [363, 59] width 60 height 24
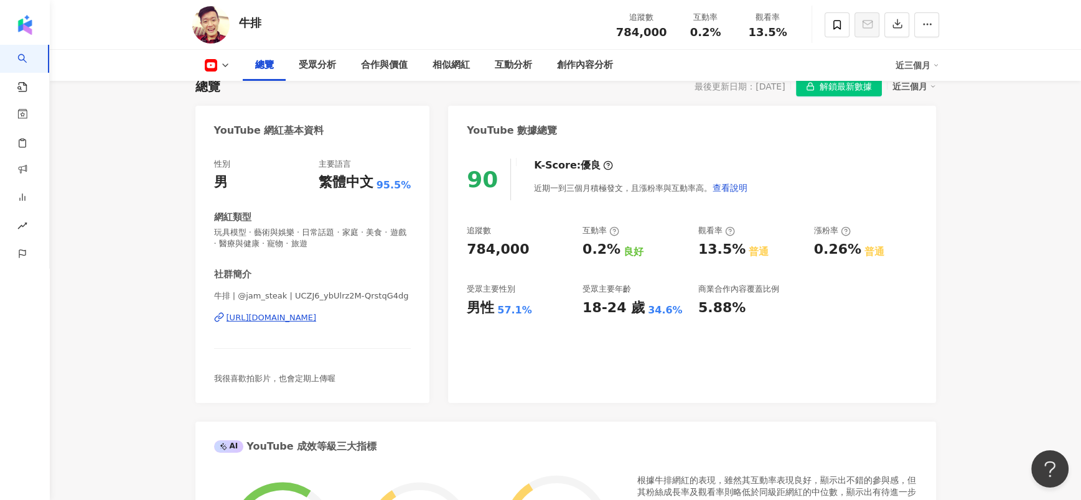
click at [297, 317] on div "[URL][DOMAIN_NAME]" at bounding box center [272, 317] width 90 height 11
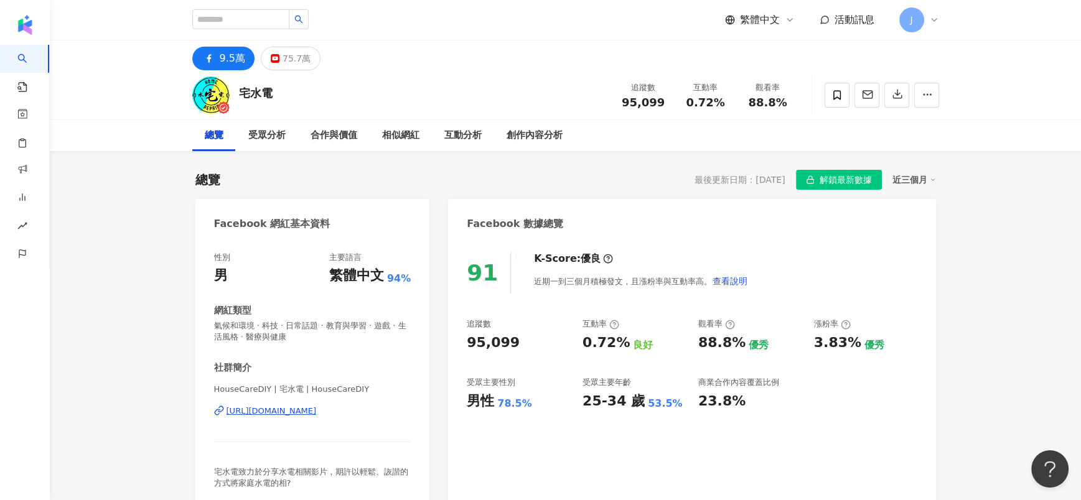
click at [285, 70] on div "宅水電 追蹤數 95,099 互動率 0.72% 觀看率 88.8%" at bounding box center [565, 94] width 797 height 49
click at [284, 66] on div "75.7萬" at bounding box center [297, 58] width 28 height 17
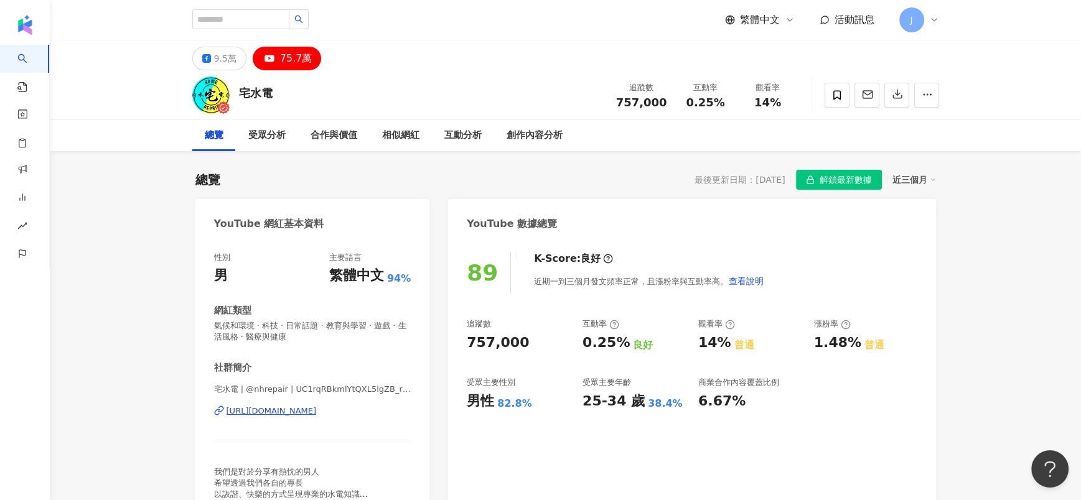
click at [250, 333] on div "宅水電 | @nhrepair | UC1rqRBkmlYtQXL5lgZB_rwg https://www.youtube.com/channel/UC1r…" at bounding box center [312, 420] width 197 height 73
click at [255, 333] on div "https://www.youtube.com/channel/UC1rqRBkmlYtQXL5lgZB_rwg" at bounding box center [272, 411] width 90 height 11
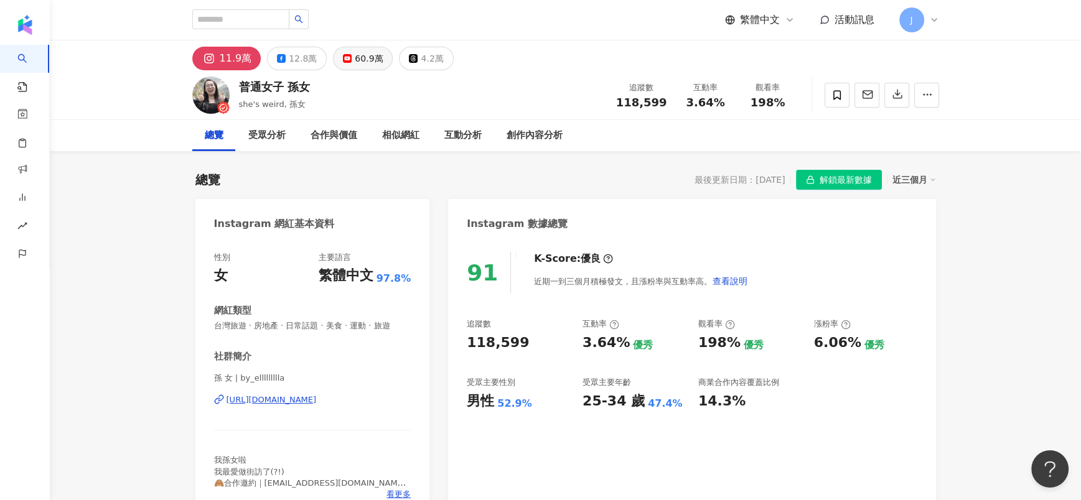
click at [338, 64] on button "60.9萬" at bounding box center [363, 59] width 60 height 24
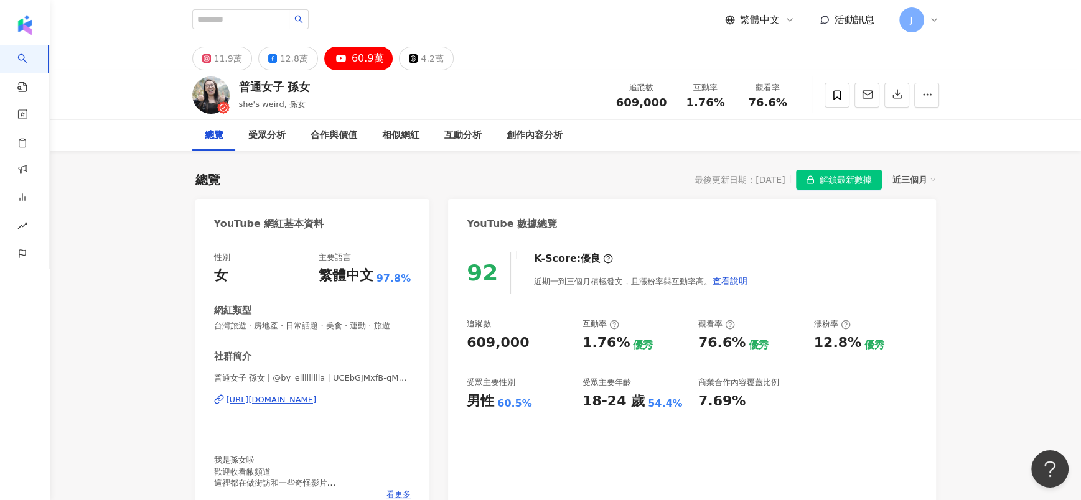
click at [317, 397] on div "[URL][DOMAIN_NAME]" at bounding box center [272, 400] width 90 height 11
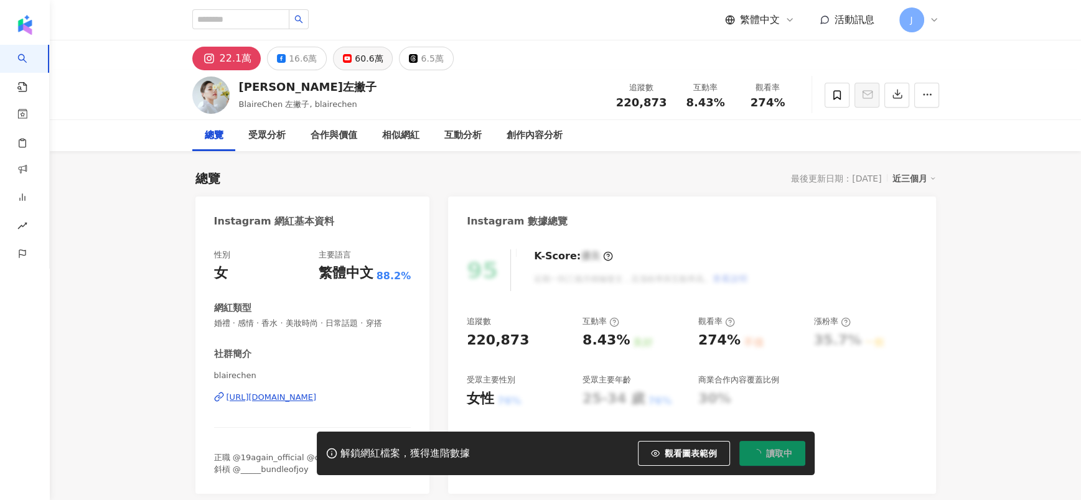
click at [355, 65] on div "60.6萬" at bounding box center [369, 58] width 28 height 17
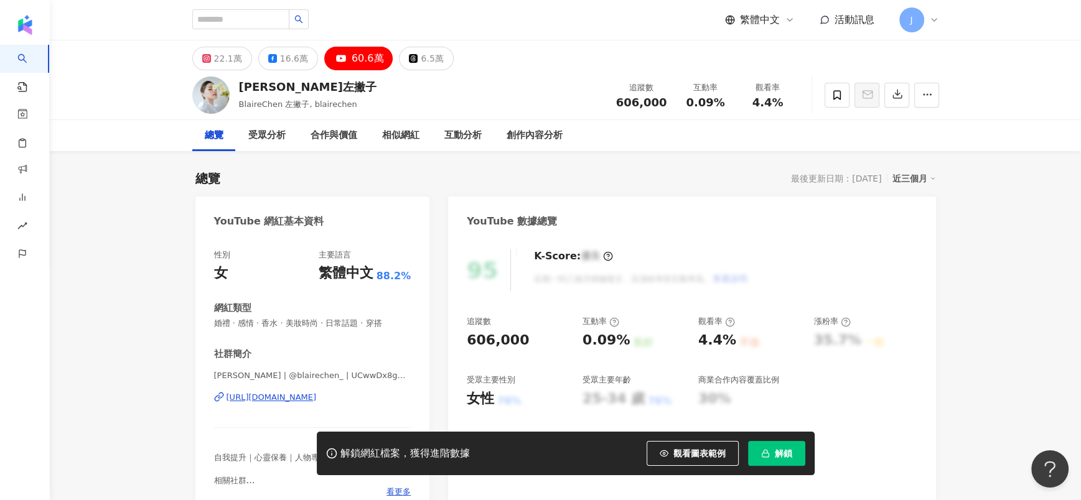
click at [297, 390] on div "[PERSON_NAME] | @blairechen_ | UCwwDx8gVlTKYkWnjlz-TBhQ [URL][DOMAIN_NAME]" at bounding box center [312, 406] width 197 height 73
click at [303, 404] on div "[PERSON_NAME] | @blairechen_ | UCwwDx8gVlTKYkWnjlz-TBhQ [URL][DOMAIN_NAME]" at bounding box center [312, 406] width 197 height 73
click at [302, 396] on div "https://www.youtube.com/channel/UCwwDx8gVlTKYkWnjlz-TBhQ" at bounding box center [272, 397] width 90 height 11
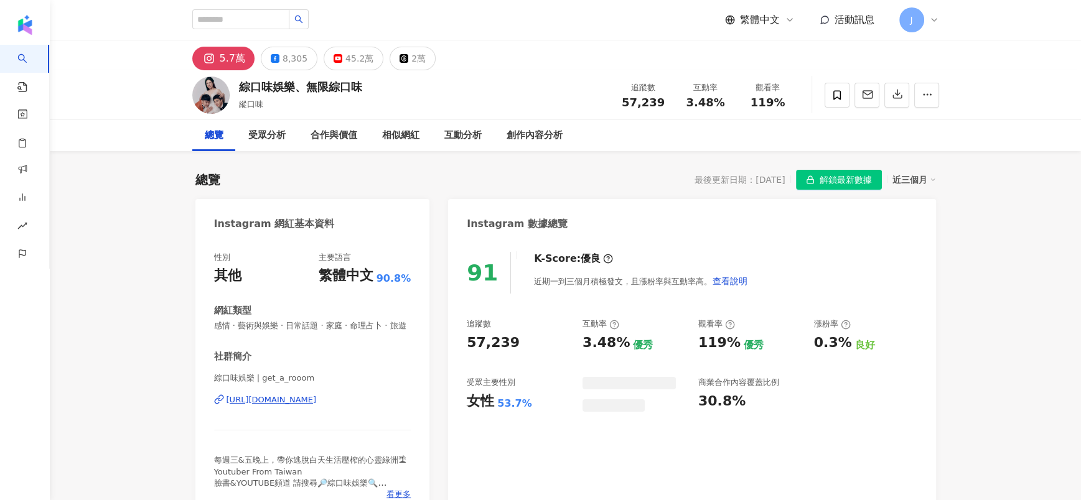
click at [332, 65] on button "45.2萬" at bounding box center [354, 59] width 60 height 24
drag, startPoint x: 241, startPoint y: 86, endPoint x: 477, endPoint y: 2, distance: 250.4
click at [299, 86] on div "綜口味娛樂、無限綜口味" at bounding box center [300, 87] width 123 height 16
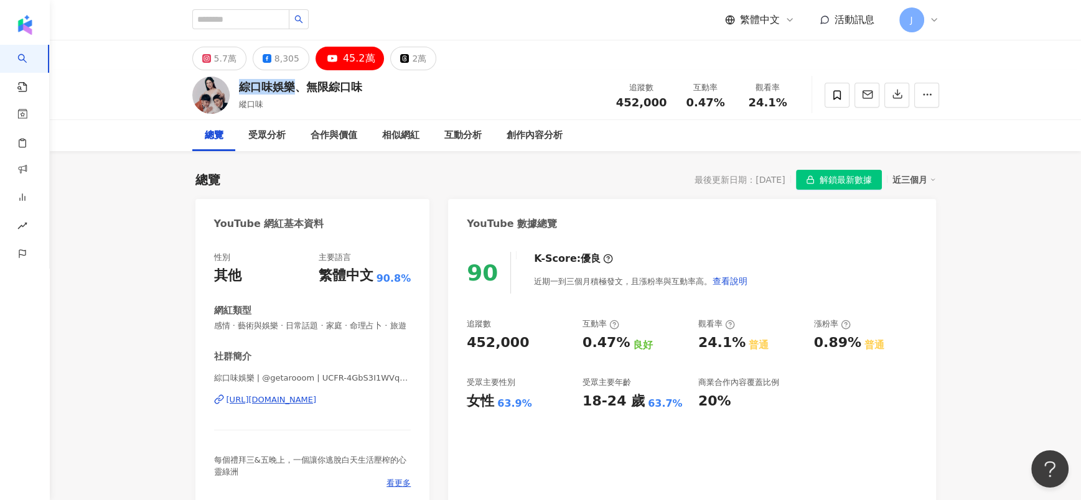
click at [298, 405] on div "https://www.youtube.com/channel/UCFR-4GbS3I1WVqurKfbuu1A" at bounding box center [272, 400] width 90 height 11
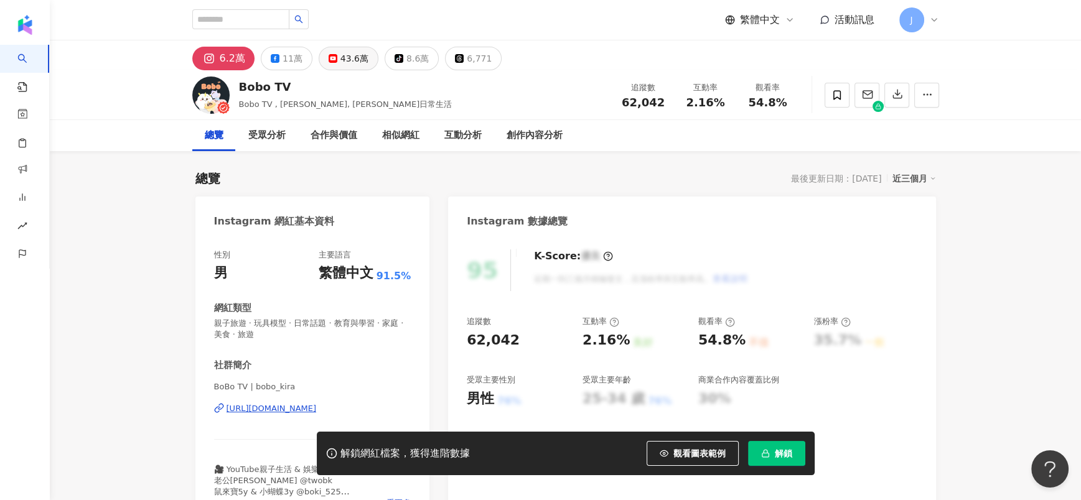
click at [353, 50] on div "43.6萬" at bounding box center [354, 58] width 28 height 17
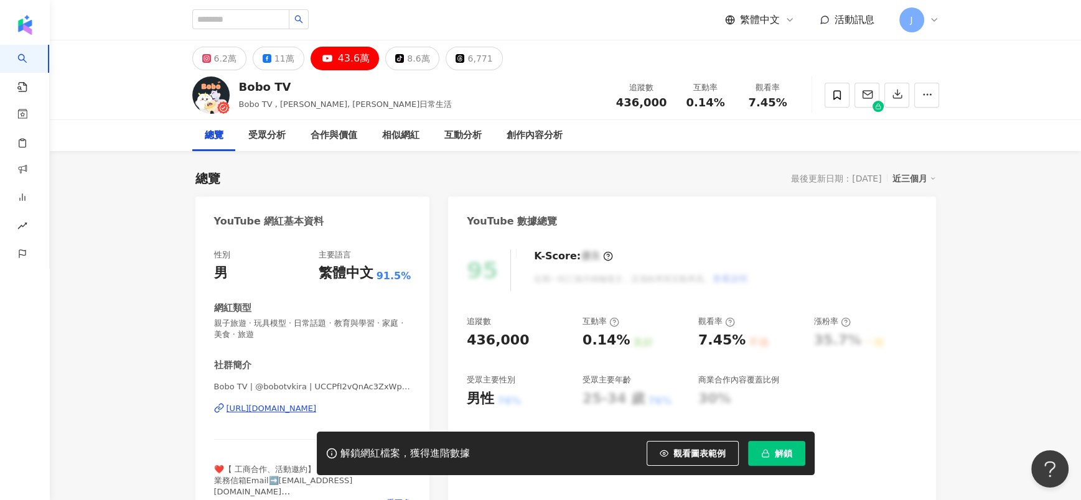
click at [317, 333] on div "[URL][DOMAIN_NAME]" at bounding box center [272, 408] width 90 height 11
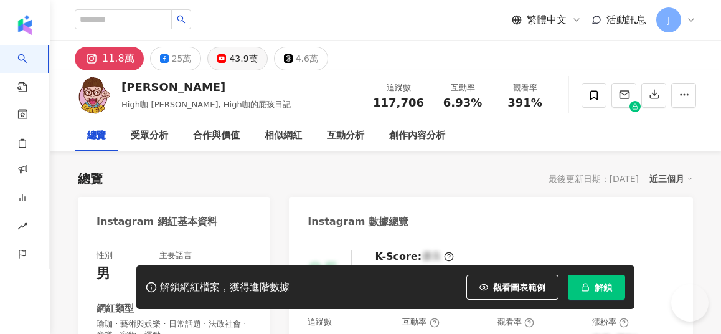
click at [226, 57] on icon at bounding box center [221, 58] width 9 height 9
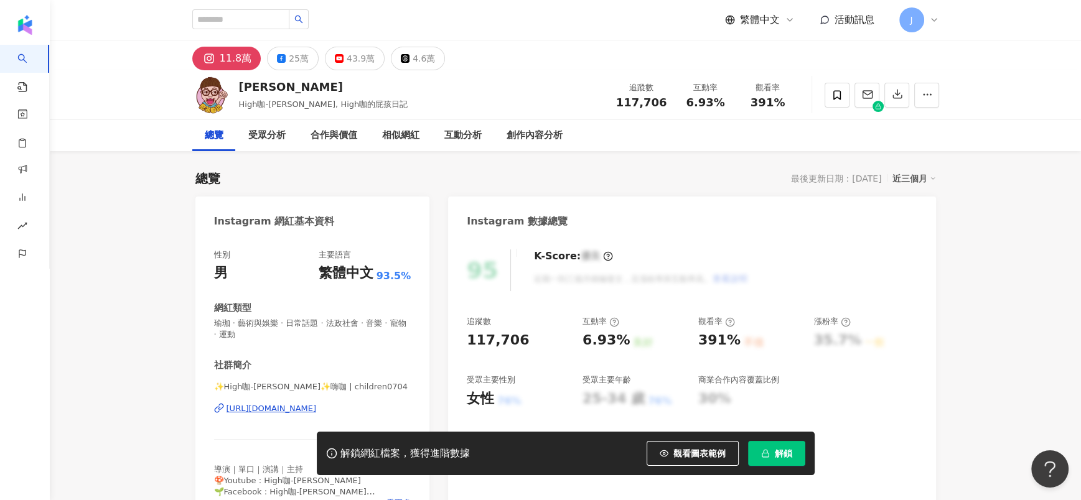
click at [293, 333] on div "[URL][DOMAIN_NAME]" at bounding box center [272, 408] width 90 height 11
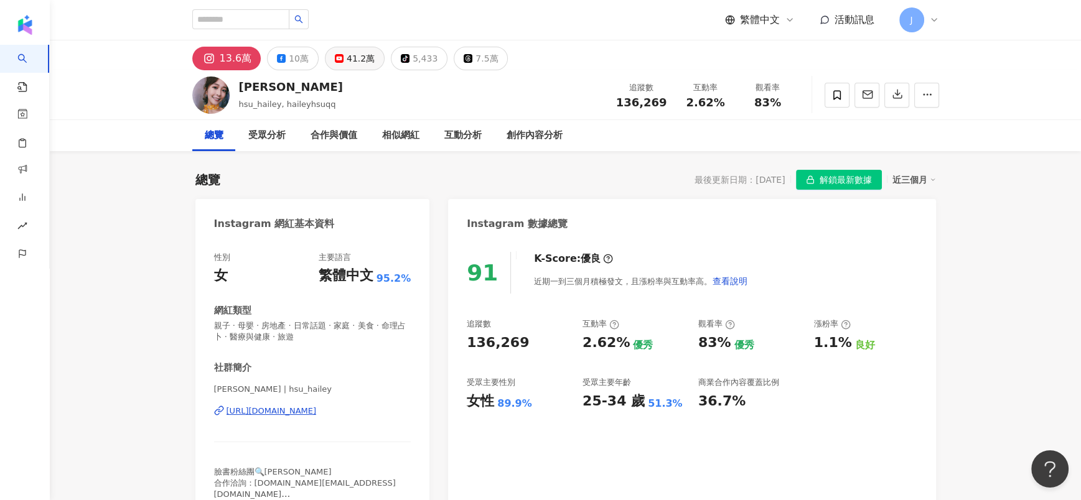
click at [369, 60] on button "41.2萬" at bounding box center [355, 59] width 60 height 24
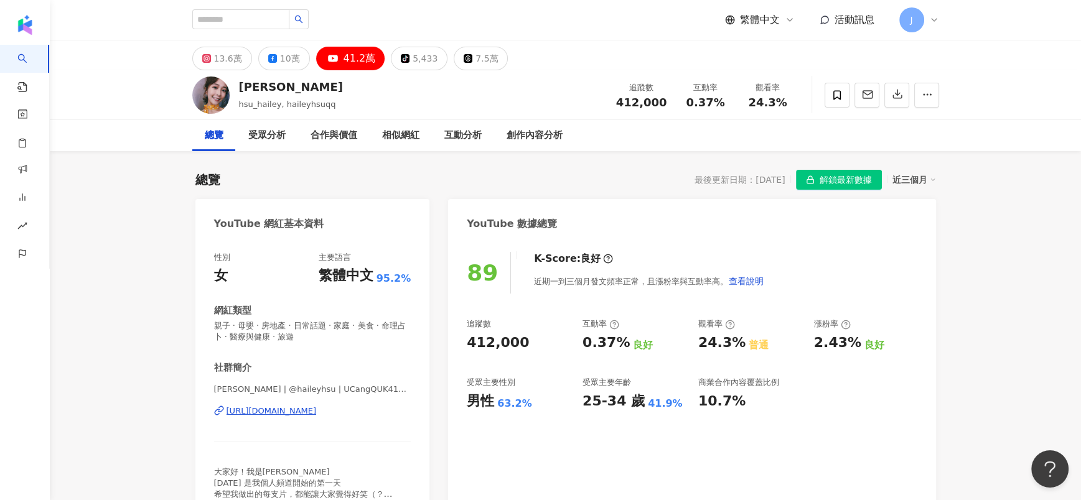
click at [317, 333] on div "[URL][DOMAIN_NAME]" at bounding box center [272, 411] width 90 height 11
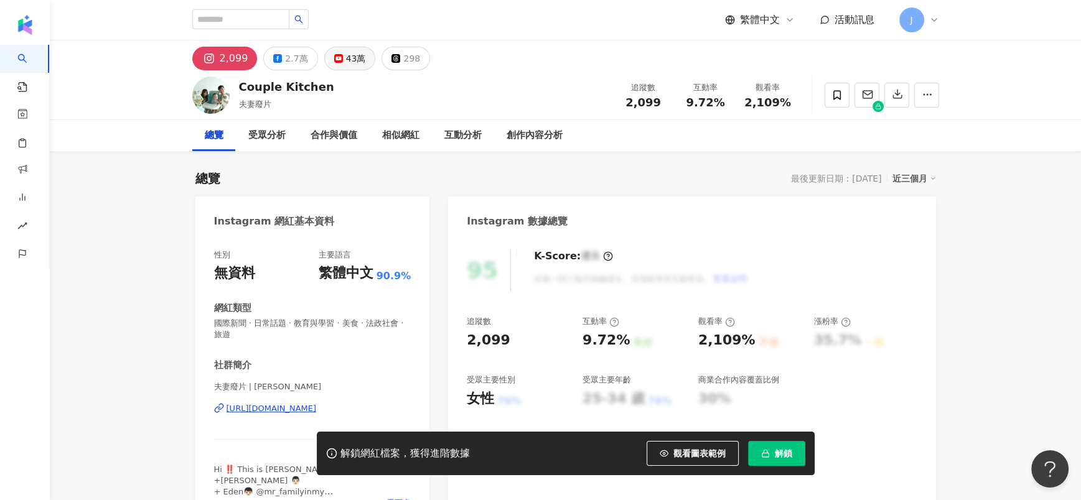
click at [338, 53] on button "43萬" at bounding box center [350, 59] width 52 height 24
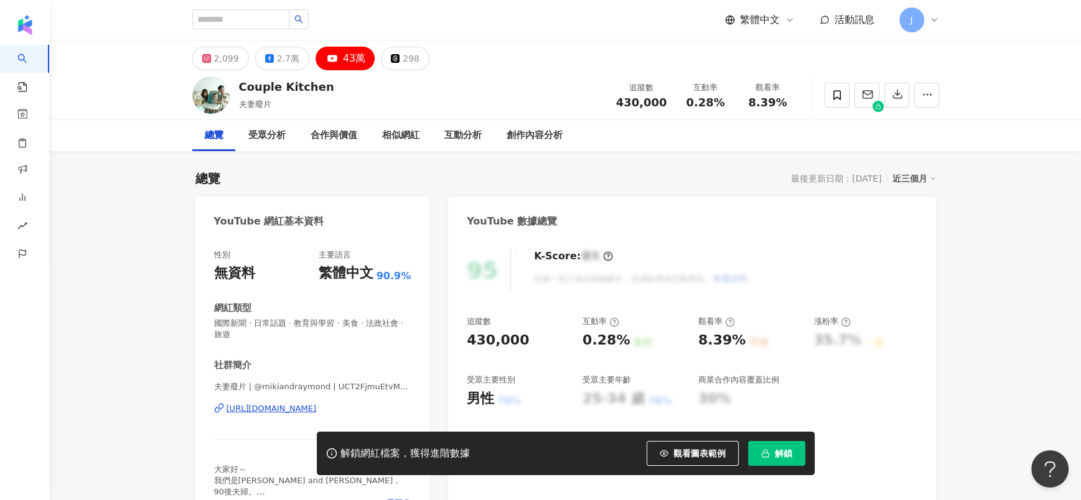
click at [294, 333] on div "夫妻廢片 | @mikiandraymond | UCT2FjmuEtvMndxvGSvG3hmQ https://www.youtube.com/chann…" at bounding box center [312, 418] width 197 height 73
click at [293, 333] on div "https://www.youtube.com/channel/UCT2FjmuEtvMndxvGSvG3hmQ" at bounding box center [272, 408] width 90 height 11
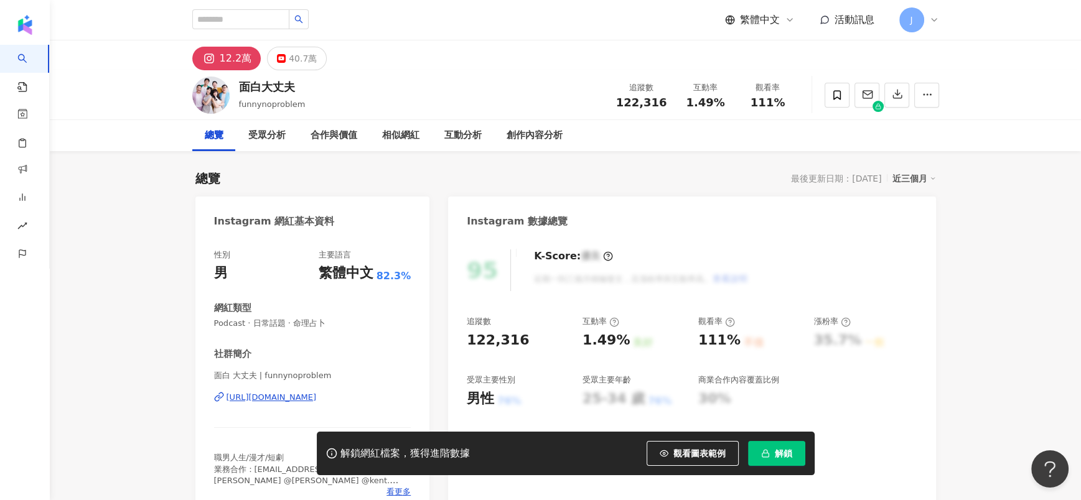
click at [286, 42] on div "12.2萬 40.7萬" at bounding box center [565, 55] width 797 height 30
click at [289, 53] on div "40.7萬" at bounding box center [303, 58] width 28 height 17
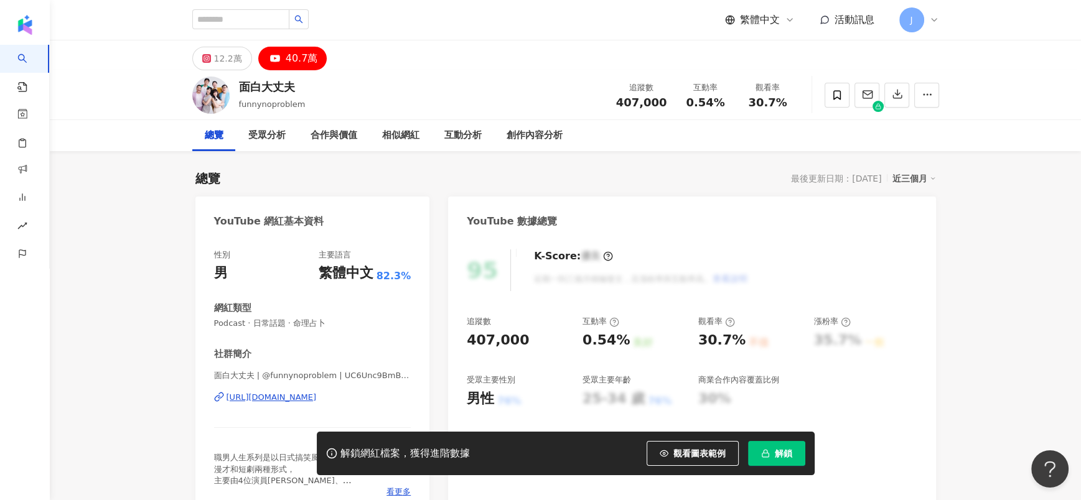
click at [280, 333] on div "[URL][DOMAIN_NAME]" at bounding box center [272, 397] width 90 height 11
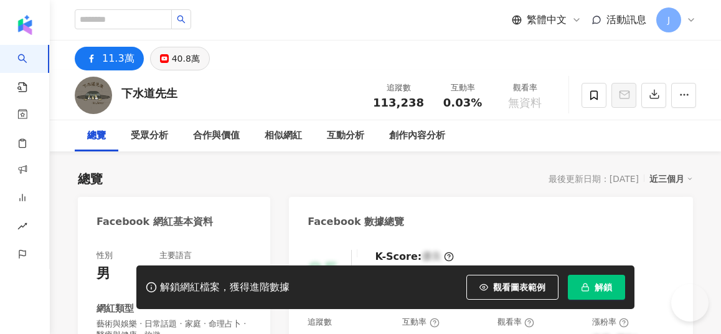
click at [200, 63] on div "40.8萬" at bounding box center [186, 58] width 28 height 17
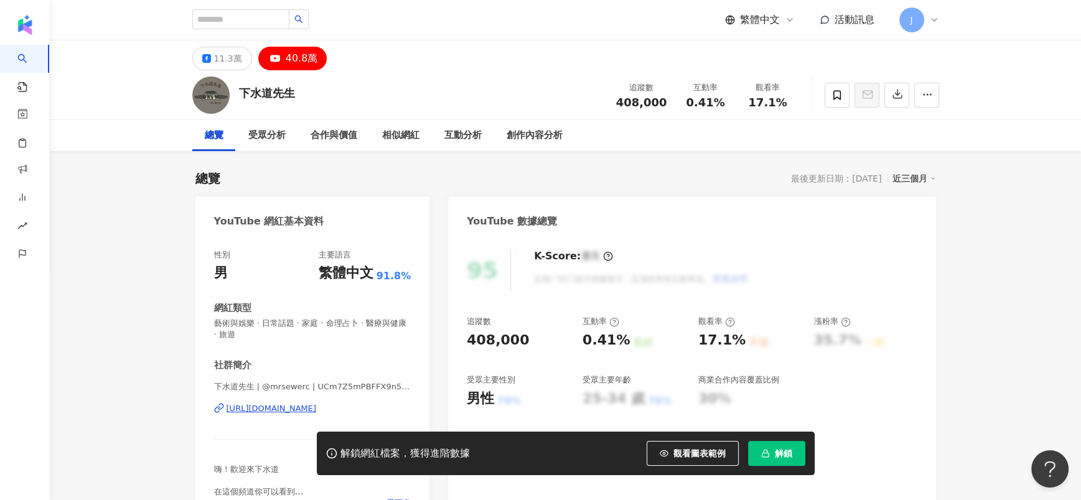
drag, startPoint x: 312, startPoint y: 404, endPoint x: 360, endPoint y: 371, distance: 58.2
click at [312, 333] on div "[URL][DOMAIN_NAME]" at bounding box center [272, 408] width 90 height 11
